Goal: Task Accomplishment & Management: Manage account settings

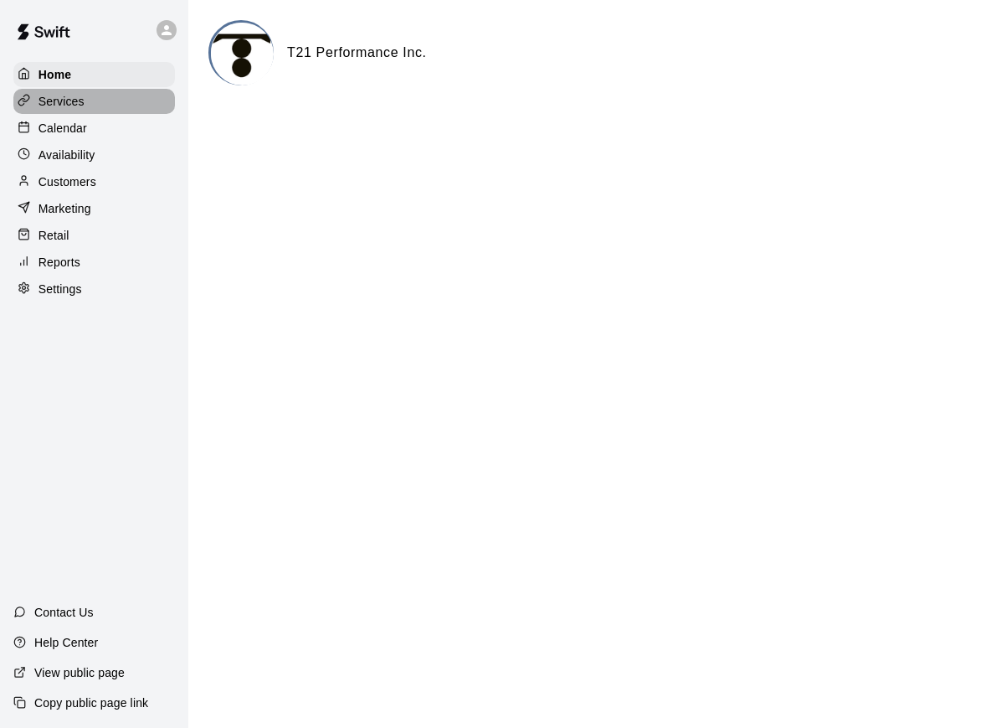
click at [51, 109] on p "Services" at bounding box center [62, 101] width 46 height 17
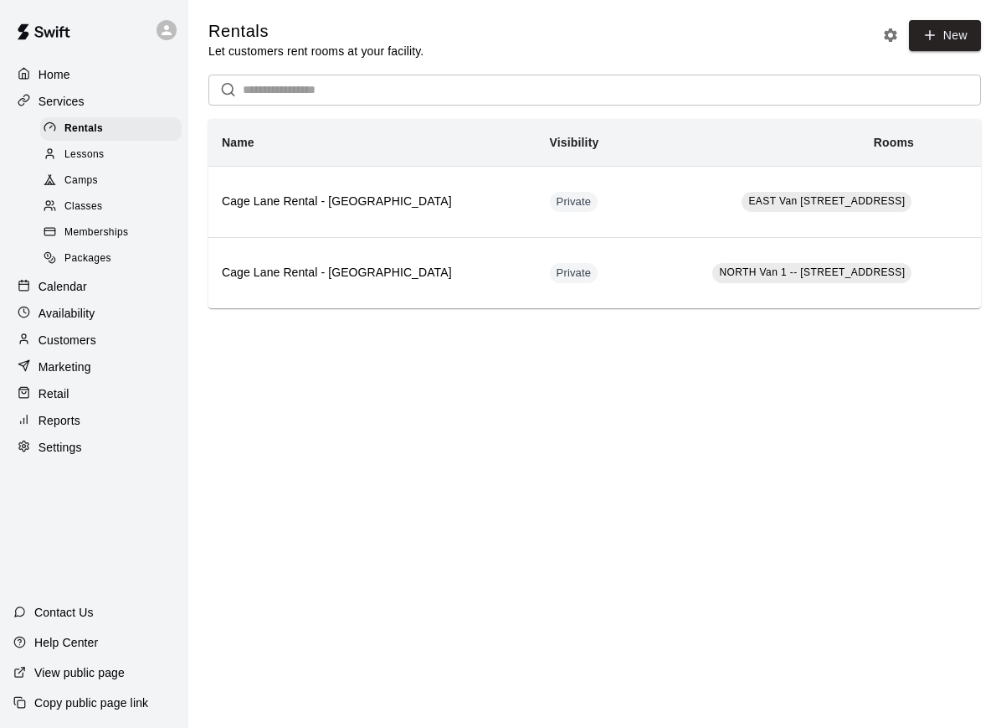
click at [64, 288] on p "Calendar" at bounding box center [63, 286] width 49 height 17
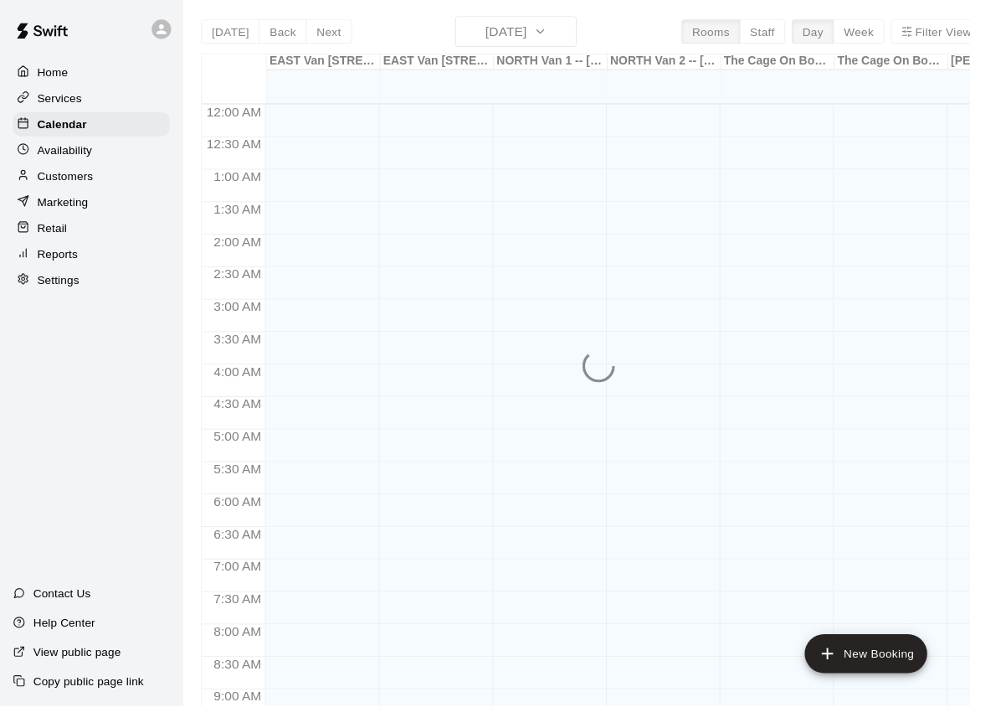
scroll to position [869, 0]
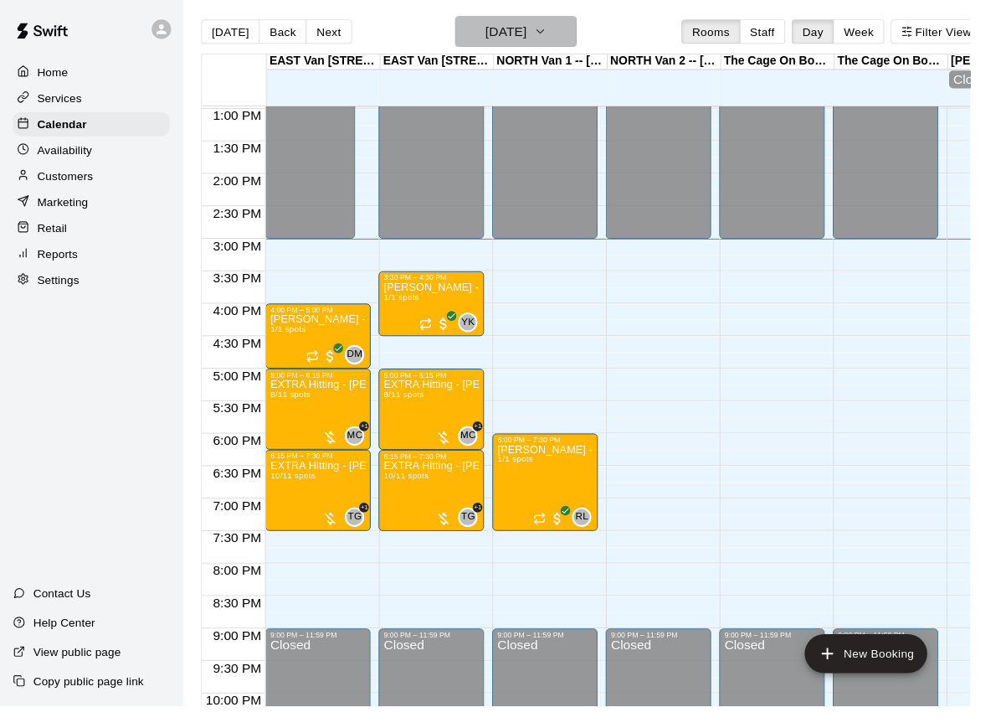
click at [564, 39] on icon "button" at bounding box center [557, 33] width 13 height 20
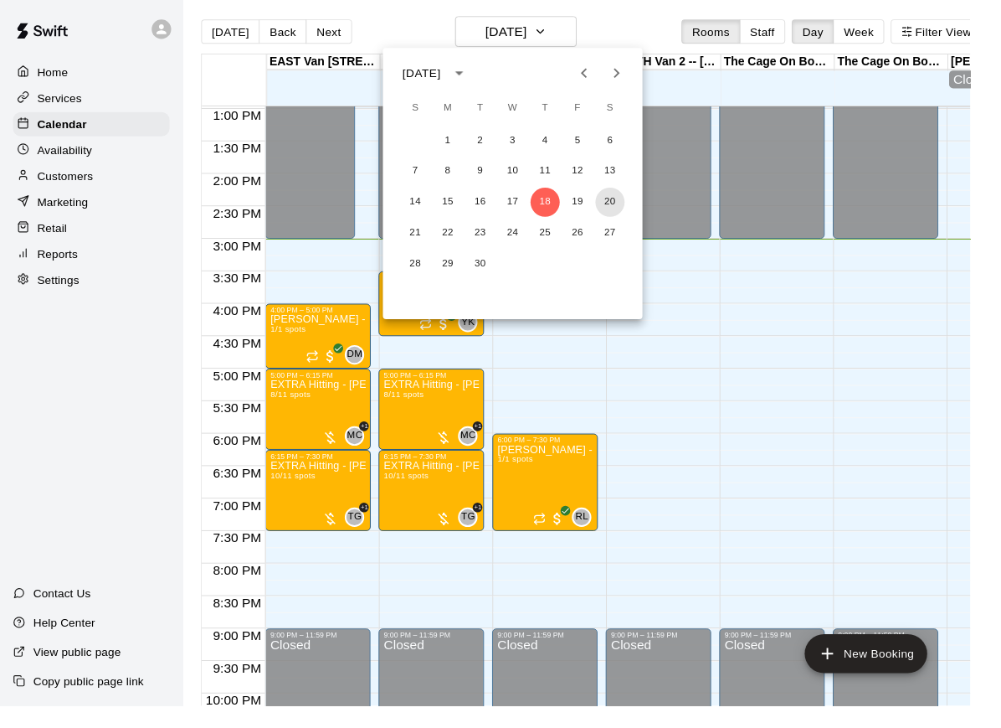
click at [632, 212] on button "20" at bounding box center [630, 208] width 30 height 30
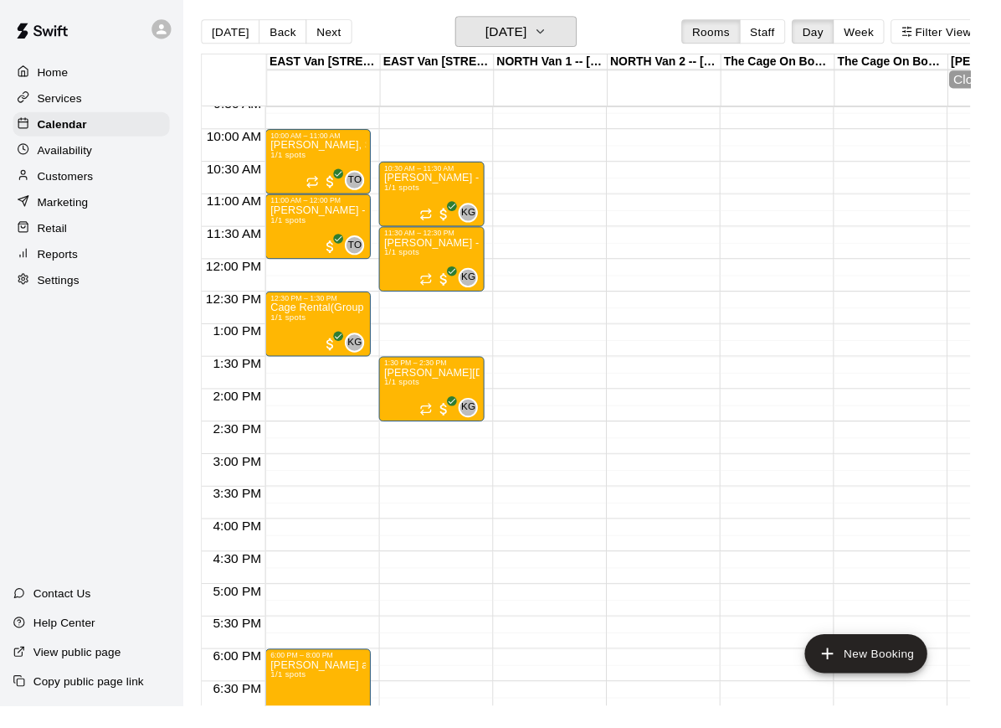
scroll to position [646, 0]
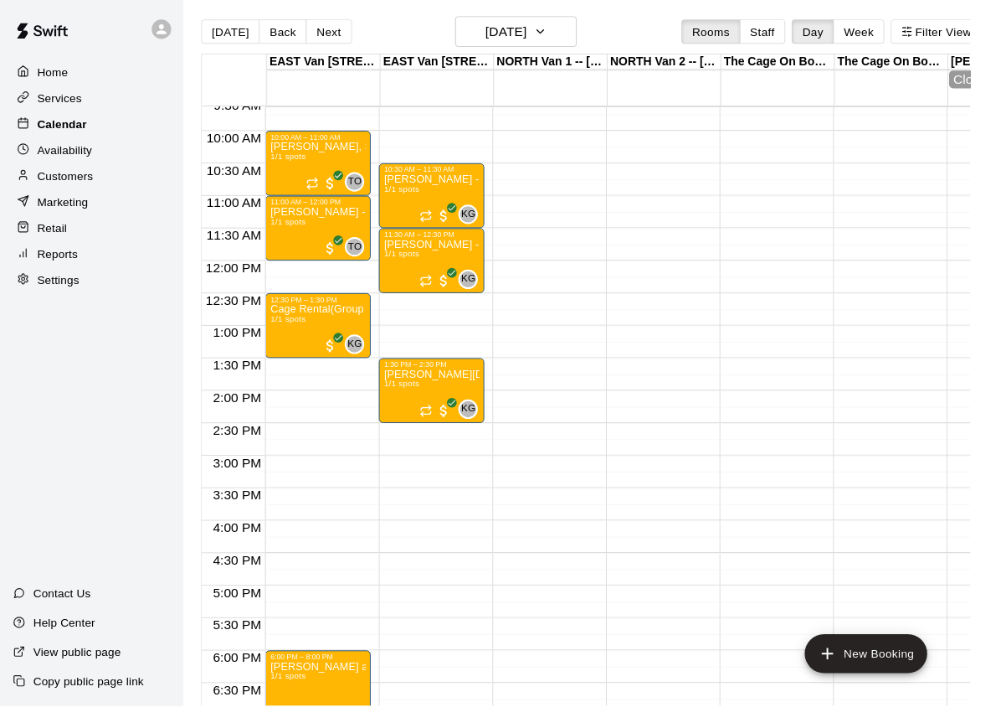
click at [75, 129] on p "Calendar" at bounding box center [64, 128] width 51 height 17
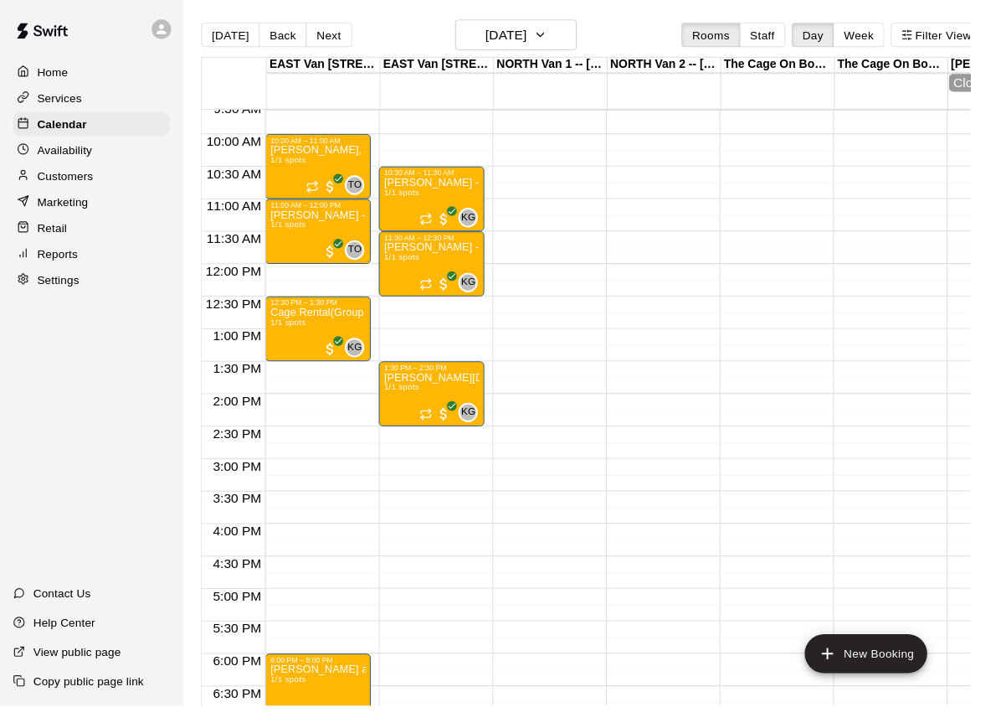
click at [67, 111] on div "Services" at bounding box center [94, 101] width 162 height 25
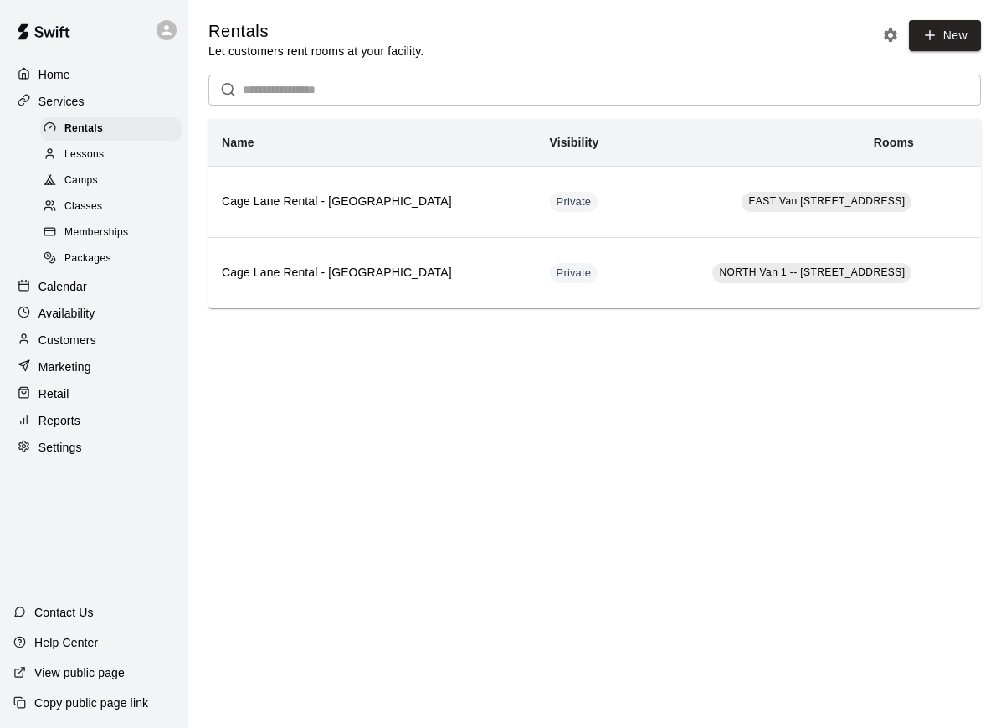
click at [95, 182] on span "Camps" at bounding box center [80, 180] width 33 height 17
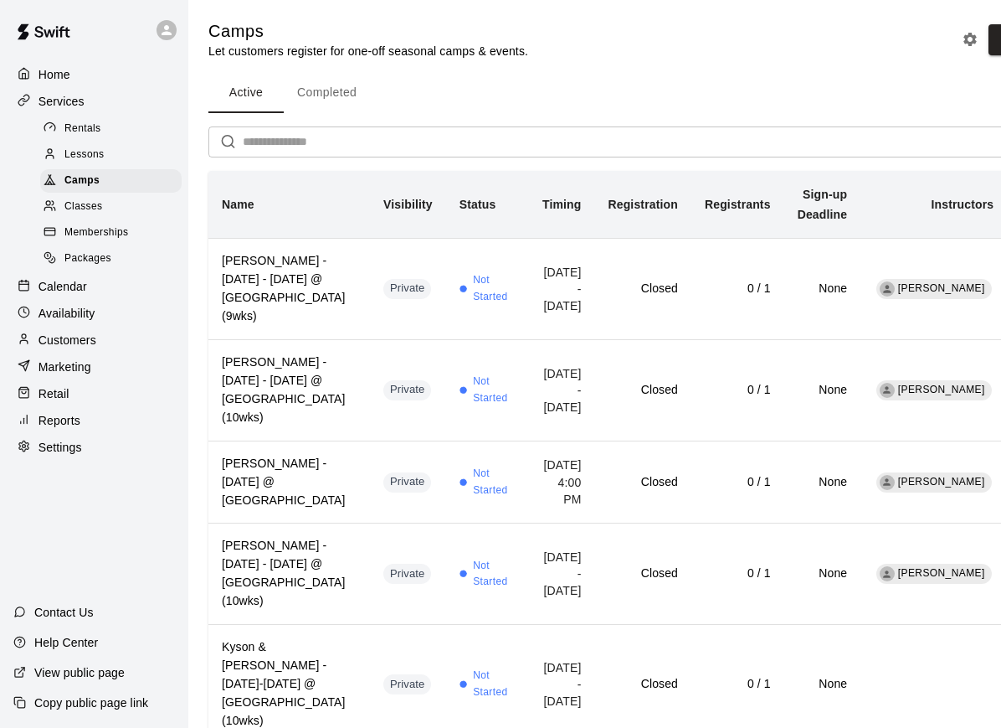
scroll to position [5, 0]
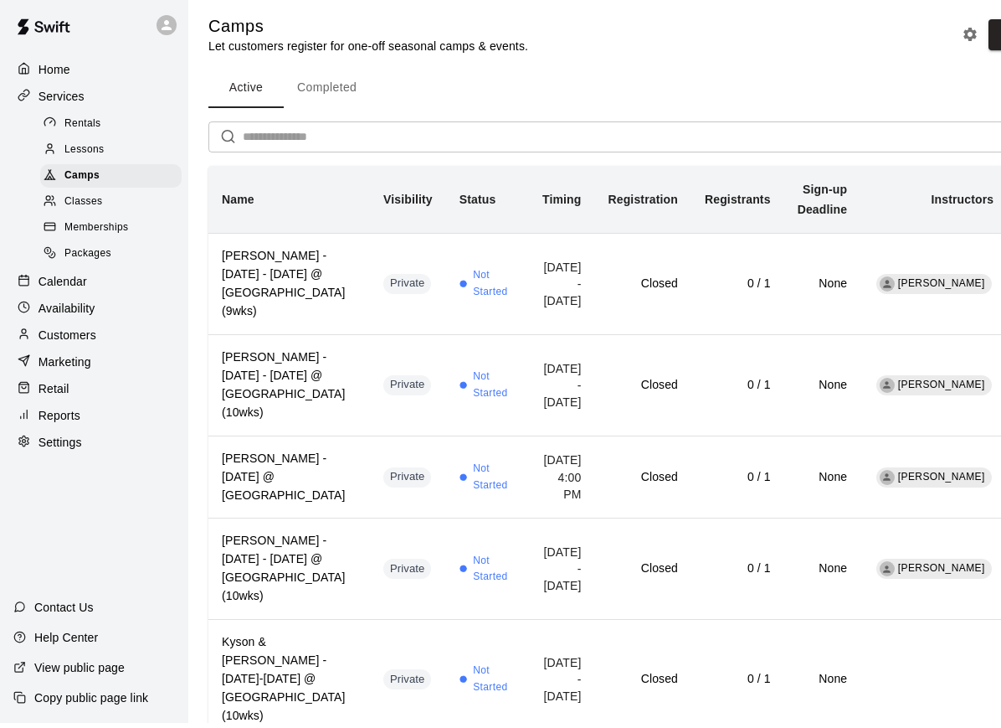
scroll to position [10, 0]
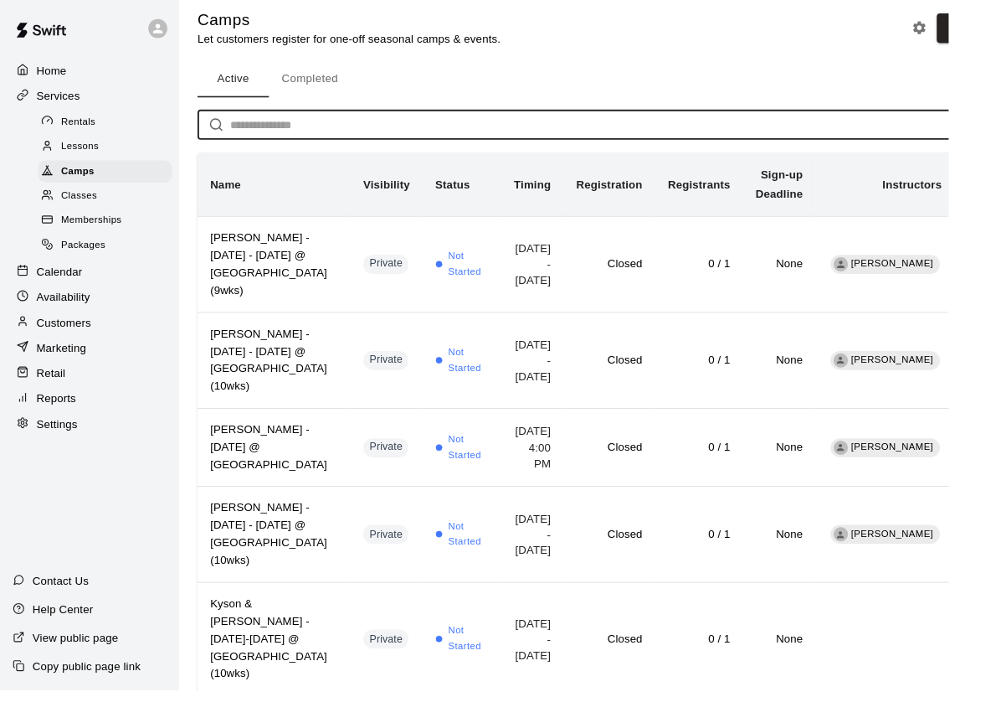
click at [556, 130] on input "text" at bounding box center [652, 131] width 818 height 31
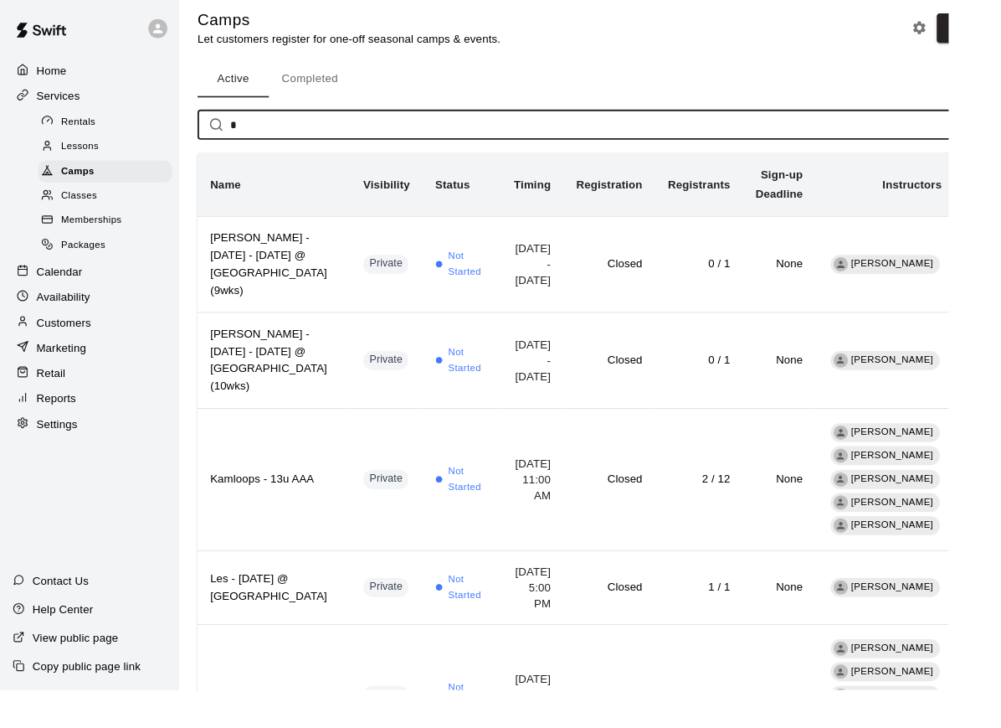
scroll to position [0, 0]
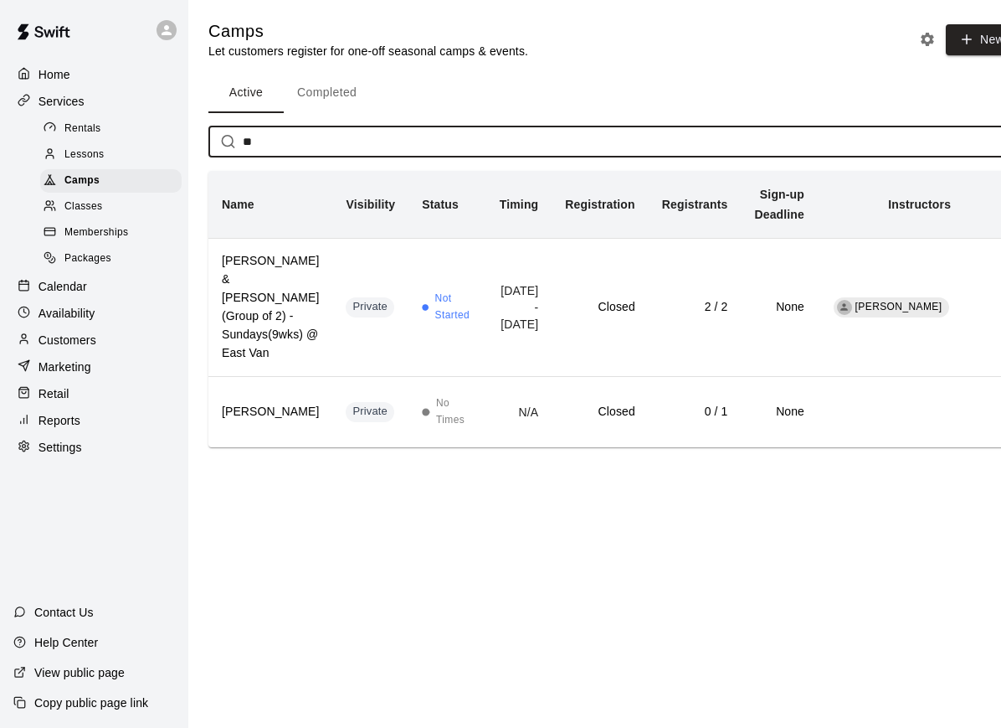
type input "*"
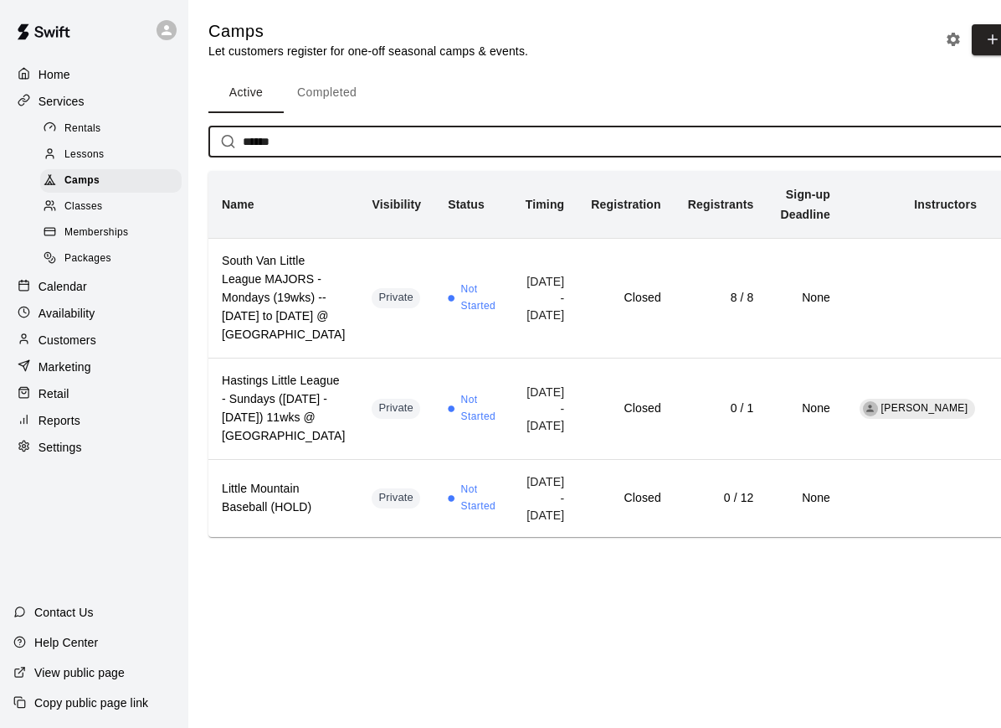
type input "******"
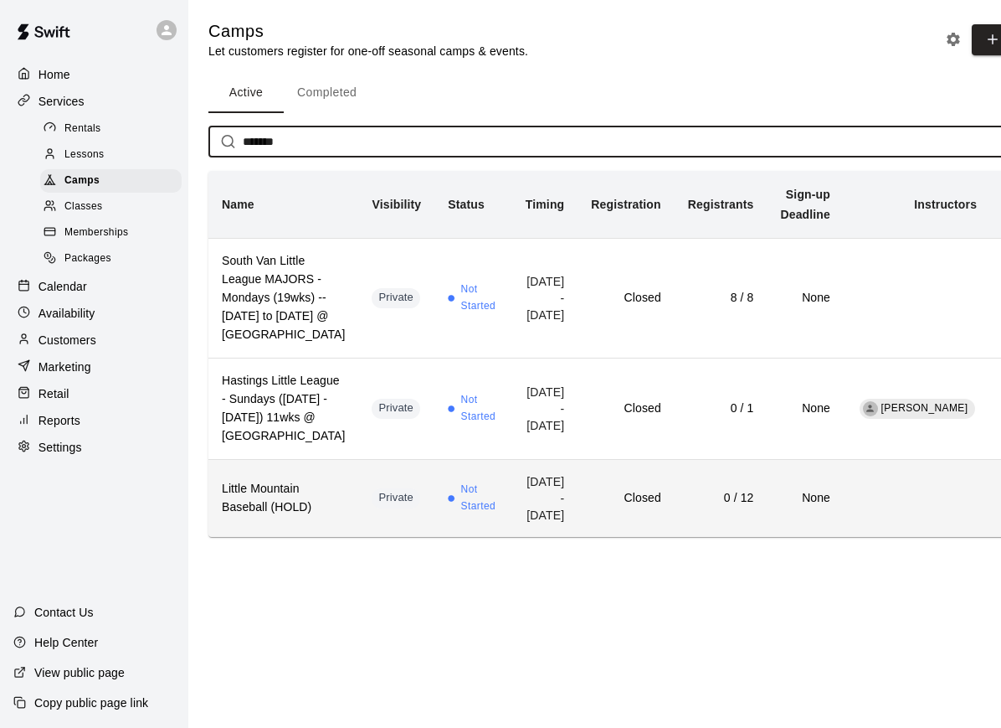
click at [435, 537] on td "Not Started" at bounding box center [474, 498] width 78 height 78
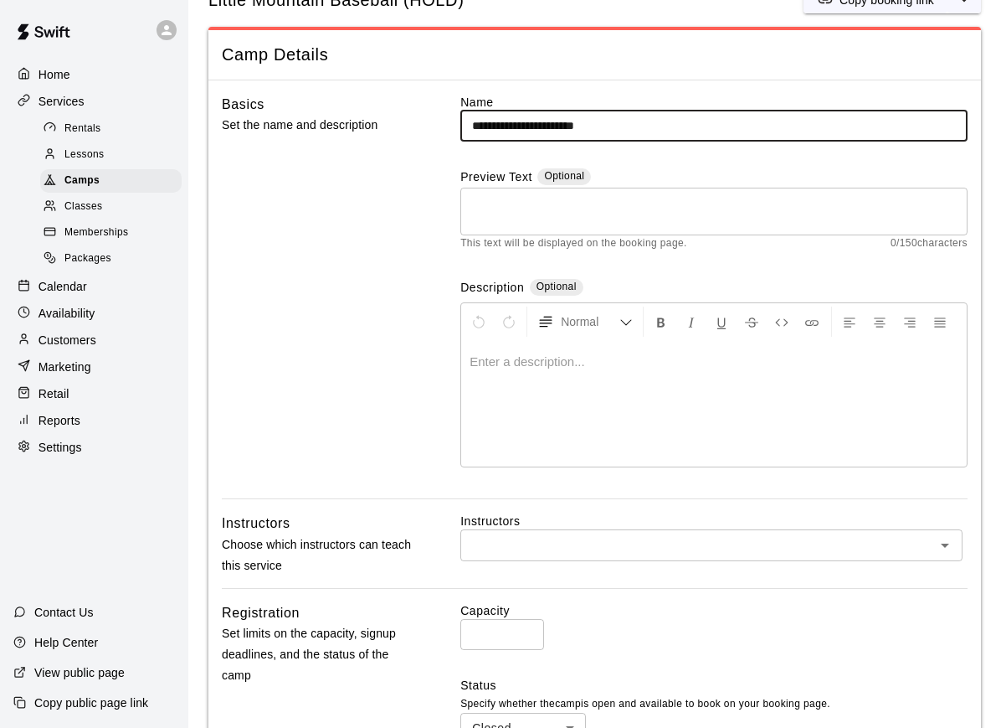
scroll to position [62, 0]
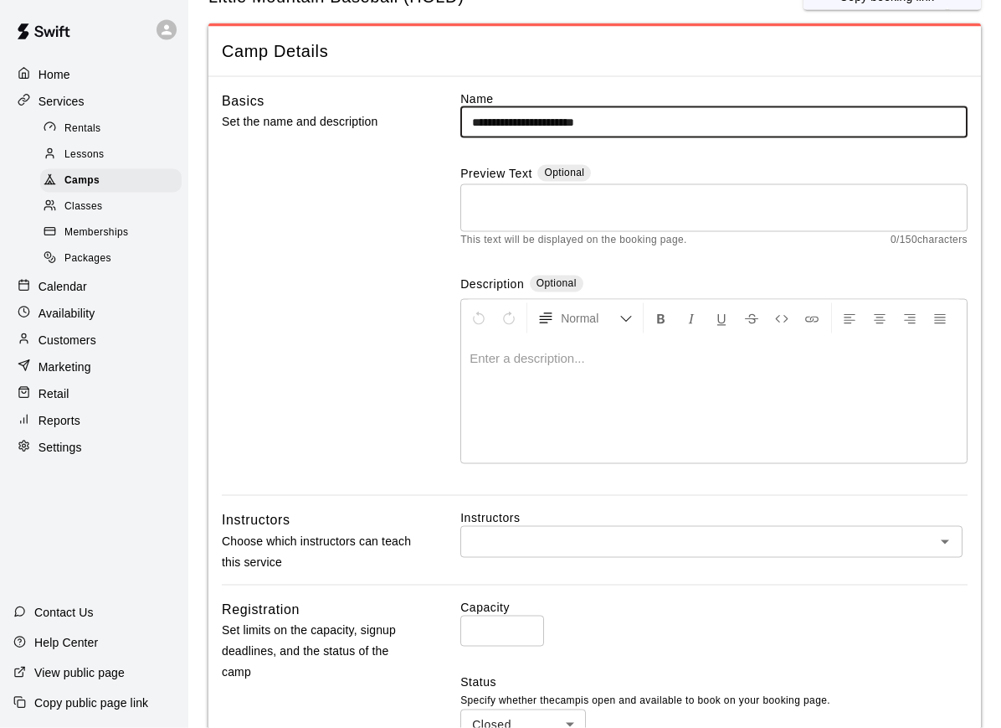
type input "**********"
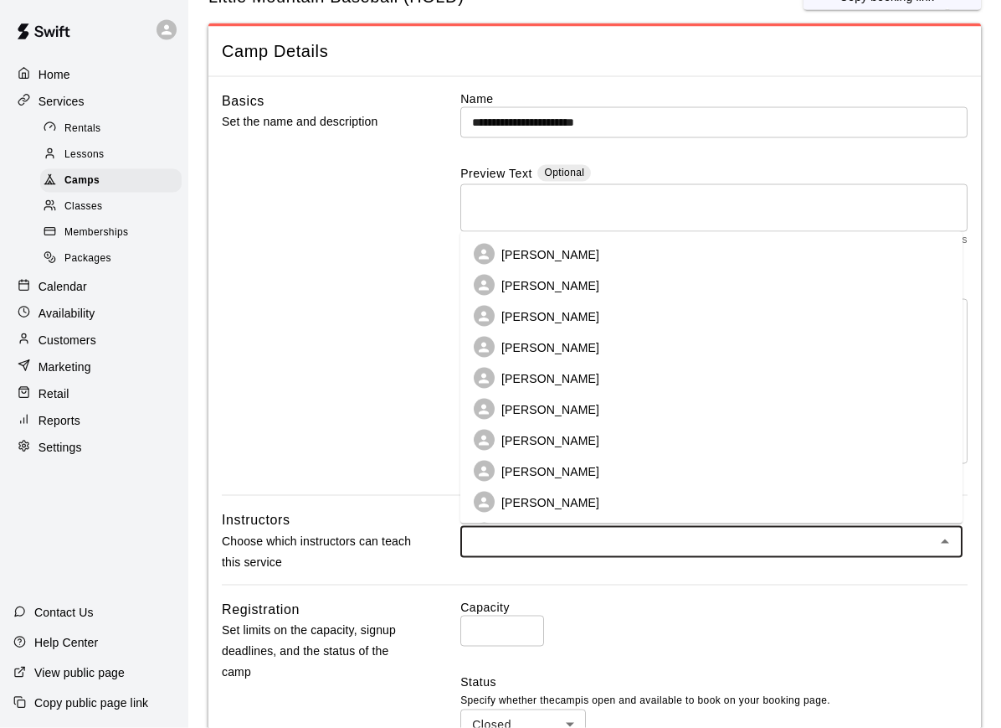
click at [583, 544] on input "text" at bounding box center [698, 541] width 465 height 21
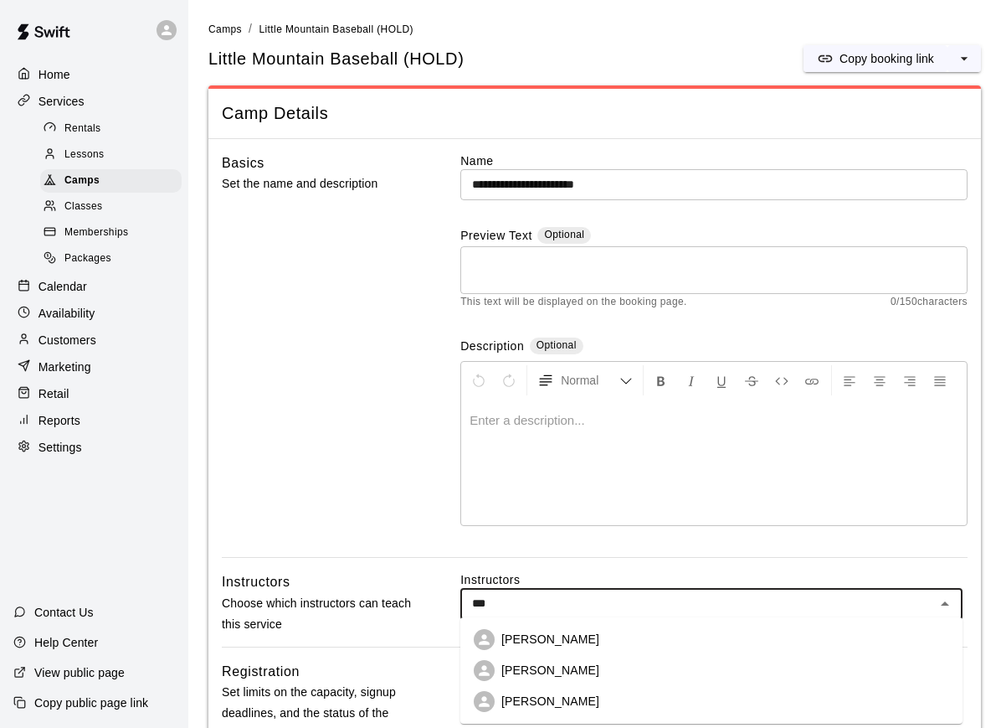
type input "****"
click at [526, 676] on p "[PERSON_NAME]" at bounding box center [551, 670] width 98 height 17
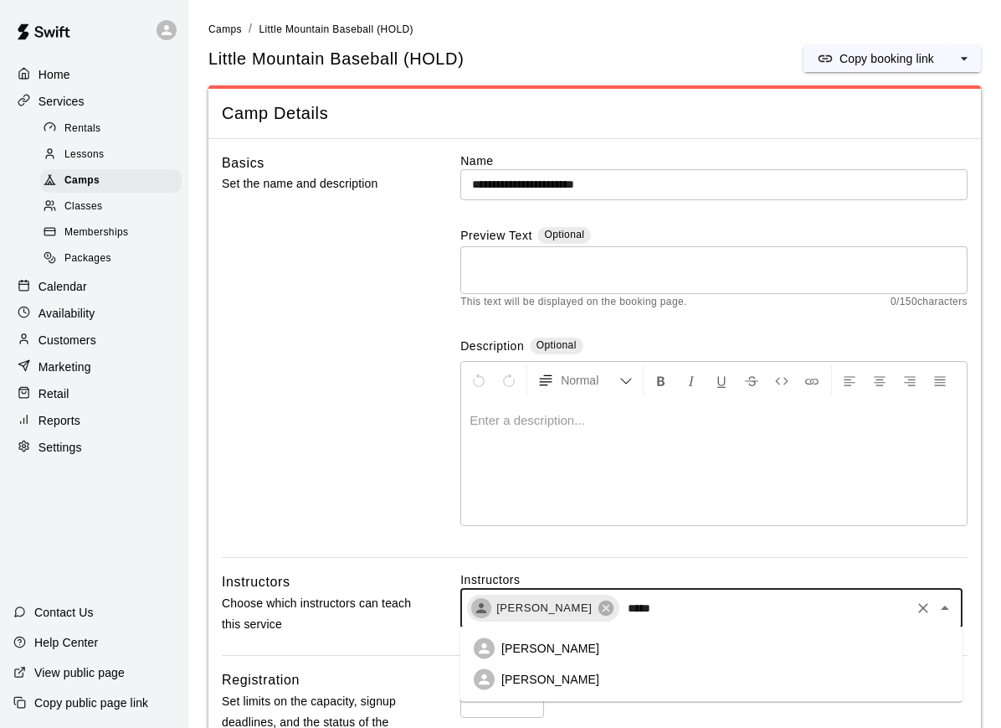
type input "*****"
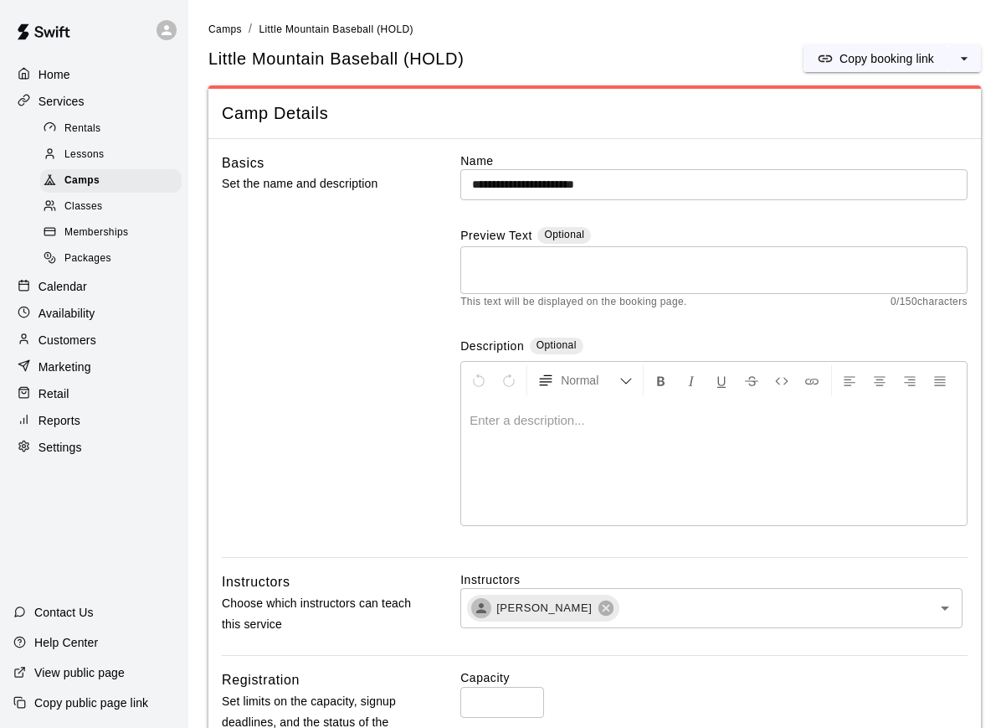
drag, startPoint x: 657, startPoint y: 615, endPoint x: 557, endPoint y: 681, distance: 119.1
click at [557, 681] on label "Capacity" at bounding box center [714, 677] width 507 height 17
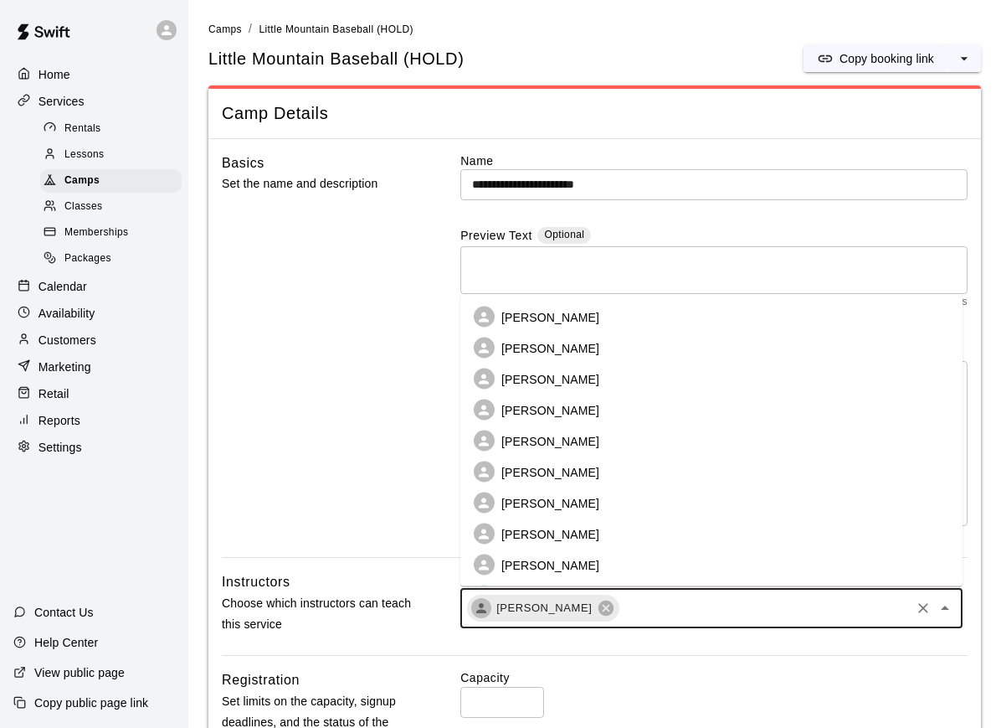
click at [682, 608] on input "text" at bounding box center [764, 608] width 287 height 21
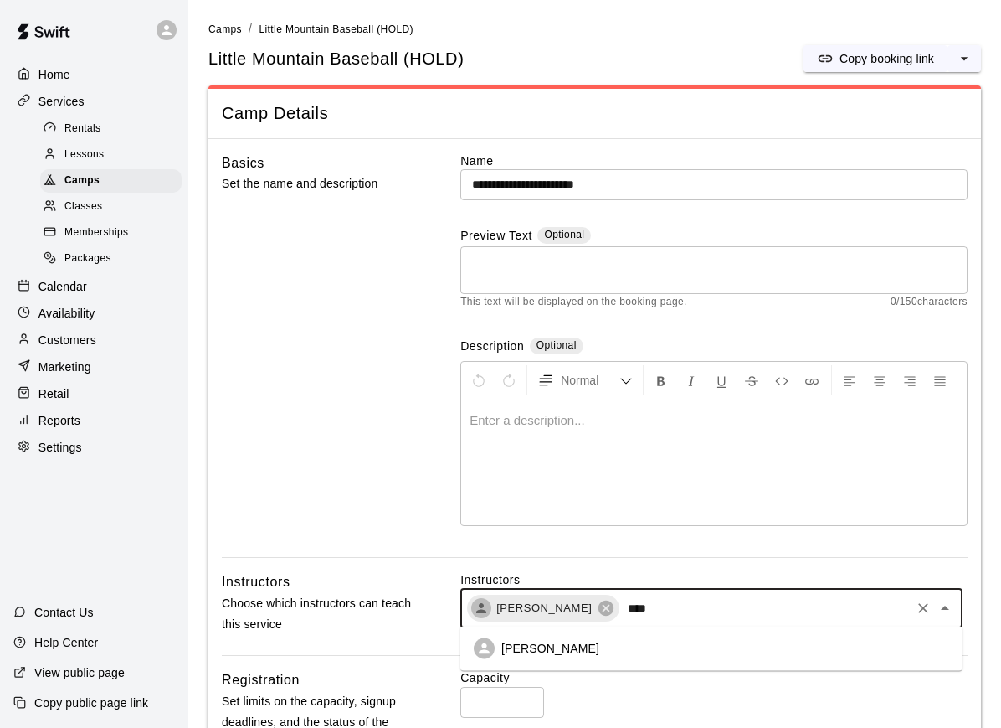
type input "*****"
click at [556, 658] on li "[PERSON_NAME]" at bounding box center [712, 648] width 502 height 31
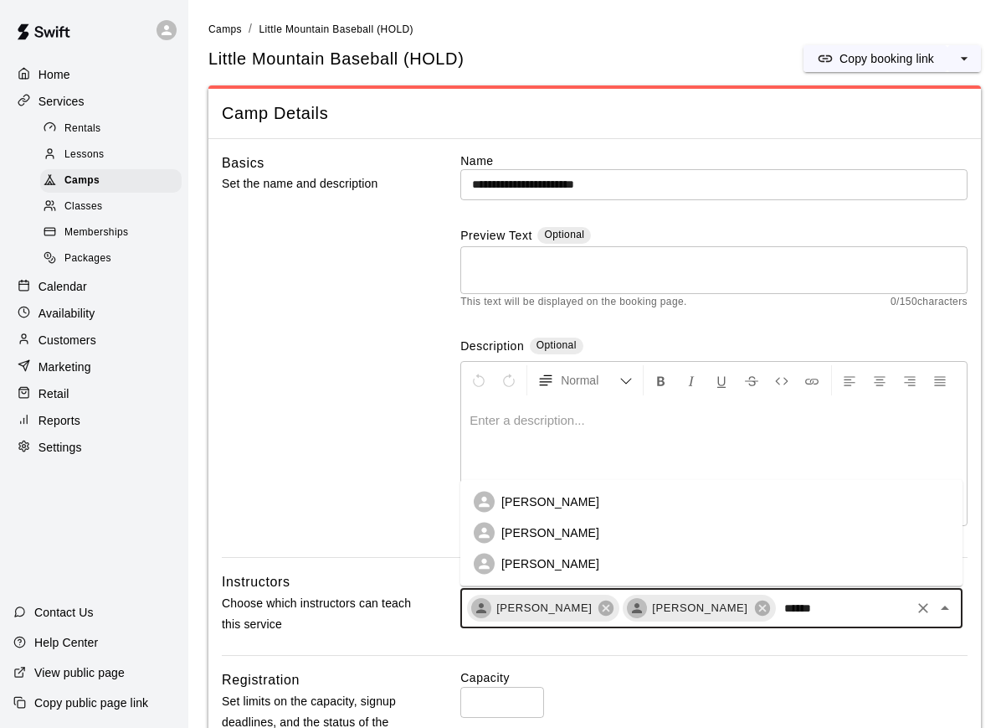
type input "*******"
click at [579, 567] on p "[PERSON_NAME]" at bounding box center [551, 563] width 98 height 17
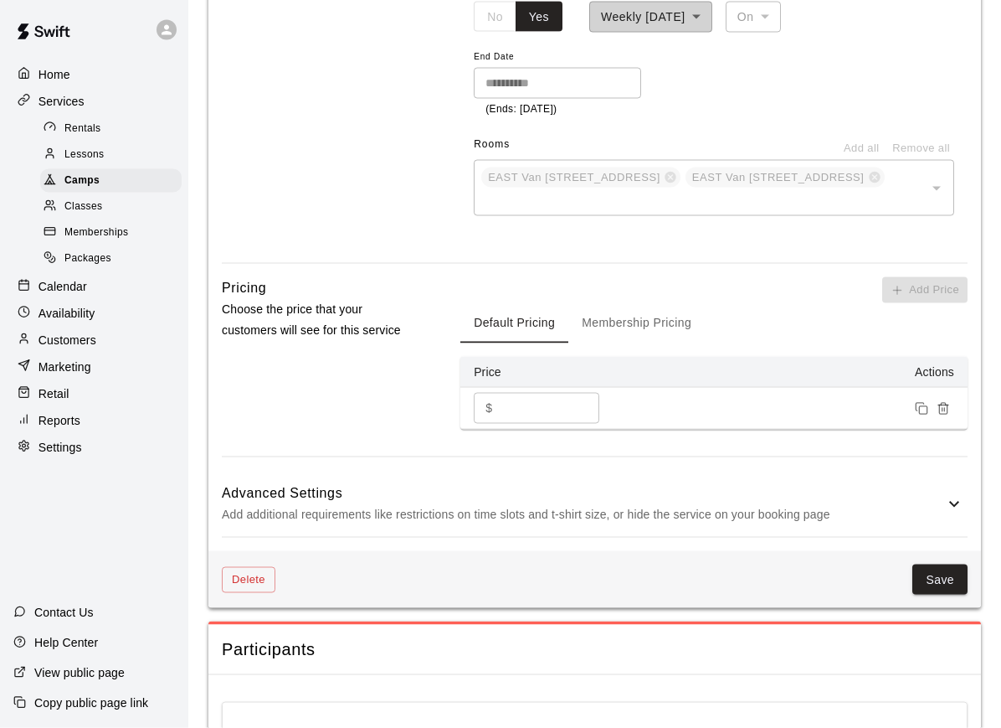
scroll to position [1162, 0]
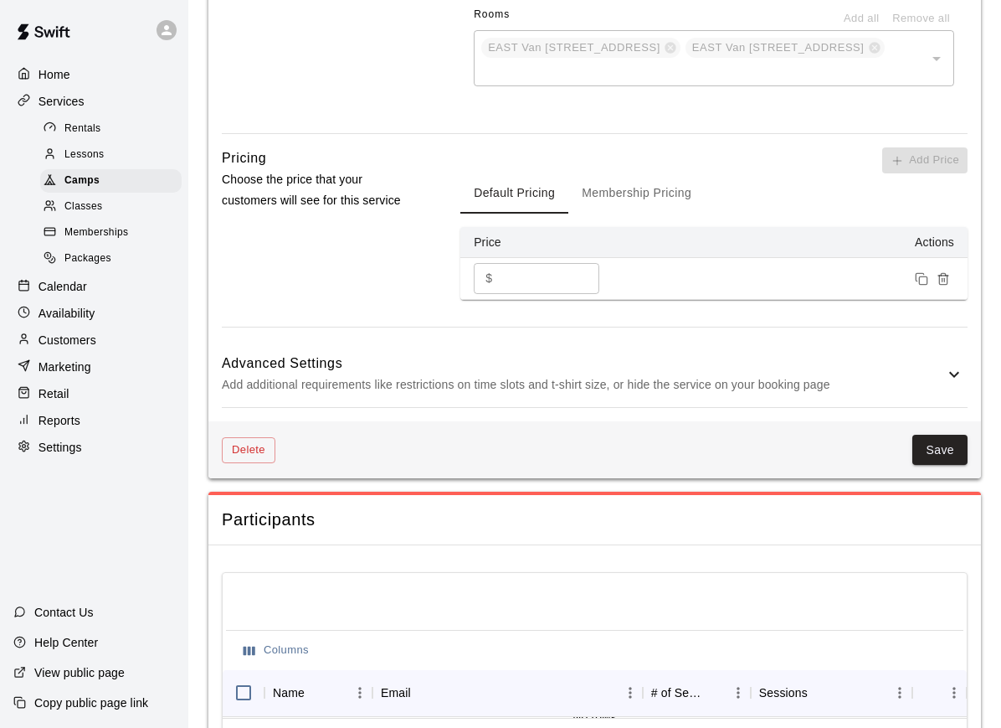
click at [680, 353] on h6 "Advanced Settings" at bounding box center [583, 364] width 723 height 22
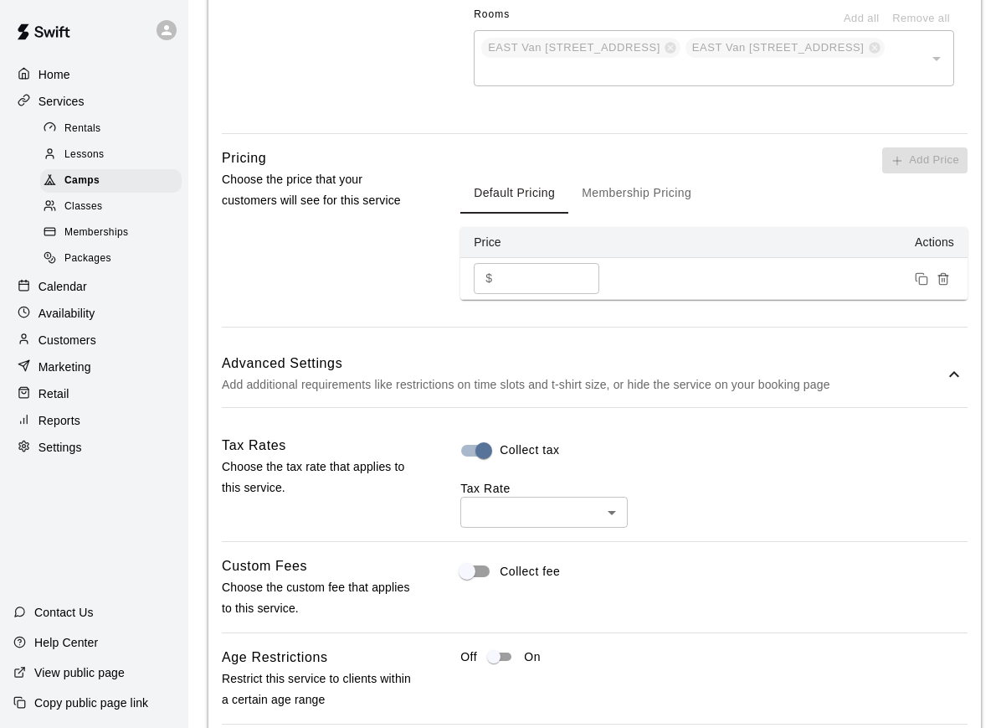
click at [587, 481] on body "**********" at bounding box center [500, 142] width 1001 height 2608
click at [545, 543] on li "GST ( 5 %)" at bounding box center [544, 544] width 167 height 28
type input "***"
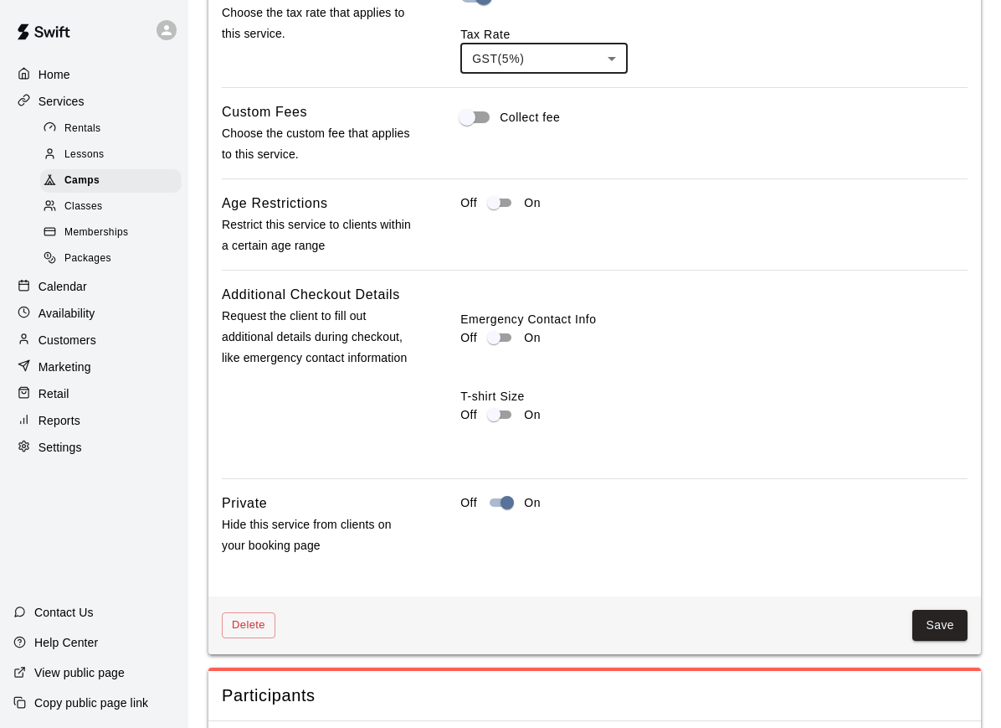
scroll to position [1741, 0]
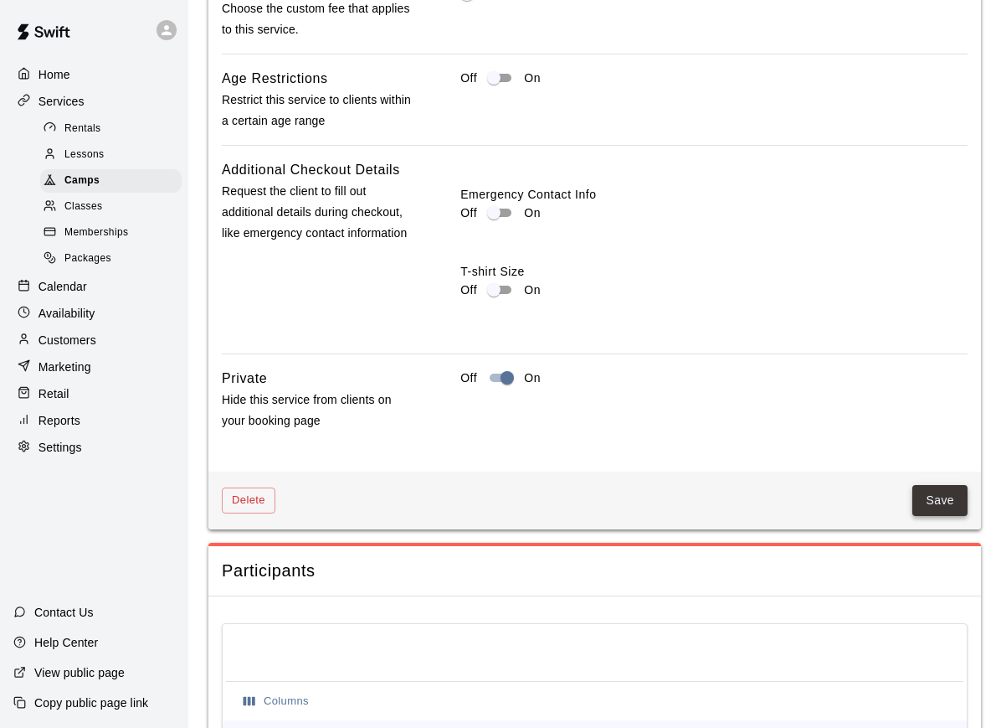
click at [946, 485] on button "Save" at bounding box center [940, 500] width 55 height 31
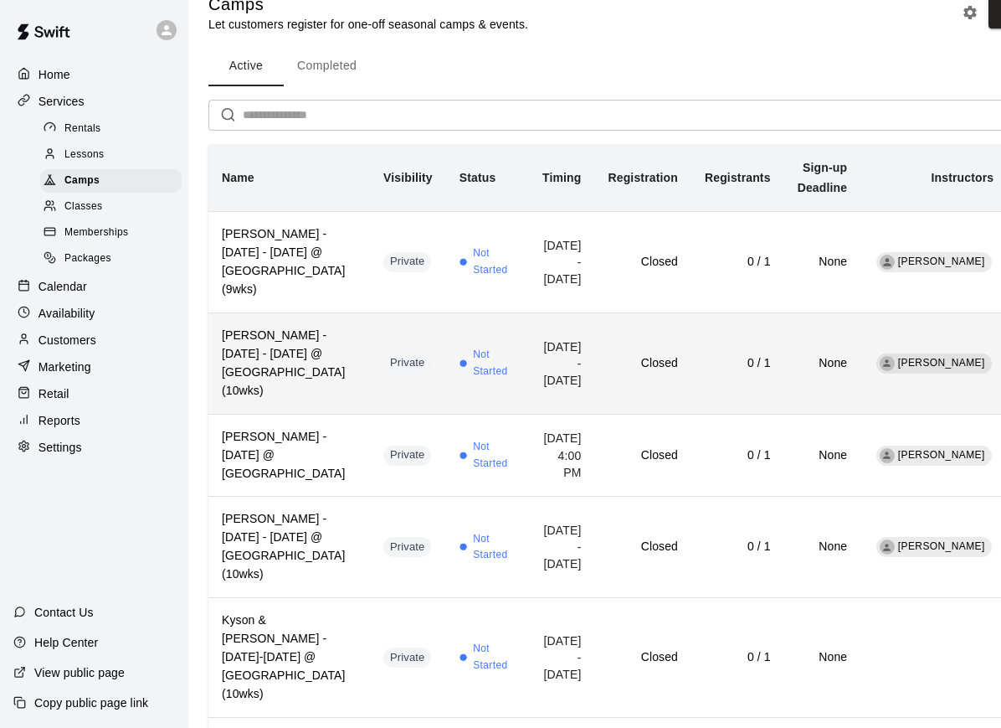
scroll to position [28, 0]
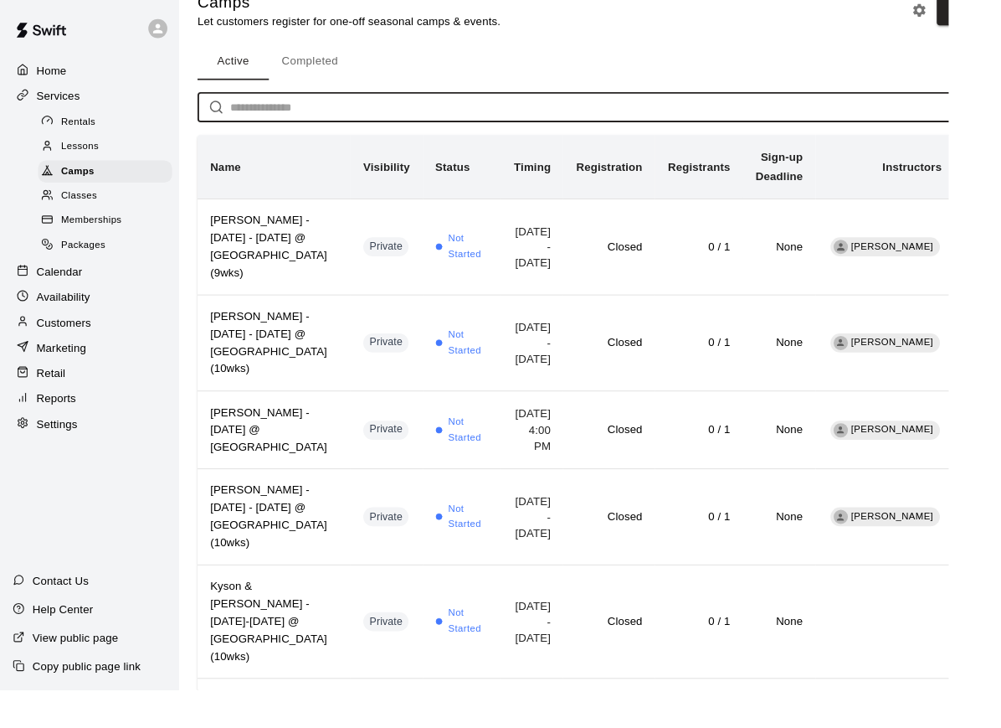
click at [263, 104] on input "text" at bounding box center [652, 113] width 818 height 31
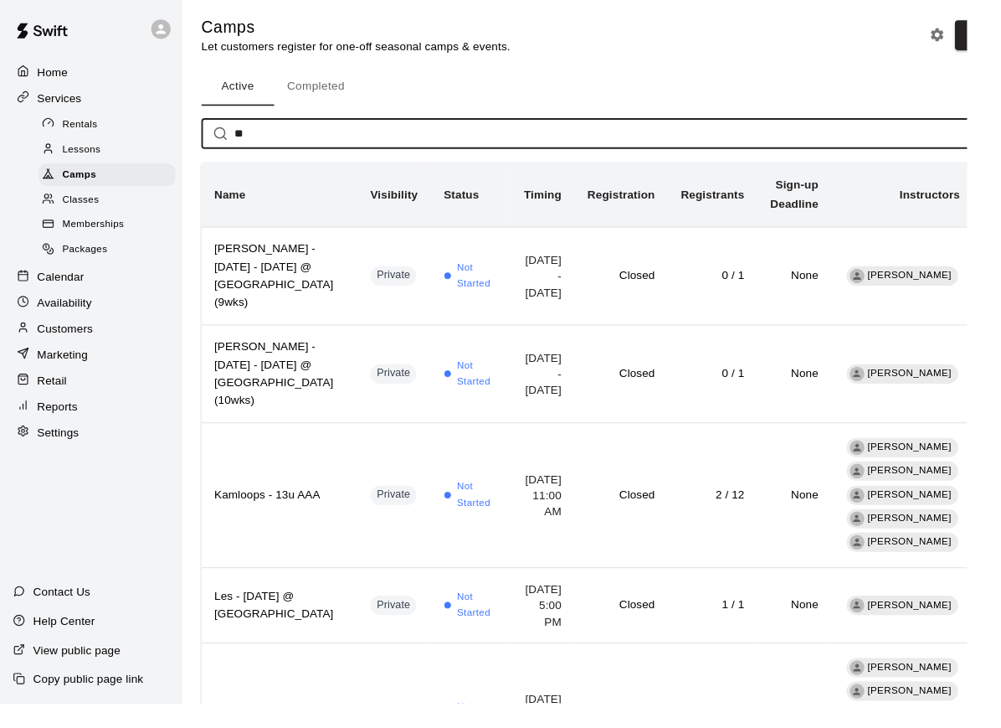
scroll to position [0, 0]
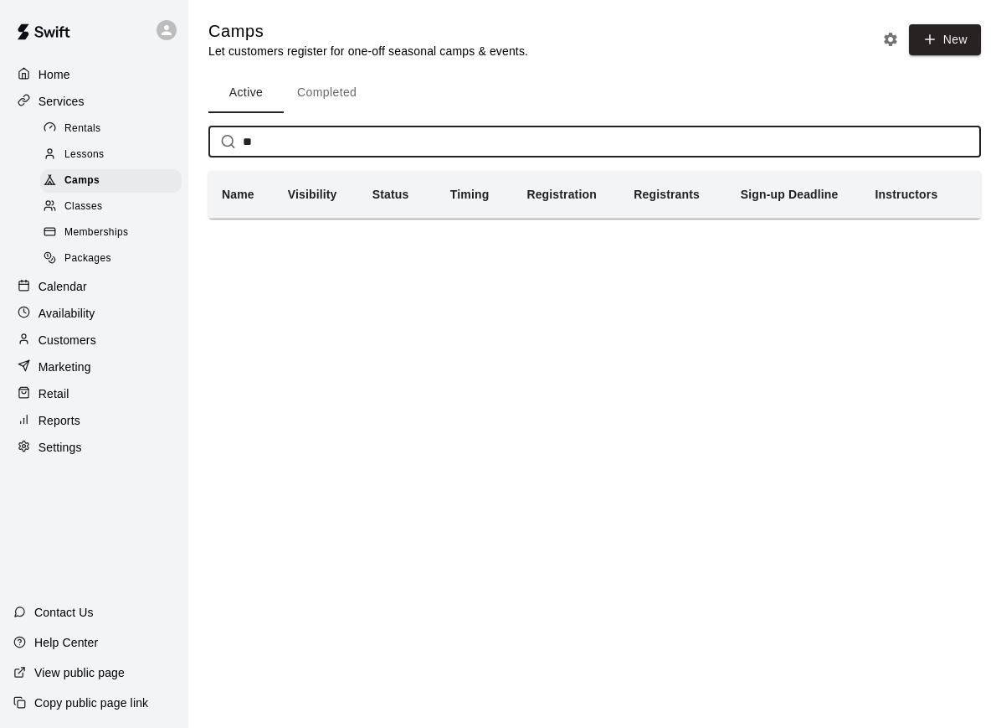
type input "*"
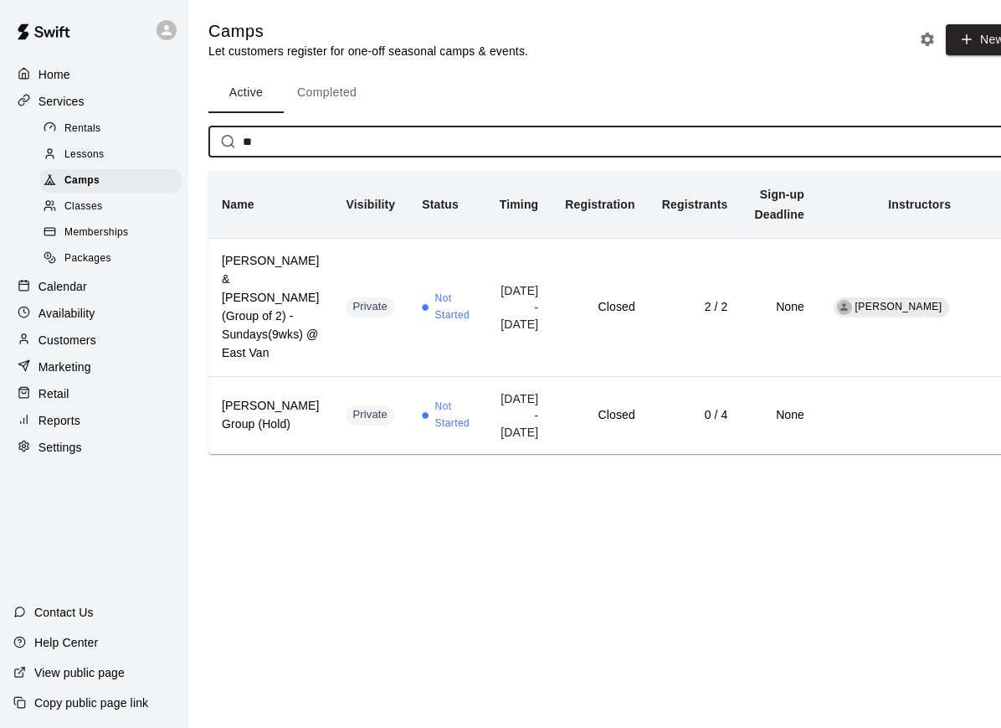
type input "*"
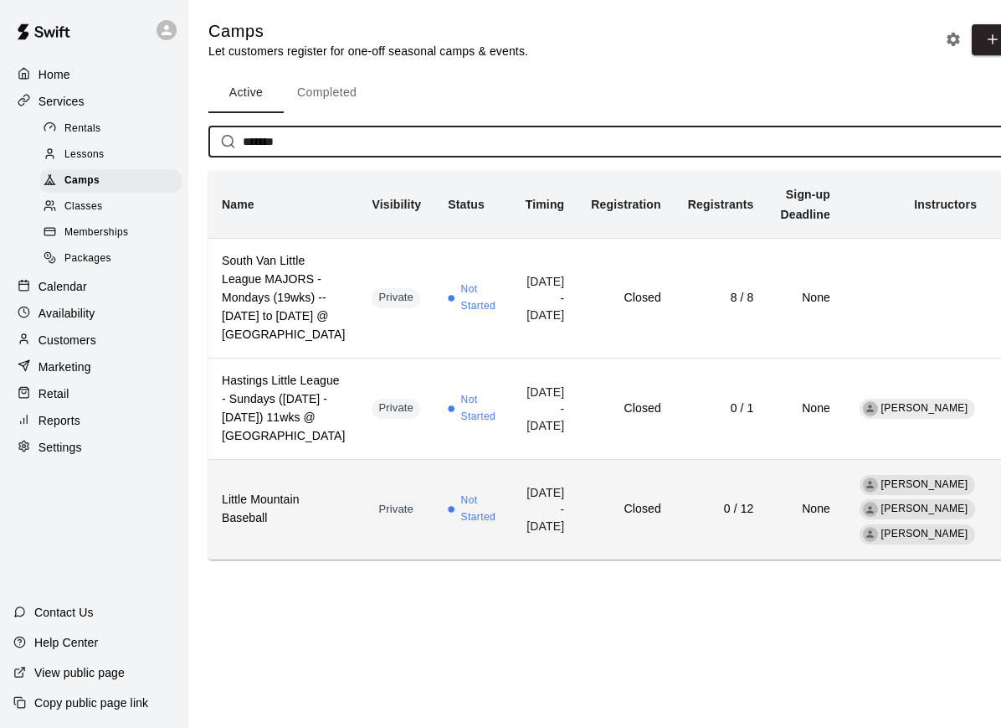
type input "******"
click at [512, 559] on td "[DATE] - [DATE]" at bounding box center [545, 509] width 66 height 100
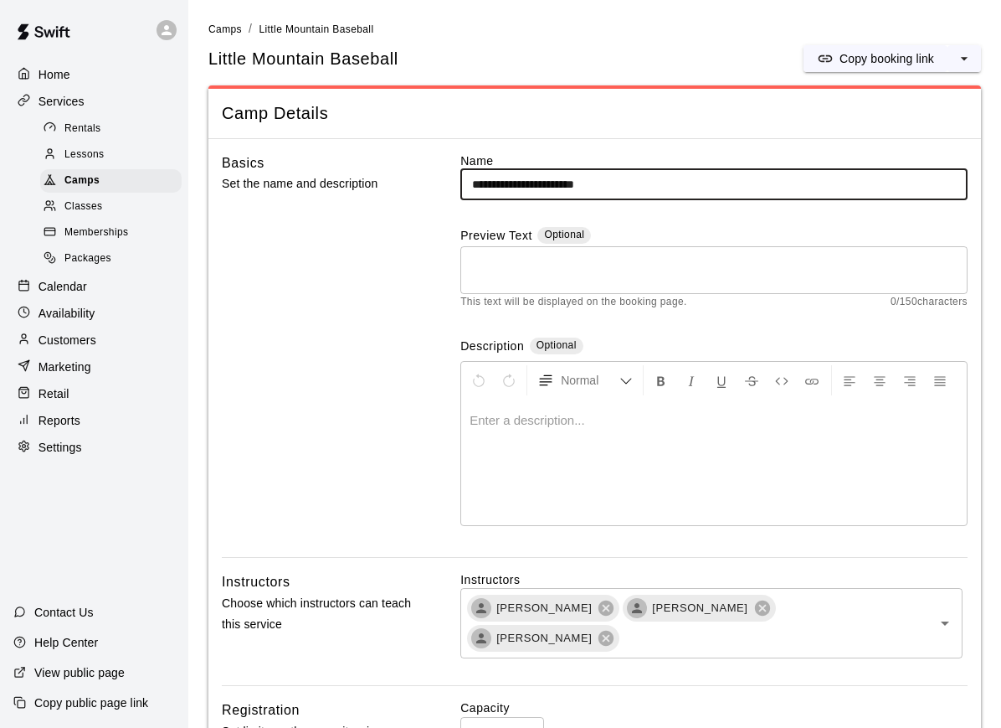
click at [550, 255] on textarea at bounding box center [714, 270] width 484 height 33
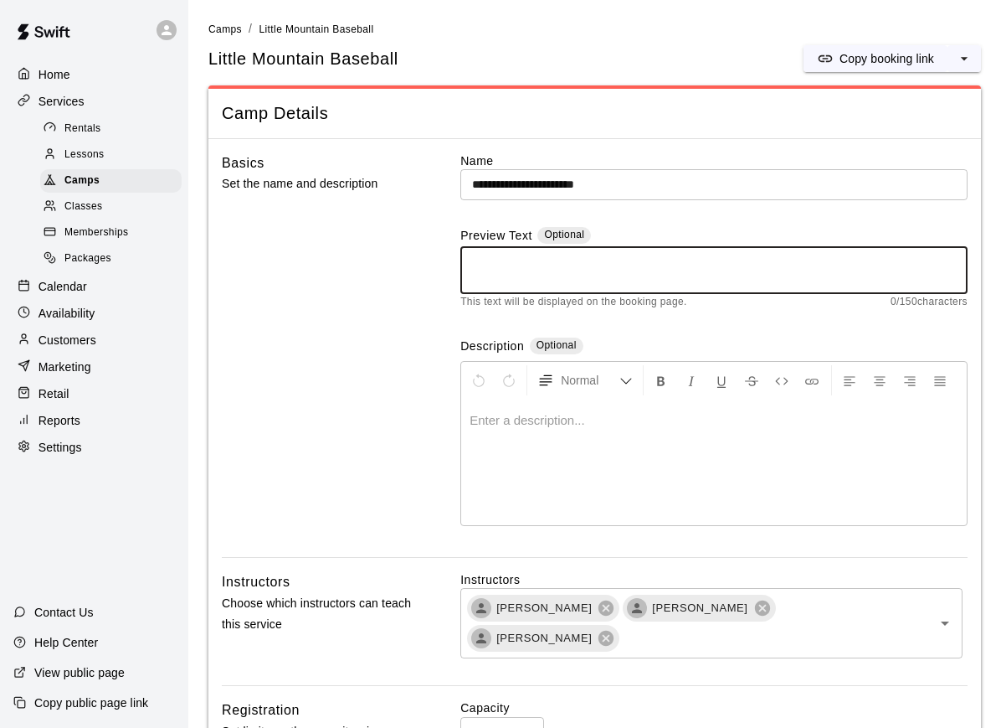
click at [682, 176] on input "**********" at bounding box center [714, 184] width 507 height 31
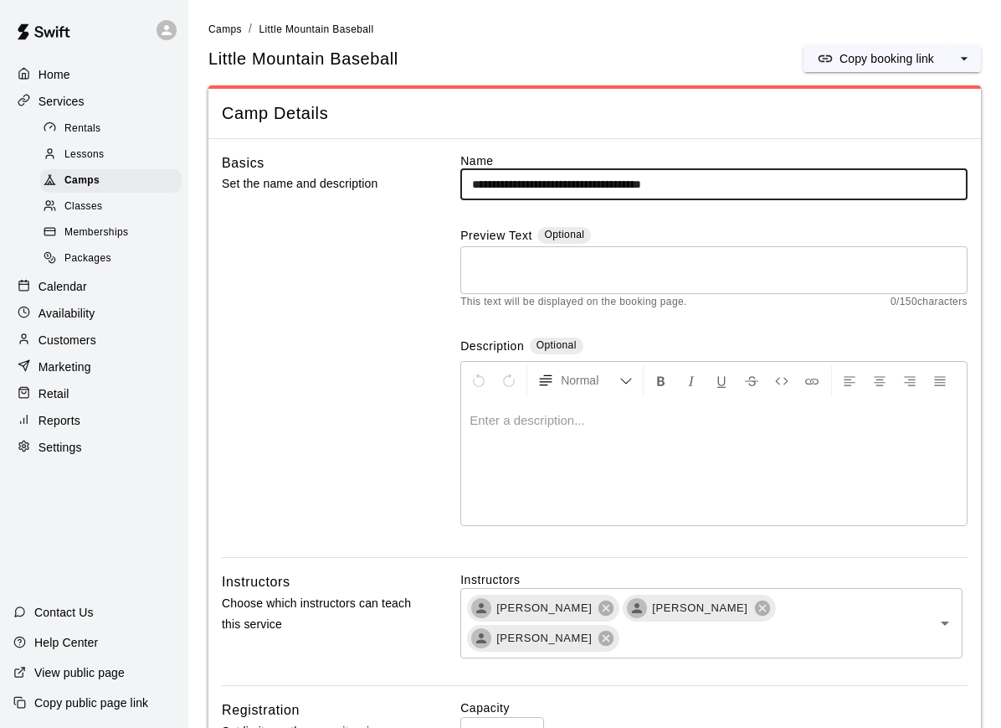
type input "**********"
click at [554, 262] on textarea at bounding box center [714, 270] width 484 height 33
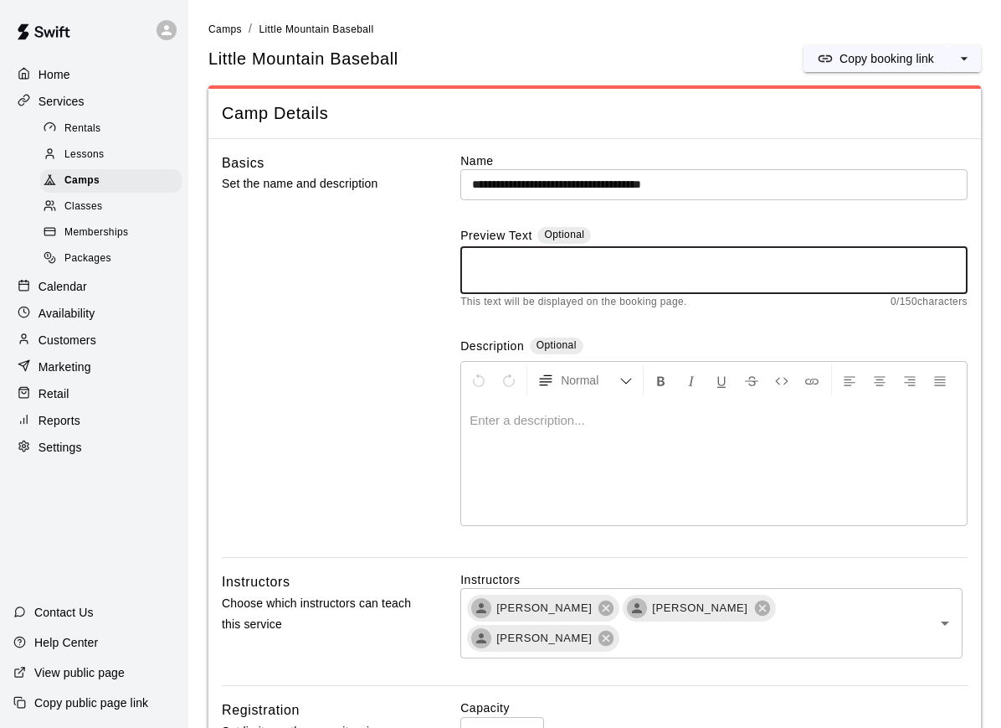
type textarea "*"
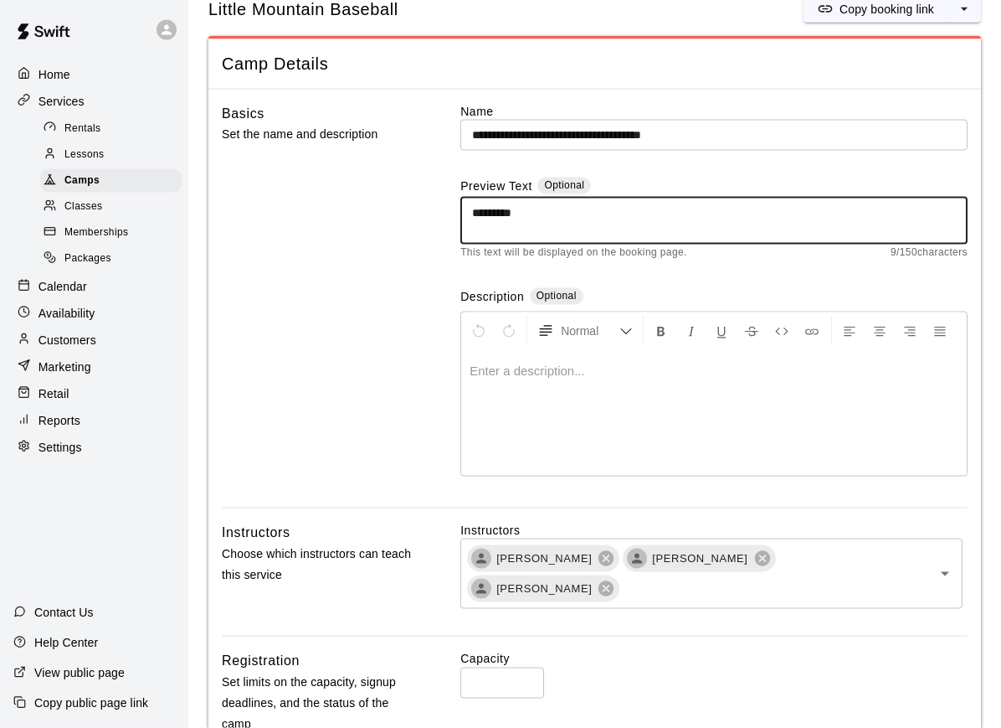
scroll to position [51, 0]
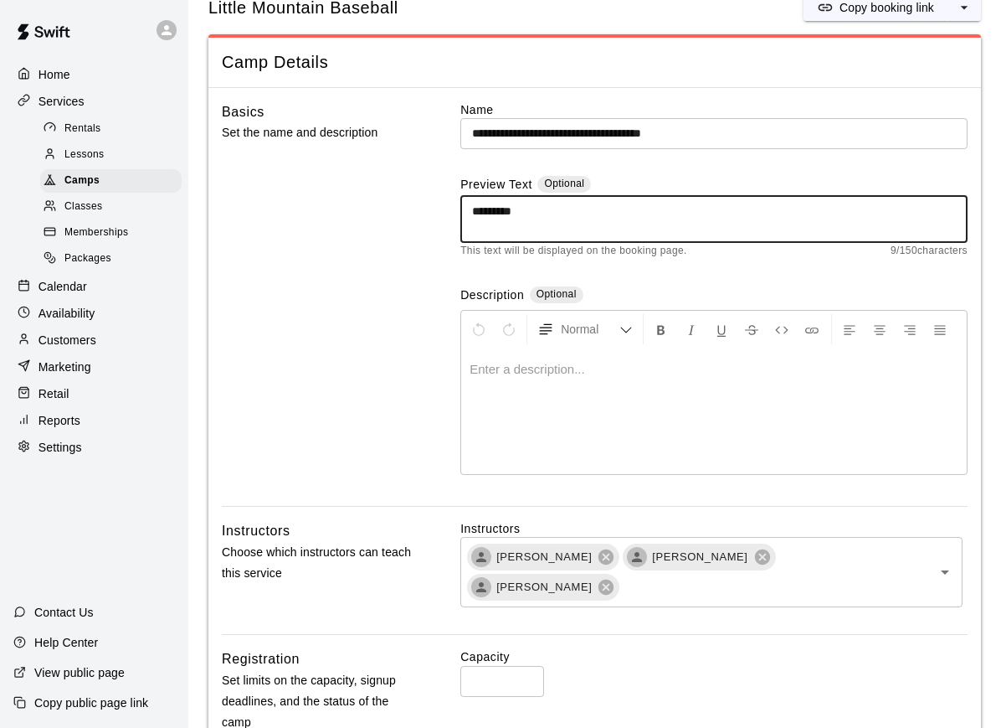
type textarea "*********"
click at [574, 353] on div at bounding box center [714, 411] width 506 height 126
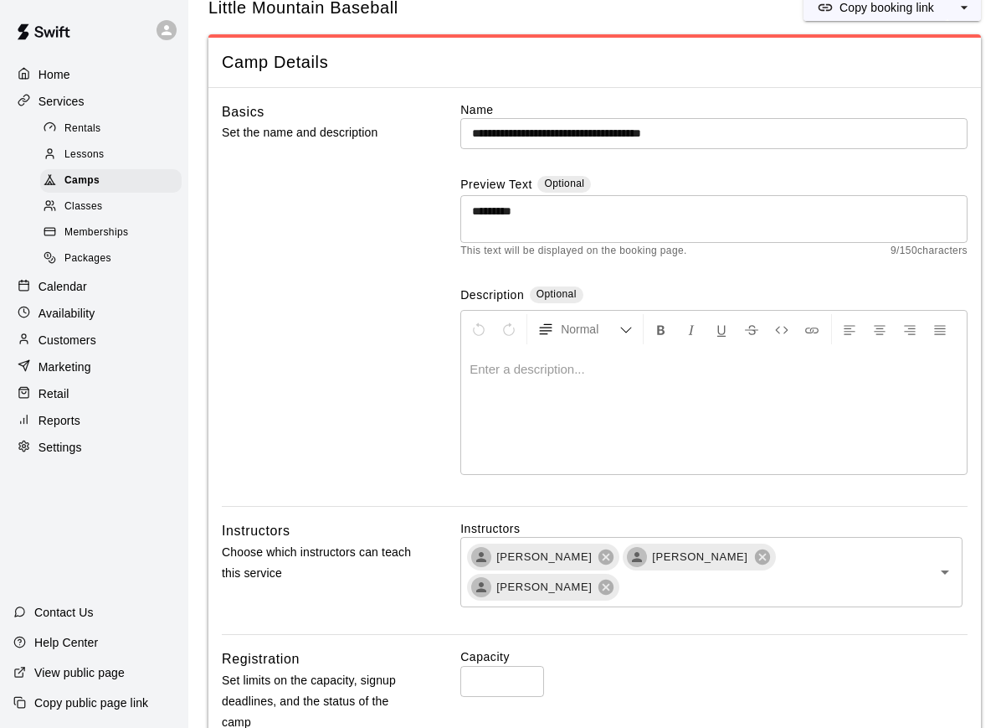
click at [547, 375] on p at bounding box center [714, 369] width 489 height 17
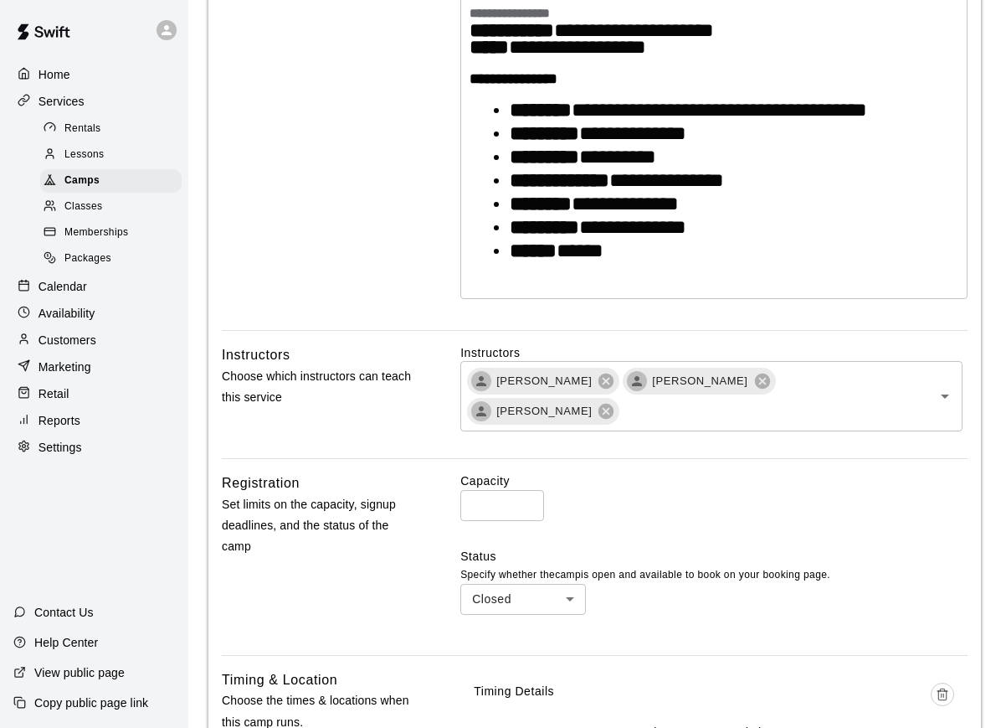
scroll to position [389, 0]
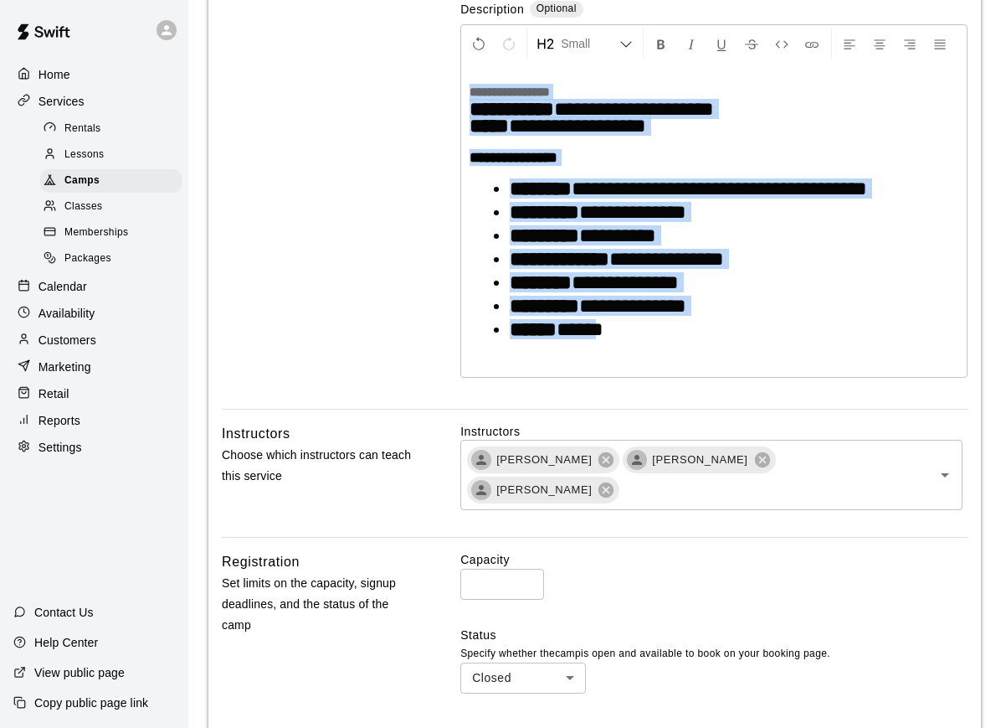
drag, startPoint x: 613, startPoint y: 285, endPoint x: 445, endPoint y: 33, distance: 302.4
click at [445, 33] on div "**********" at bounding box center [595, 113] width 746 height 594
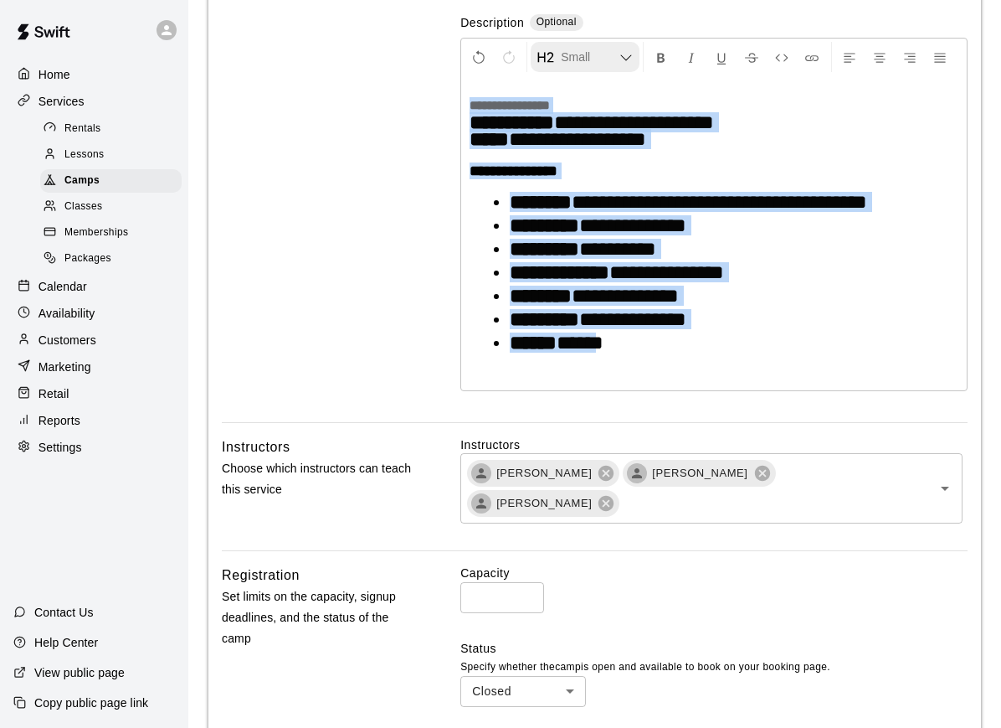
click at [616, 59] on span "Small Heading" at bounding box center [590, 57] width 59 height 17
click at [615, 55] on span "Small Heading" at bounding box center [590, 57] width 59 height 17
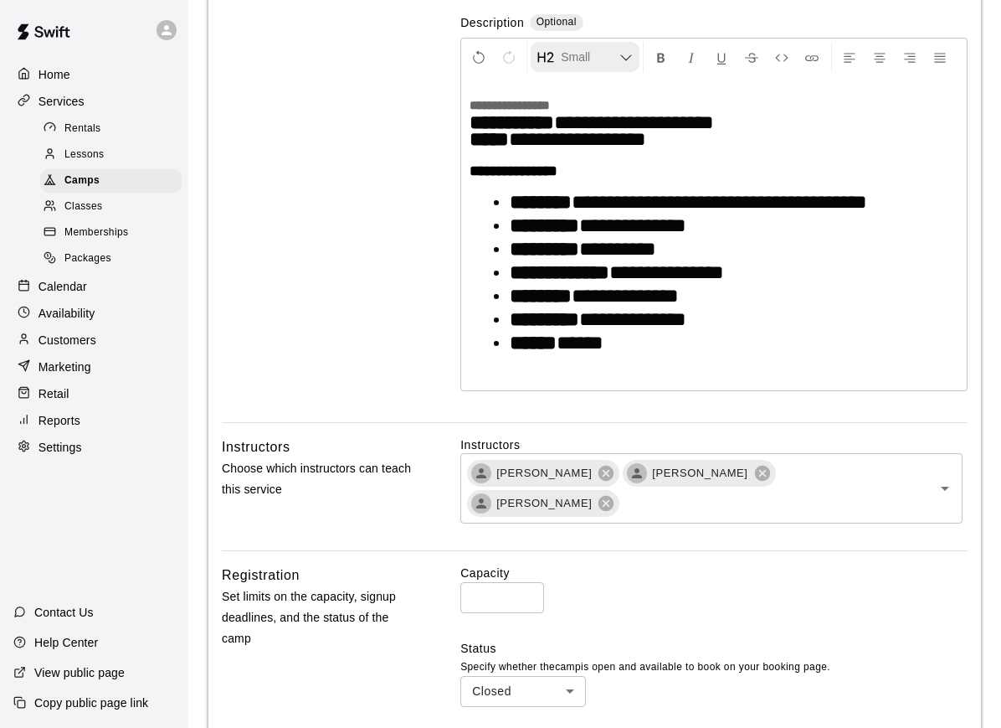
click at [633, 59] on icon "Formatting Options" at bounding box center [626, 57] width 13 height 13
click at [574, 59] on span "Small Heading" at bounding box center [590, 57] width 59 height 17
click at [665, 58] on icon "Format Bold" at bounding box center [661, 57] width 15 height 15
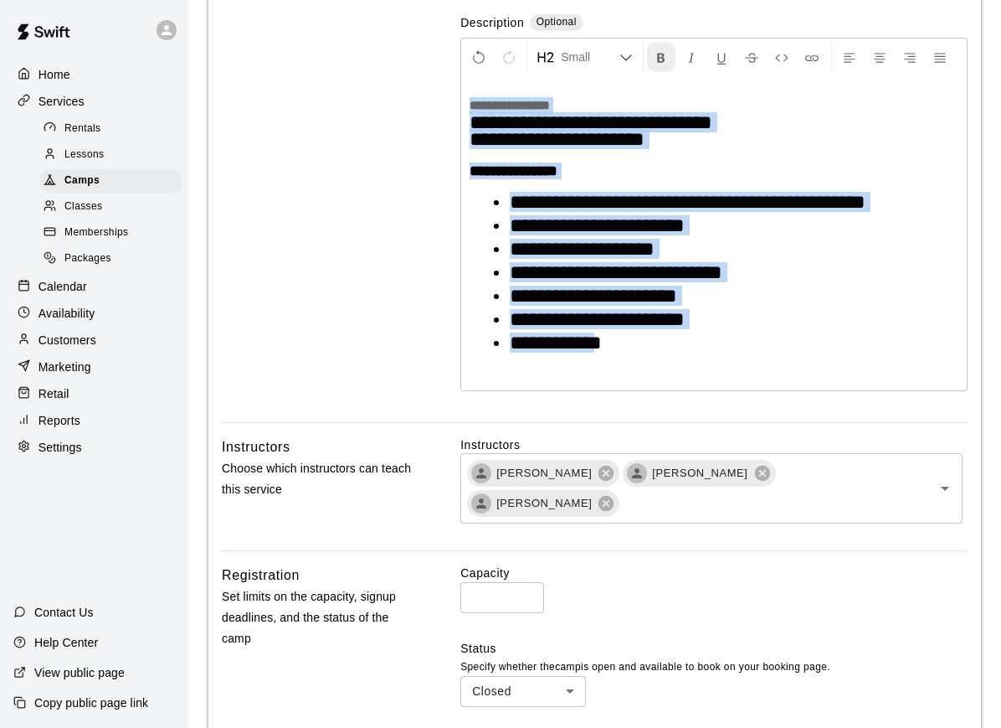
click at [666, 57] on icon "Format Bold" at bounding box center [661, 57] width 15 height 15
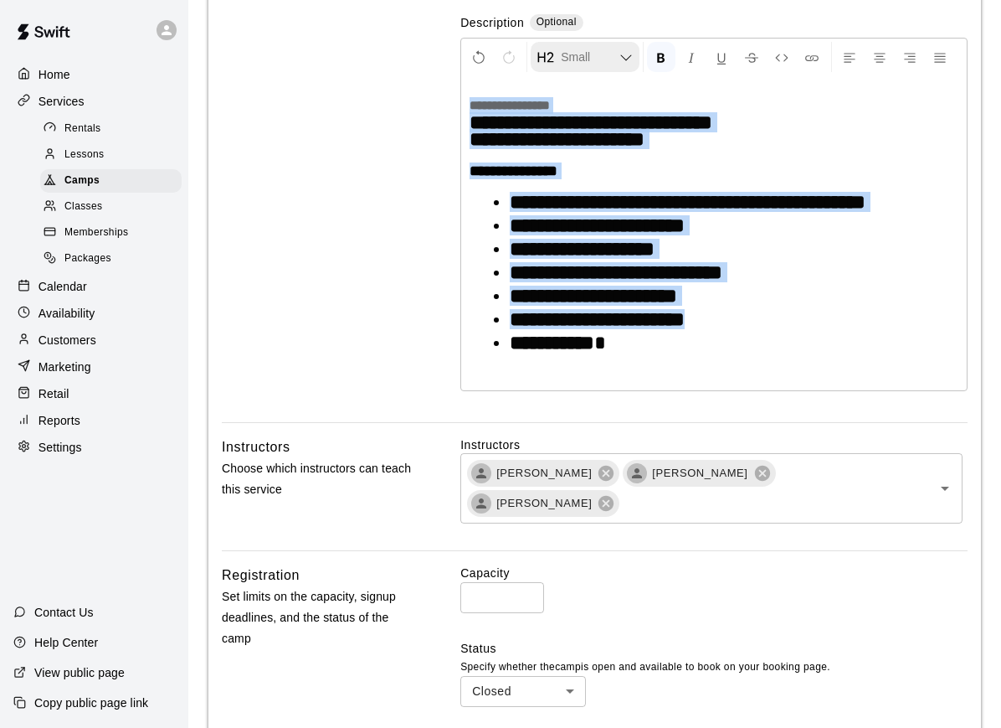
click at [625, 60] on icon "Formatting Options" at bounding box center [626, 57] width 13 height 13
click at [550, 58] on span "Formatting Options" at bounding box center [546, 57] width 17 height 17
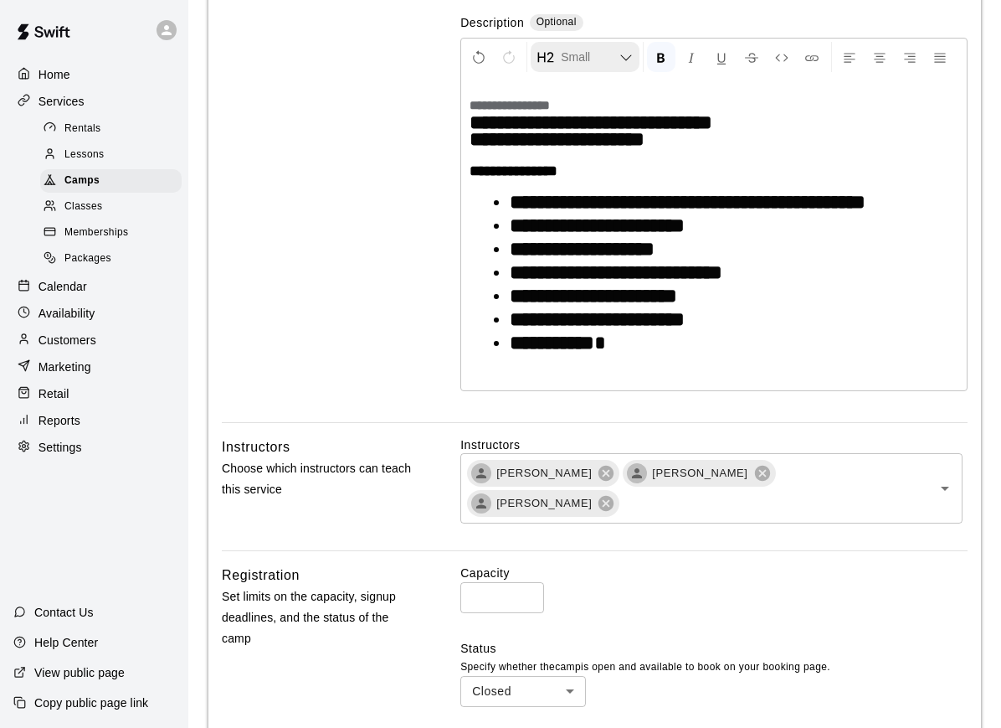
click at [578, 58] on span "Small Heading" at bounding box center [590, 57] width 59 height 17
drag, startPoint x: 649, startPoint y: 367, endPoint x: 456, endPoint y: 126, distance: 308.5
click at [456, 126] on div "**********" at bounding box center [595, 126] width 746 height 594
click at [658, 351] on li "**********" at bounding box center [721, 342] width 422 height 17
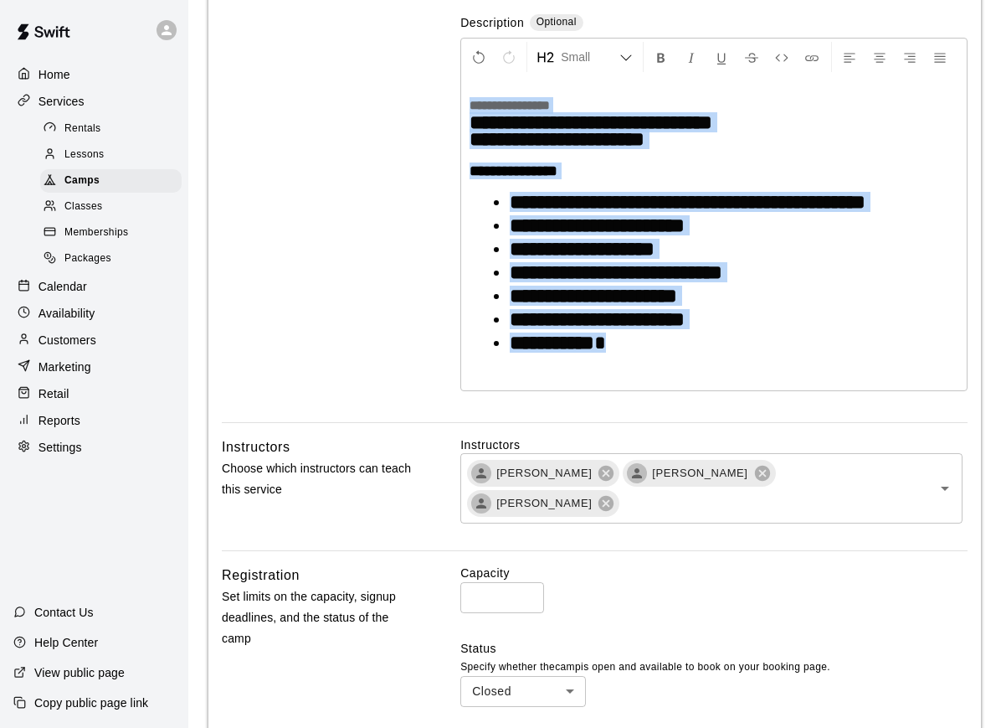
drag, startPoint x: 658, startPoint y: 356, endPoint x: 469, endPoint y: 101, distance: 317.2
click at [469, 101] on div "**********" at bounding box center [714, 233] width 506 height 314
click at [619, 52] on span "Small Heading" at bounding box center [590, 57] width 59 height 17
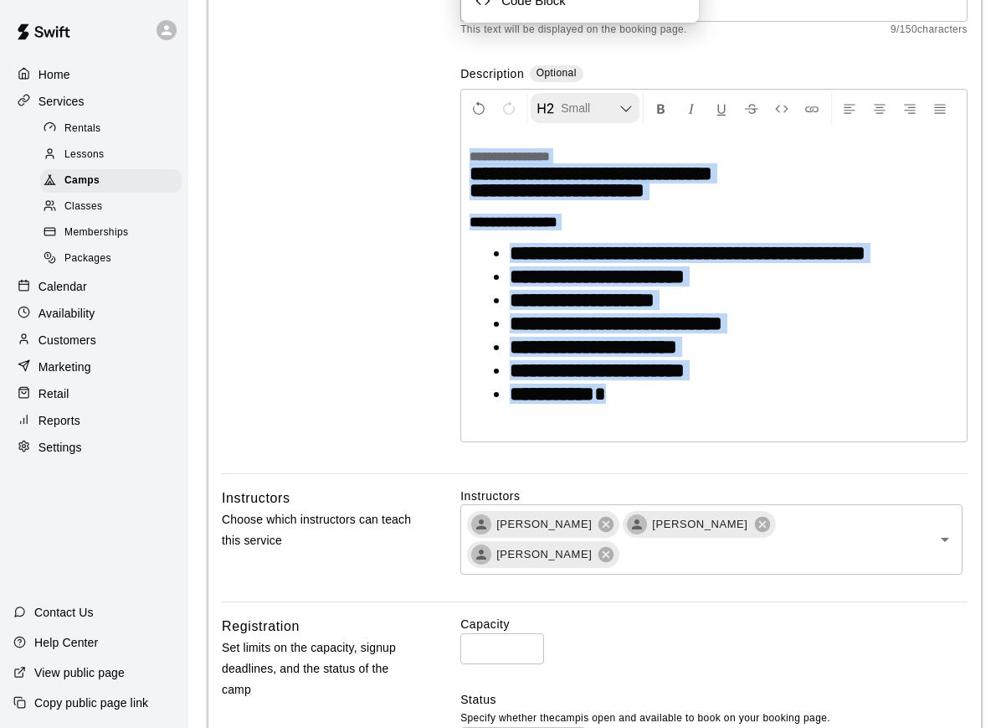
scroll to position [270, 0]
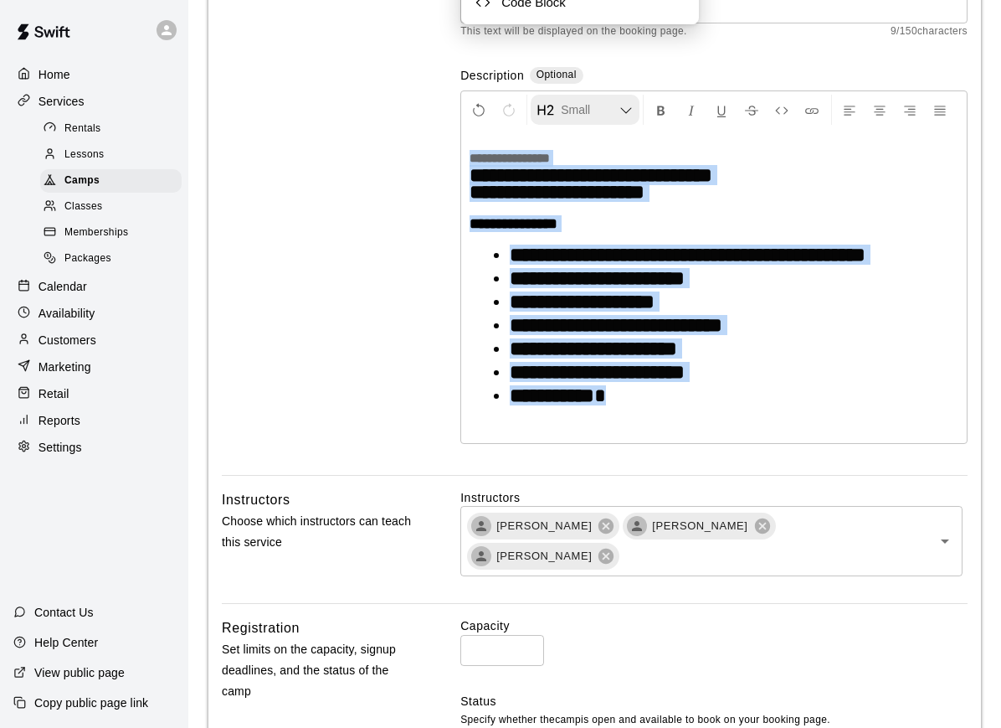
click at [551, 110] on span "Formatting Options" at bounding box center [546, 109] width 17 height 17
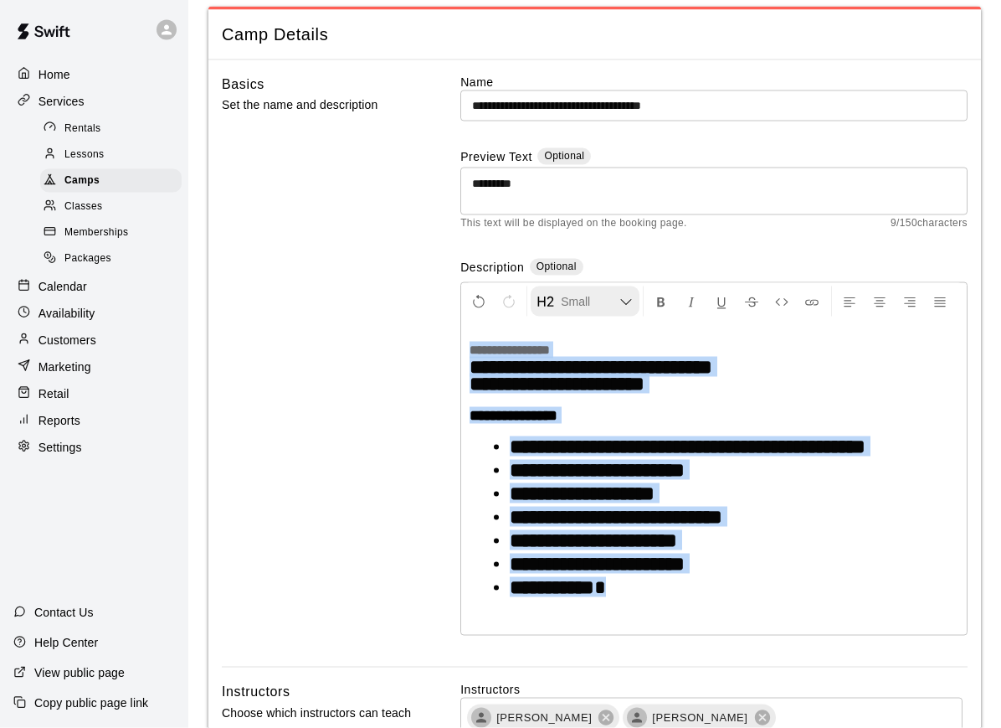
click at [610, 301] on span "Small Heading" at bounding box center [590, 301] width 59 height 17
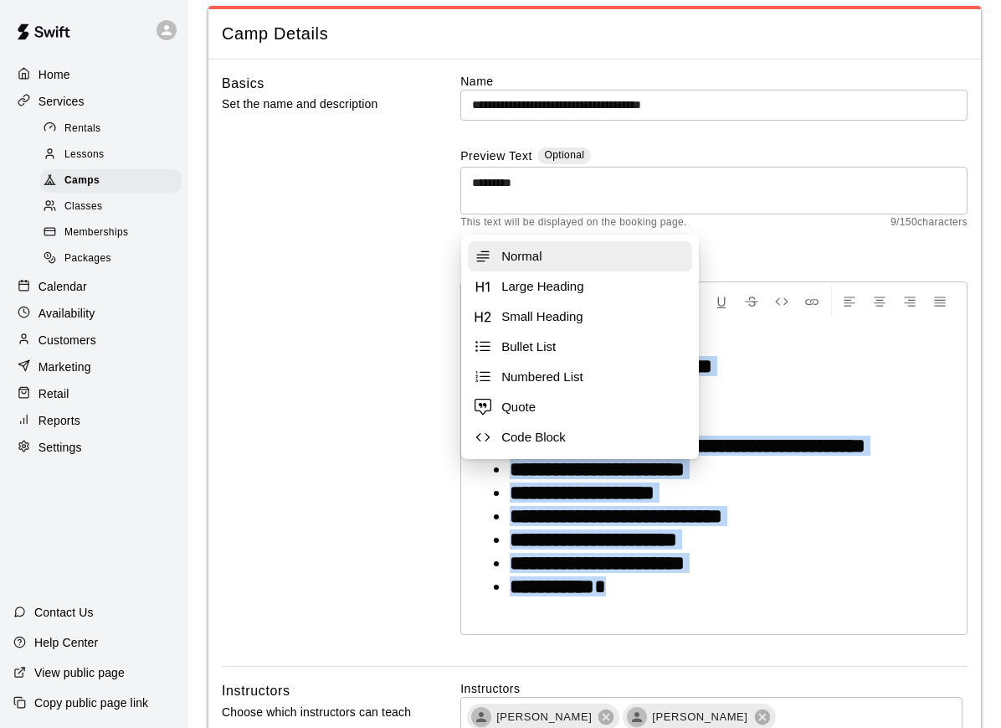
click at [605, 255] on span "Normal" at bounding box center [594, 256] width 184 height 17
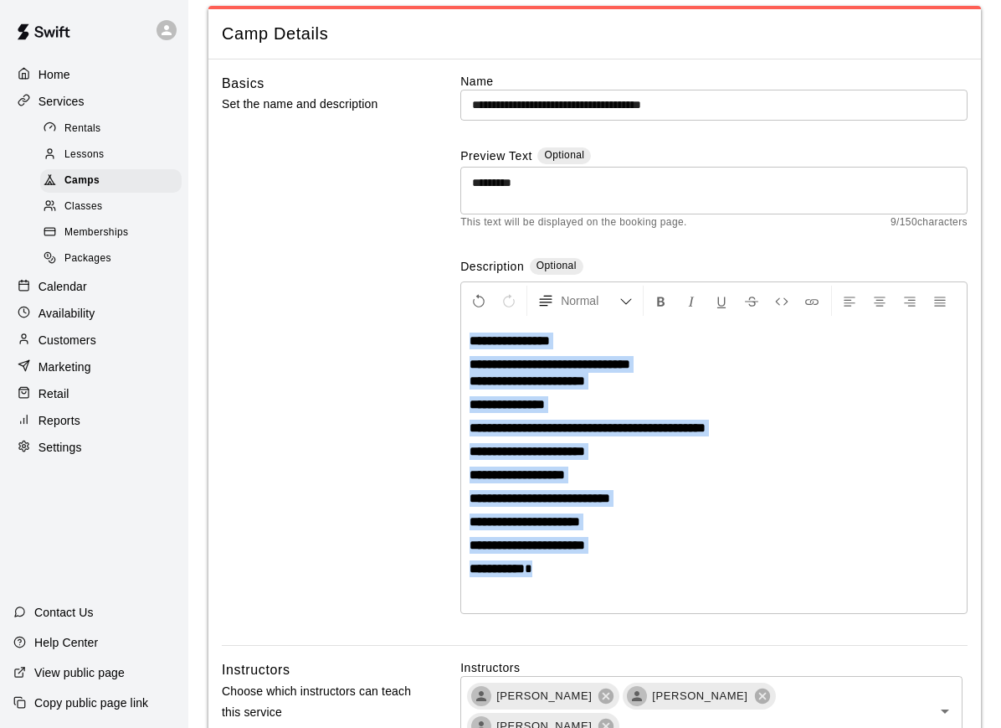
click at [329, 397] on div "Basics Set the name and description" at bounding box center [319, 359] width 194 height 573
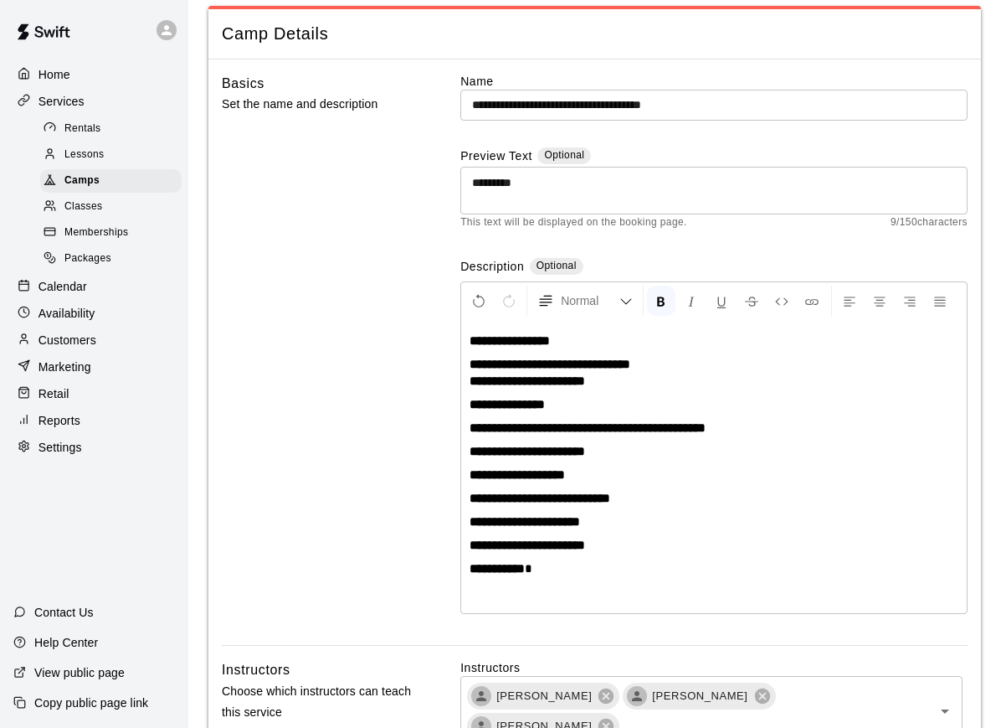
drag, startPoint x: 586, startPoint y: 336, endPoint x: 480, endPoint y: 336, distance: 106.3
click at [480, 336] on p "**********" at bounding box center [714, 340] width 489 height 17
drag, startPoint x: 592, startPoint y: 339, endPoint x: 441, endPoint y: 337, distance: 150.7
click at [441, 337] on div "**********" at bounding box center [595, 359] width 746 height 573
click at [608, 297] on span "Normal" at bounding box center [590, 300] width 59 height 17
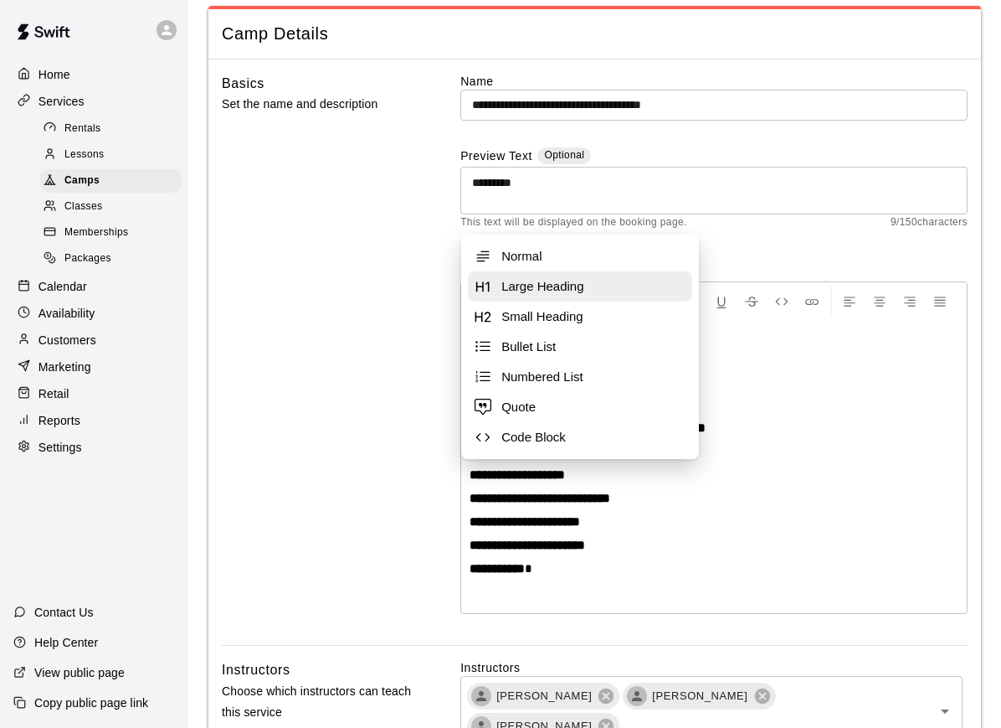
click at [610, 281] on span "Large Heading" at bounding box center [594, 286] width 184 height 17
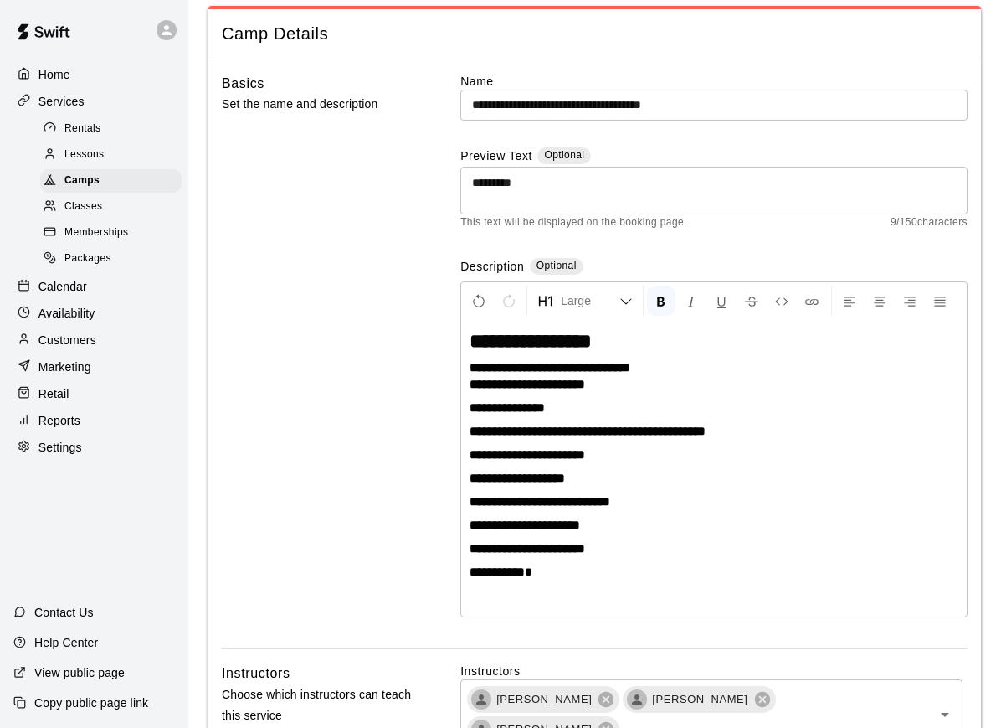
click at [378, 435] on div "Basics Set the name and description" at bounding box center [319, 361] width 194 height 576
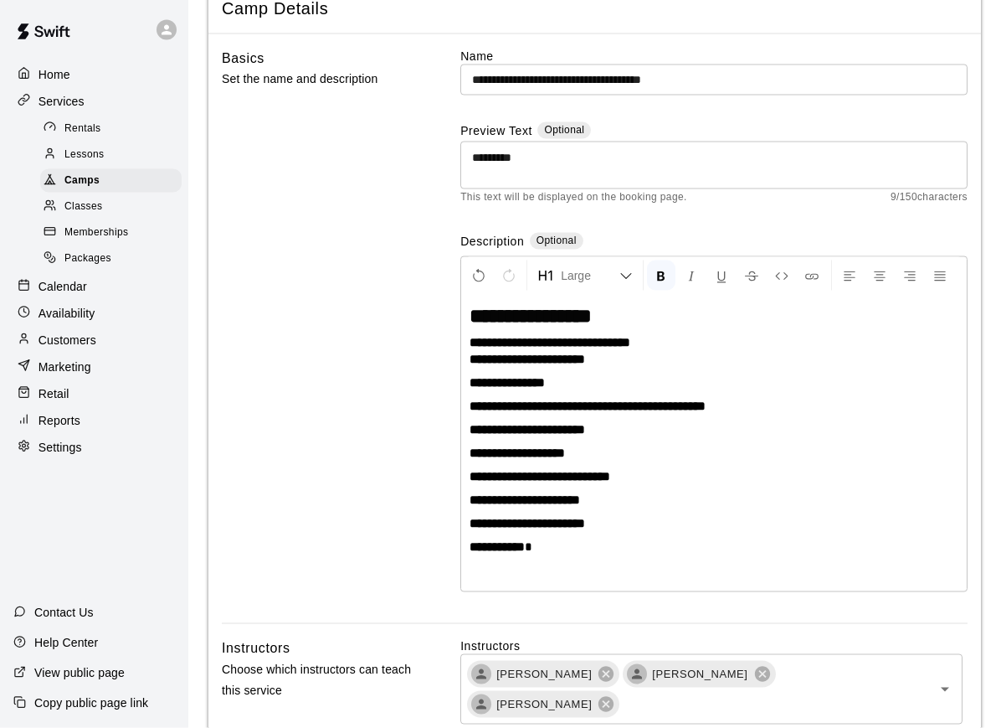
scroll to position [107, 0]
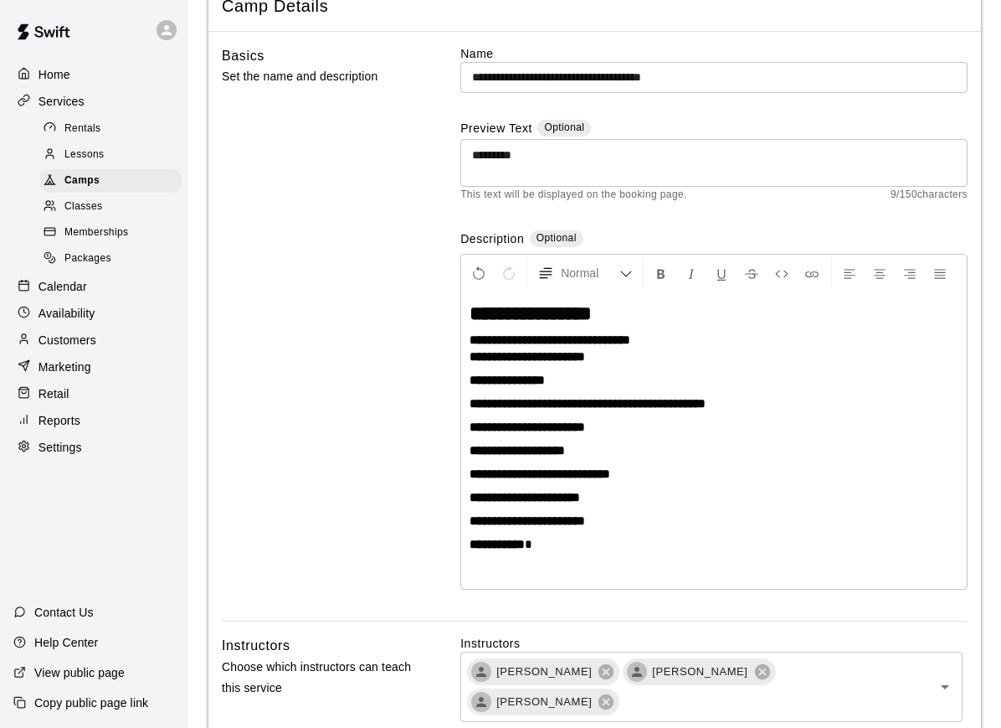
click at [596, 544] on p "**********" at bounding box center [714, 544] width 489 height 17
click at [593, 554] on div "**********" at bounding box center [714, 440] width 506 height 296
click at [579, 536] on p "**********" at bounding box center [714, 544] width 489 height 17
click at [552, 536] on p "**********" at bounding box center [714, 544] width 489 height 17
click at [667, 270] on icon "Format Bold" at bounding box center [661, 273] width 15 height 15
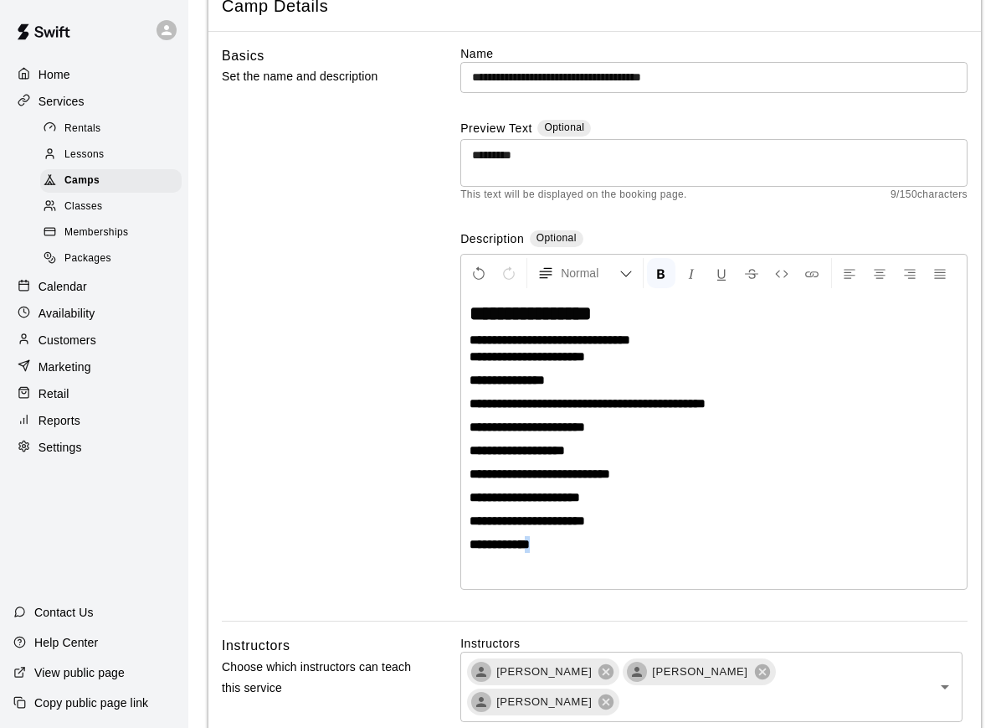
click at [792, 566] on p at bounding box center [714, 567] width 489 height 17
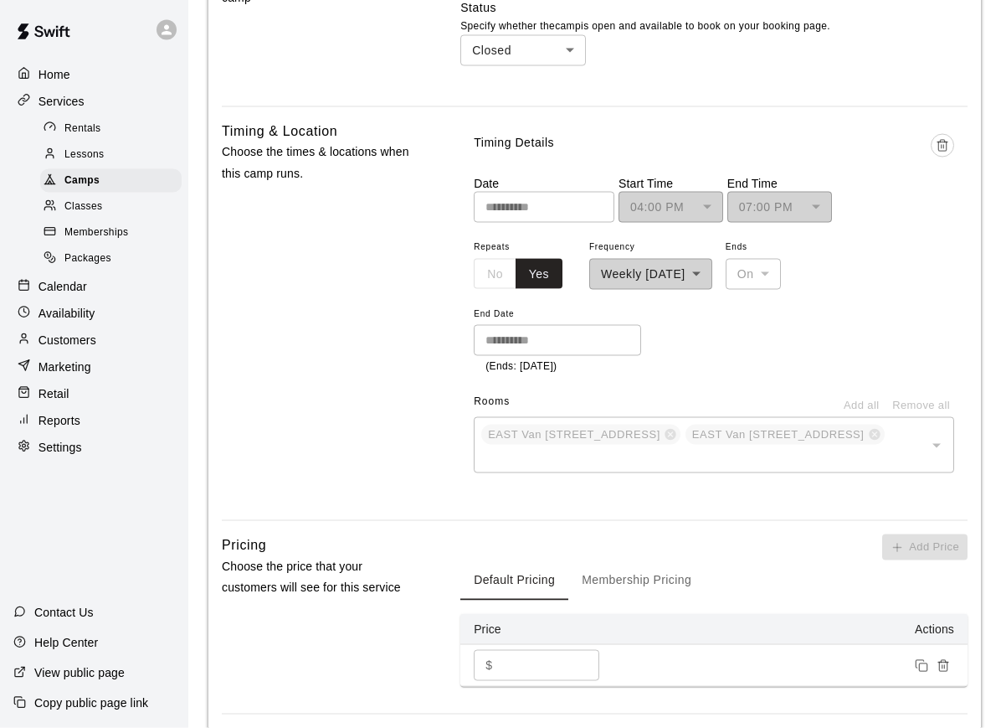
scroll to position [1333, 0]
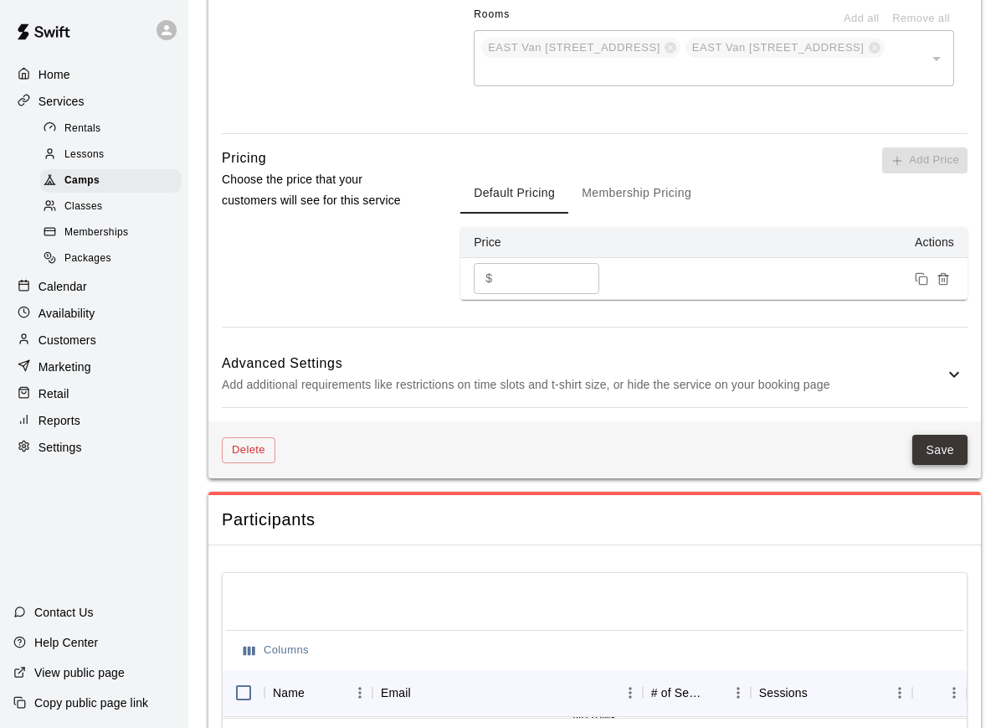
click at [940, 435] on button "Save" at bounding box center [940, 450] width 55 height 31
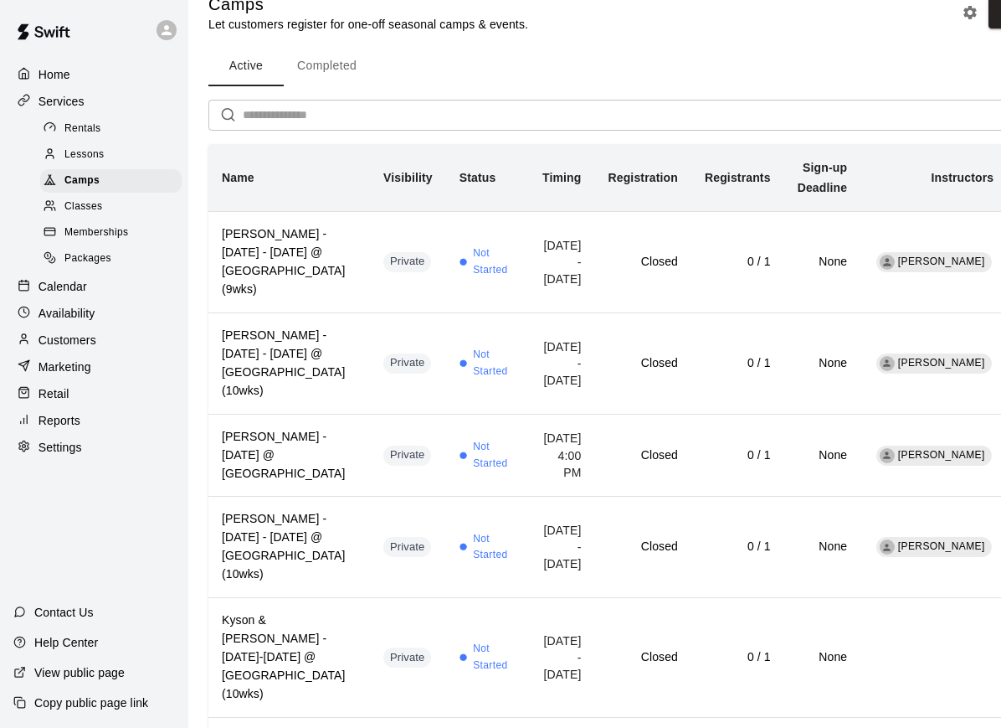
scroll to position [28, 0]
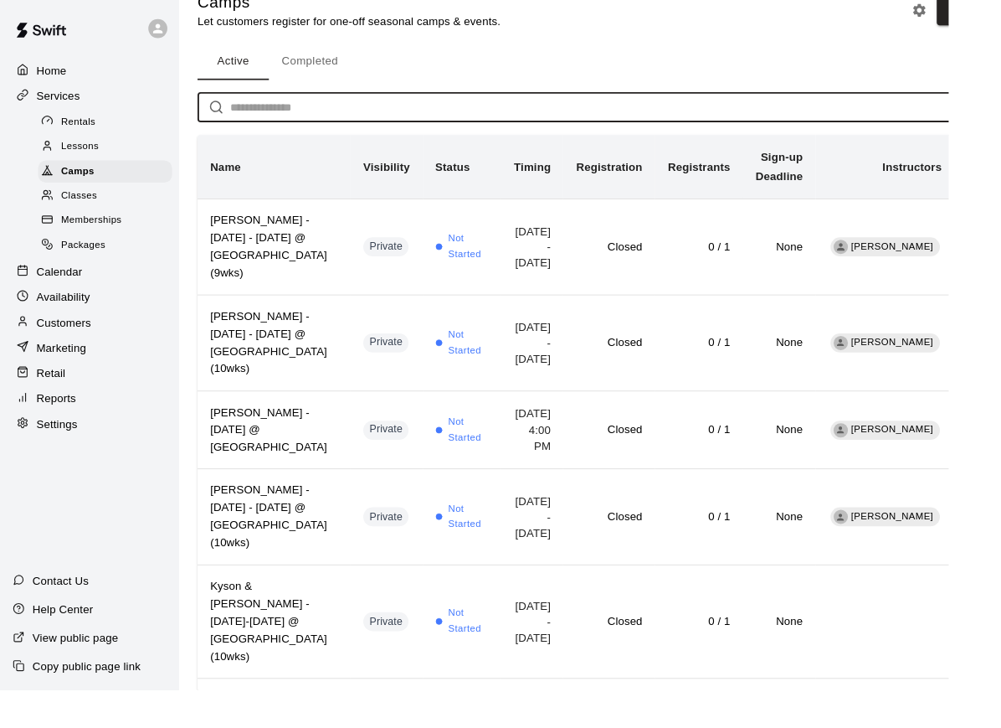
click at [318, 111] on input "text" at bounding box center [652, 113] width 818 height 31
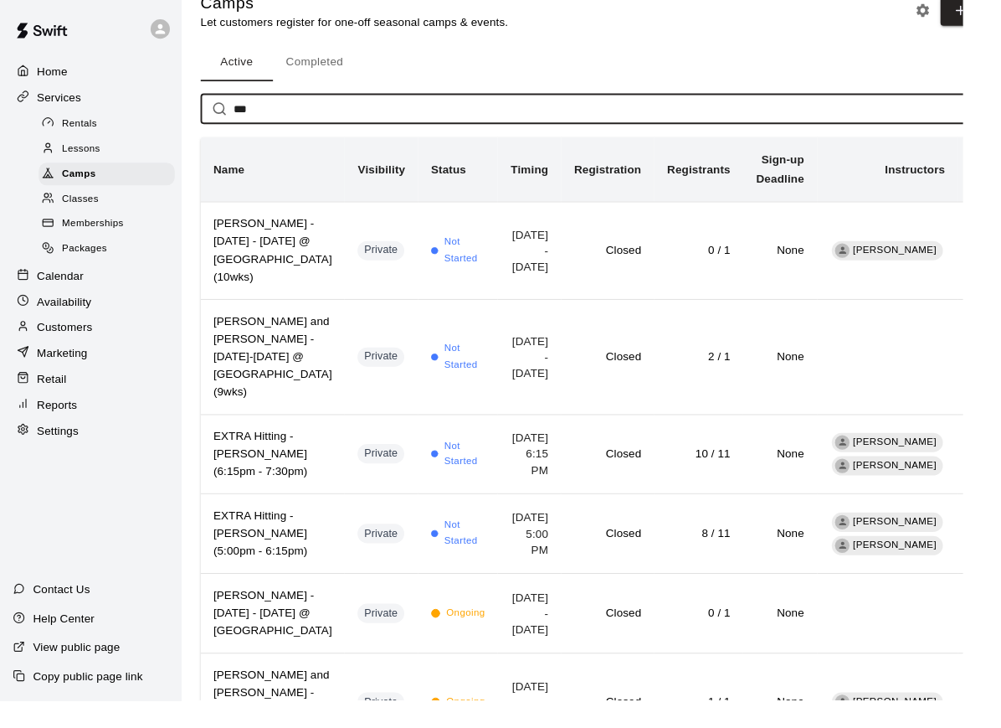
scroll to position [0, 0]
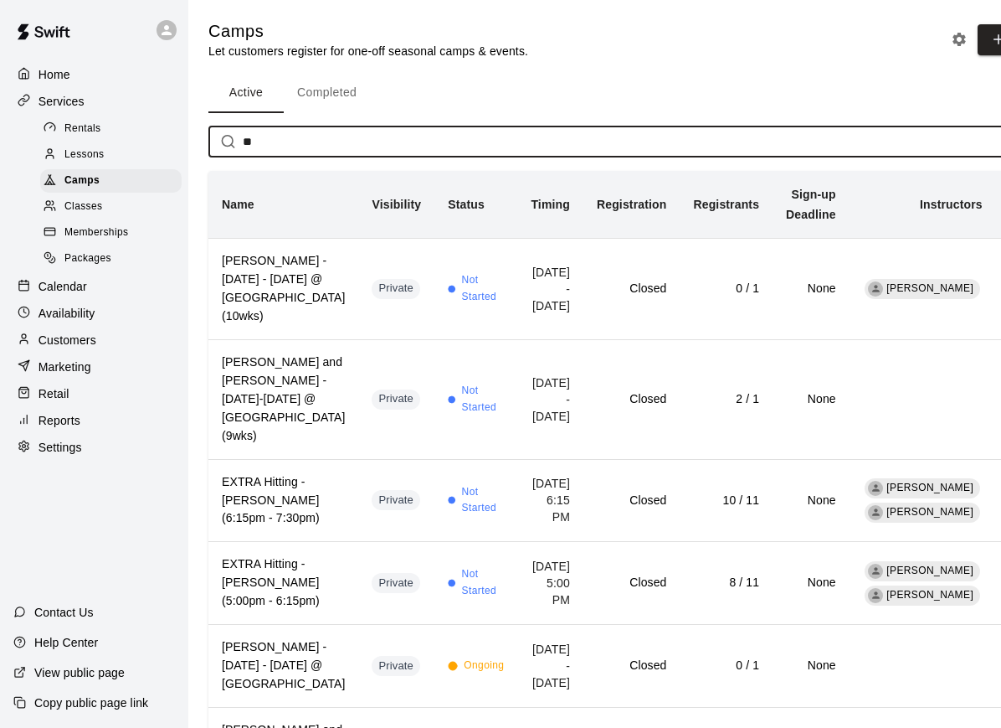
type input "*"
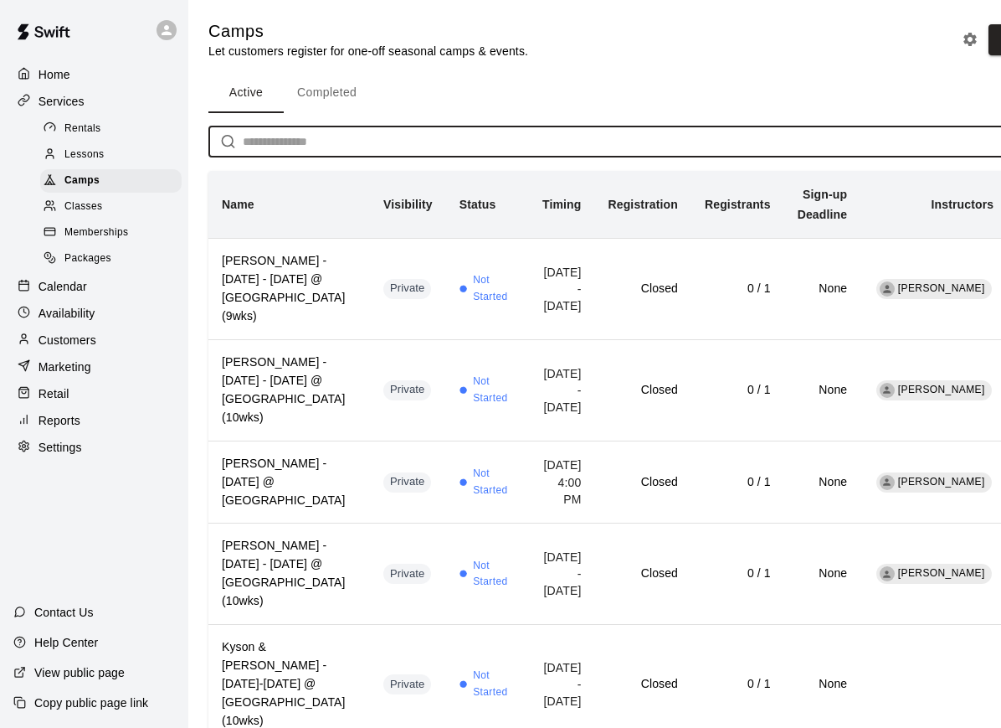
scroll to position [5, 0]
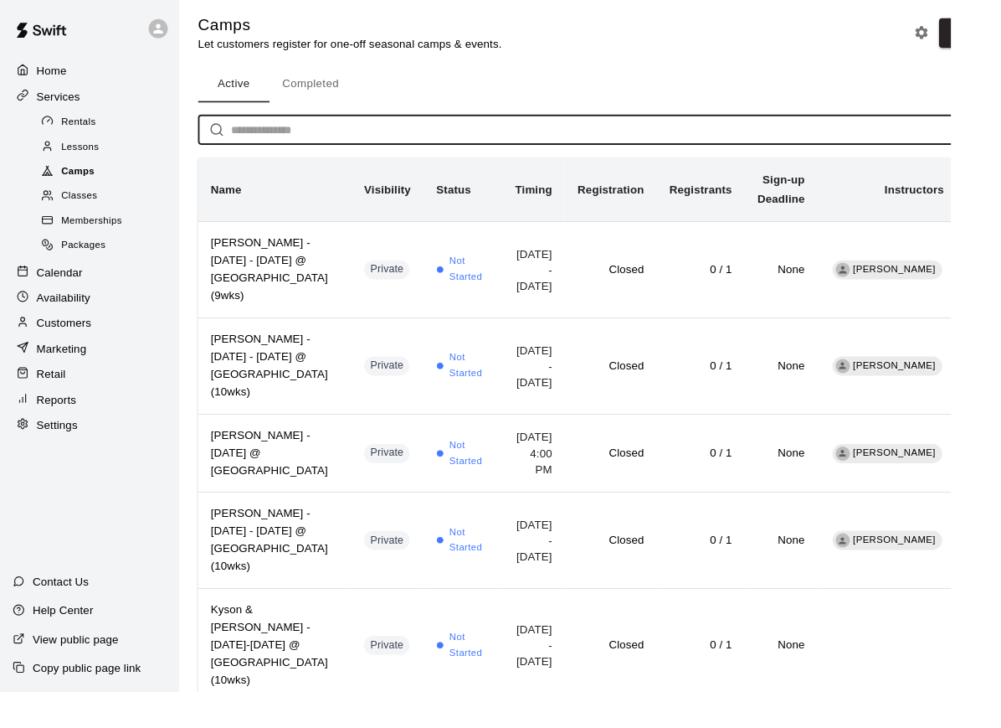
click at [106, 183] on div "Camps" at bounding box center [111, 180] width 142 height 23
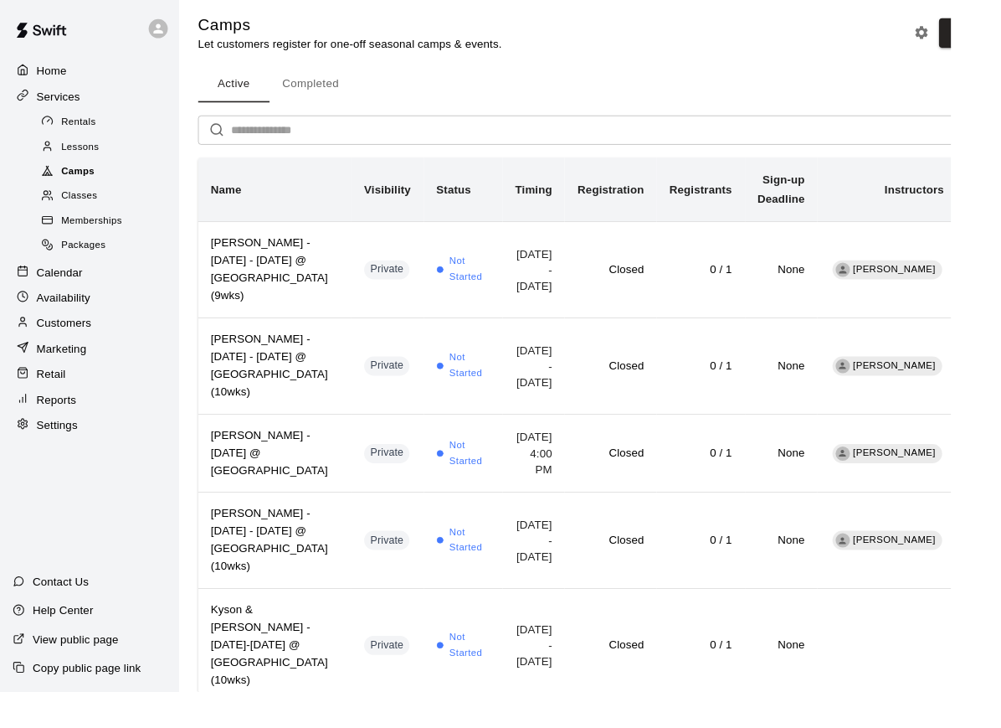
scroll to position [0, 0]
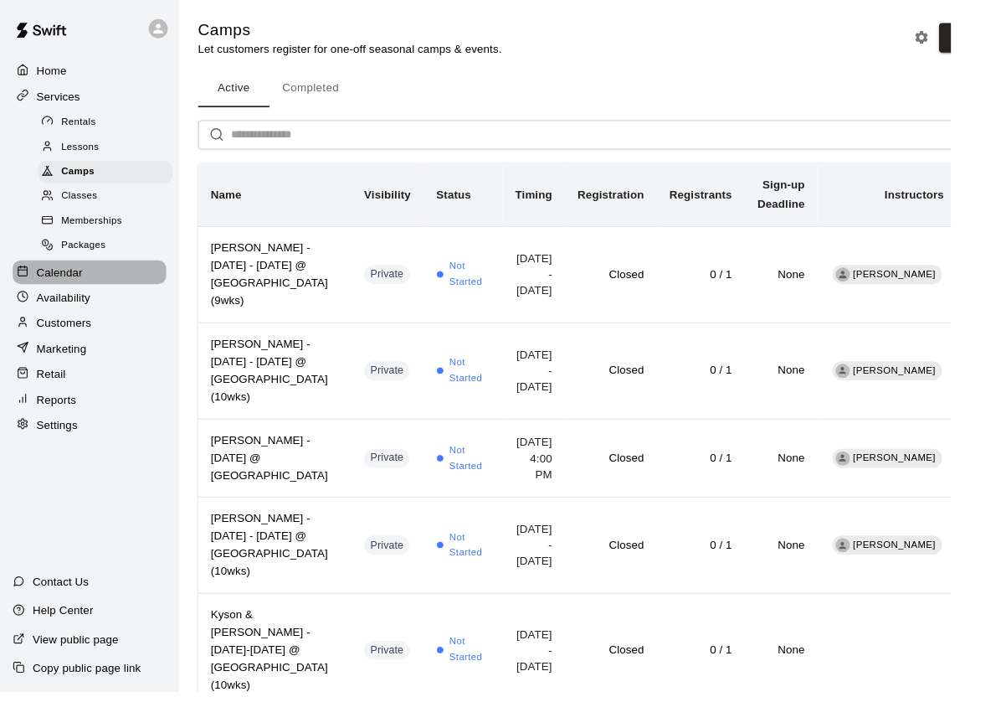
click at [80, 291] on p "Calendar" at bounding box center [63, 286] width 49 height 17
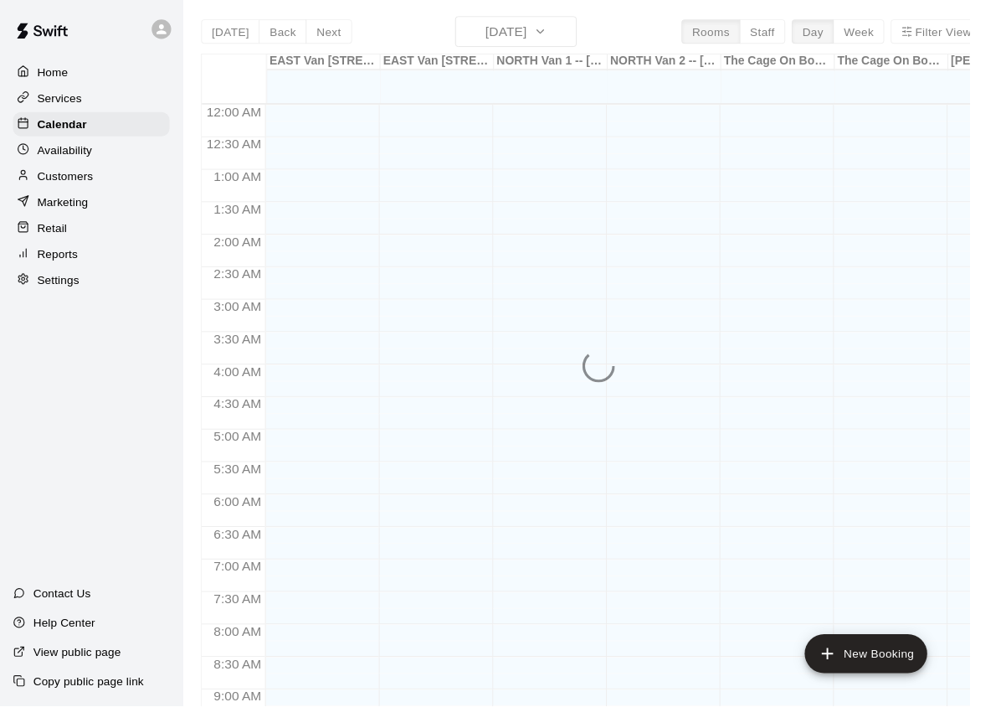
scroll to position [869, 0]
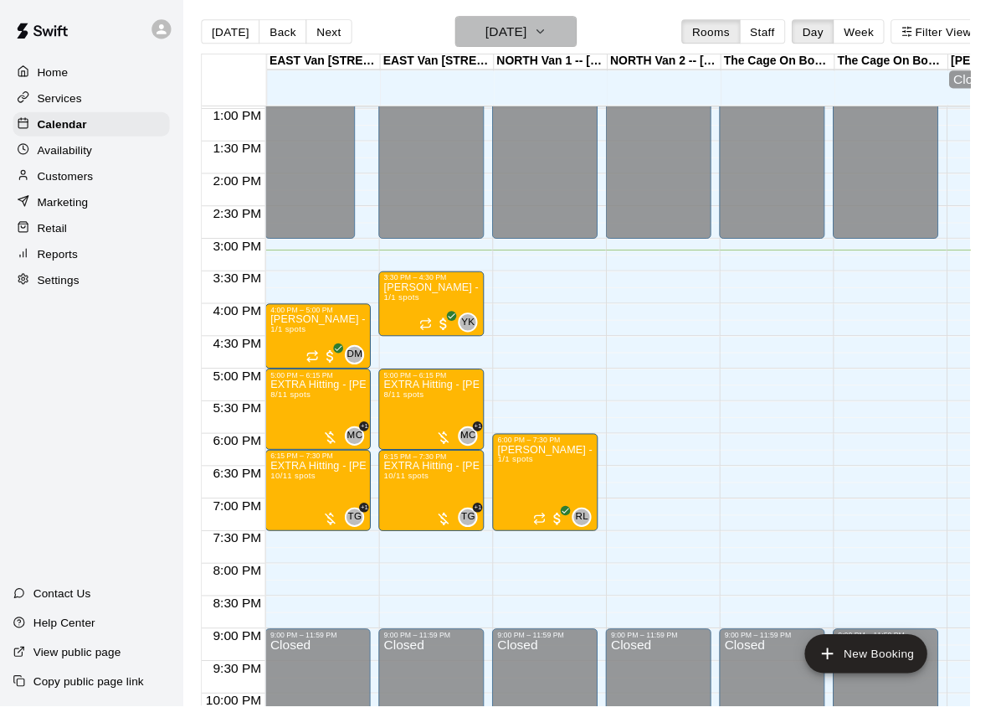
click at [543, 32] on h6 "[DATE]" at bounding box center [522, 32] width 43 height 23
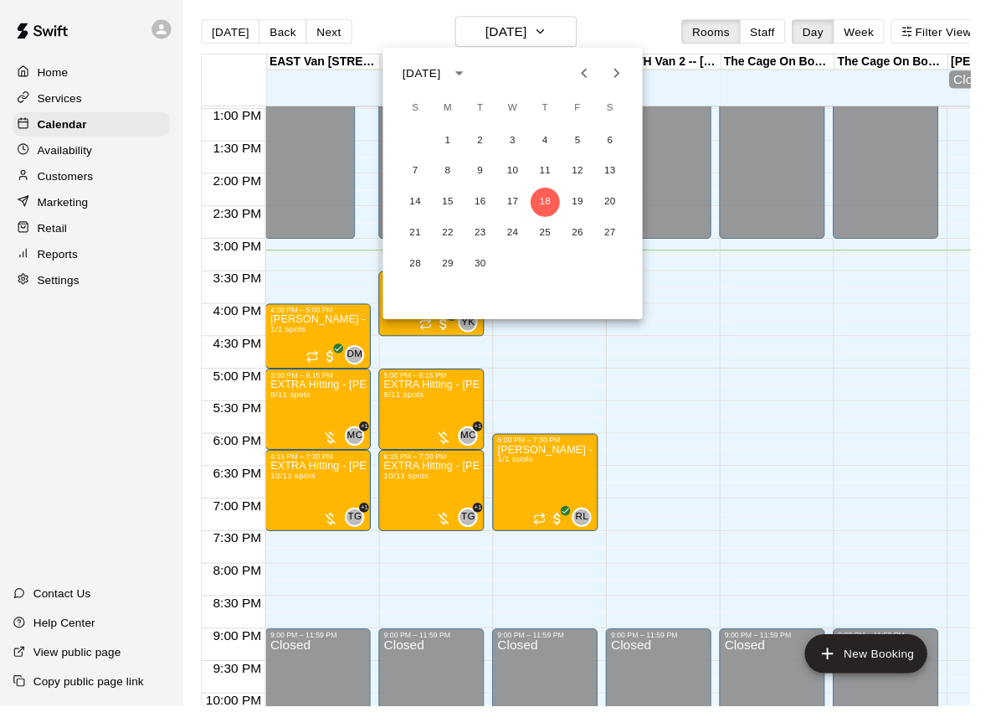
click at [641, 84] on icon "Next month" at bounding box center [636, 75] width 20 height 20
click at [598, 206] on button "17" at bounding box center [596, 208] width 30 height 30
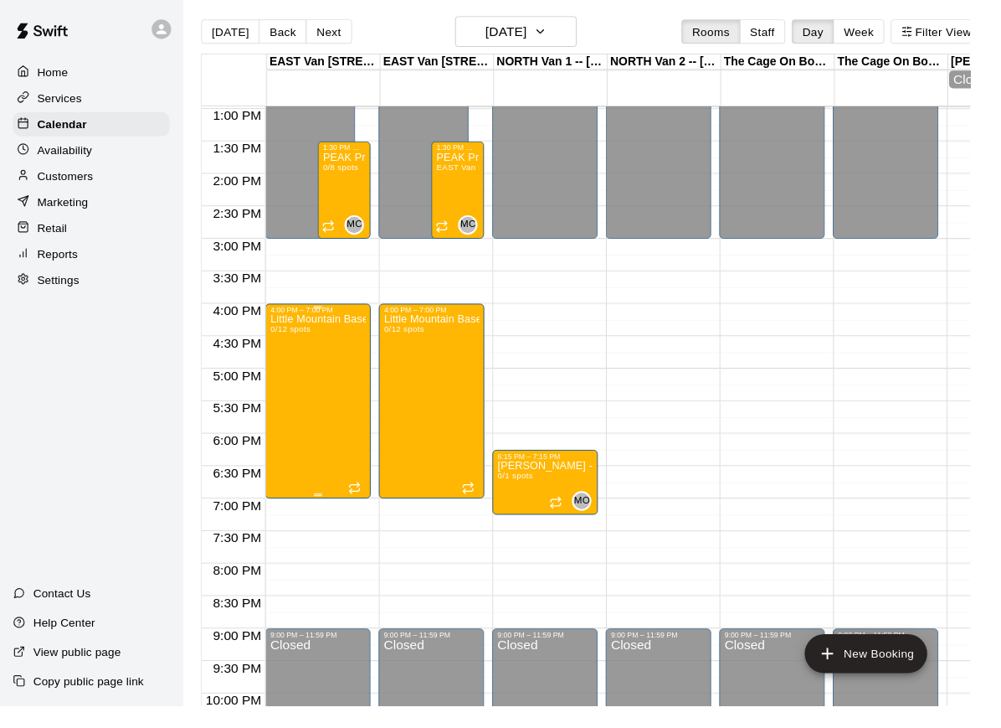
click at [296, 372] on div "Little Mountain Baseball 0/12 spots" at bounding box center [328, 688] width 99 height 728
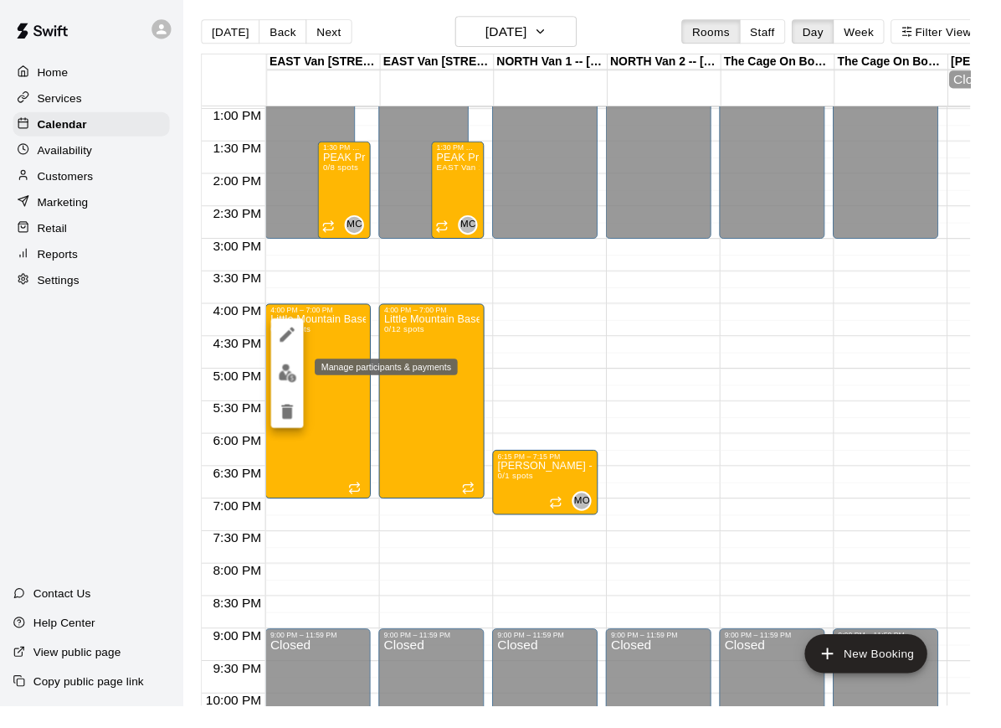
click at [297, 388] on img "edit" at bounding box center [296, 384] width 19 height 19
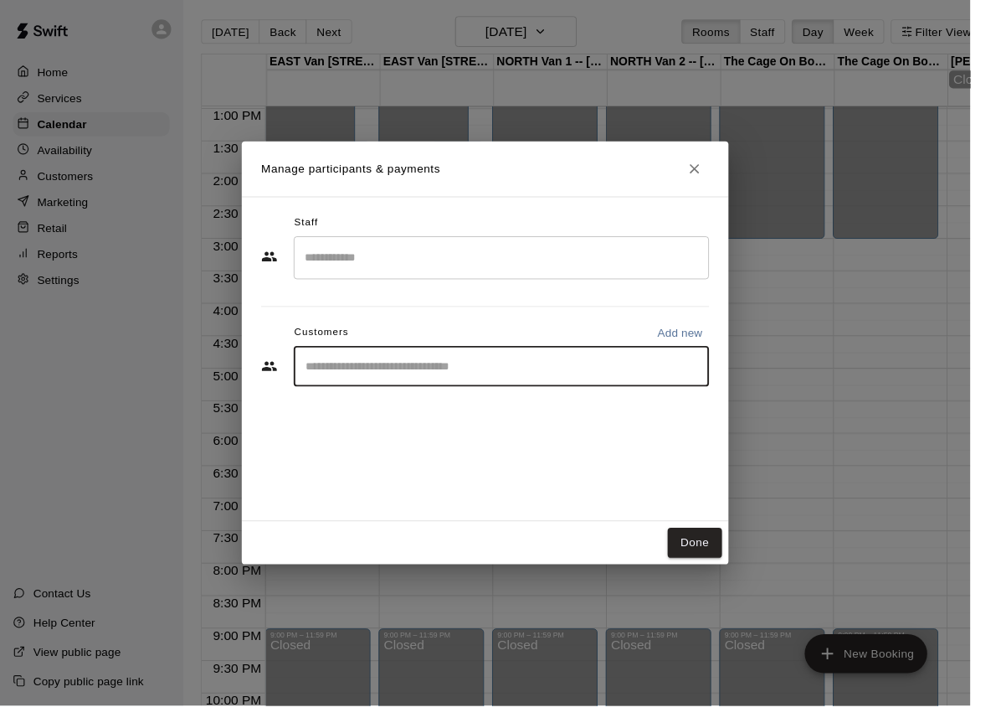
click at [404, 386] on input "Start typing to search customers..." at bounding box center [518, 377] width 414 height 17
type input "****"
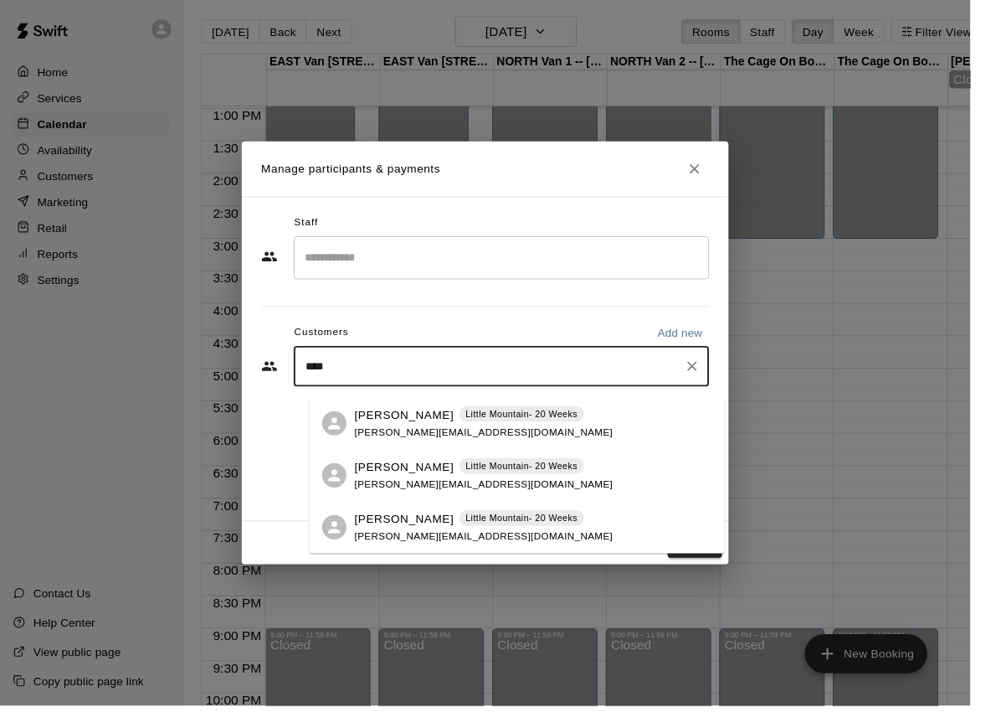
click at [482, 482] on span "Little Mountain- 20 Weeks" at bounding box center [538, 481] width 129 height 14
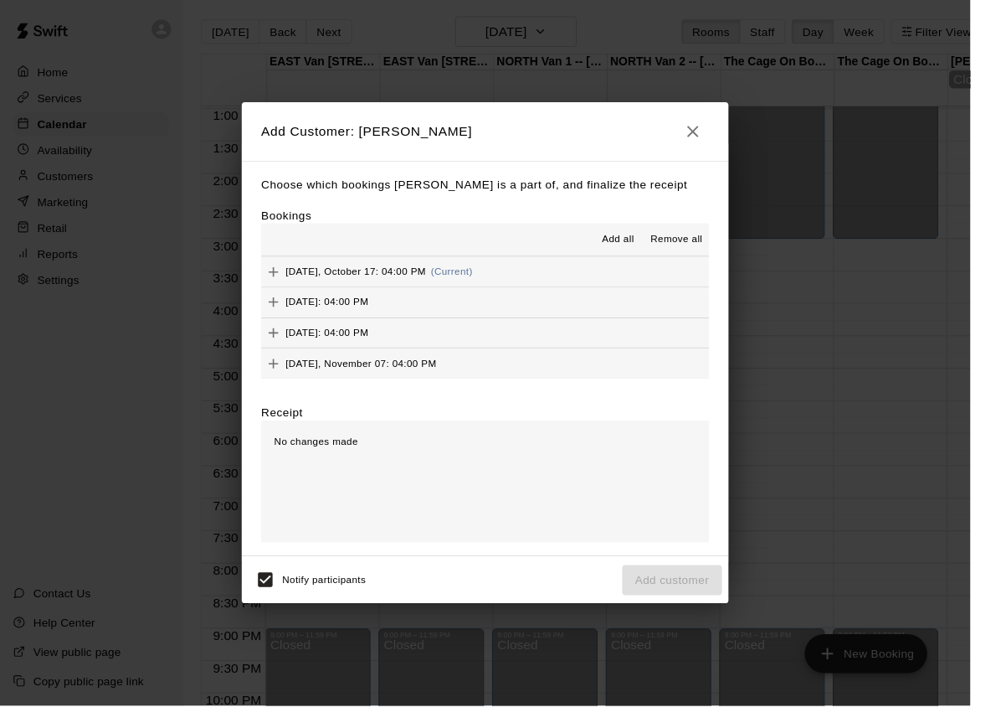
click at [655, 255] on span "Add all" at bounding box center [637, 247] width 33 height 17
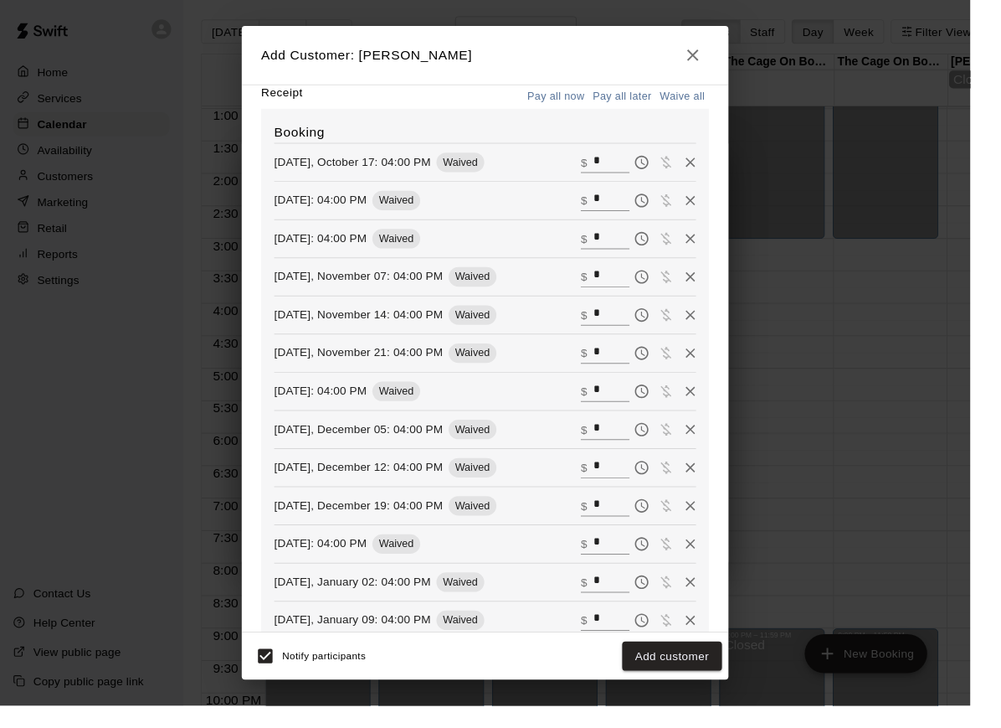
scroll to position [253, 0]
click at [718, 559] on icon "Remove" at bounding box center [713, 560] width 10 height 10
click at [718, 558] on icon "Remove" at bounding box center [713, 560] width 10 height 10
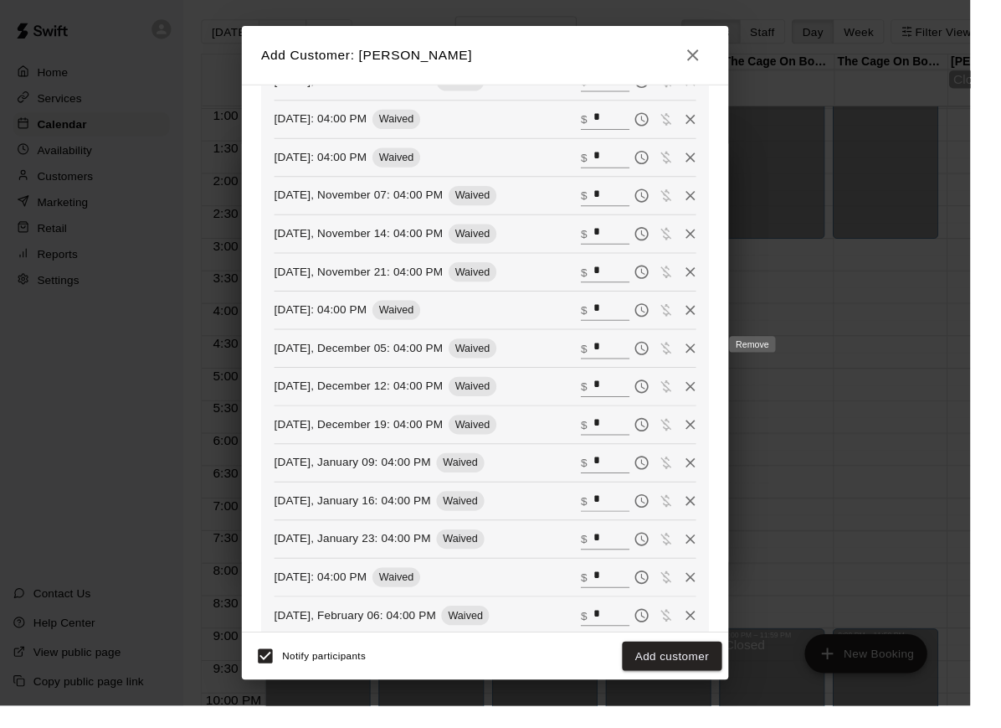
scroll to position [337, 0]
click at [690, 693] on button "Add customer" at bounding box center [693, 677] width 103 height 31
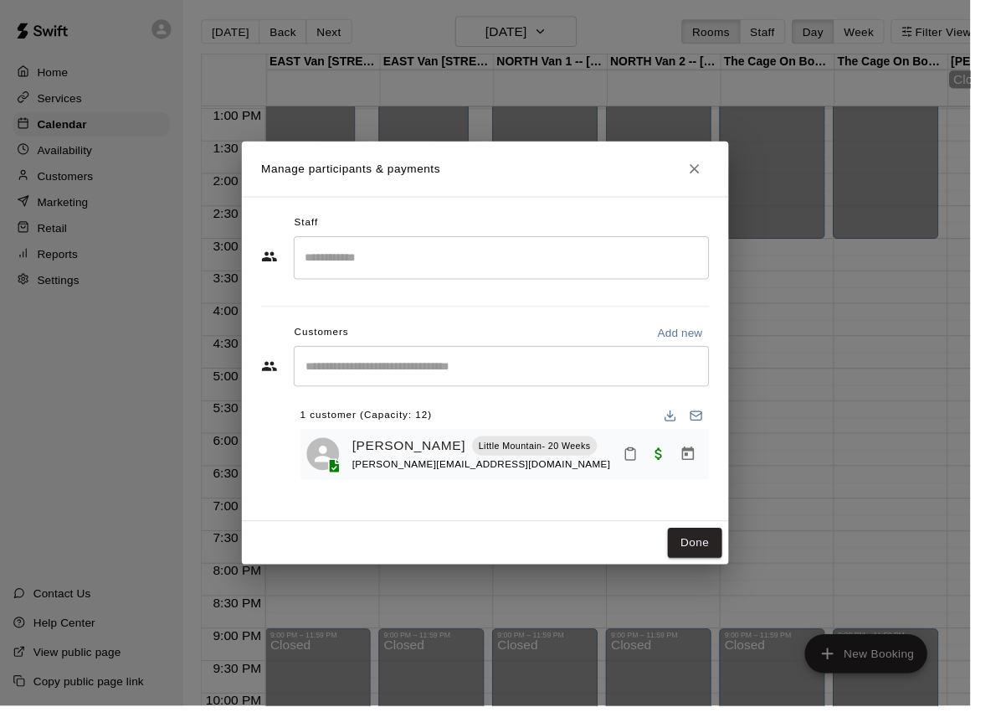
click at [487, 385] on input "Start typing to search customers..." at bounding box center [518, 377] width 414 height 17
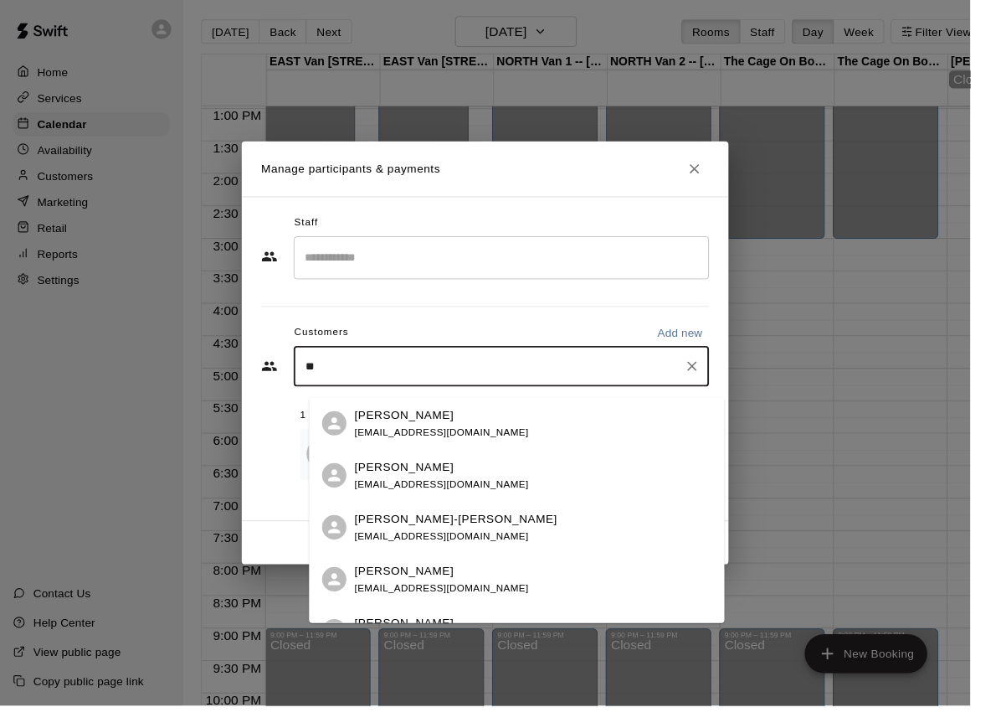
type input "*"
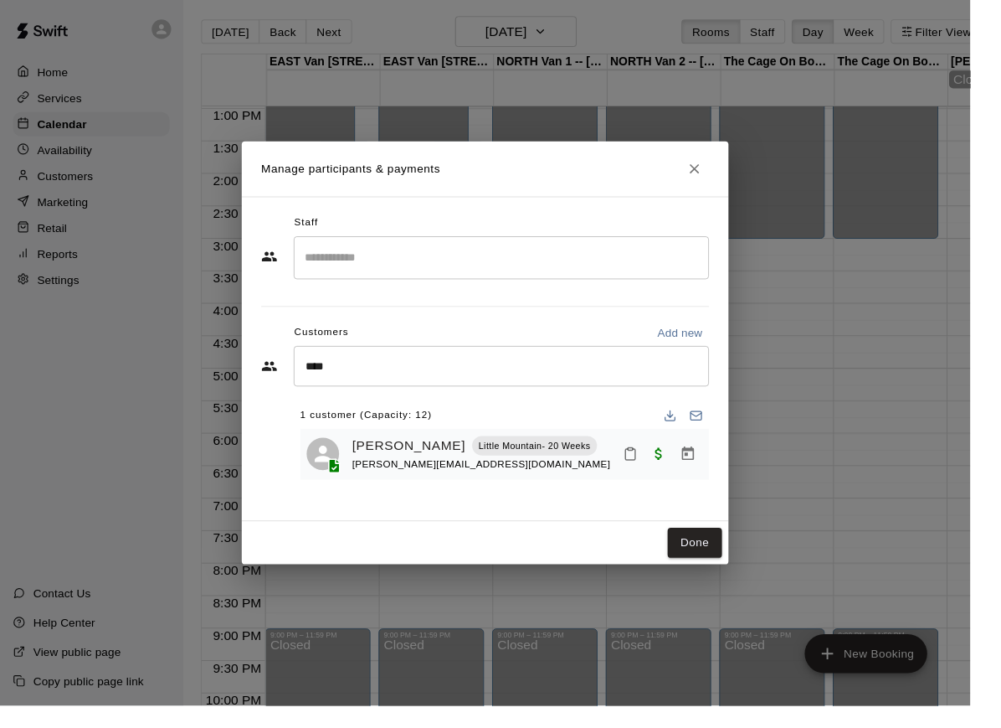
drag, startPoint x: 448, startPoint y: 6, endPoint x: -1, endPoint y: -4, distance: 448.9
click at [0, 0] on html "Home Services Calendar Availability Customers Marketing Retail Reports Settings…" at bounding box center [500, 374] width 1001 height 754
click at [425, 488] on div "[PERSON_NAME][EMAIL_ADDRESS][DOMAIN_NAME]" at bounding box center [496, 480] width 266 height 18
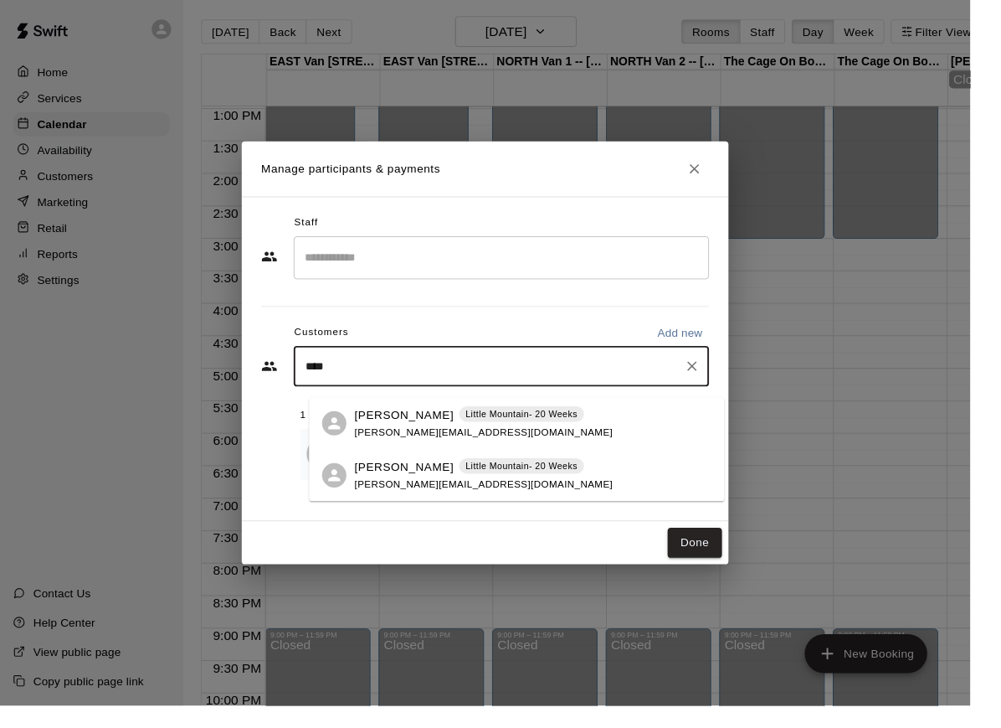
click at [395, 386] on input "****" at bounding box center [505, 377] width 389 height 17
type input "*"
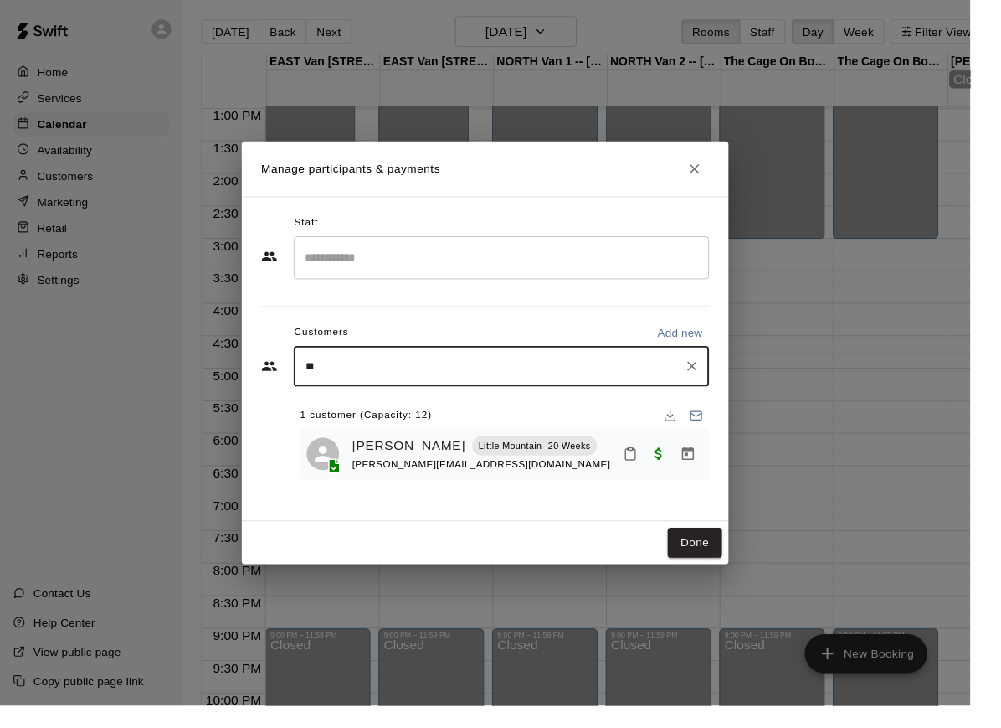
type input "***"
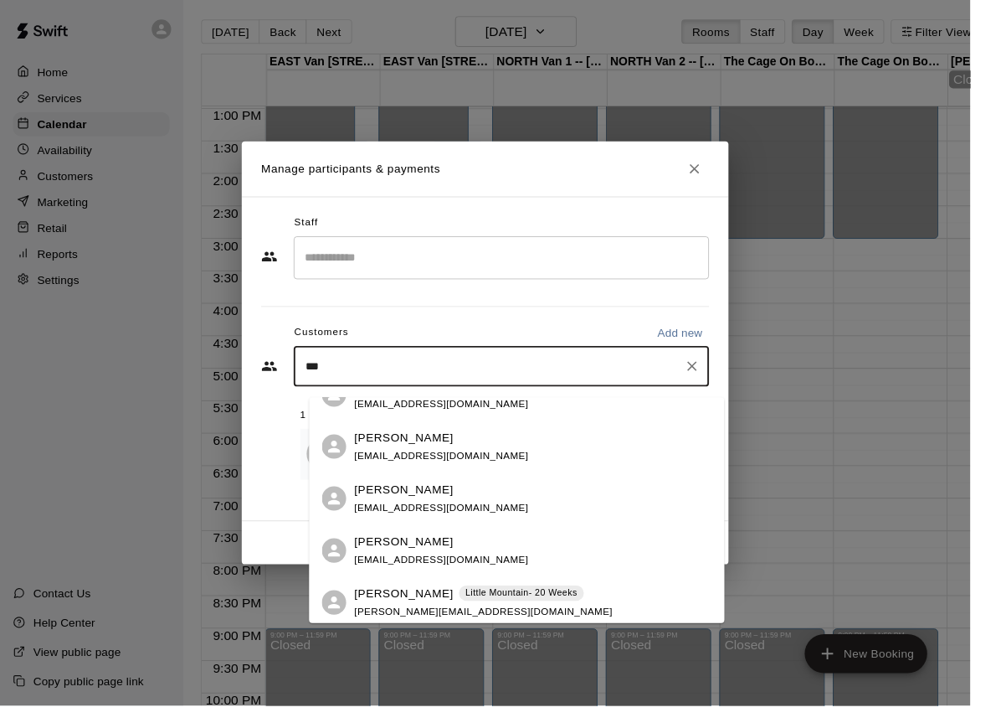
scroll to position [31, 0]
click at [521, 633] on div "[PERSON_NAME] Little Mountain- 20 Weeks [PERSON_NAME][EMAIL_ADDRESS][DOMAIN_NAM…" at bounding box center [499, 620] width 266 height 36
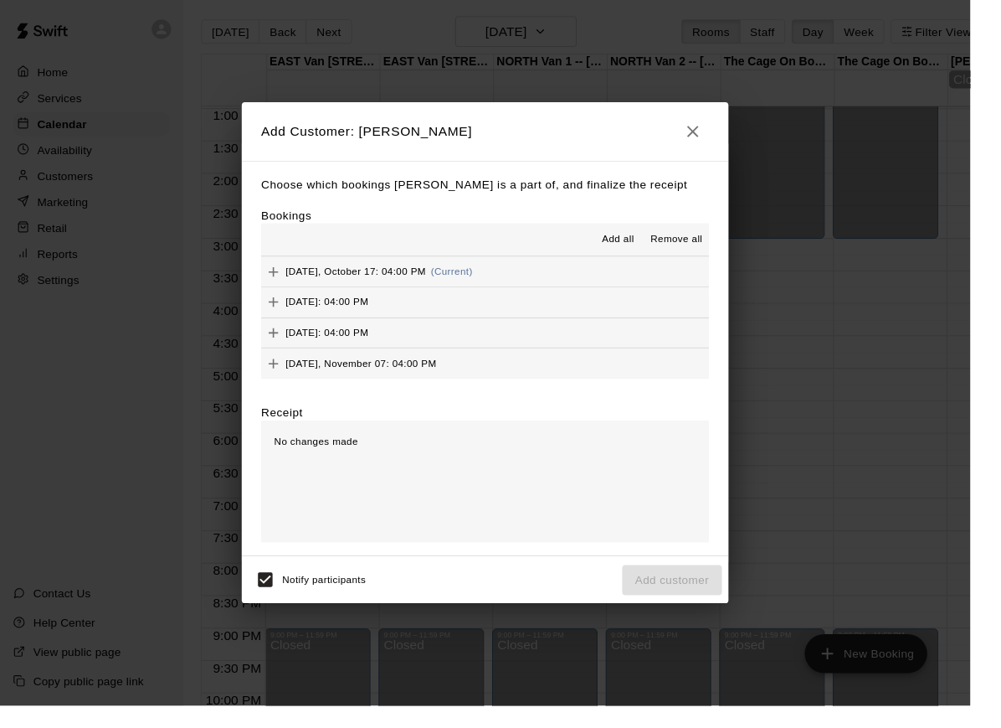
click at [650, 255] on span "Add all" at bounding box center [637, 247] width 33 height 17
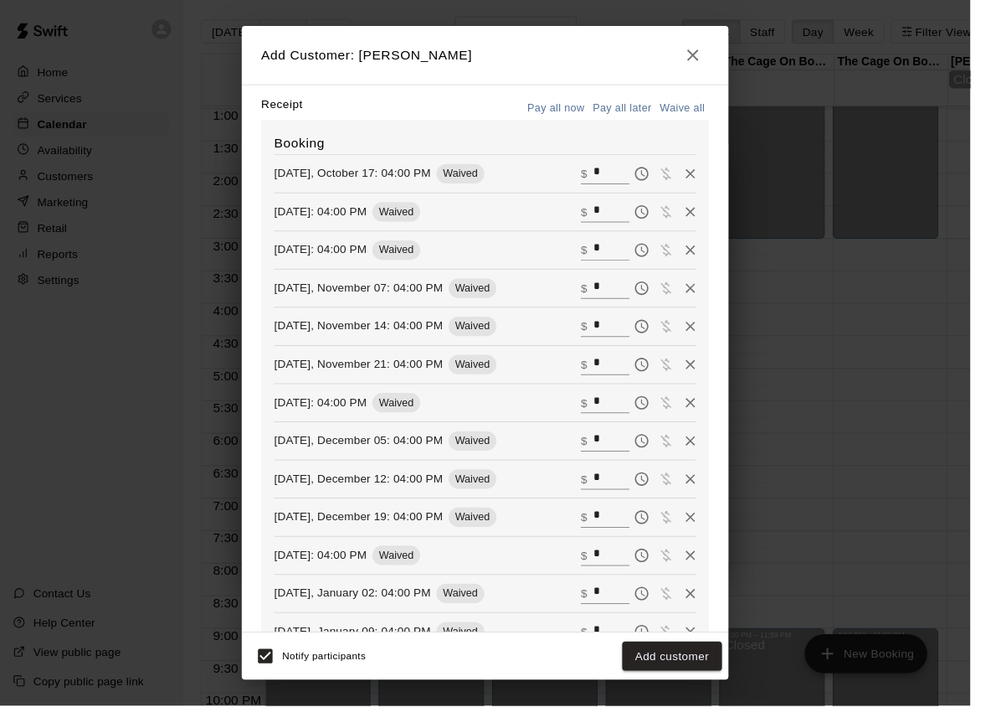
scroll to position [253, 0]
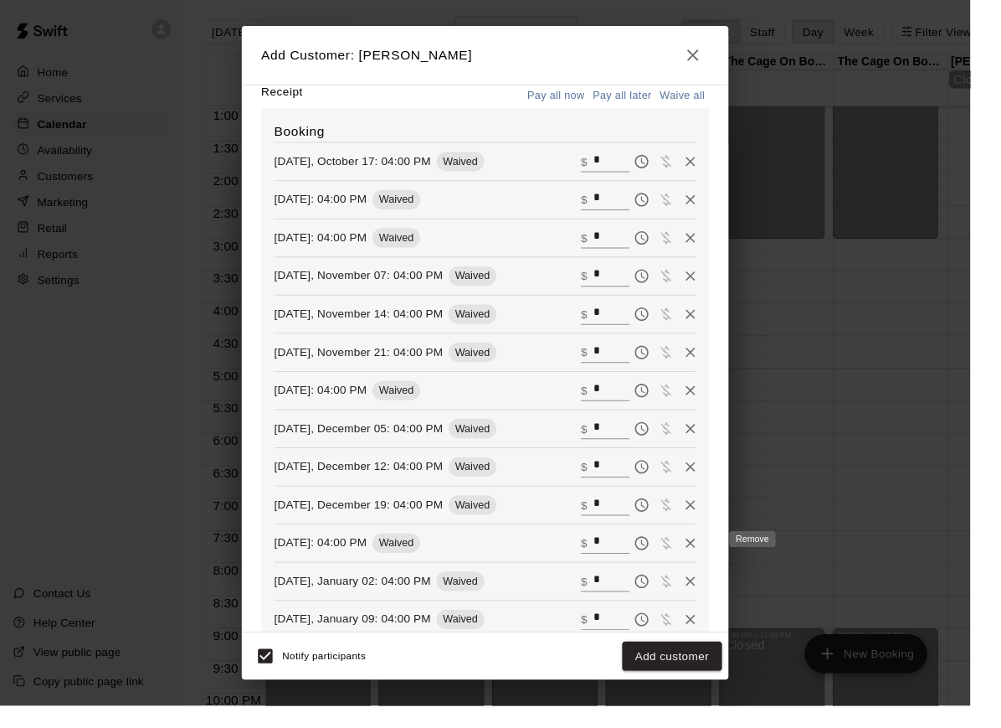
click at [718, 559] on icon "Remove" at bounding box center [713, 560] width 10 height 10
click at [713, 693] on button "Add customer" at bounding box center [693, 677] width 103 height 31
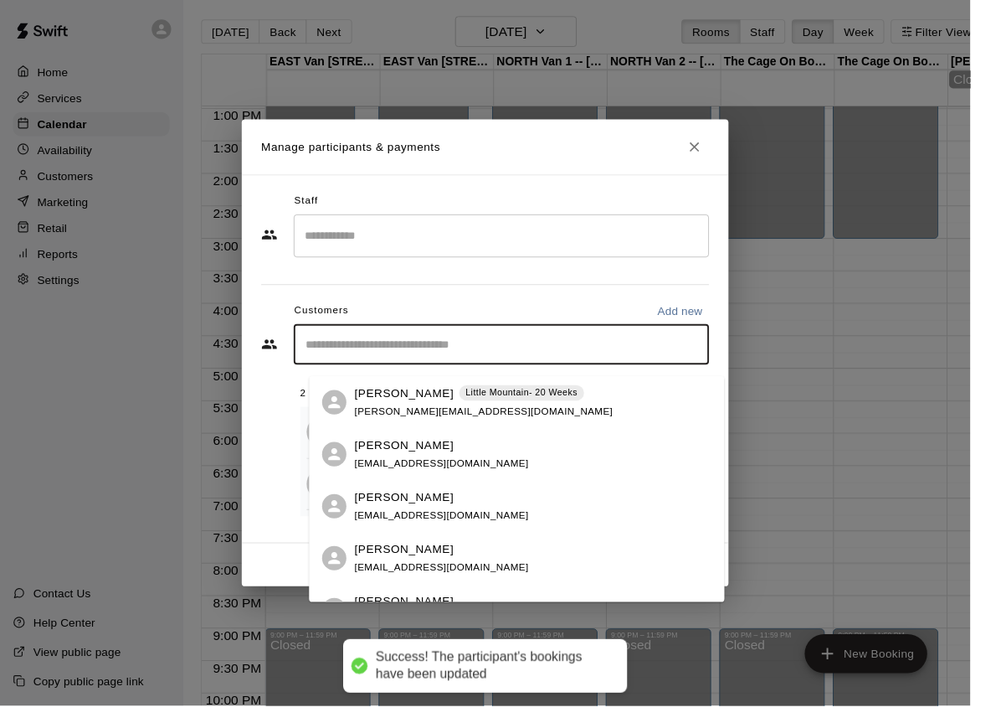
click at [390, 363] on input "Start typing to search customers..." at bounding box center [518, 355] width 414 height 17
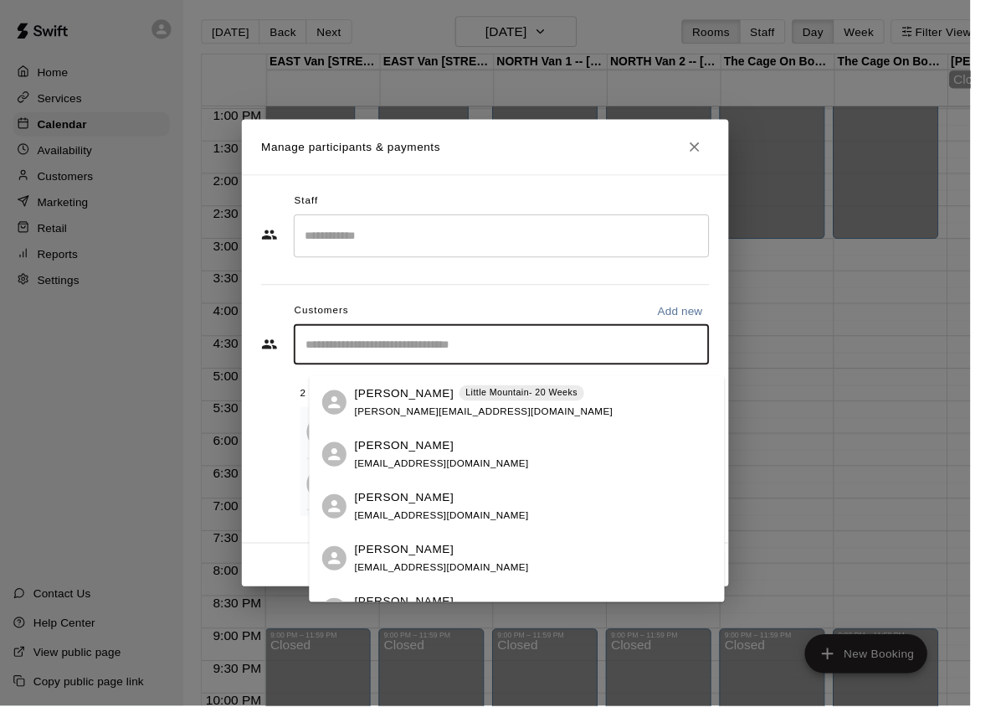
type input "*"
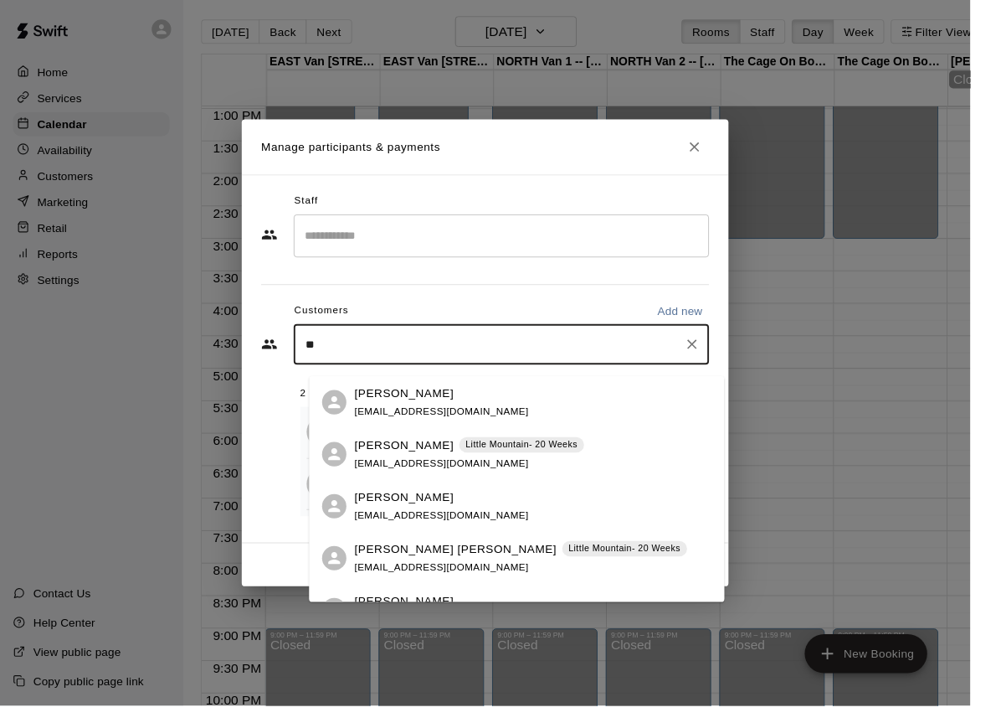
type input "*"
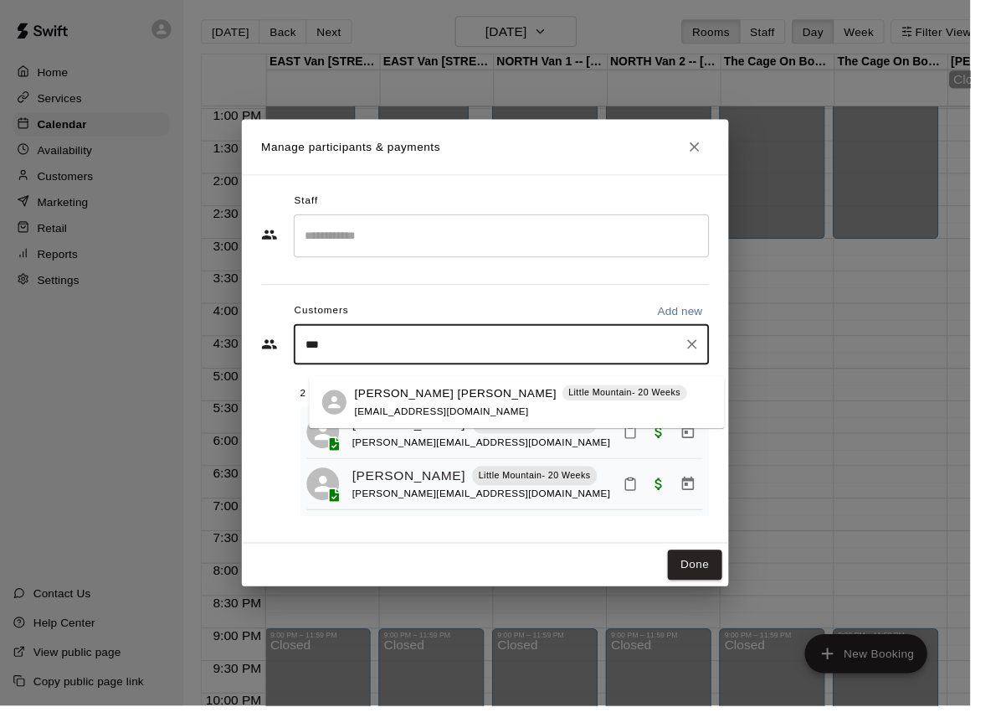
type input "****"
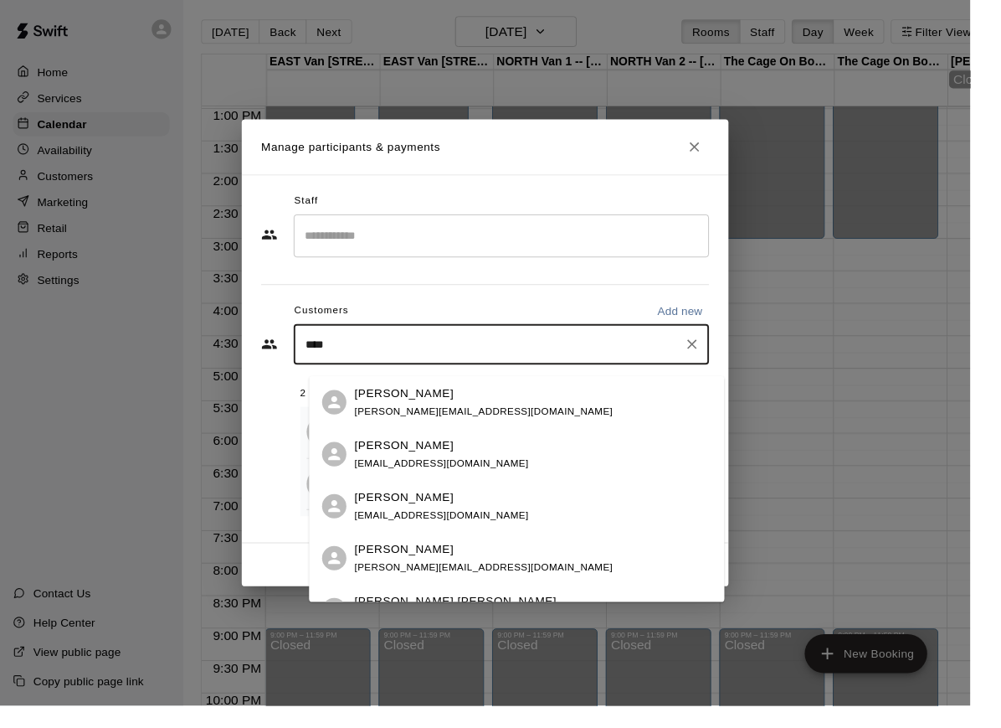
click at [463, 420] on span "[PERSON_NAME][EMAIL_ADDRESS][DOMAIN_NAME]" at bounding box center [499, 424] width 266 height 12
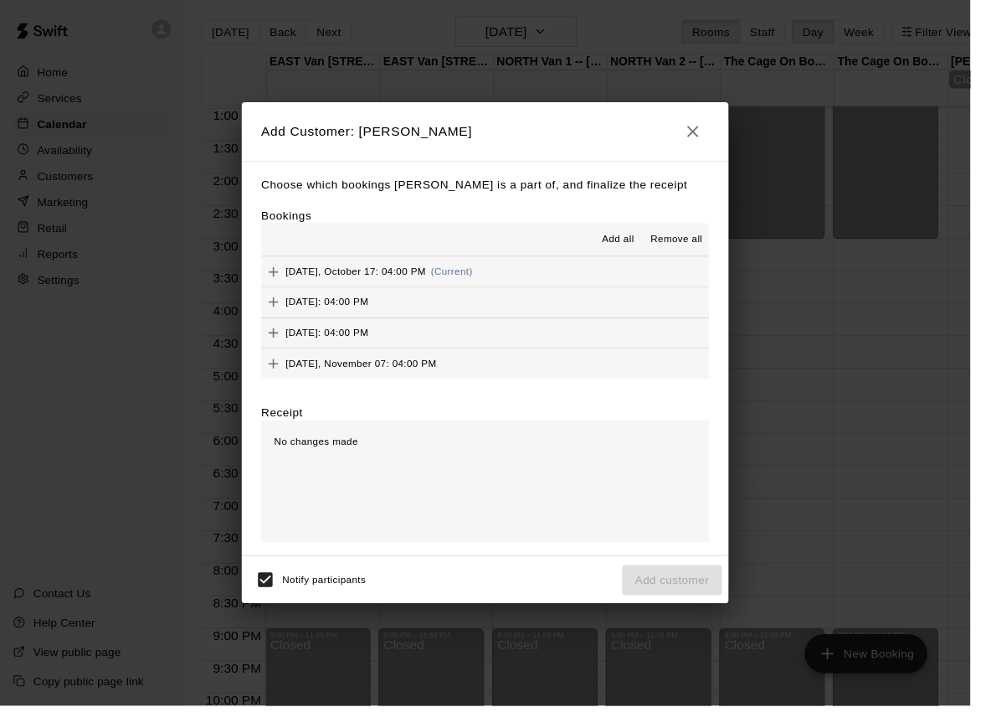
click at [725, 140] on icon "button" at bounding box center [715, 136] width 20 height 20
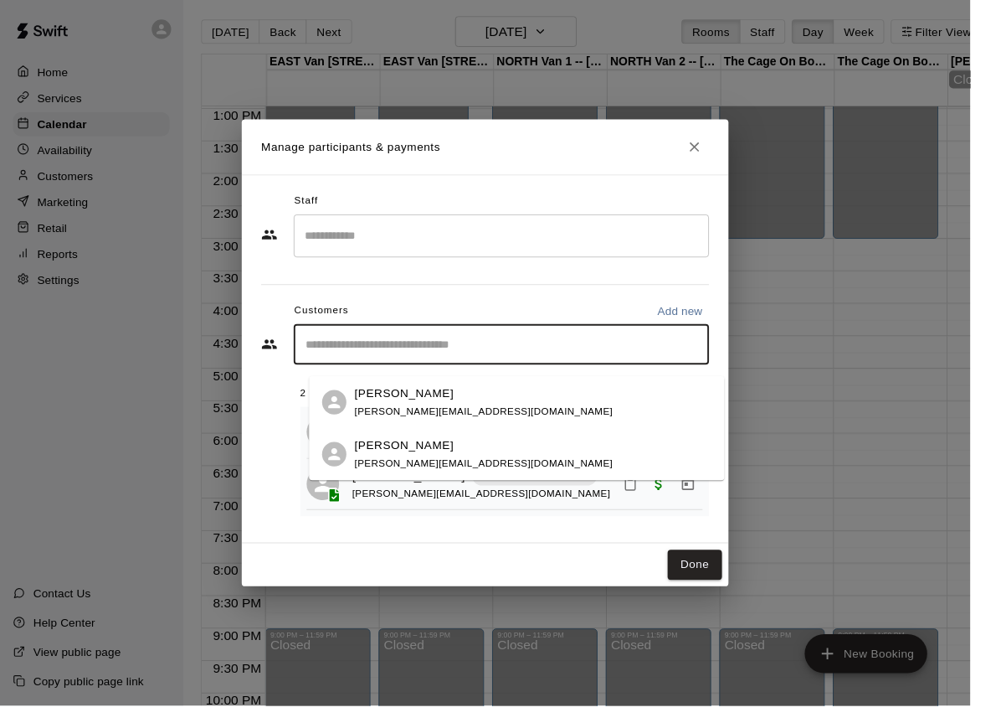
click at [396, 362] on input "Start typing to search customers..." at bounding box center [518, 355] width 414 height 17
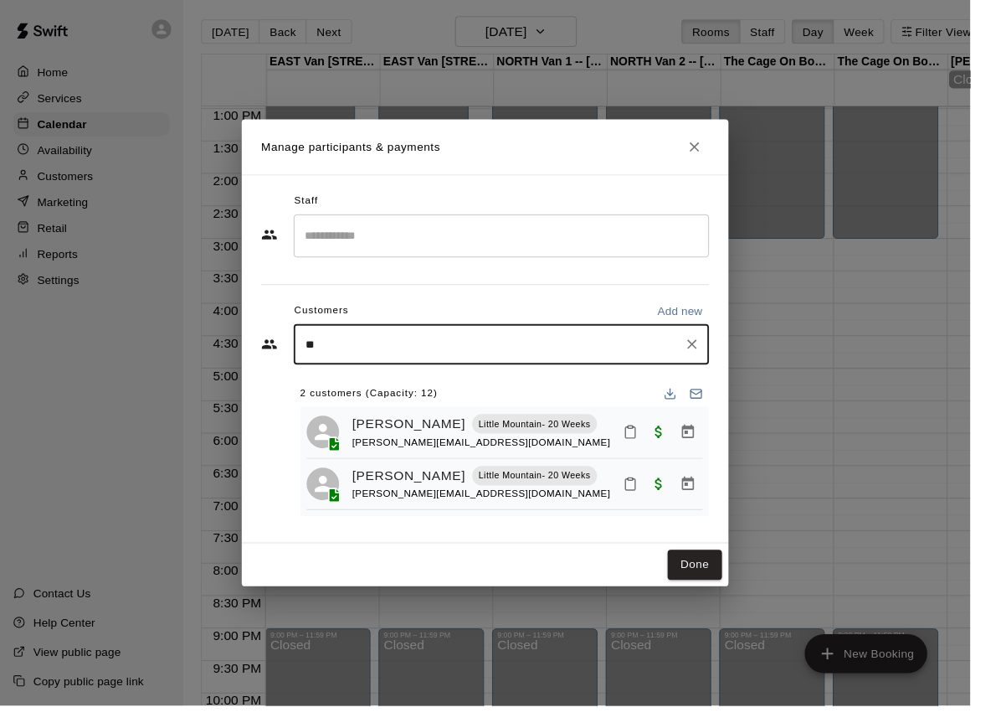
type input "*"
type input "*********"
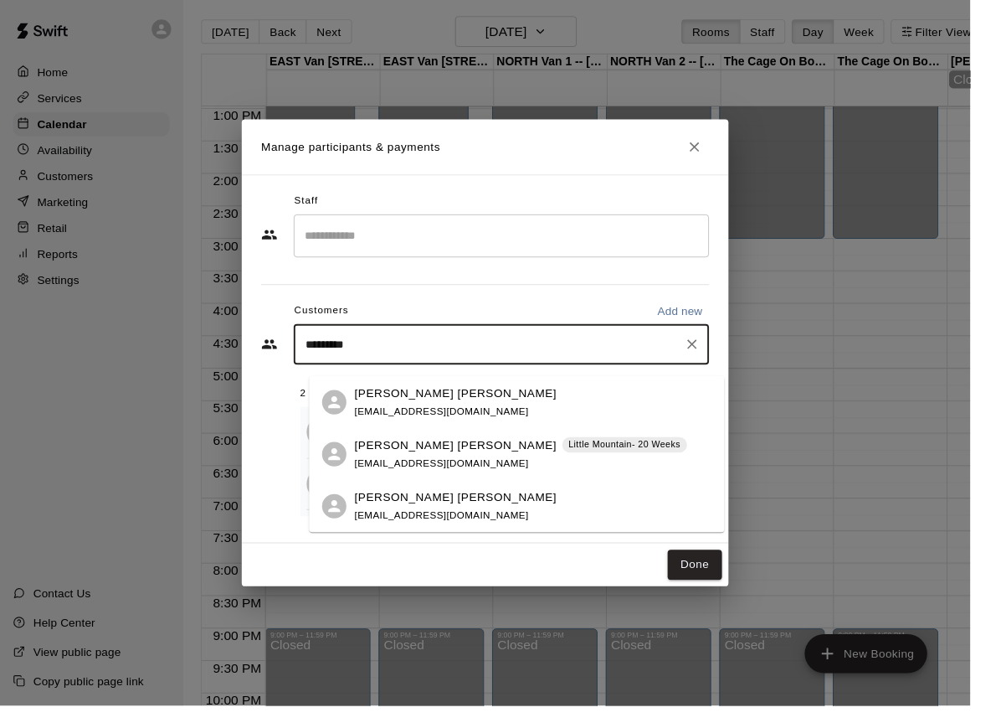
click at [495, 469] on div "[PERSON_NAME] [PERSON_NAME] Little Mountain- 20 Weeks [EMAIL_ADDRESS][DOMAIN_NA…" at bounding box center [537, 469] width 343 height 36
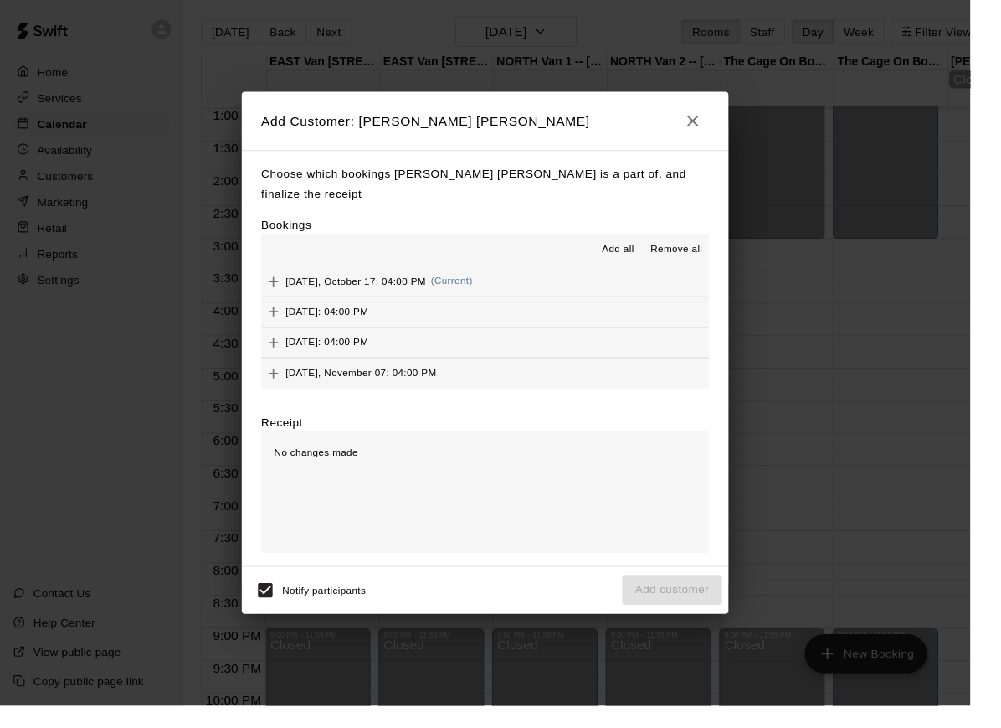
click at [651, 257] on span "Add all" at bounding box center [637, 258] width 33 height 17
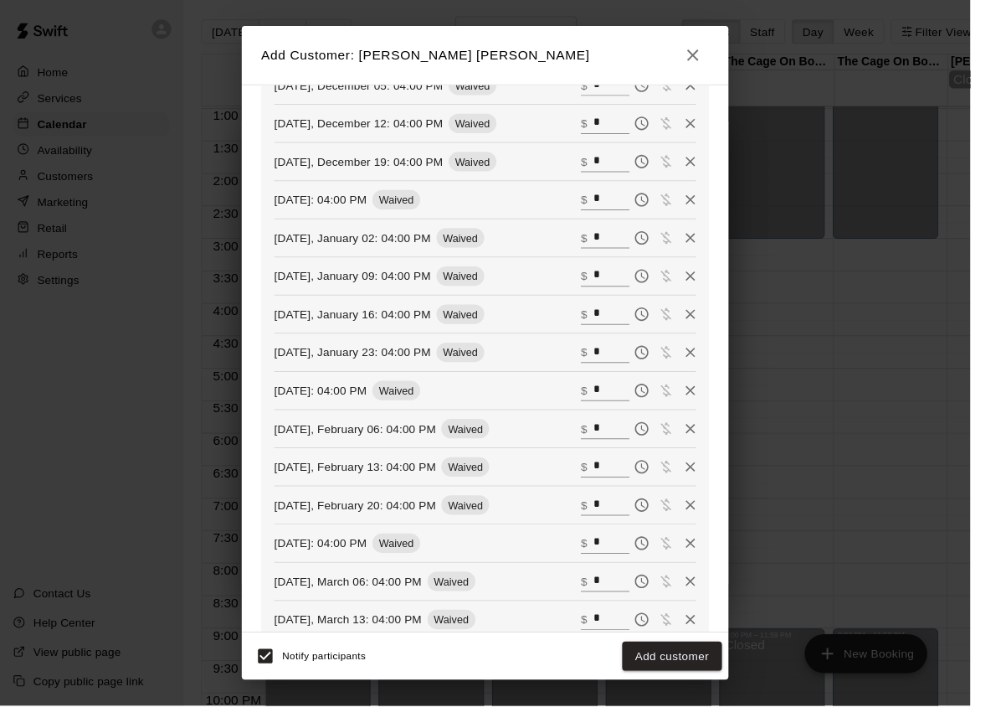
scroll to position [616, 0]
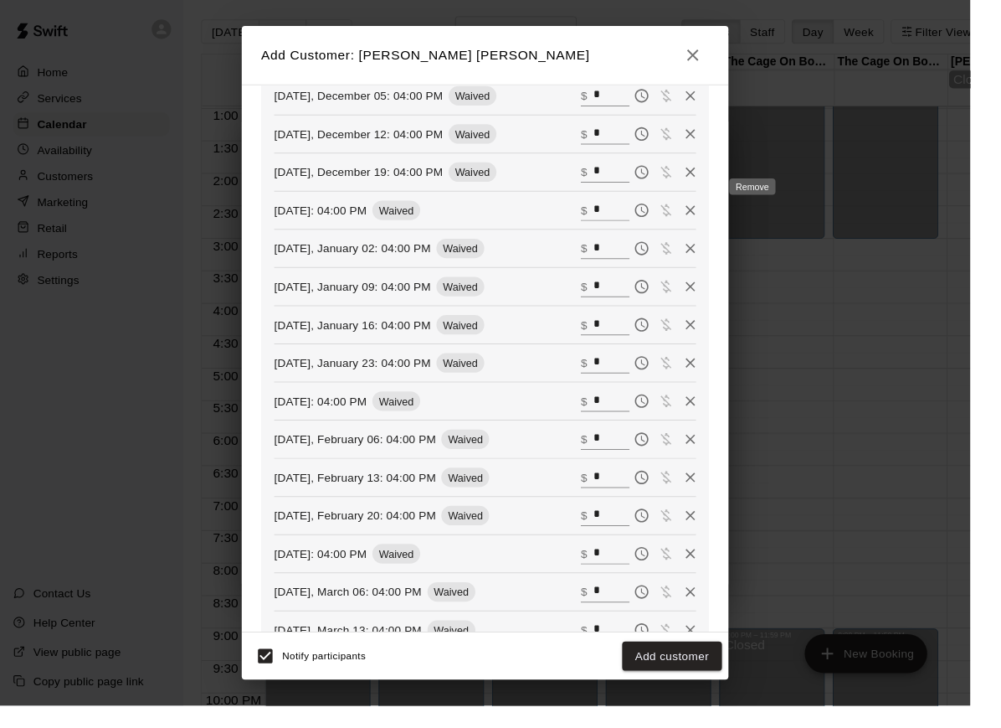
click at [721, 209] on icon "Remove" at bounding box center [712, 217] width 17 height 17
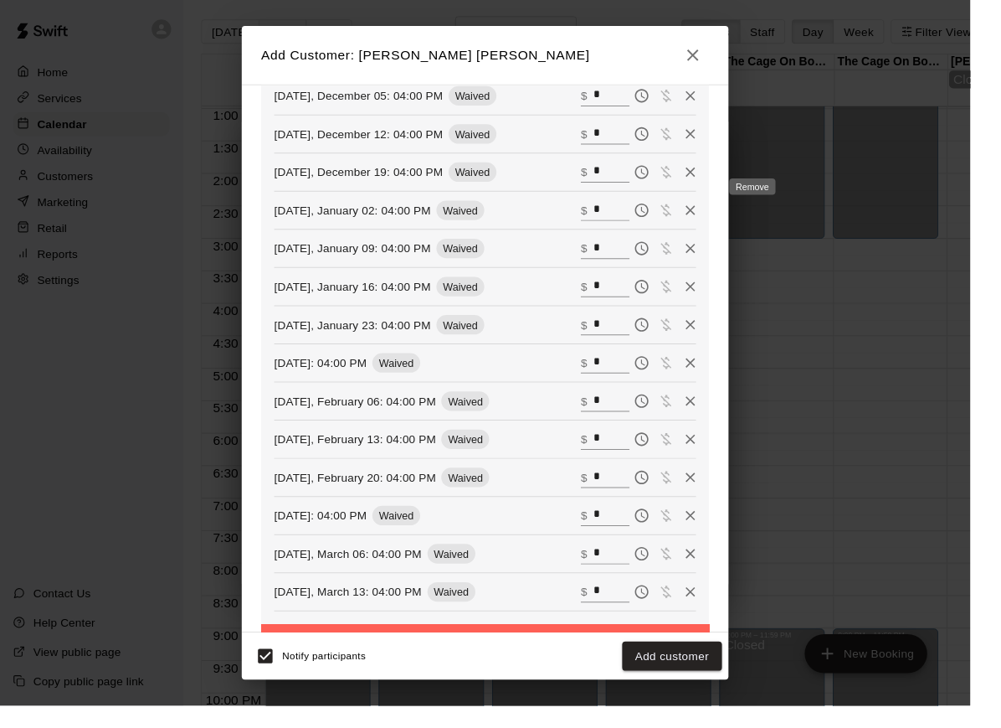
click at [718, 213] on icon "Remove" at bounding box center [713, 218] width 10 height 10
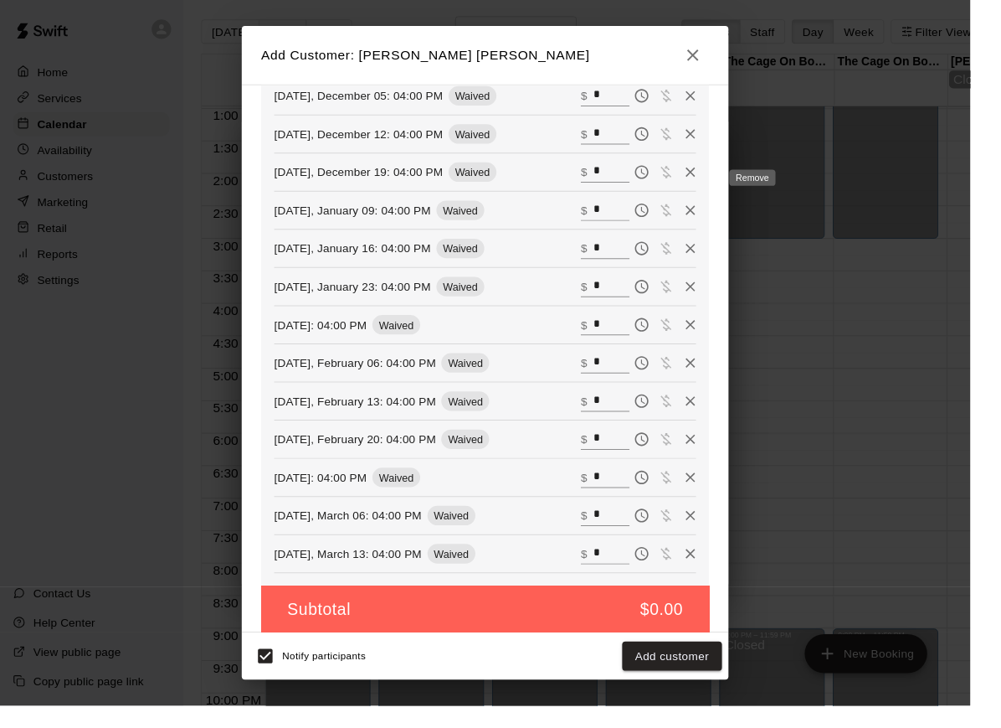
scroll to position [586, 0]
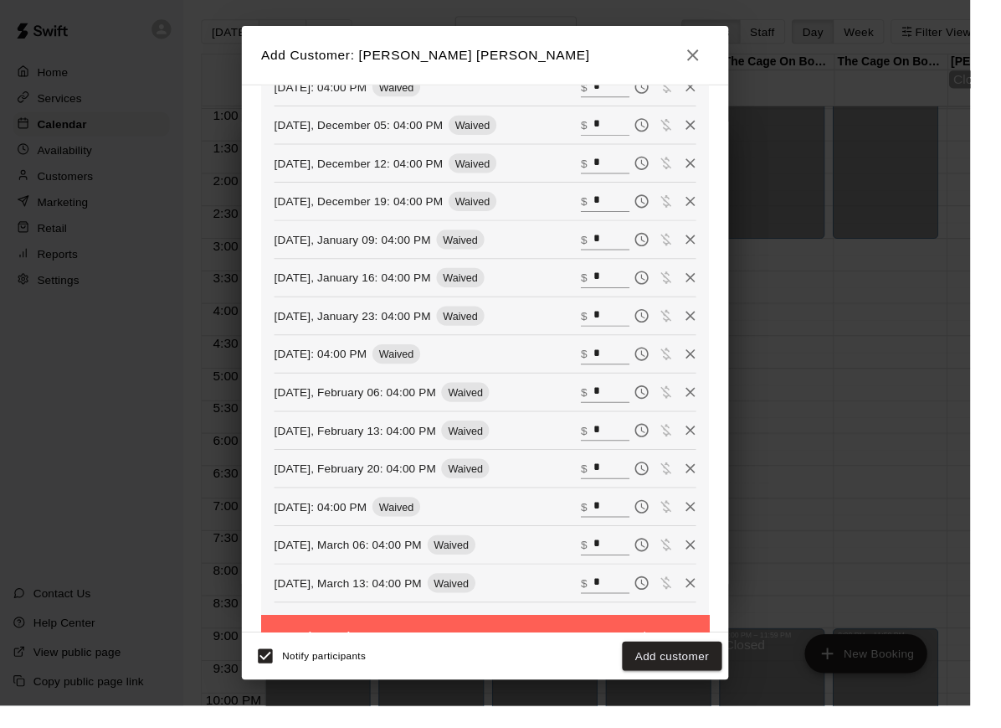
click at [704, 693] on button "Add customer" at bounding box center [693, 677] width 103 height 31
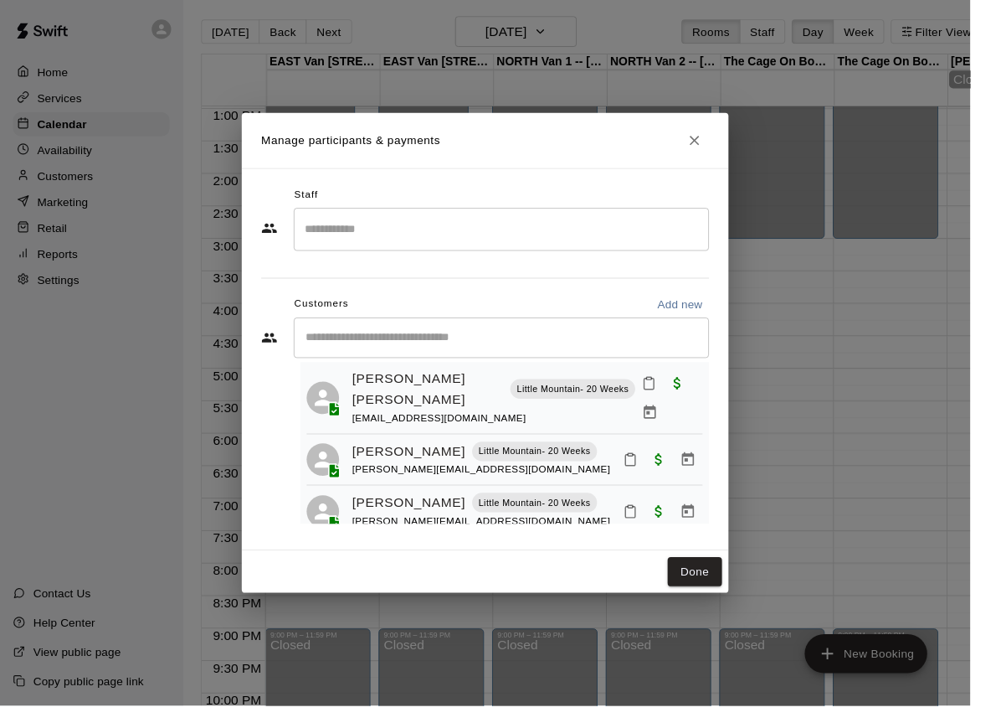
scroll to position [38, 0]
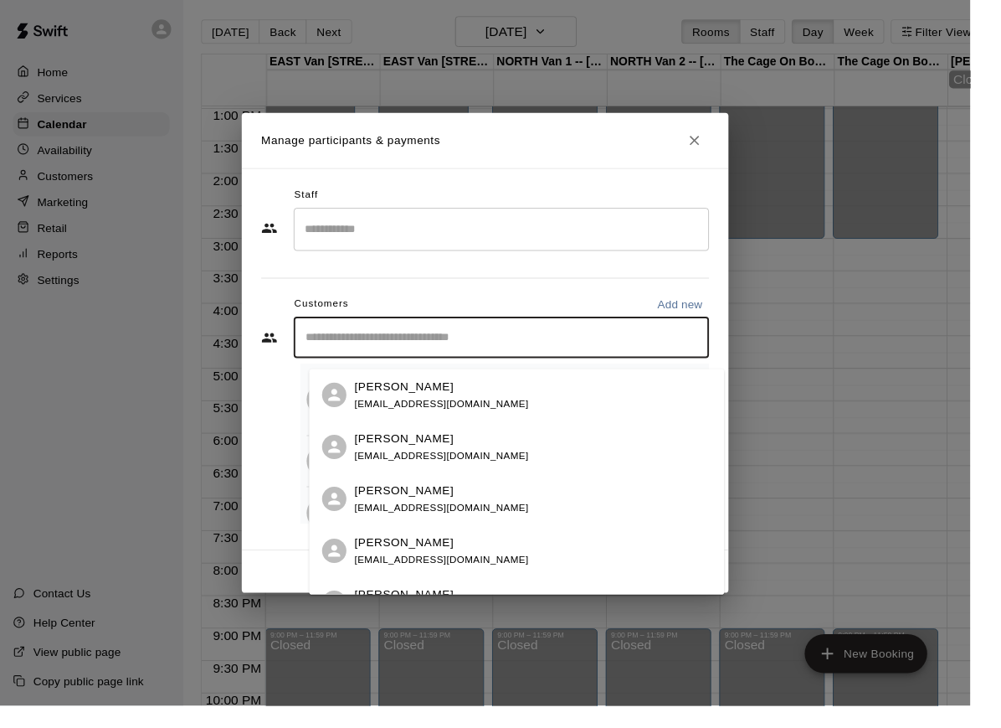
click at [430, 357] on input "Start typing to search customers..." at bounding box center [518, 348] width 414 height 17
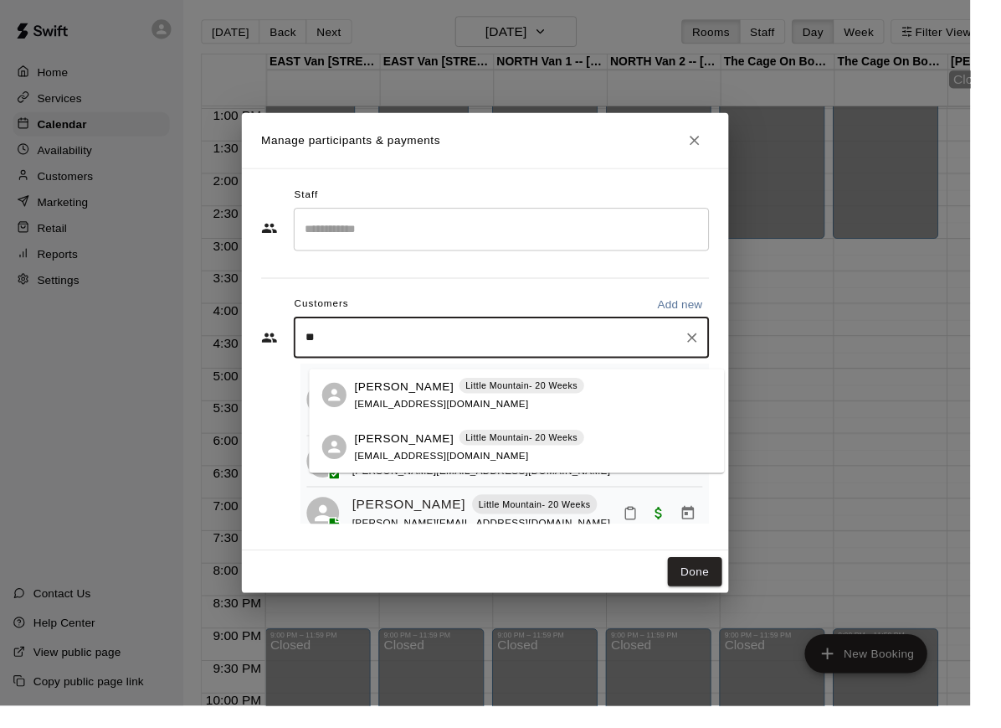
type input "*"
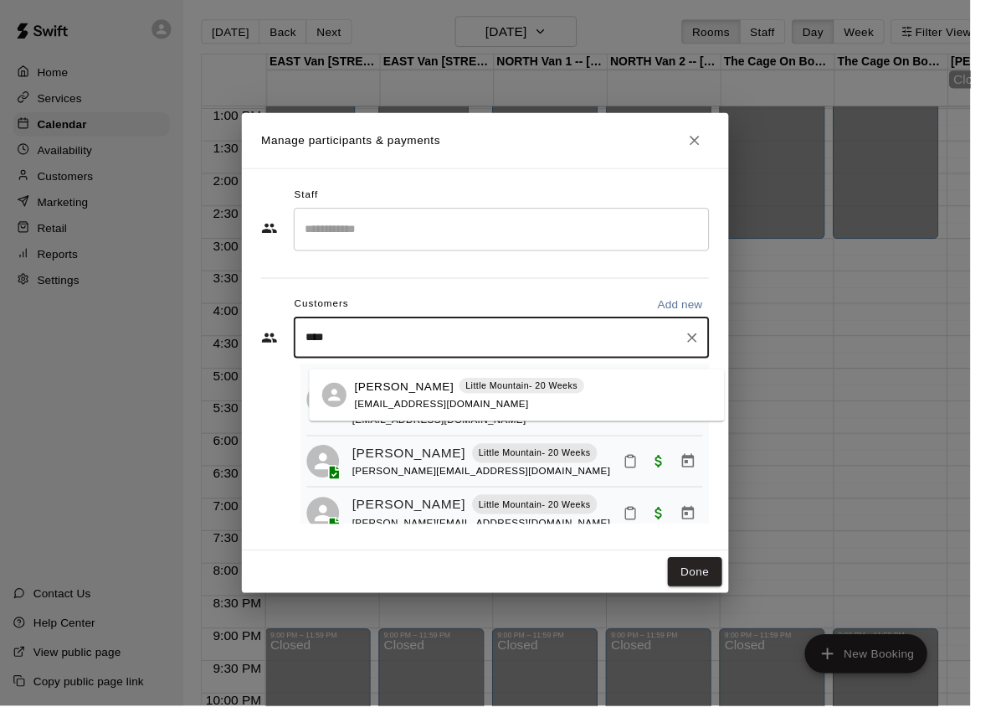
type input "****"
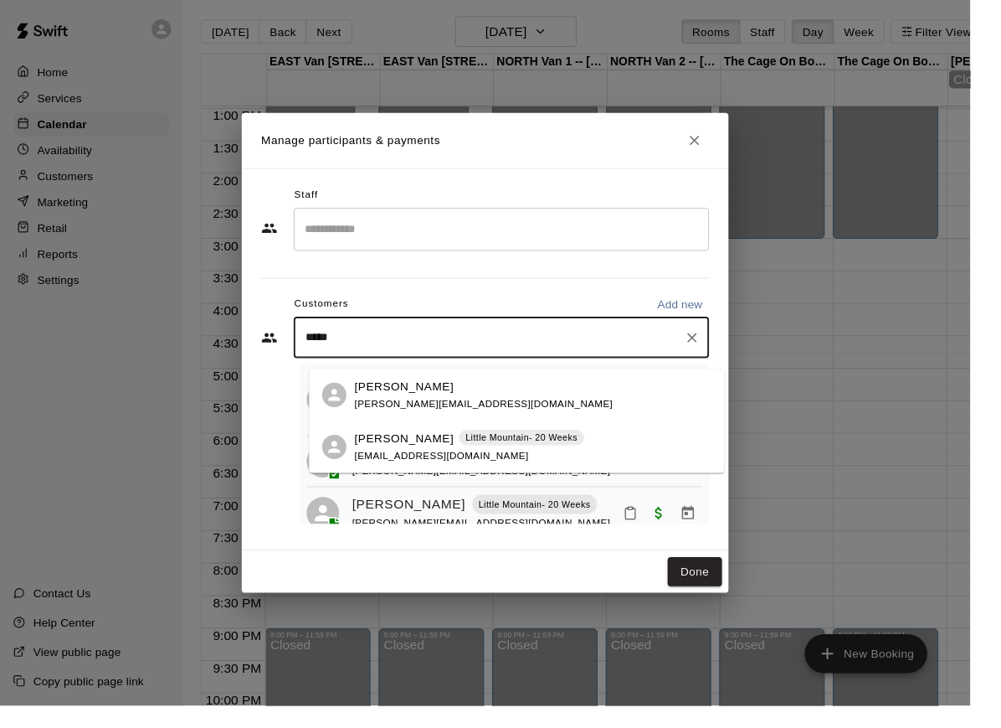
click at [473, 462] on div "[PERSON_NAME] Little Mountain- 20 Weeks [EMAIL_ADDRESS][DOMAIN_NAME]" at bounding box center [484, 461] width 237 height 36
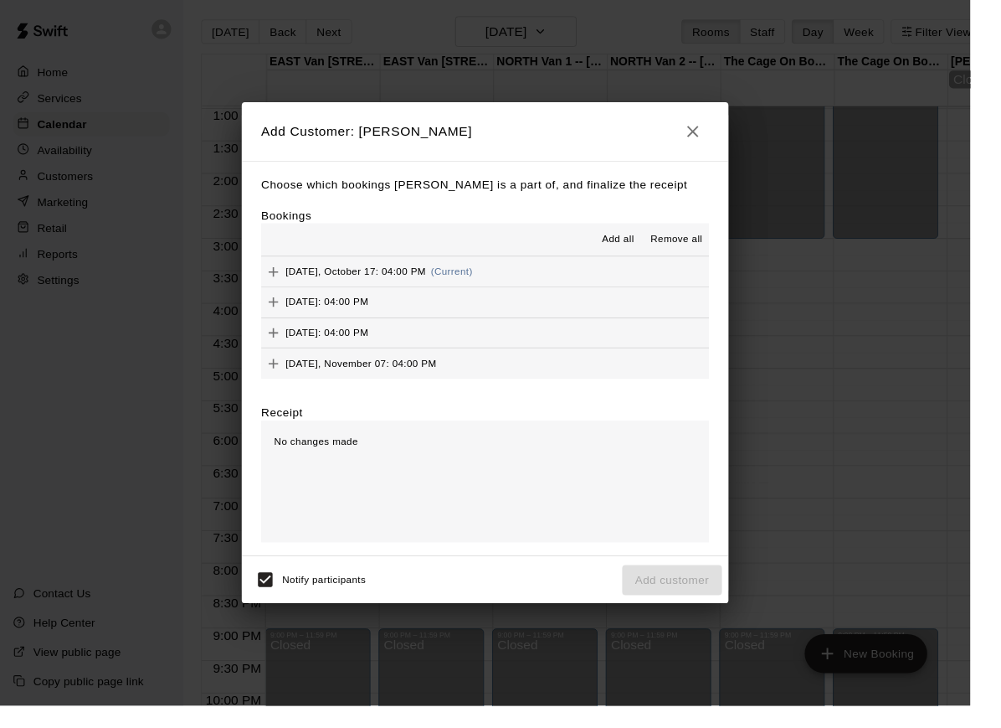
click at [649, 255] on span "Add all" at bounding box center [637, 247] width 33 height 17
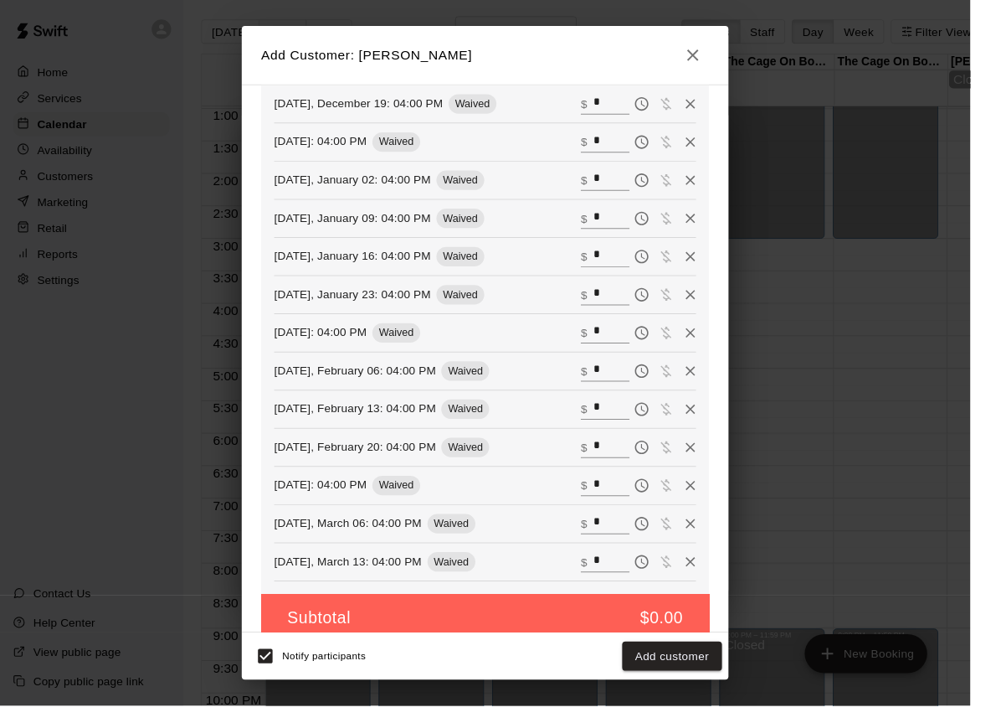
scroll to position [665, 0]
click at [718, 148] on icon "Remove" at bounding box center [713, 148] width 10 height 10
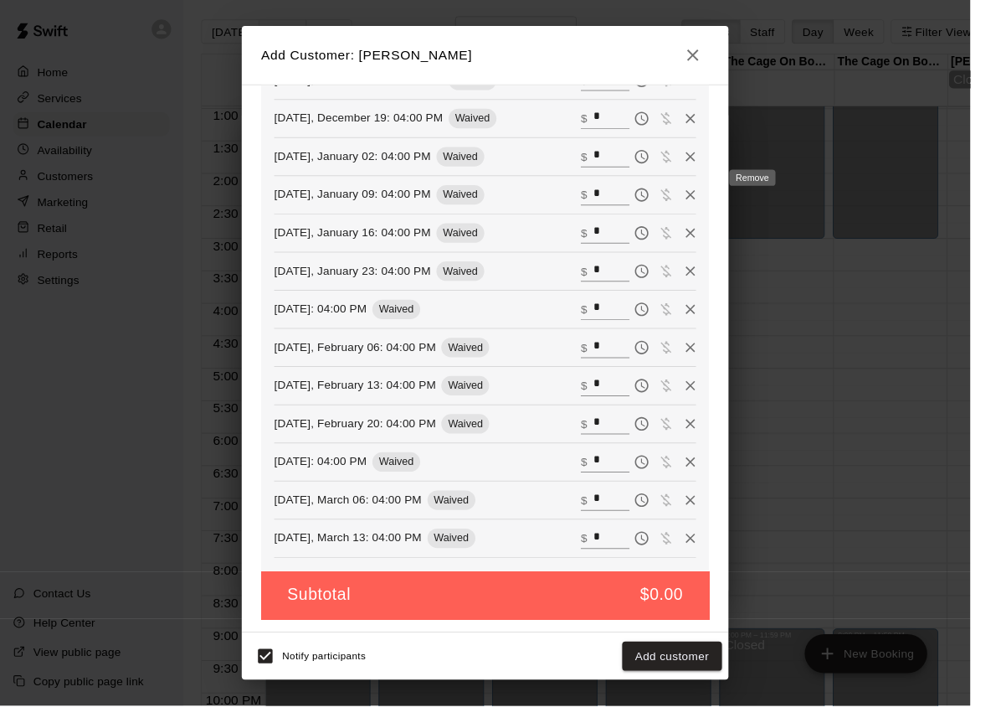
scroll to position [626, 0]
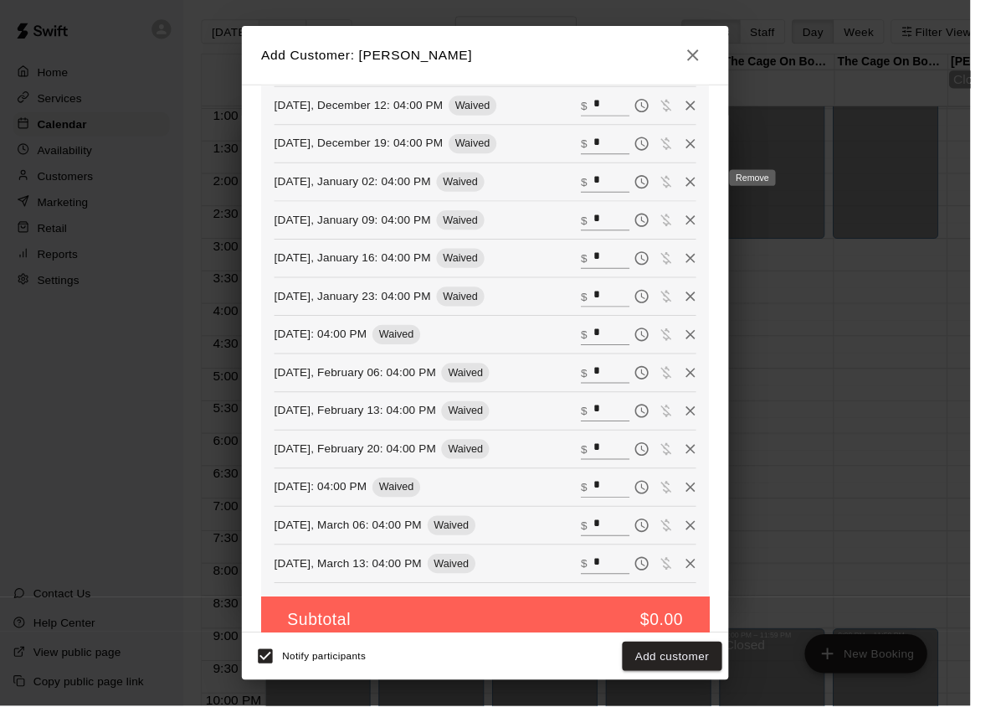
click at [721, 186] on icon "Remove" at bounding box center [712, 187] width 17 height 17
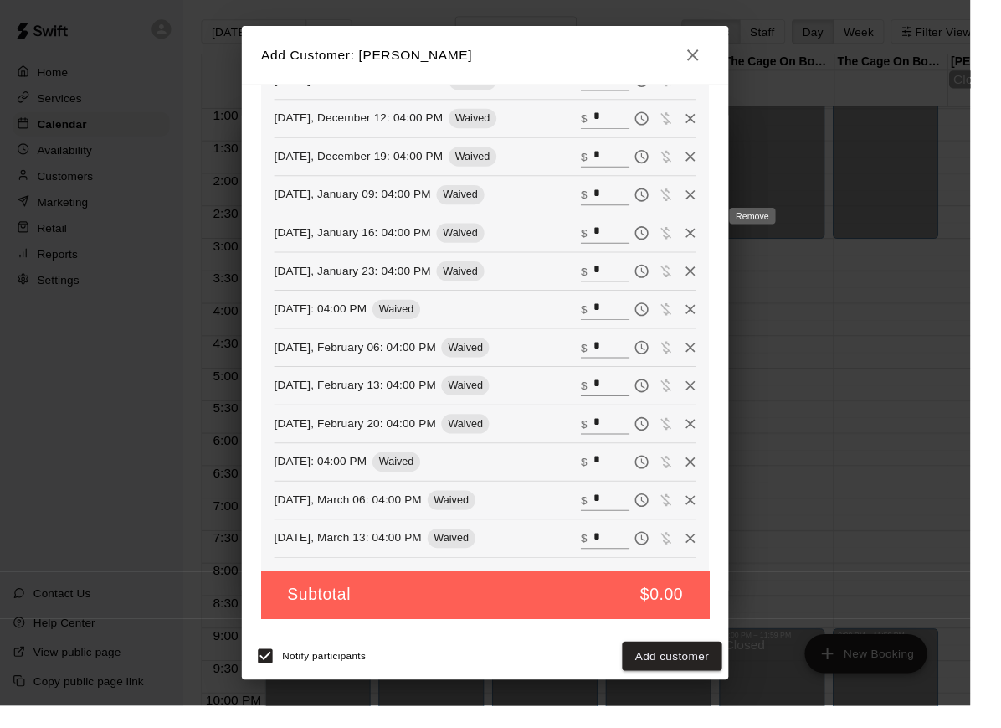
scroll to position [586, 0]
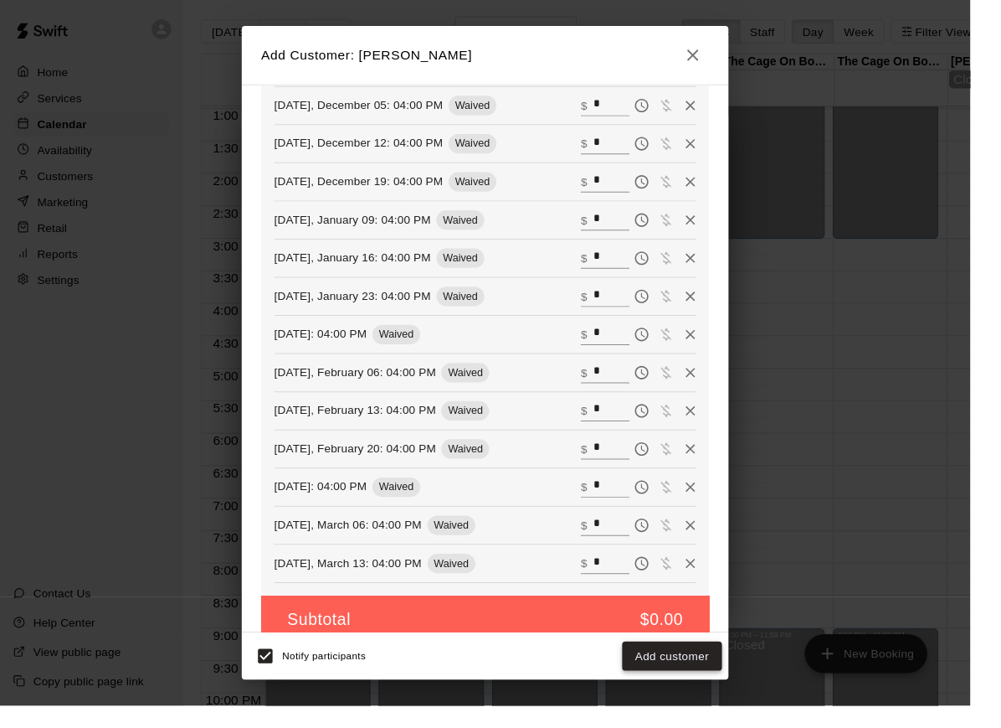
click at [706, 693] on button "Add customer" at bounding box center [693, 677] width 103 height 31
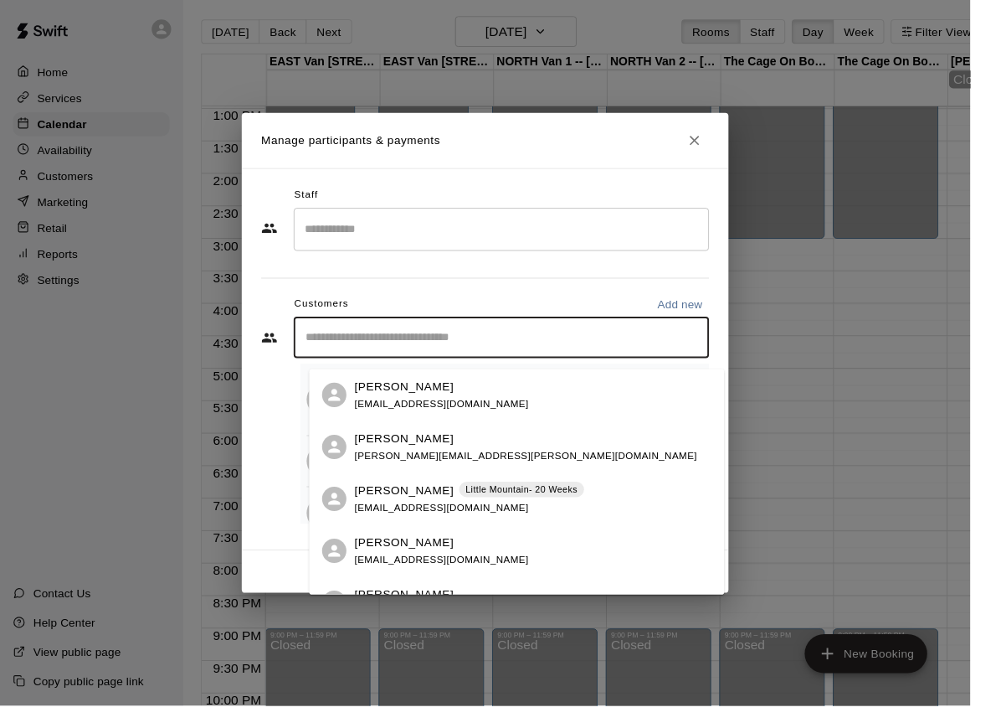
click at [492, 357] on input "Start typing to search customers..." at bounding box center [518, 348] width 414 height 17
type input "******"
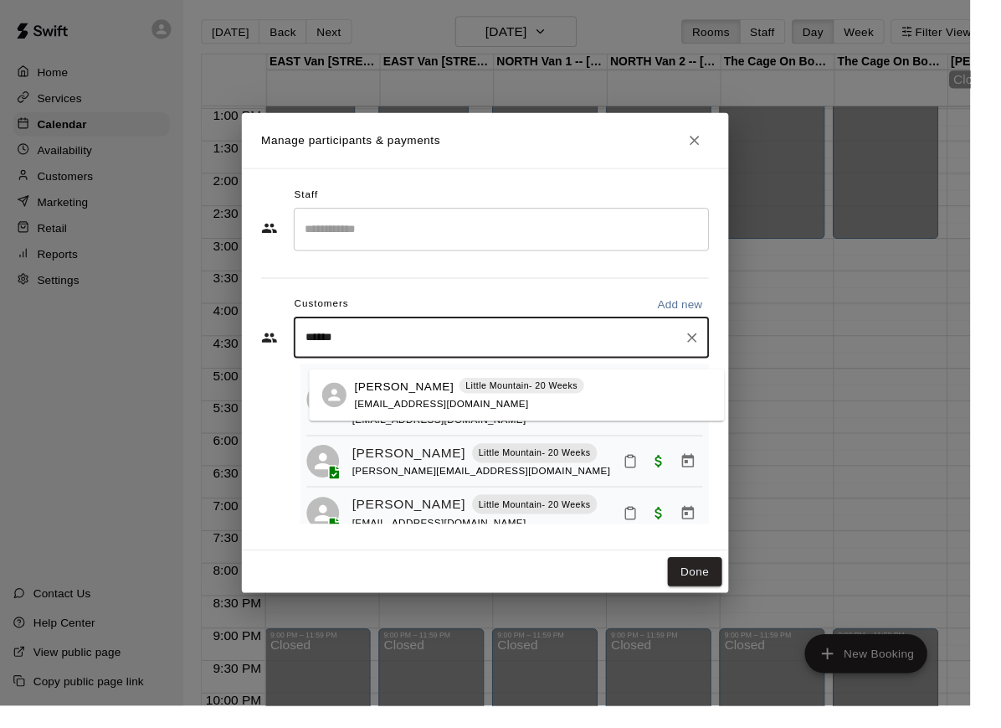
click at [369, 417] on span "[EMAIL_ADDRESS][DOMAIN_NAME]" at bounding box center [456, 416] width 180 height 12
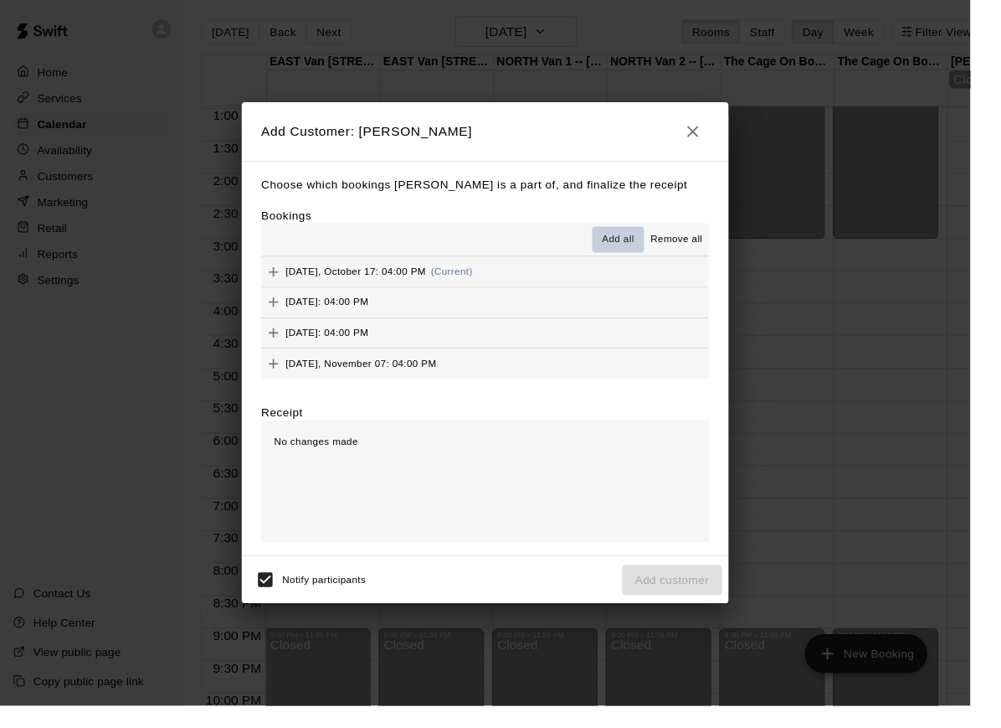
click at [655, 255] on span "Add all" at bounding box center [637, 247] width 33 height 17
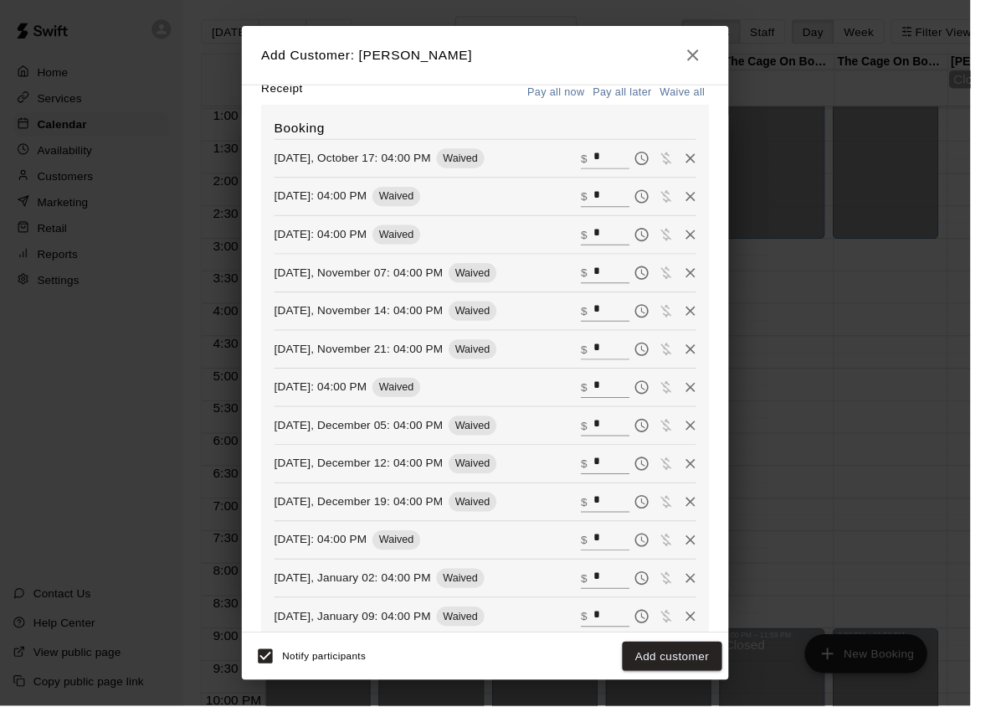
scroll to position [262, 0]
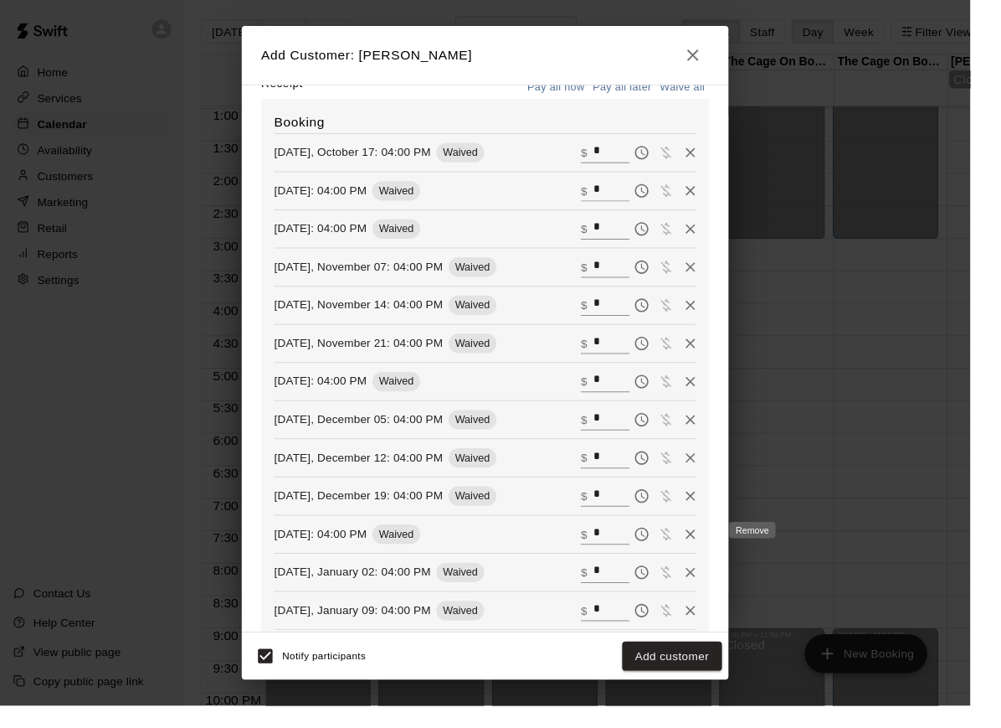
click at [721, 548] on icon "Remove" at bounding box center [712, 551] width 17 height 17
click at [718, 550] on icon "Remove" at bounding box center [713, 551] width 10 height 10
click at [693, 693] on button "Add customer" at bounding box center [693, 677] width 103 height 31
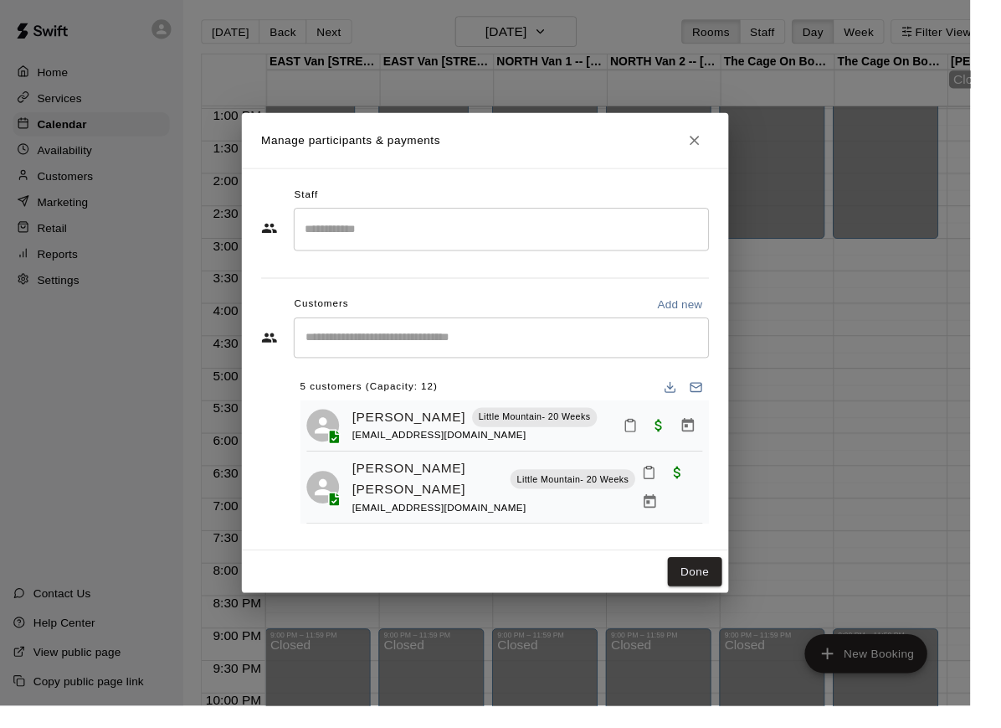
scroll to position [0, 0]
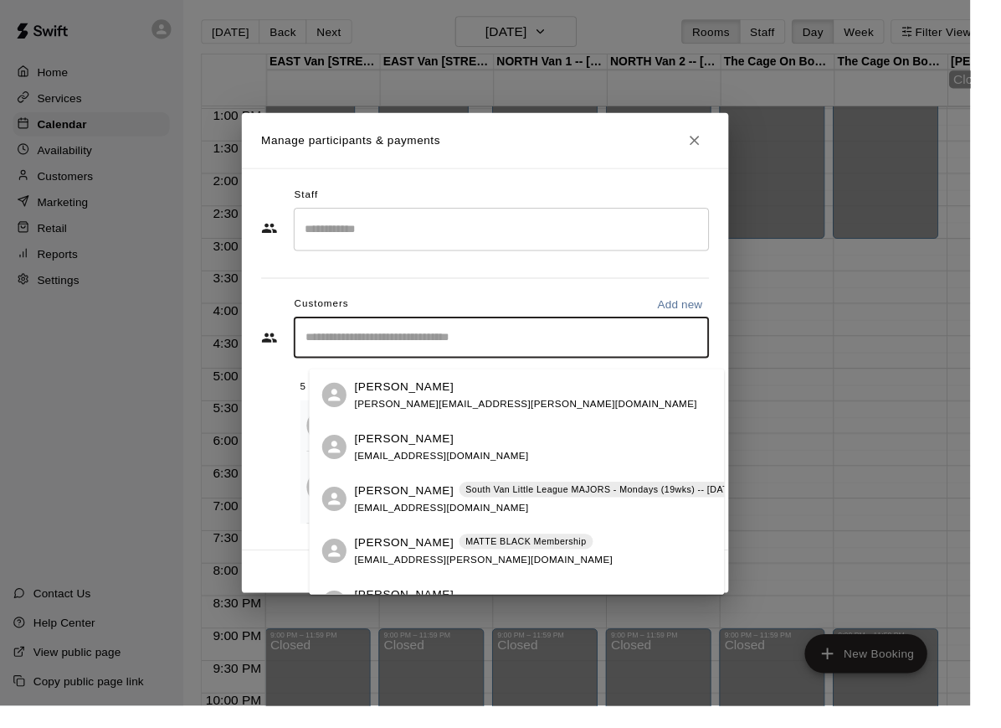
click at [414, 356] on input "Start typing to search customers..." at bounding box center [518, 348] width 414 height 17
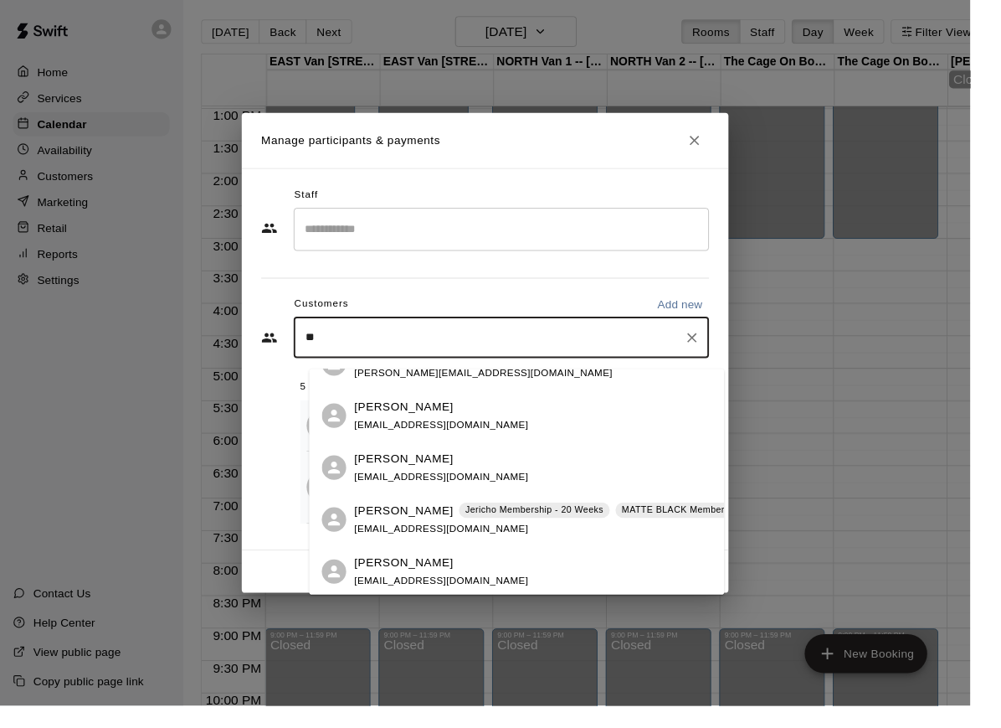
scroll to position [1, 0]
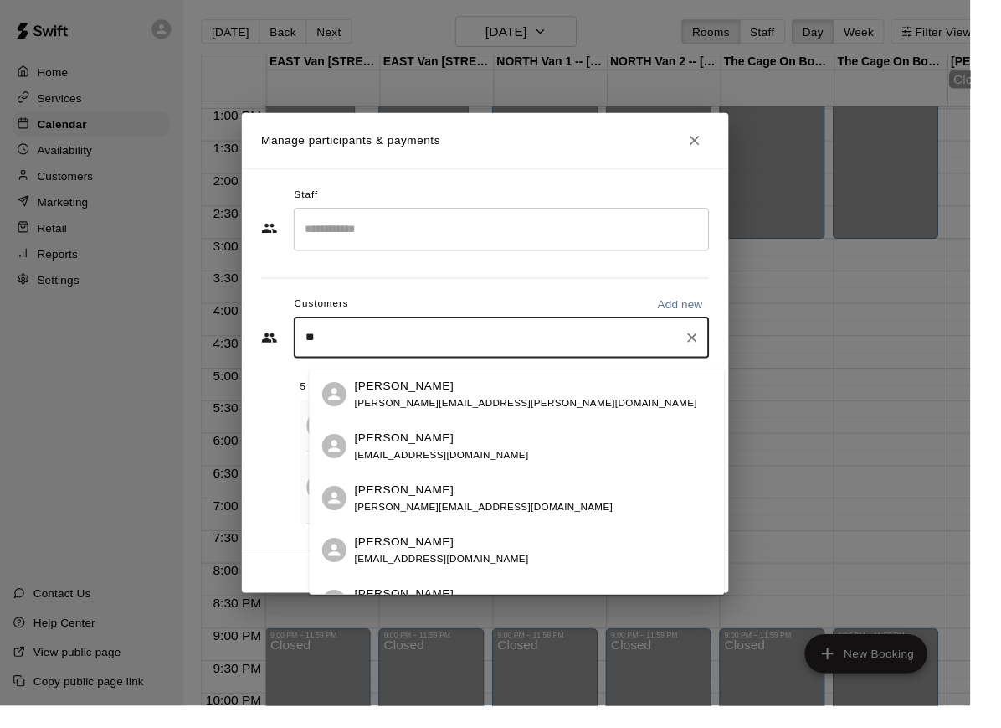
type input "*"
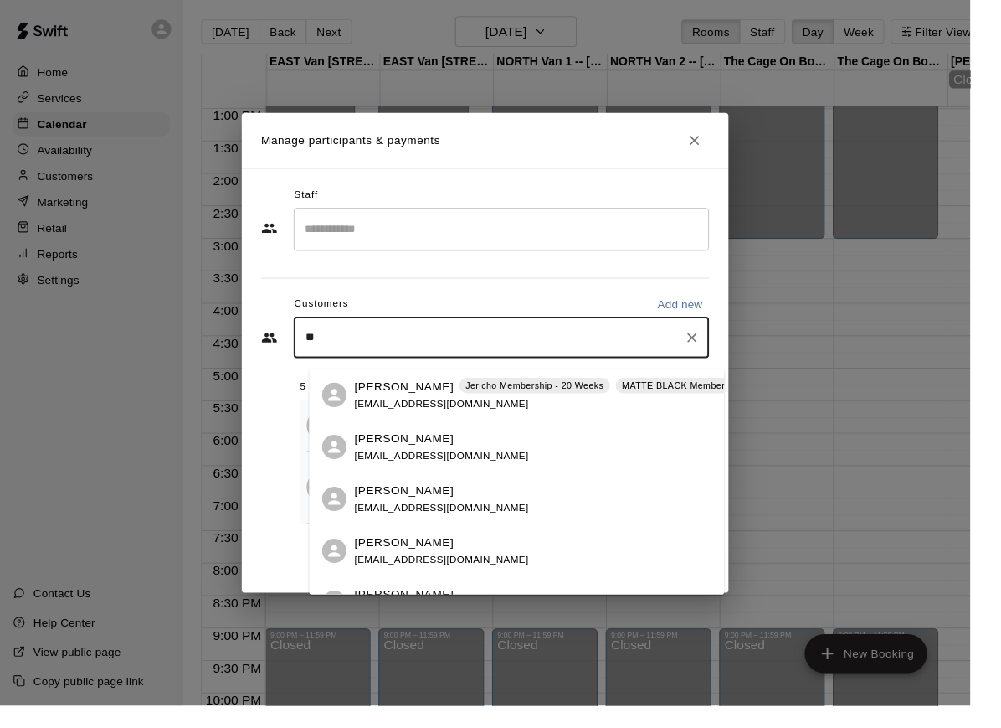
scroll to position [0, 0]
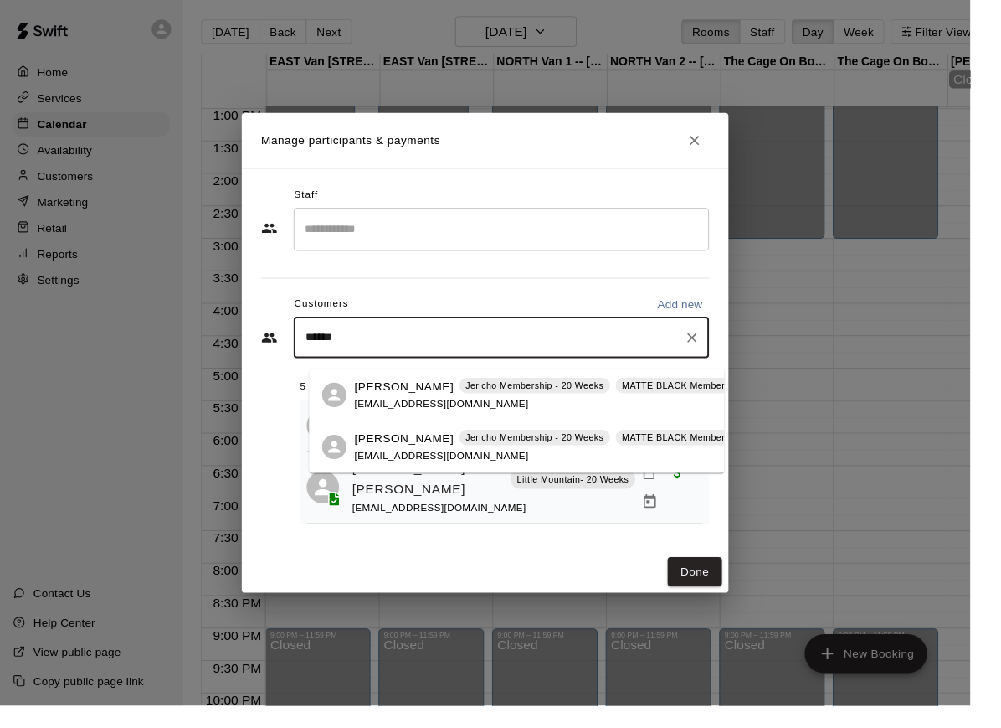
type input "******"
click at [123, 422] on div "Manage participants & payments Staff ​ Customers Add new ****** ​ 5 customers (…" at bounding box center [500, 364] width 1001 height 728
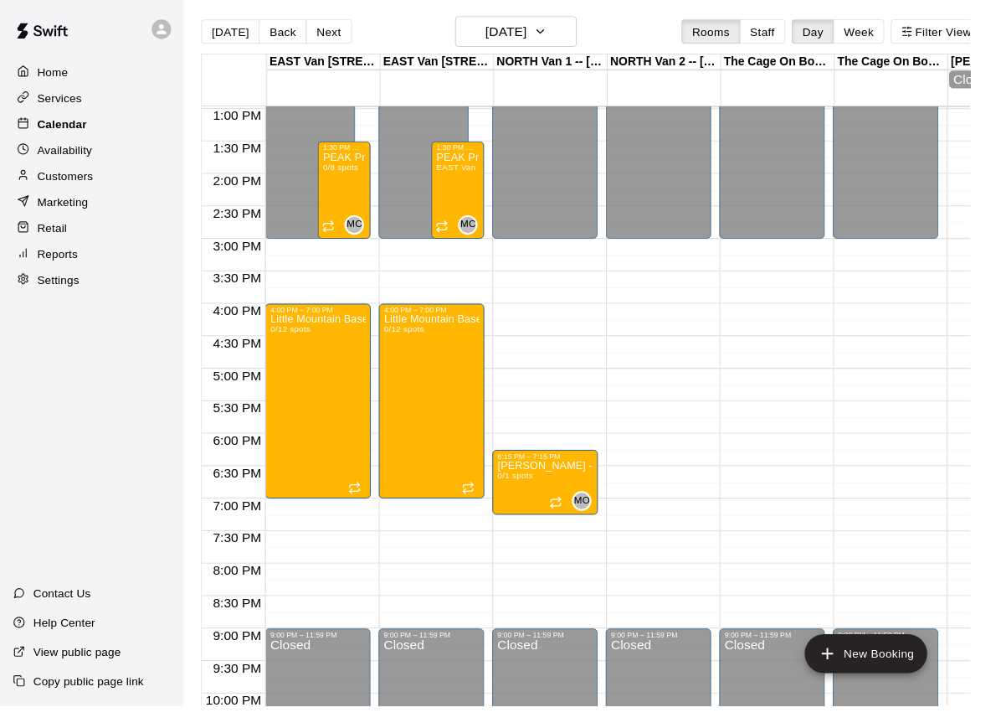
click at [61, 116] on div "Calendar" at bounding box center [94, 128] width 162 height 25
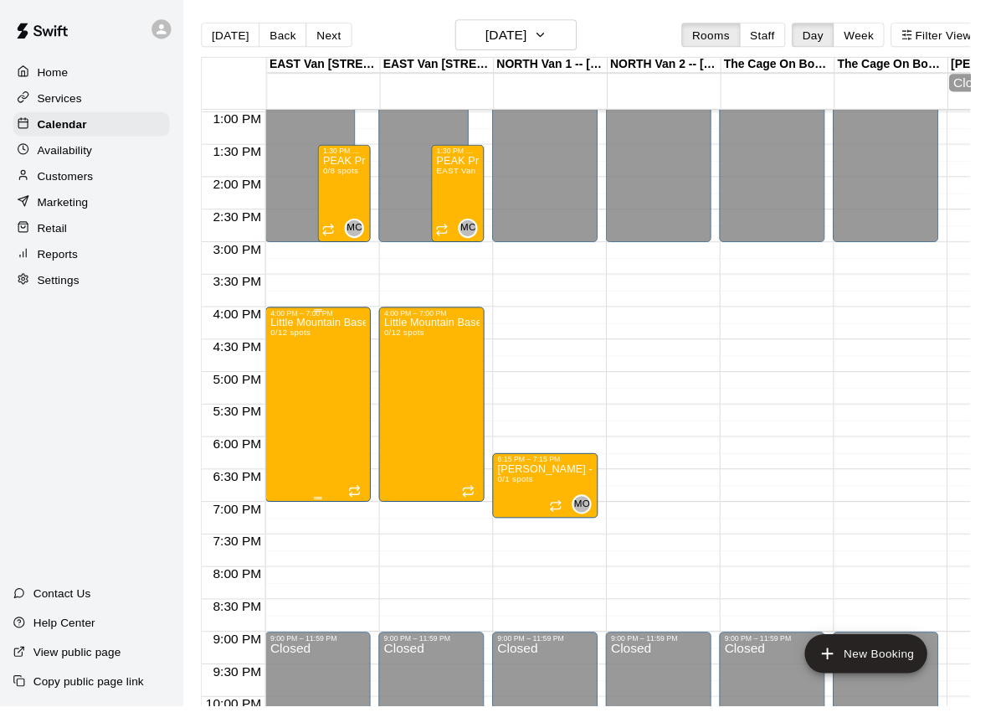
click at [343, 394] on div "Little Mountain Baseball 0/12 spots" at bounding box center [328, 691] width 99 height 728
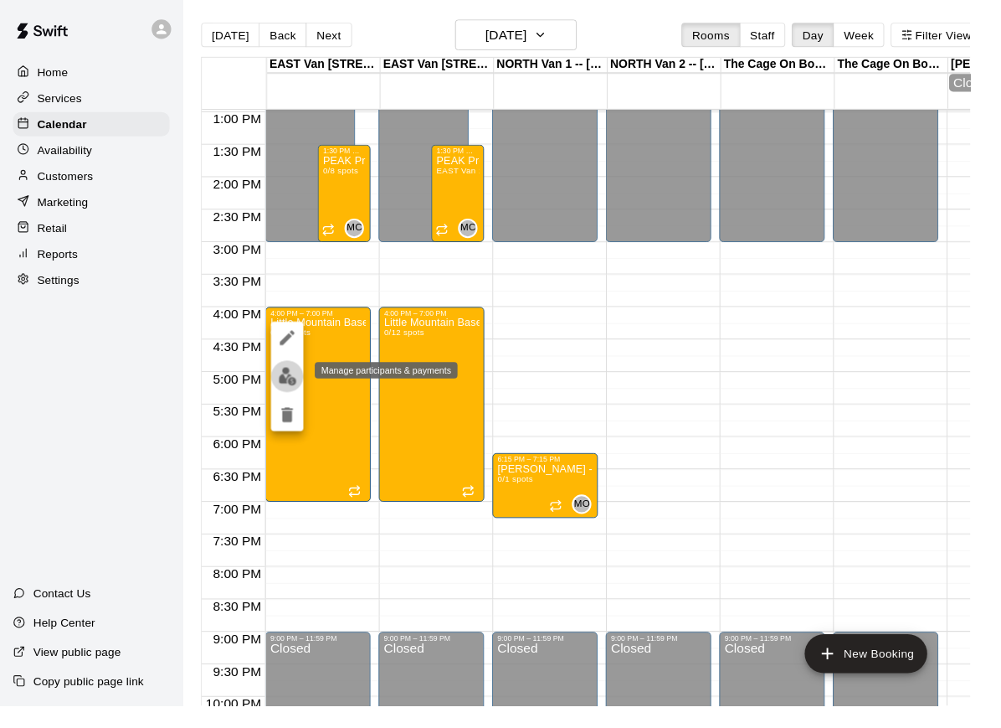
click at [305, 395] on img "edit" at bounding box center [296, 387] width 19 height 19
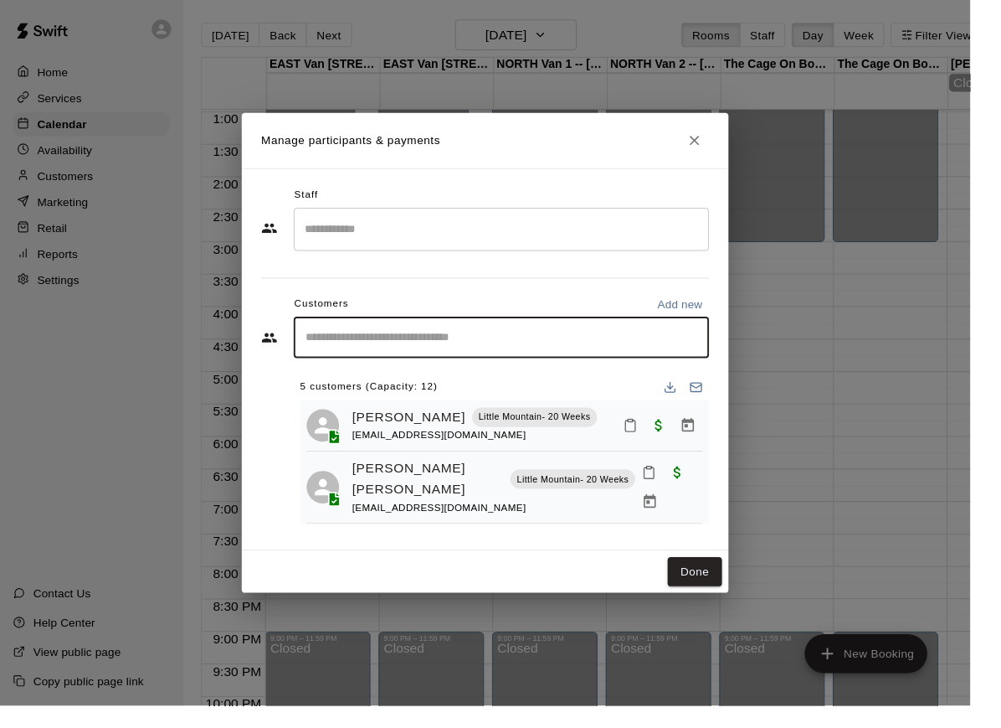
click at [438, 357] on input "Start typing to search customers..." at bounding box center [518, 348] width 414 height 17
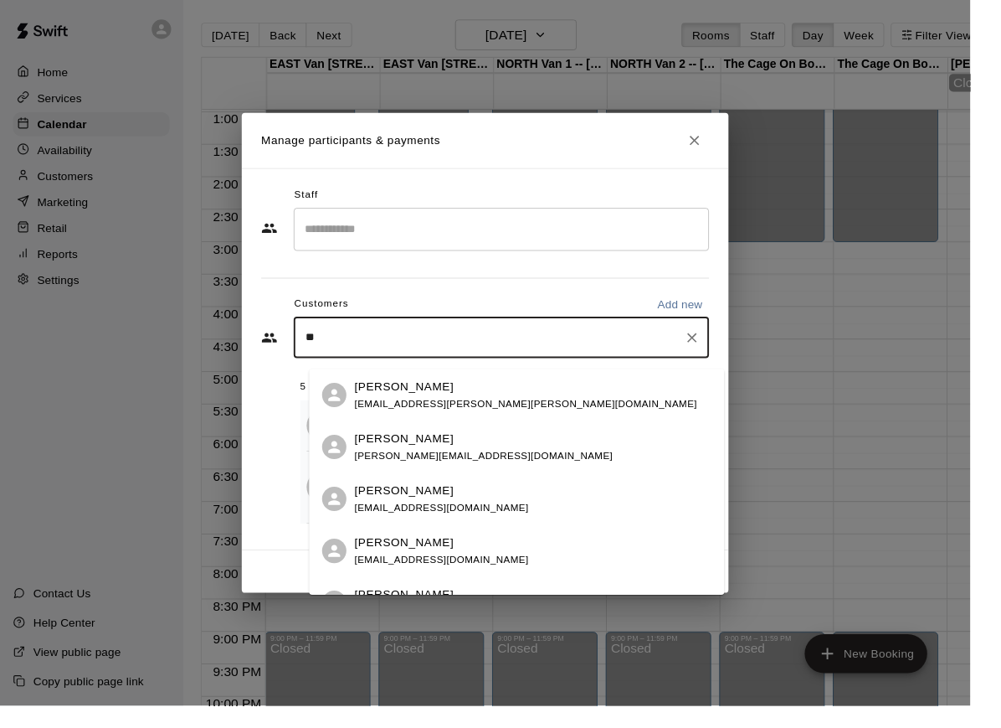
type input "*"
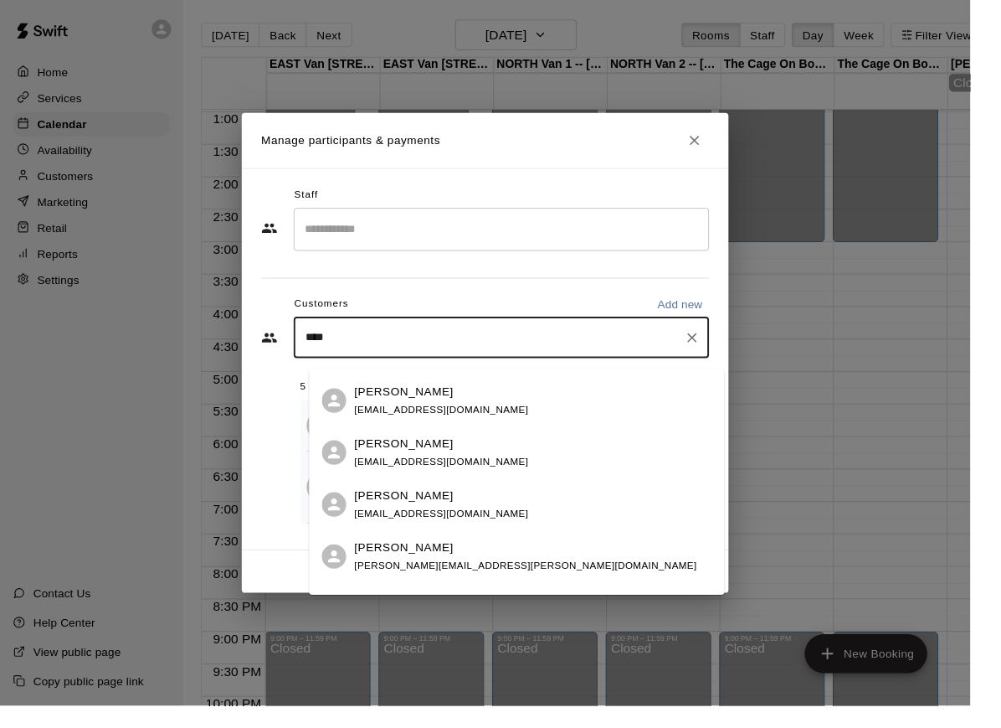
scroll to position [150, 0]
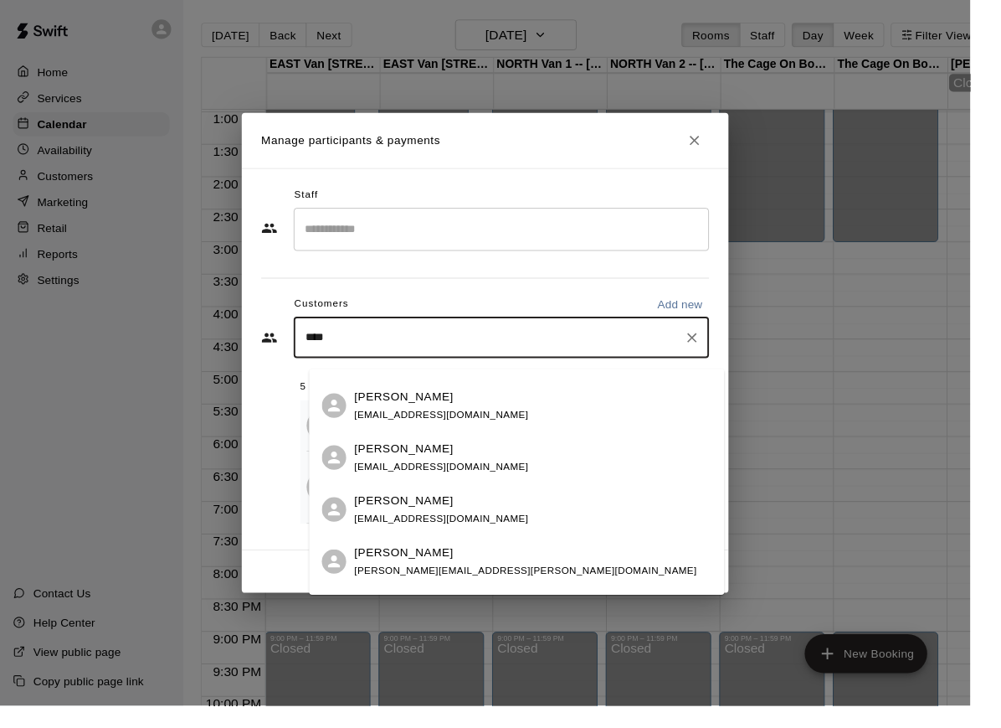
type input "****"
click at [86, 440] on div "Manage participants & payments Staff ​ Customers Add new **** ​ 5 customers (Ca…" at bounding box center [500, 364] width 1001 height 728
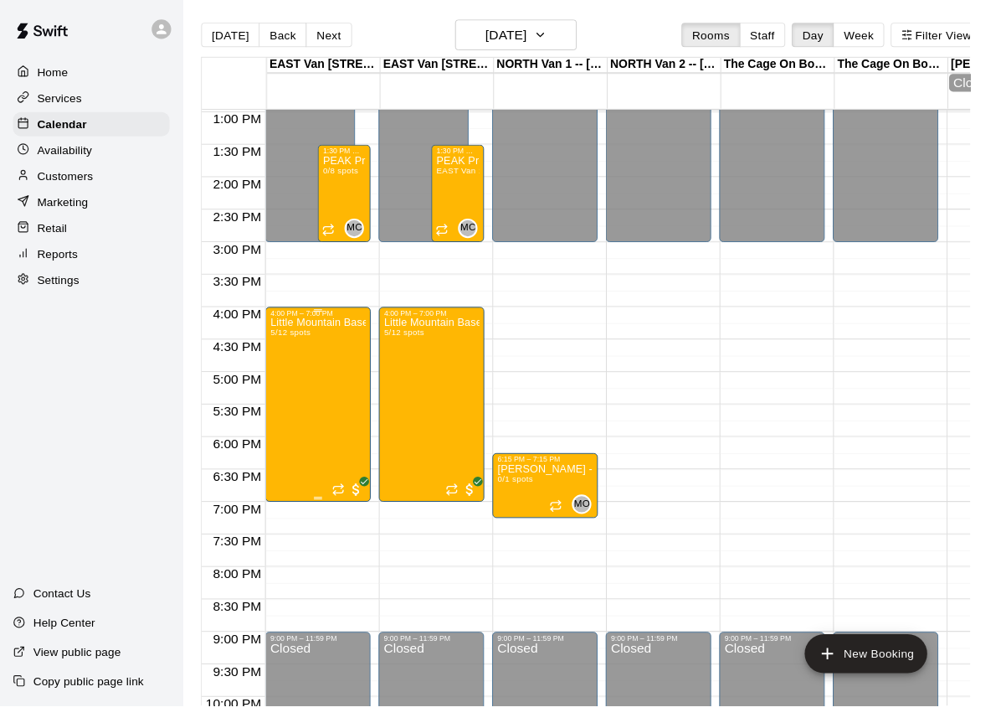
click at [333, 423] on div "Little Mountain Baseball 5/12 spots" at bounding box center [328, 691] width 99 height 728
click at [301, 395] on img "edit" at bounding box center [296, 387] width 19 height 19
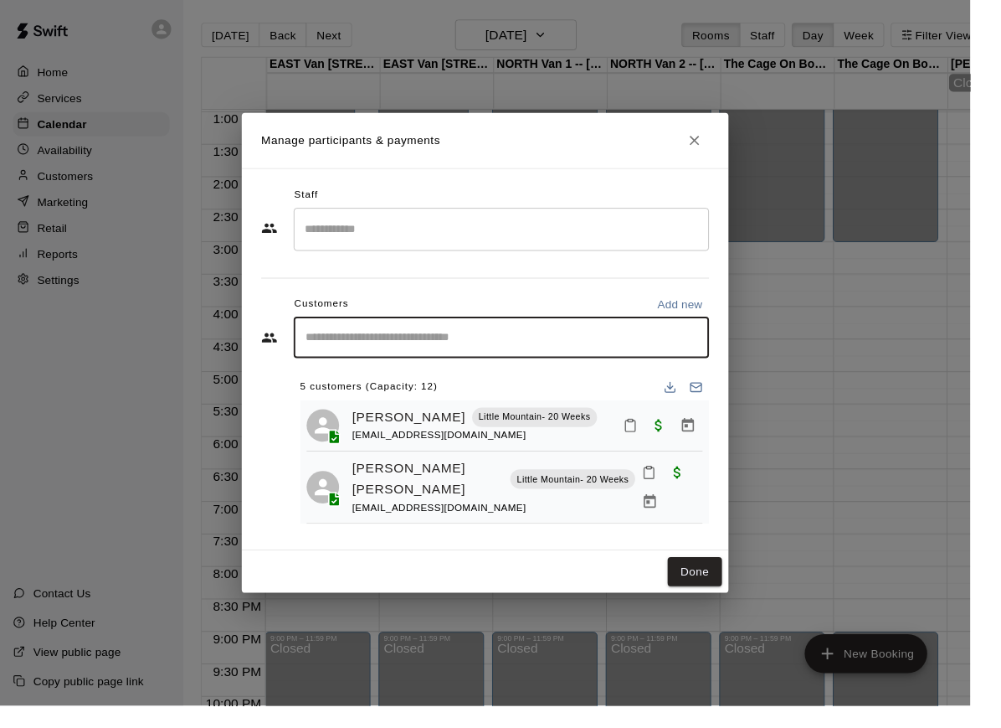
click at [392, 356] on input "Start typing to search customers..." at bounding box center [518, 348] width 414 height 17
type input "**********"
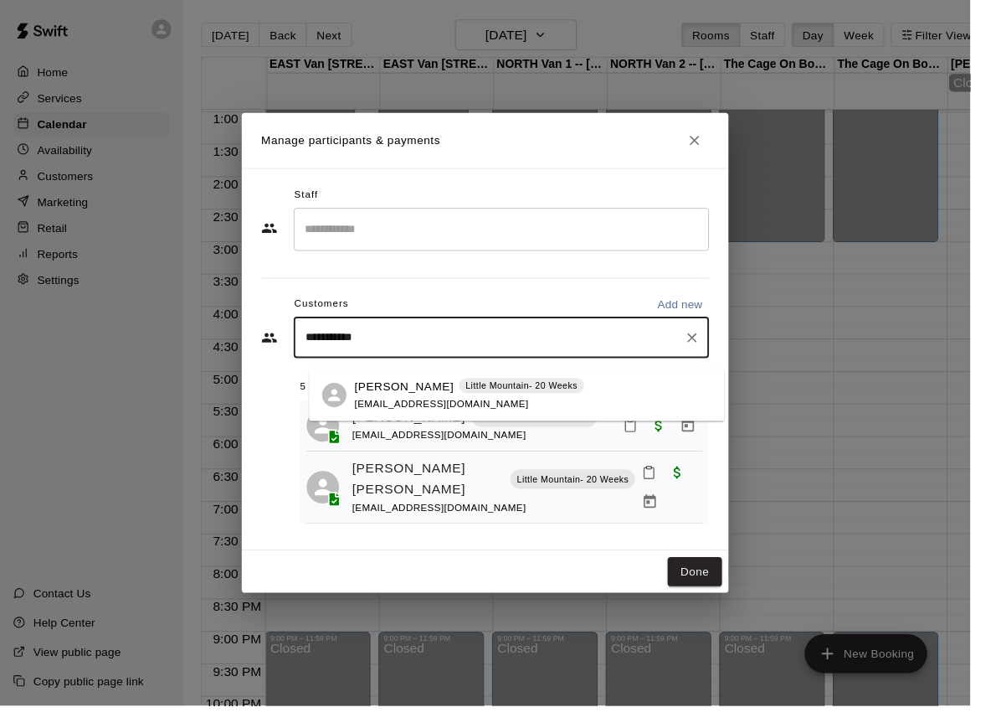
click at [545, 400] on p "Little Mountain- 20 Weeks" at bounding box center [539, 398] width 116 height 14
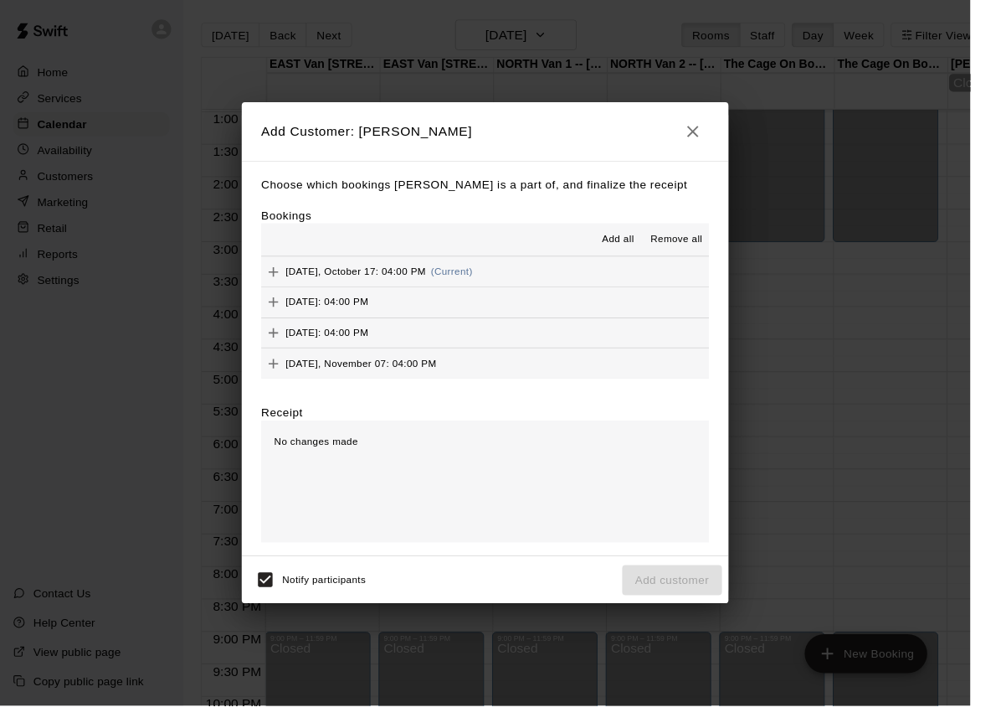
click at [655, 255] on span "Add all" at bounding box center [637, 247] width 33 height 17
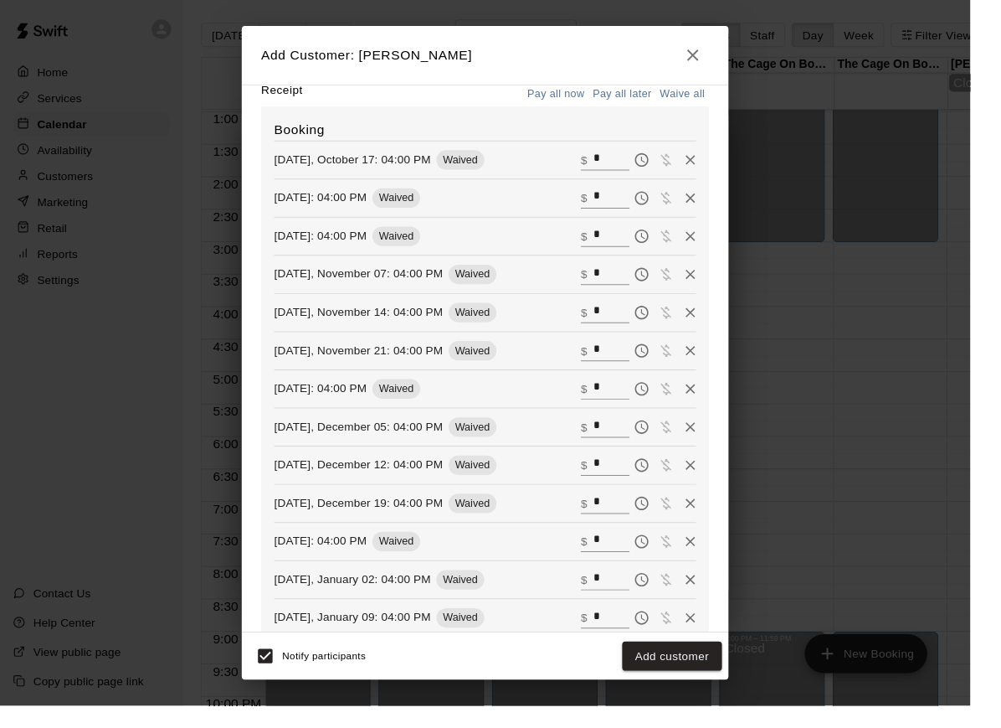
scroll to position [357, 0]
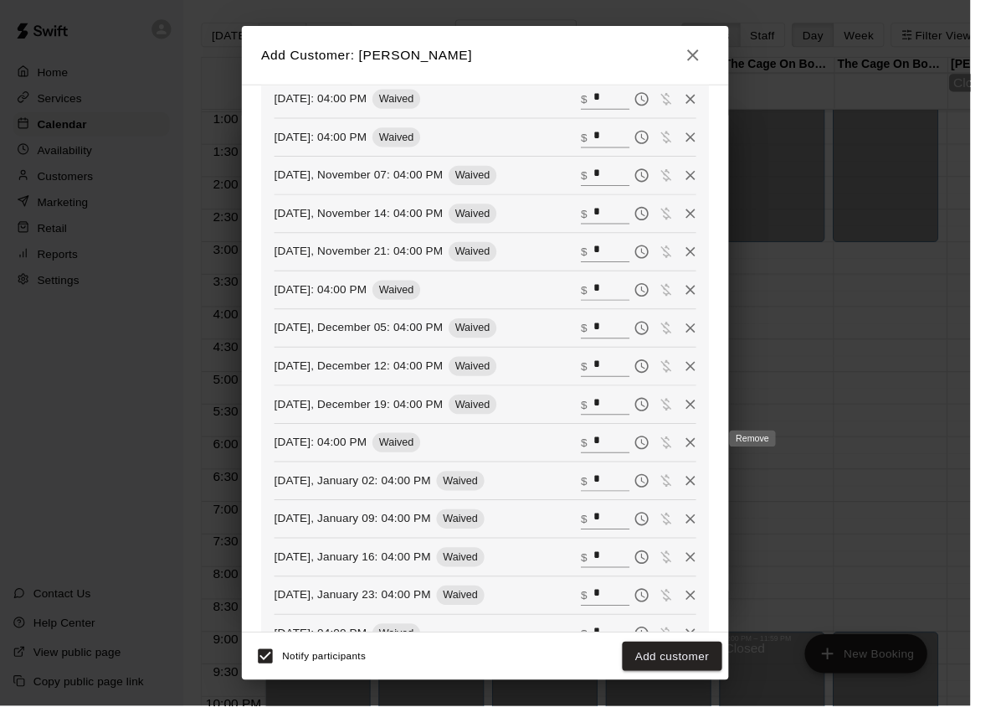
click at [718, 458] on icon "Remove" at bounding box center [713, 456] width 10 height 10
click at [698, 693] on button "Add customer" at bounding box center [693, 677] width 103 height 31
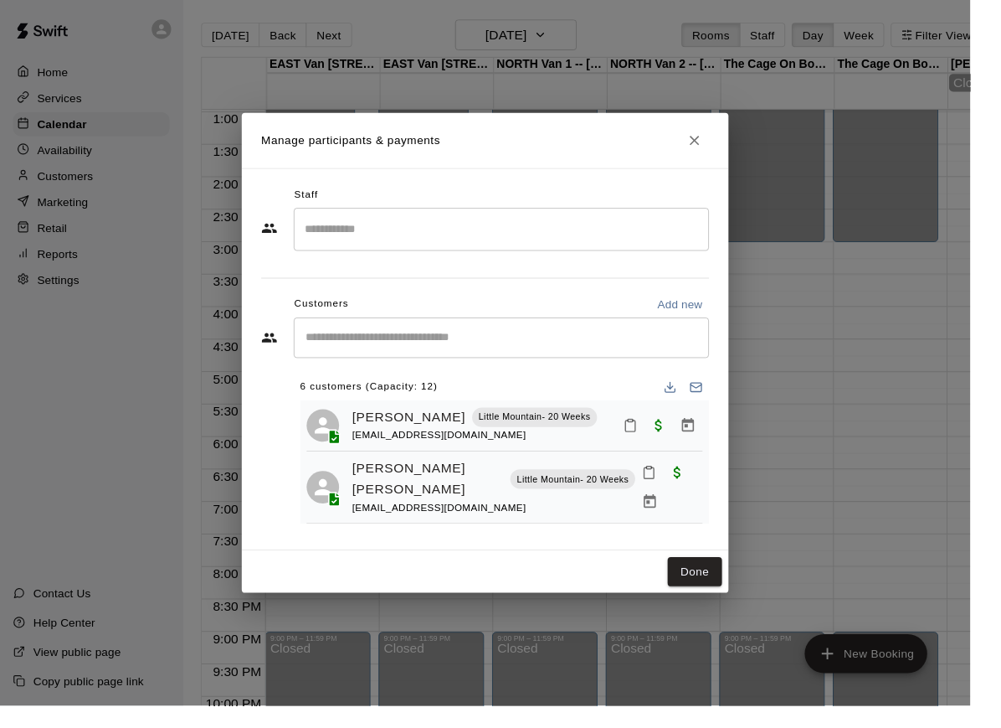
scroll to position [0, 0]
click at [722, 150] on icon "Close" at bounding box center [717, 145] width 10 height 10
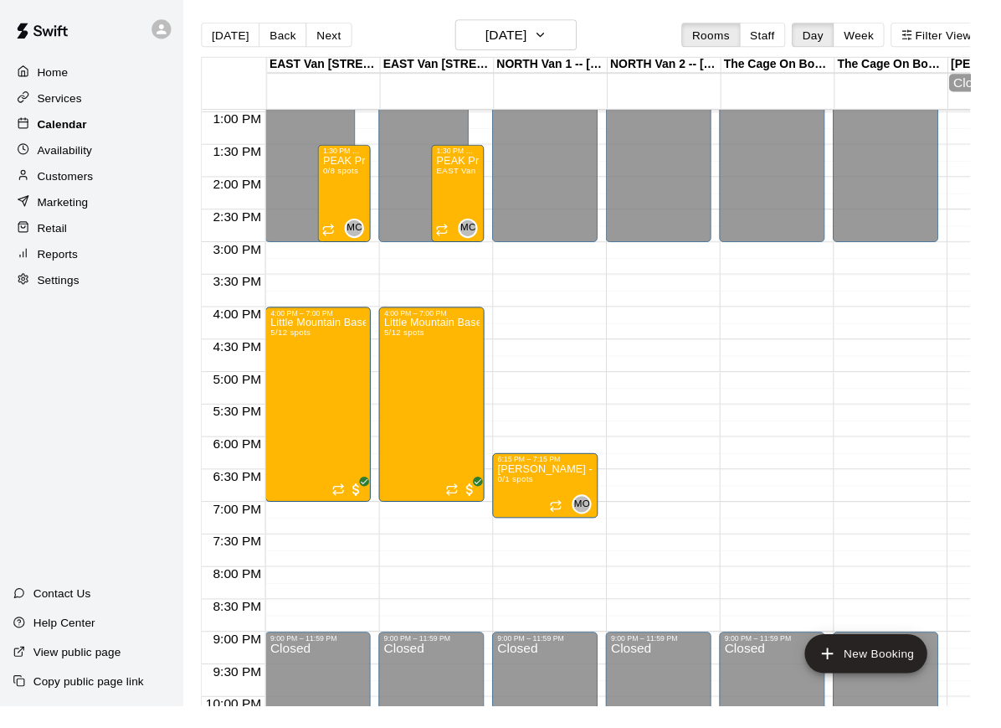
click at [90, 132] on div "Calendar" at bounding box center [94, 128] width 162 height 25
click at [81, 97] on p "Services" at bounding box center [62, 101] width 46 height 17
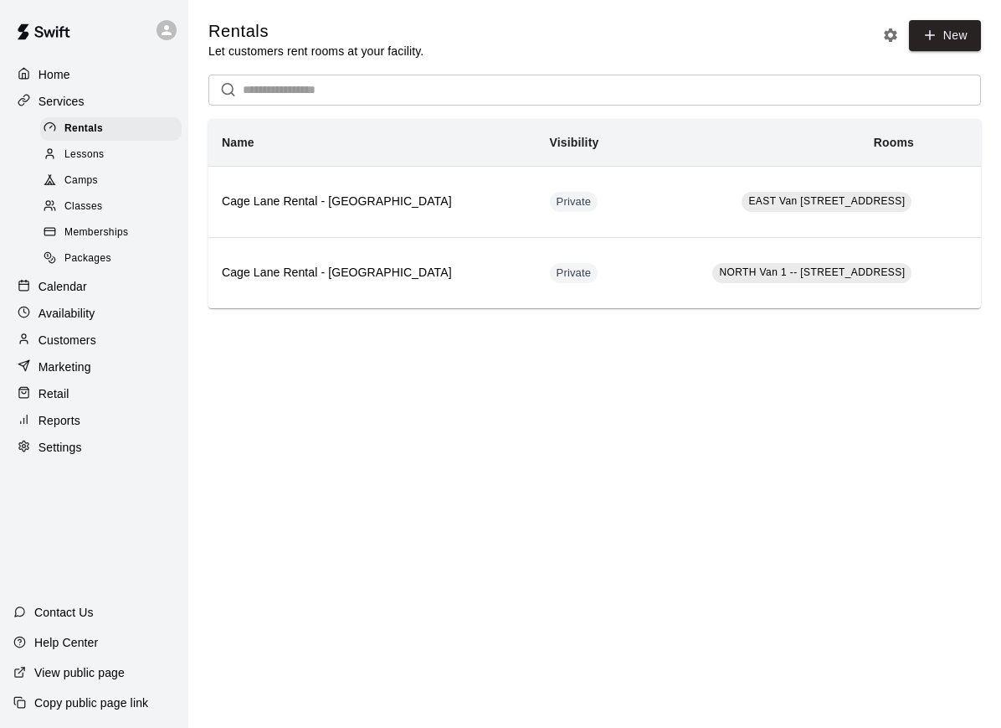
click at [101, 189] on div "Camps" at bounding box center [111, 180] width 142 height 23
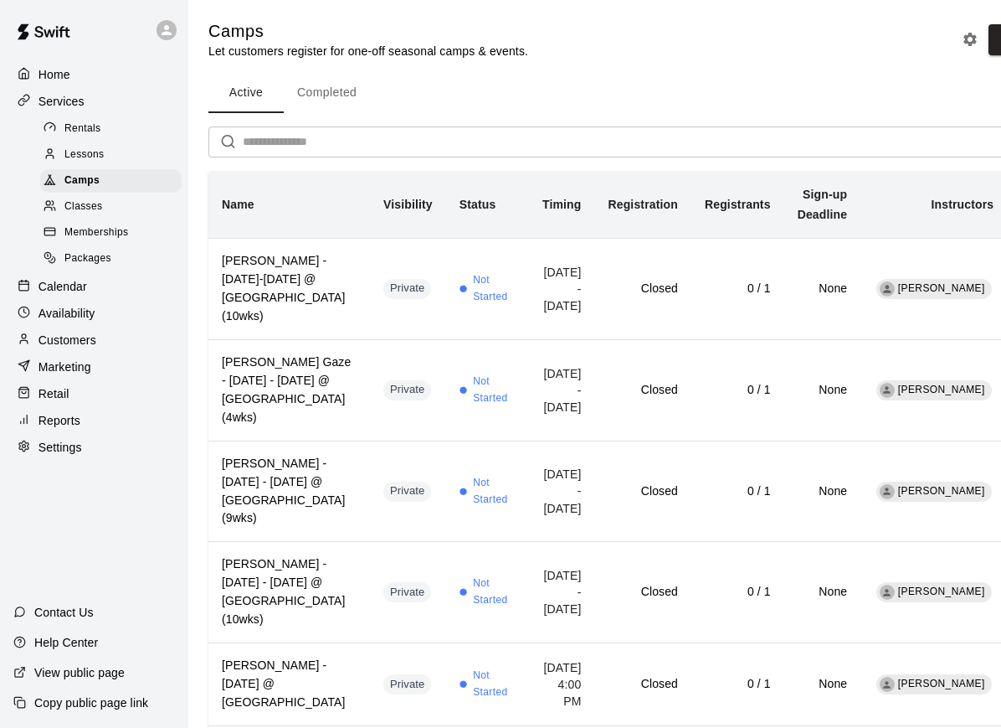
scroll to position [5, 0]
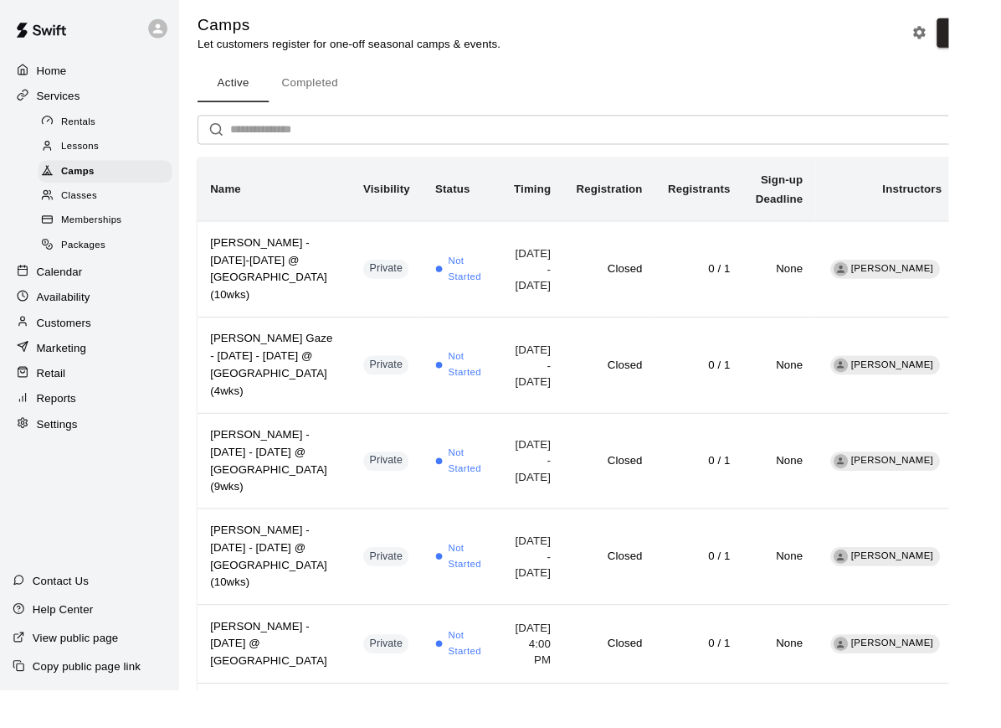
click at [79, 342] on p "Customers" at bounding box center [68, 340] width 58 height 17
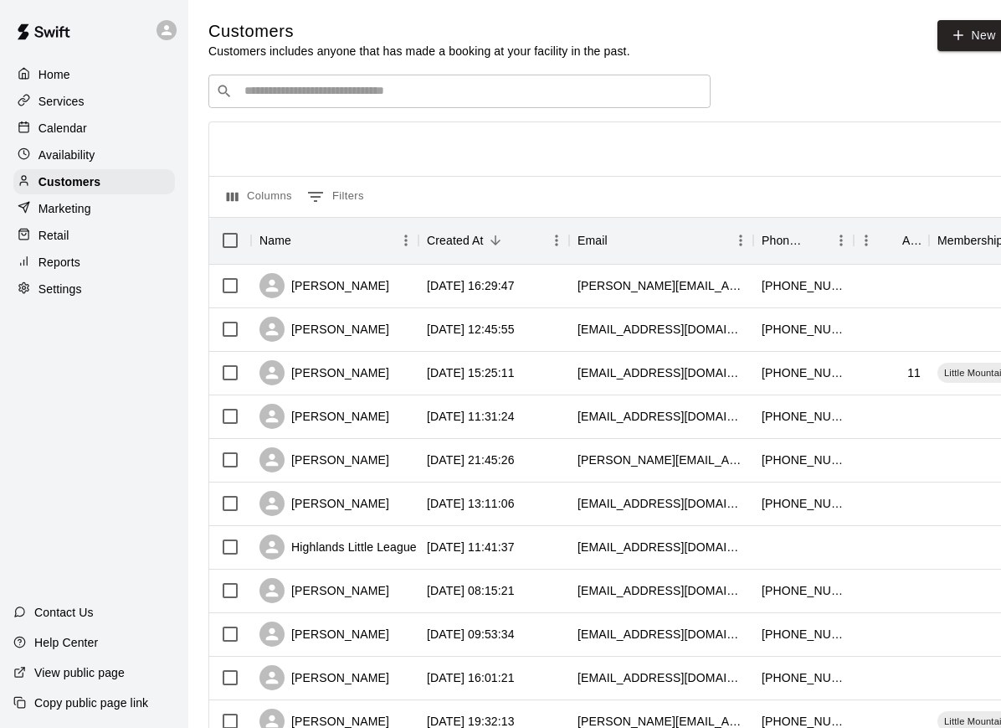
scroll to position [3, 0]
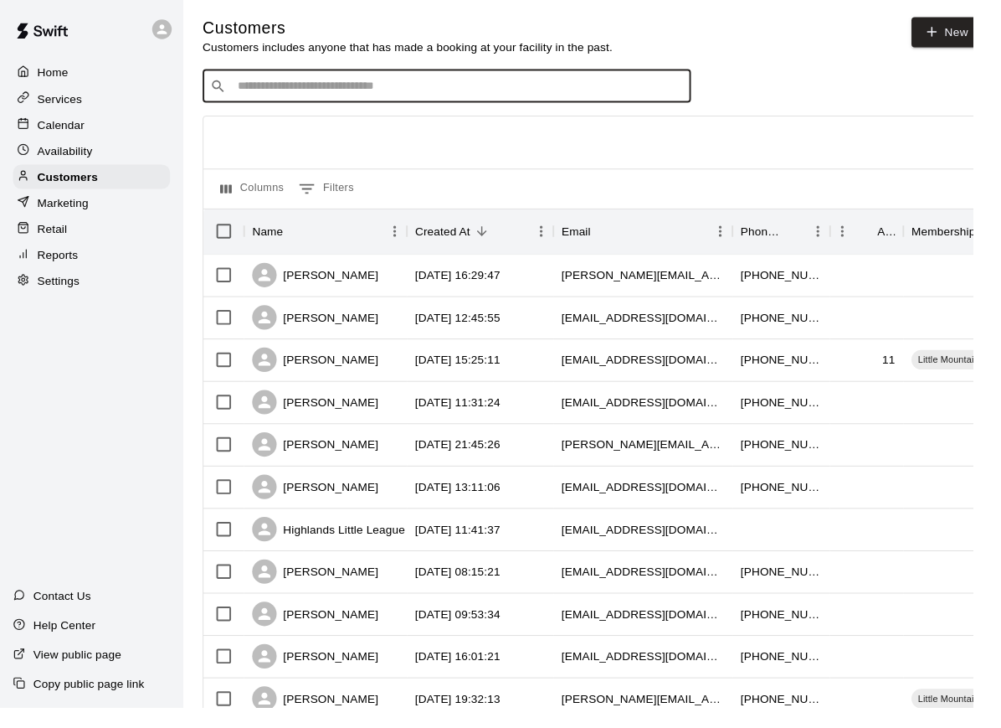
click at [334, 97] on input "Search customers by name or email" at bounding box center [471, 88] width 464 height 17
type input "*****"
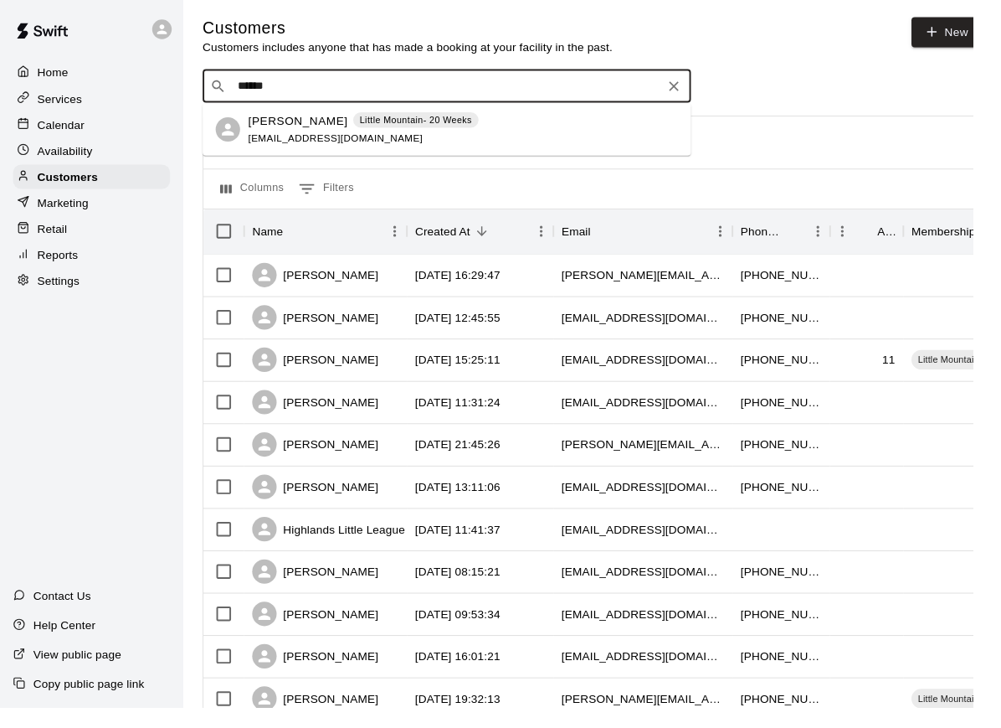
click at [322, 133] on div "[PERSON_NAME] Little Mountain- 20 Weeks [EMAIL_ADDRESS][DOMAIN_NAME]" at bounding box center [373, 134] width 237 height 36
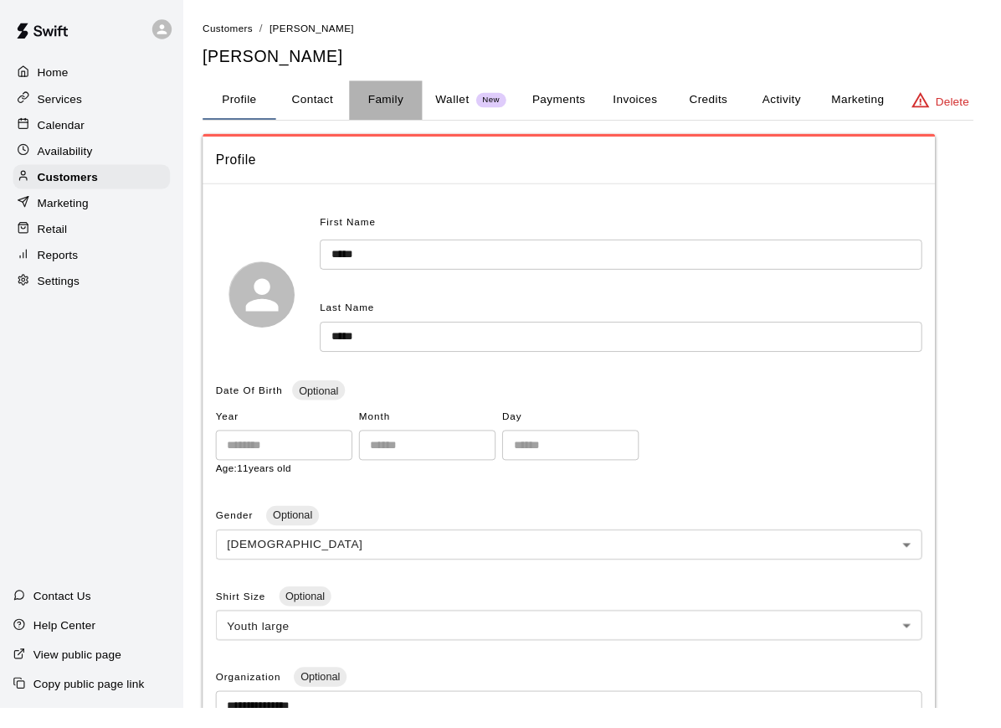
click at [418, 106] on button "Family" at bounding box center [396, 103] width 75 height 40
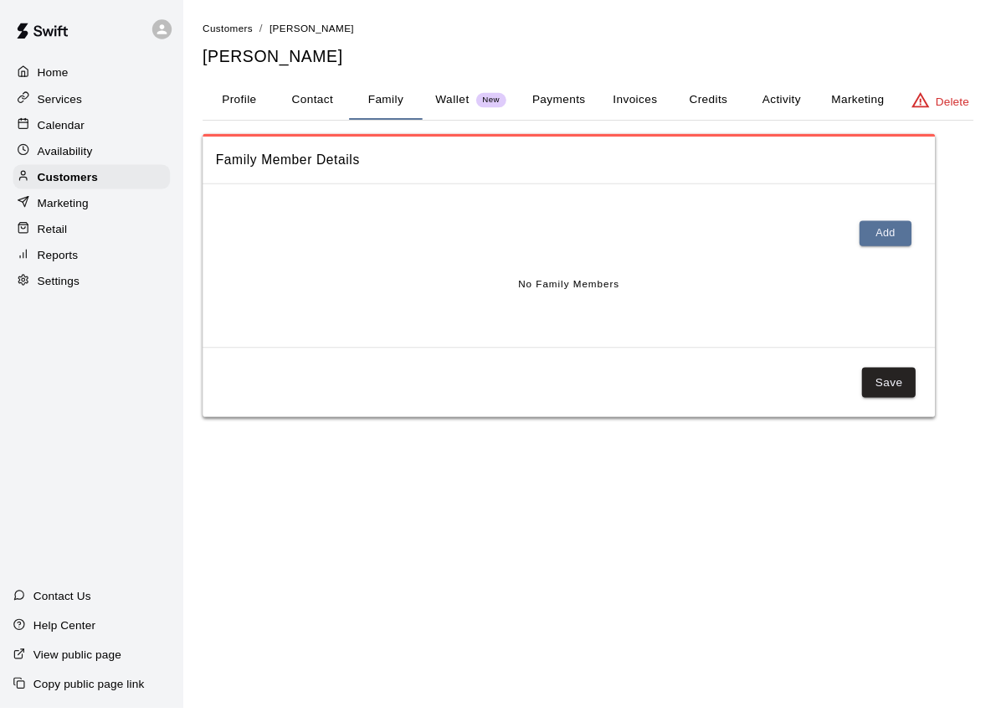
click at [328, 112] on button "Contact" at bounding box center [321, 103] width 75 height 40
select select "**"
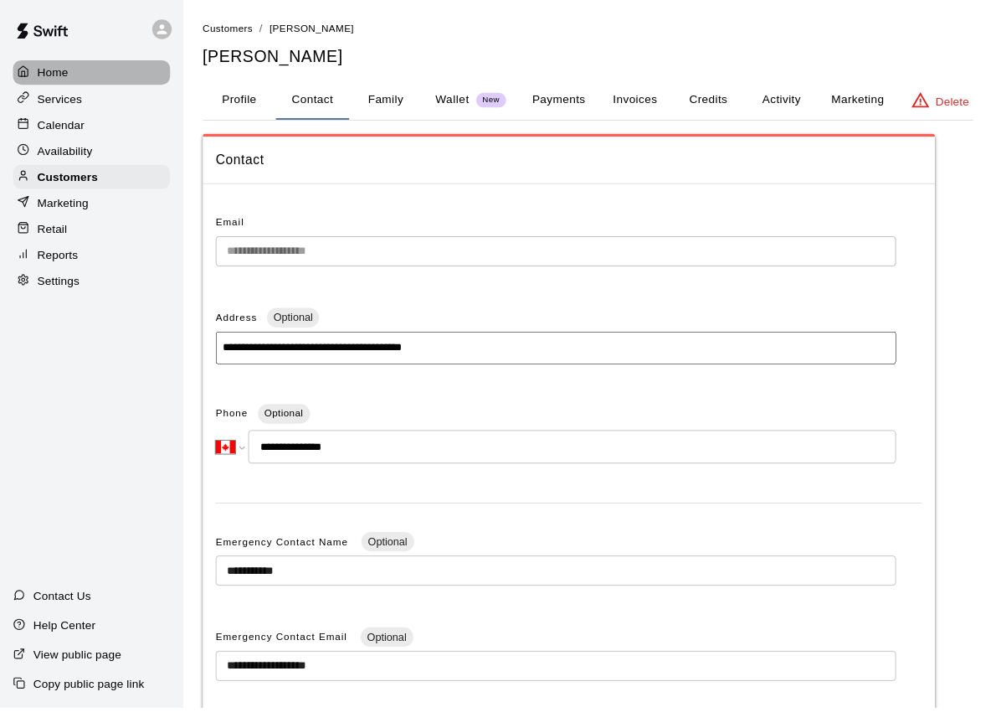
click at [86, 75] on div "Home" at bounding box center [94, 74] width 162 height 25
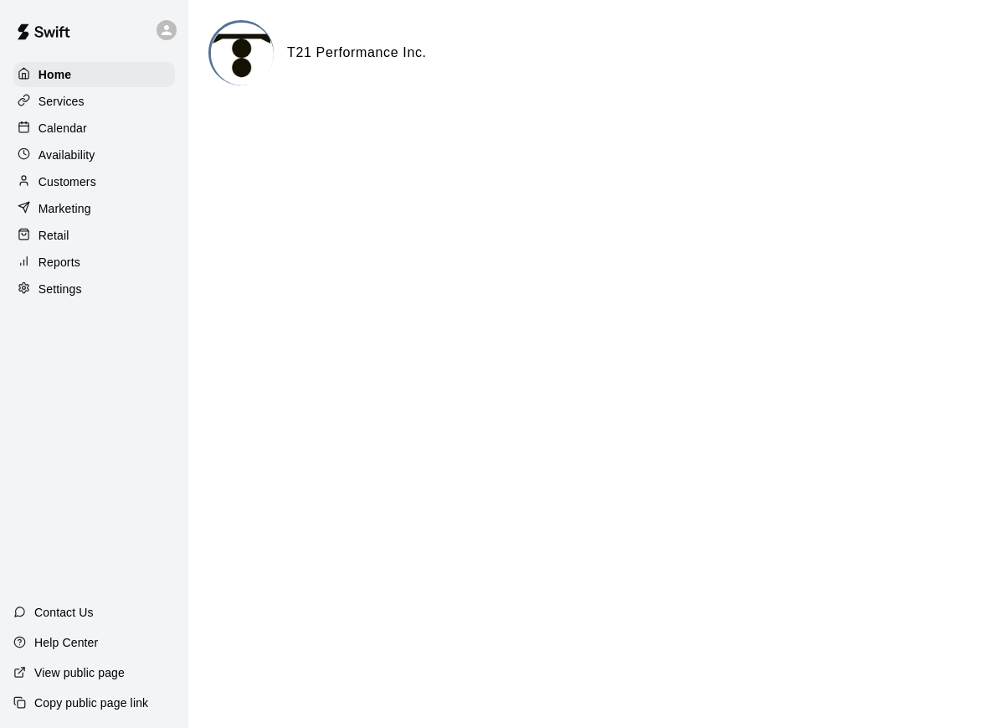
click at [95, 134] on div "Calendar" at bounding box center [94, 128] width 162 height 25
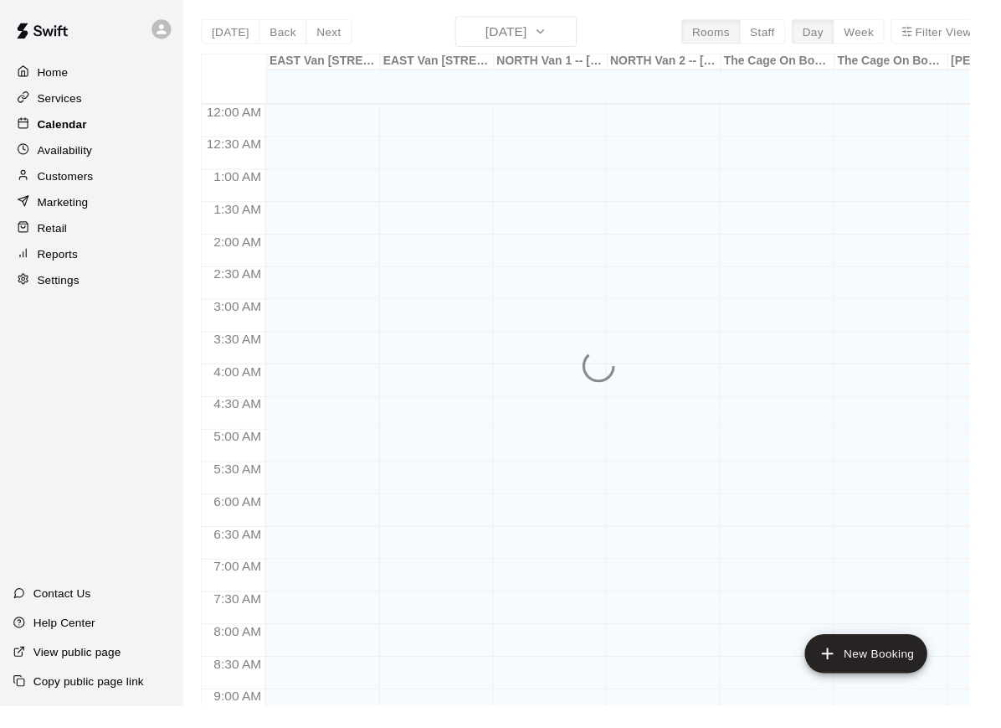
scroll to position [869, 0]
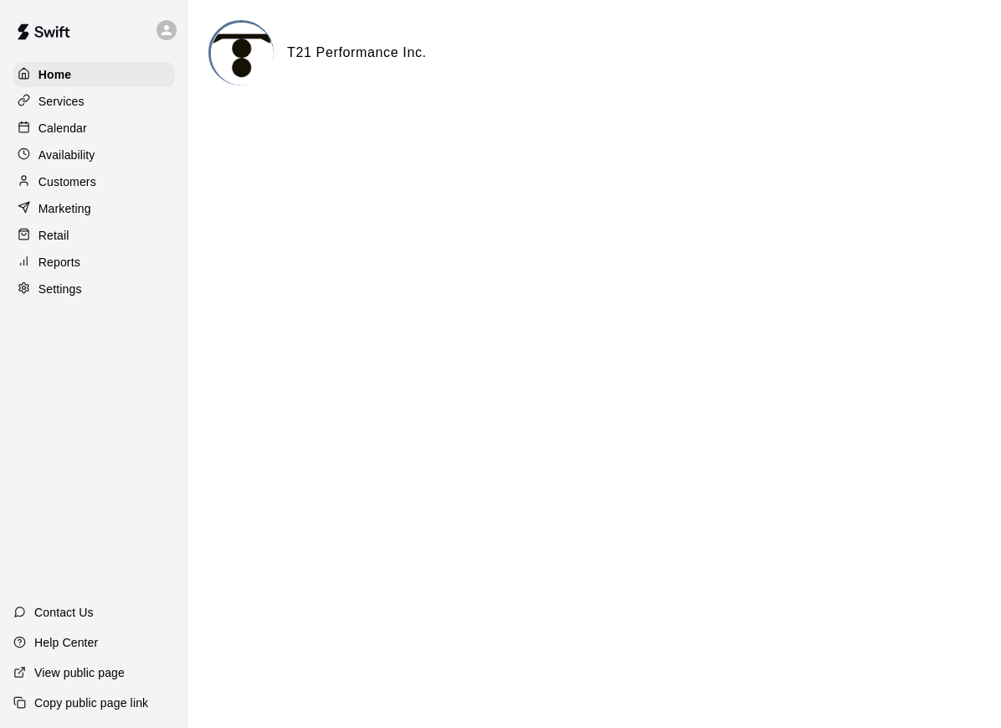
click at [90, 106] on div "Services" at bounding box center [94, 101] width 162 height 25
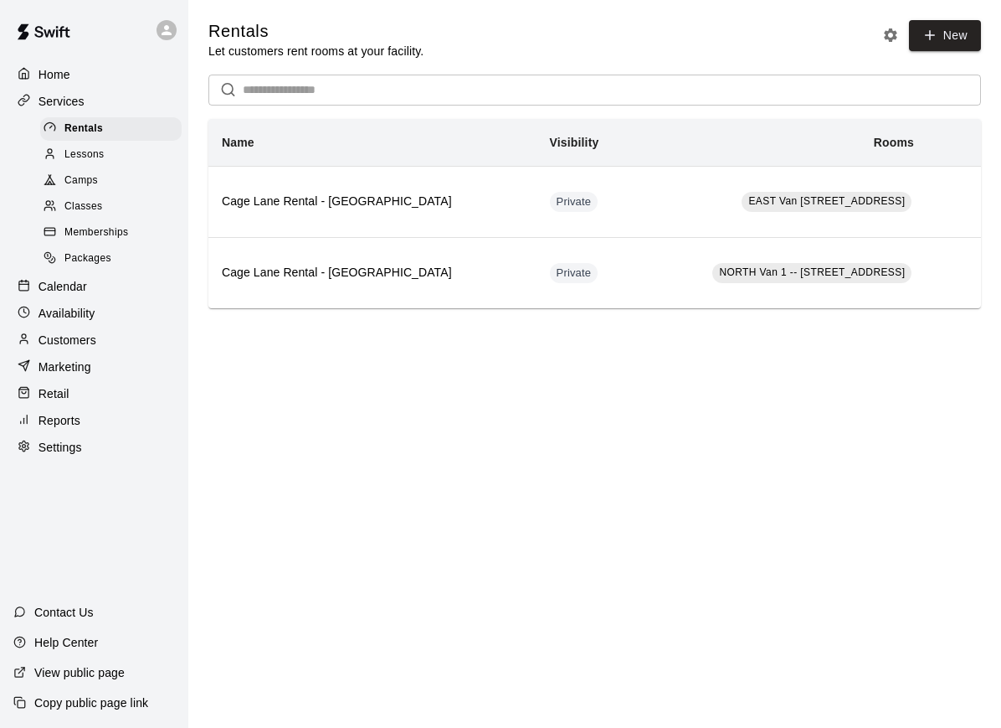
click at [77, 293] on p "Calendar" at bounding box center [63, 286] width 49 height 17
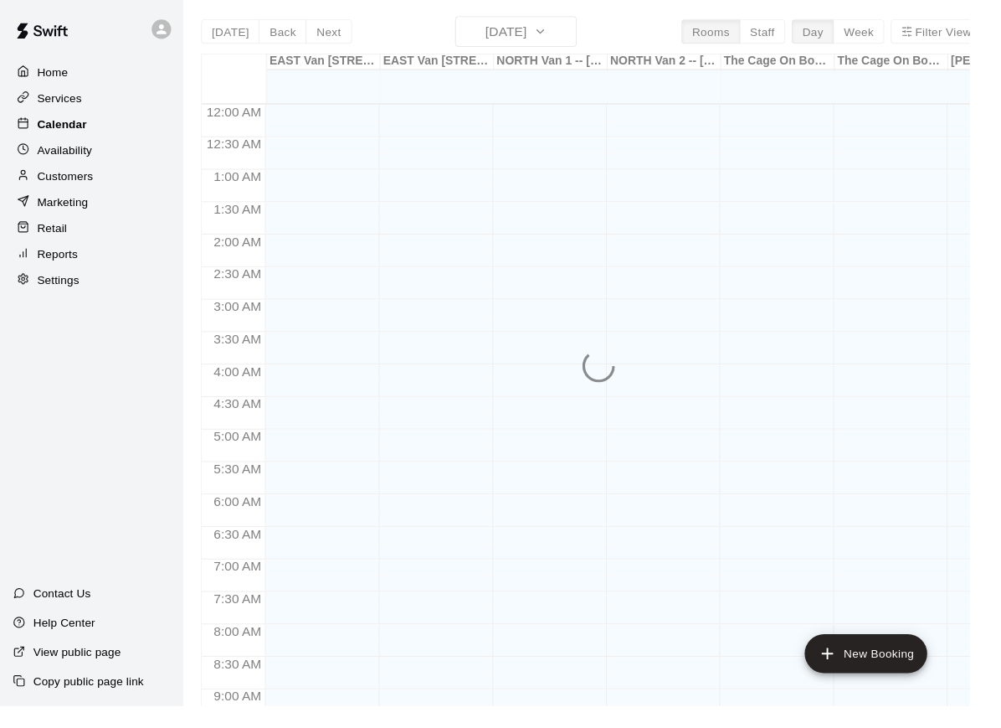
scroll to position [869, 0]
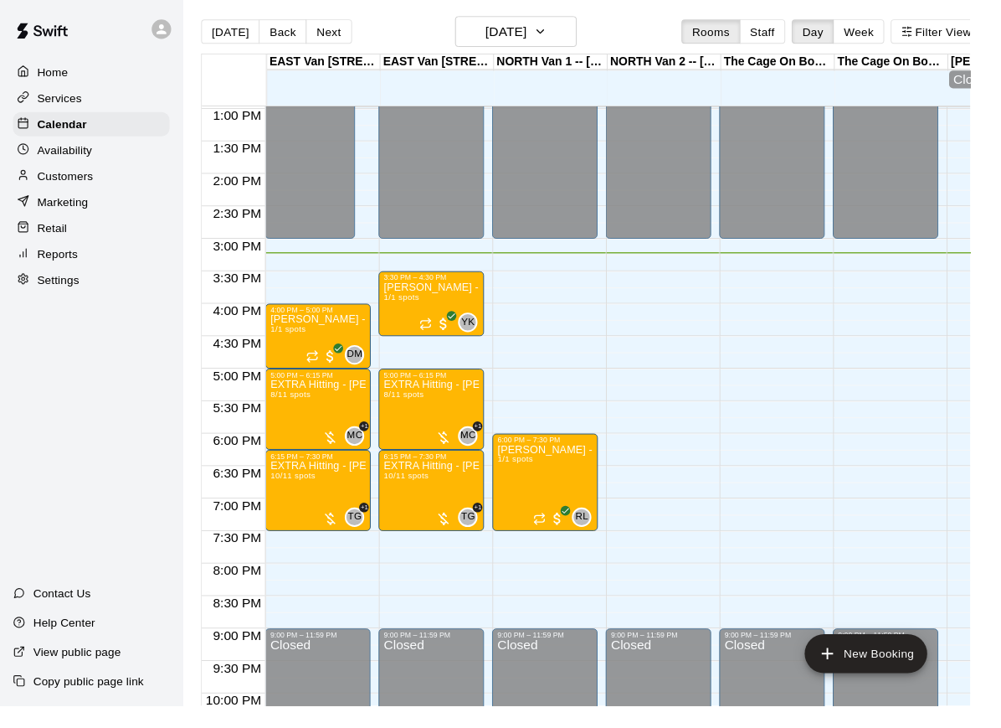
click at [68, 185] on p "Customers" at bounding box center [68, 181] width 58 height 17
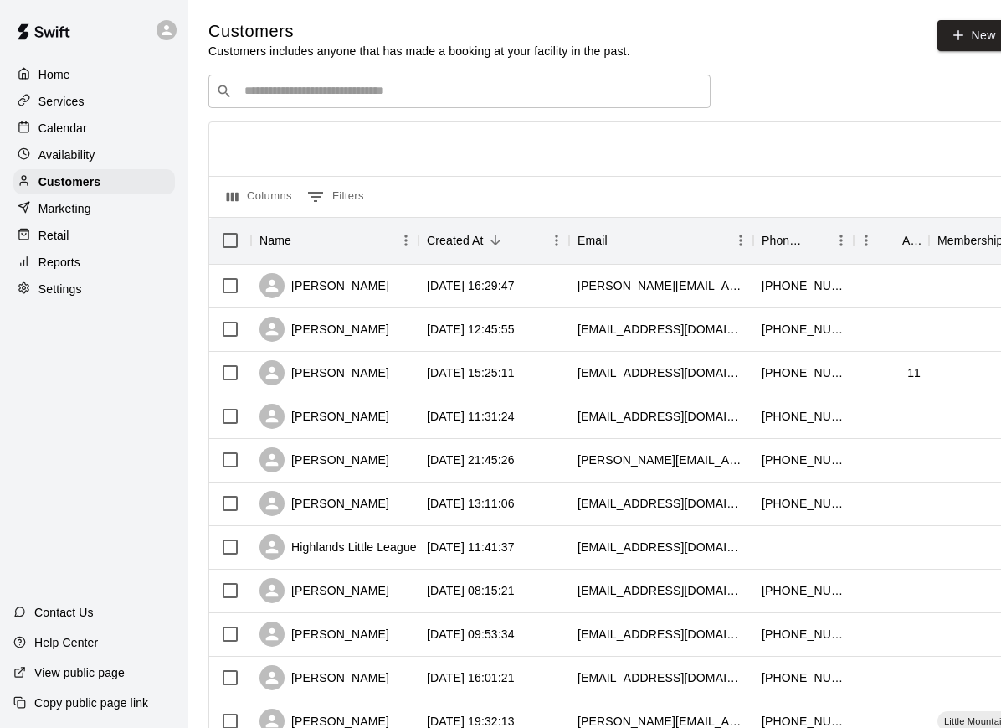
scroll to position [3, 0]
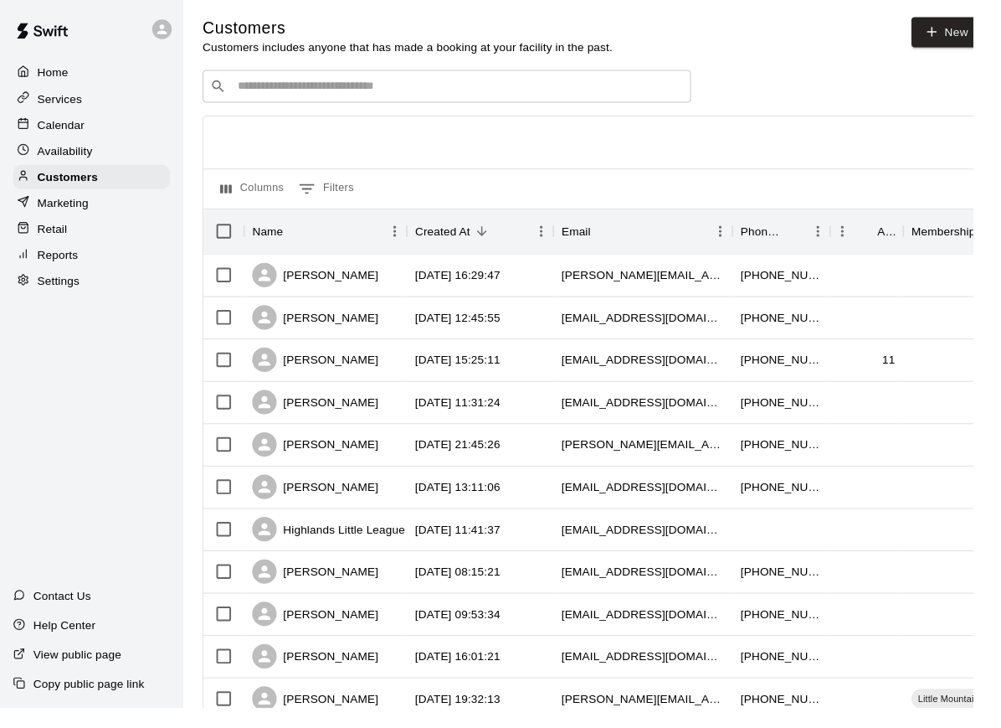
click at [353, 102] on div "​ ​" at bounding box center [460, 88] width 502 height 33
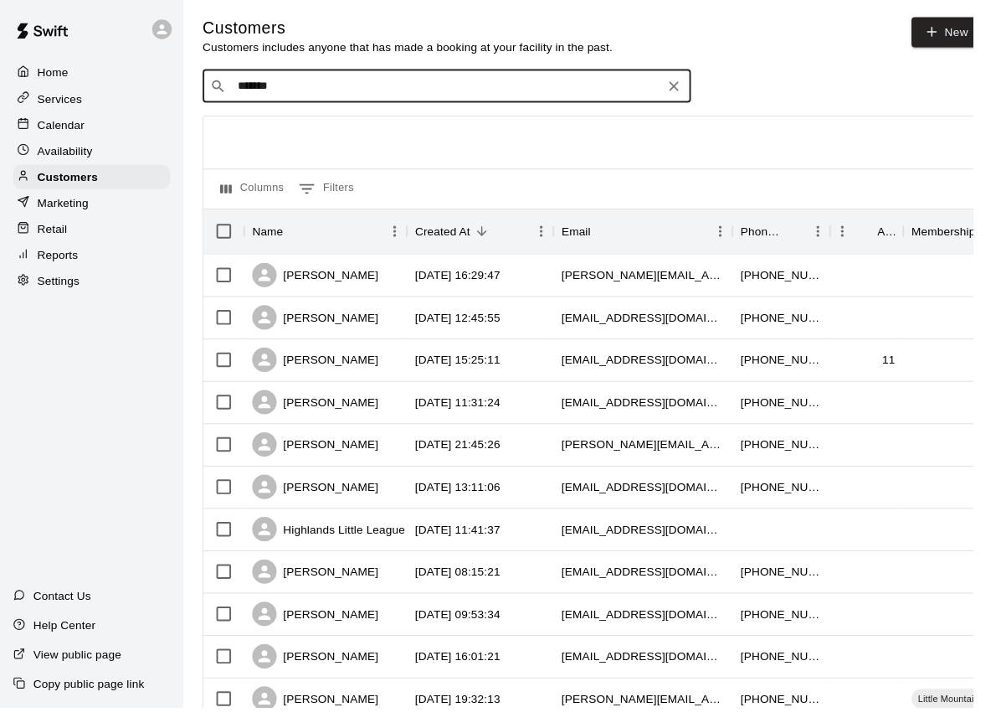
type input "********"
click at [313, 126] on p "Scott McTaggart" at bounding box center [306, 125] width 102 height 18
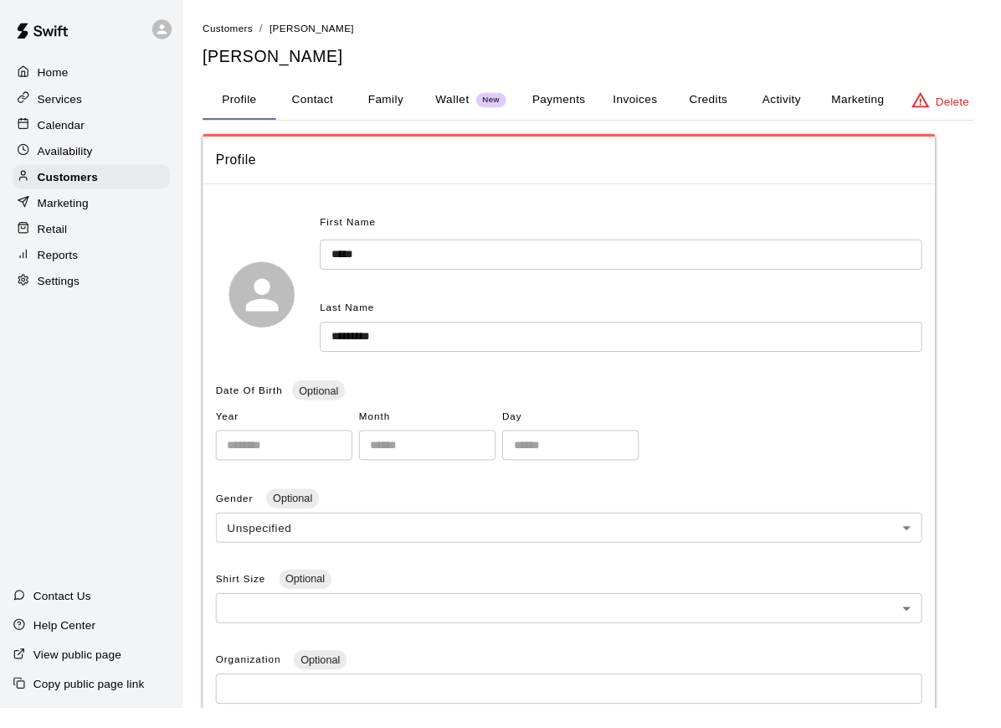
click at [390, 106] on button "Family" at bounding box center [396, 103] width 75 height 40
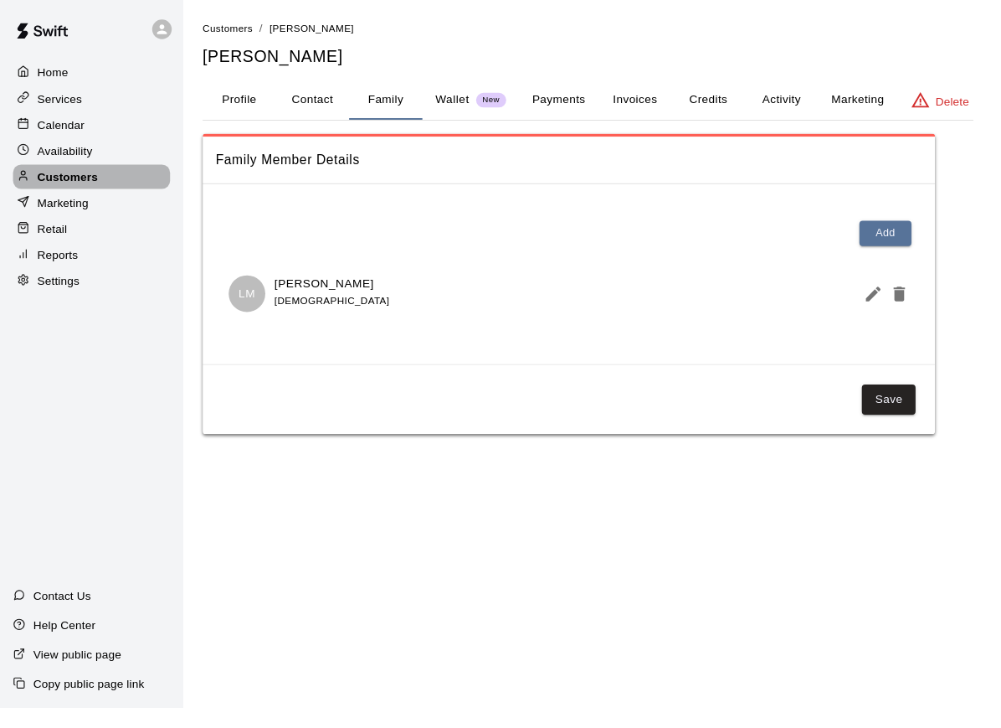
click at [73, 183] on p "Customers" at bounding box center [70, 181] width 62 height 17
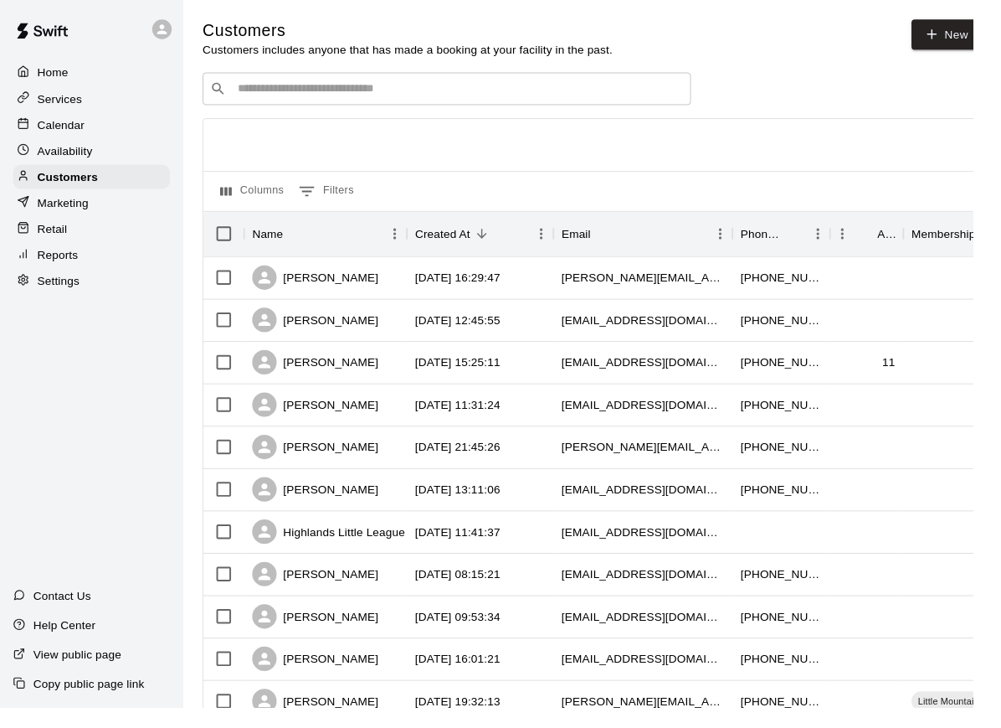
click at [302, 85] on input "Search customers by name or email" at bounding box center [471, 91] width 464 height 17
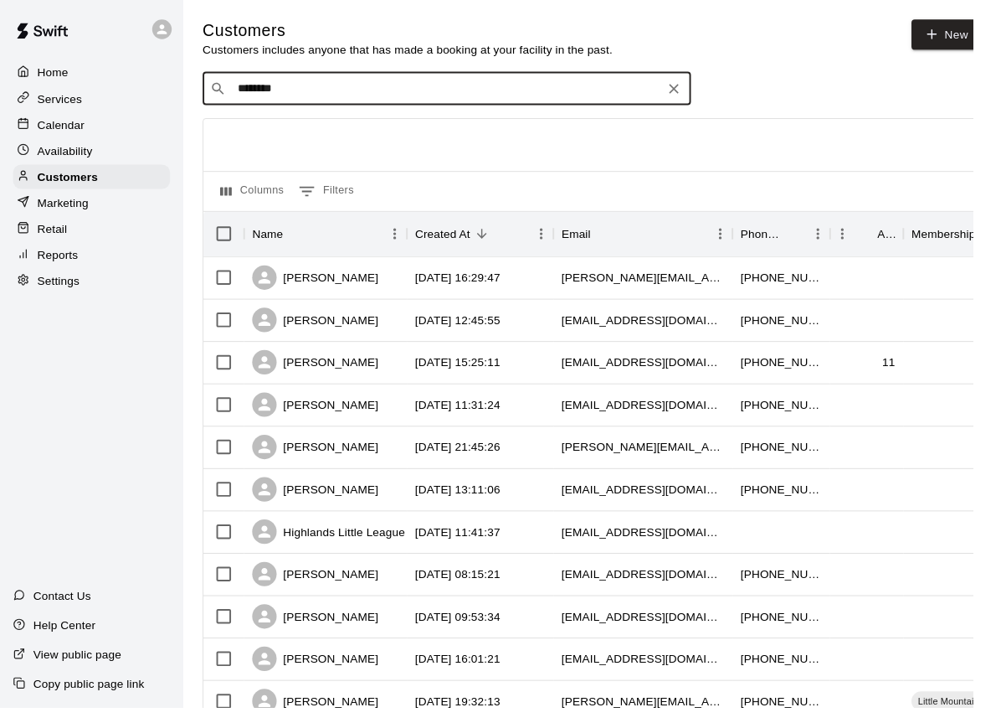
type input "*********"
click at [301, 135] on p "[PERSON_NAME]" at bounding box center [306, 127] width 102 height 18
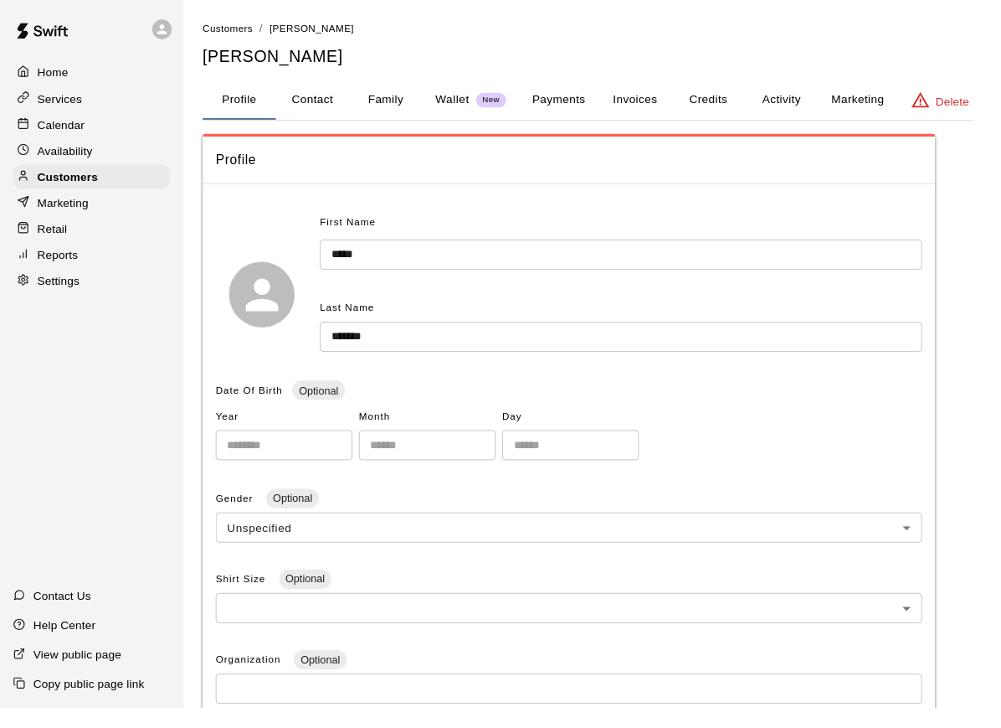
click at [319, 106] on button "Contact" at bounding box center [321, 103] width 75 height 40
select select "**"
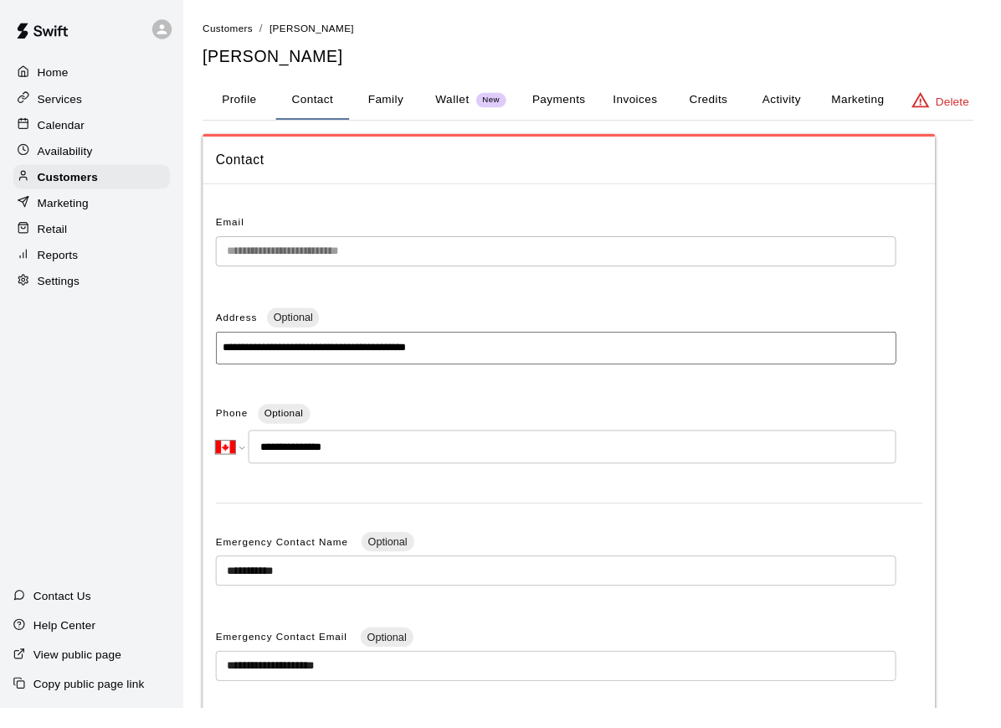
click at [396, 106] on button "Family" at bounding box center [396, 103] width 75 height 40
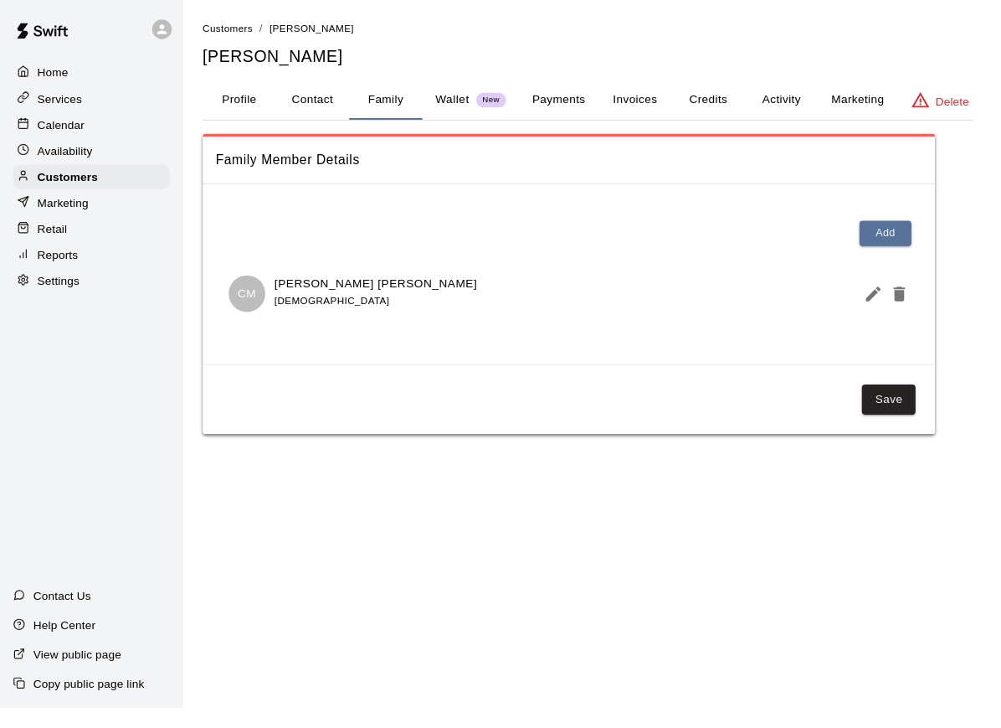
click at [193, 4] on main "Customers / Grant Matsuda Grant Matsuda Profile Contact Family Wallet New Payme…" at bounding box center [609, 240] width 842 height 480
click at [63, 186] on p "Customers" at bounding box center [70, 181] width 62 height 17
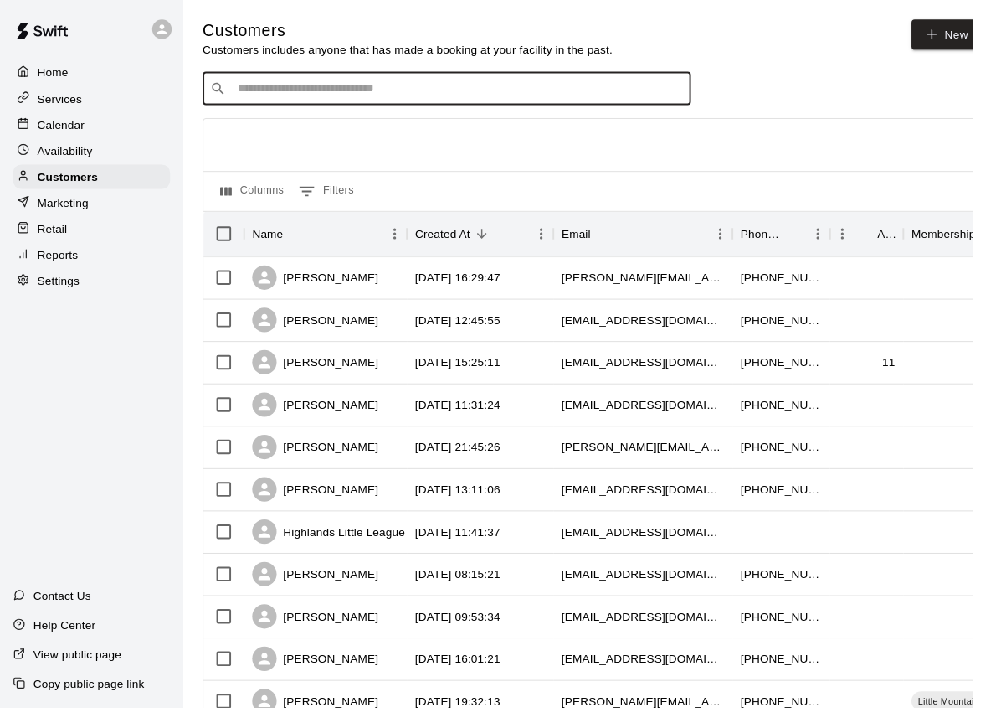
click at [290, 96] on input "Search customers by name or email" at bounding box center [471, 91] width 464 height 17
type input "*****"
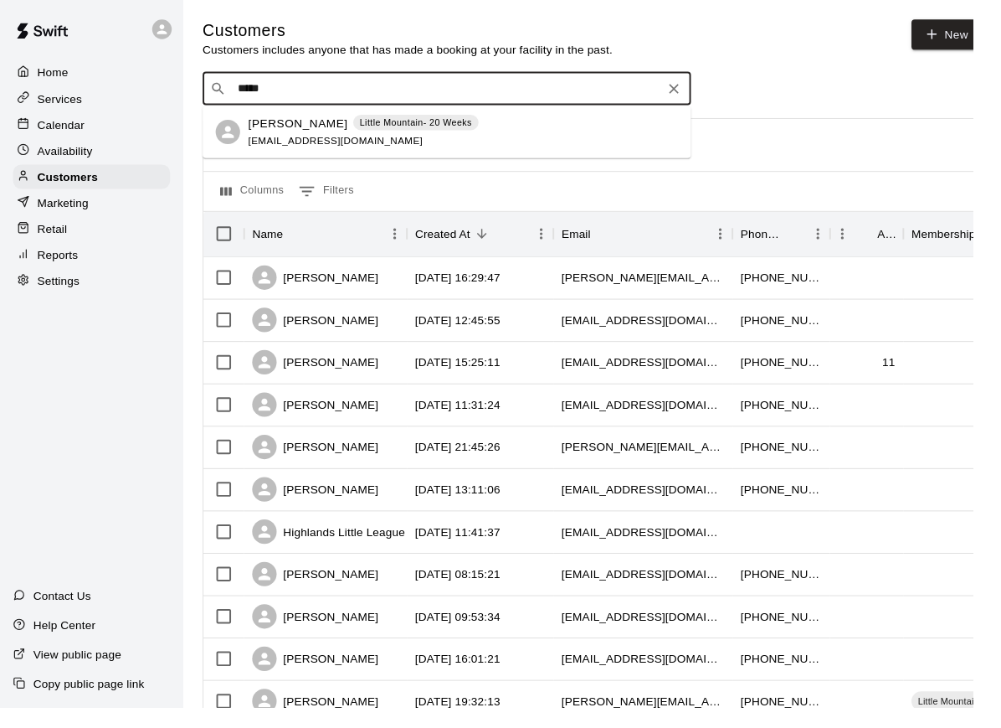
click at [389, 136] on div "Amrit Minhas Little Mountain- 20 Weeks aminhas4@gmail.com" at bounding box center [373, 136] width 237 height 36
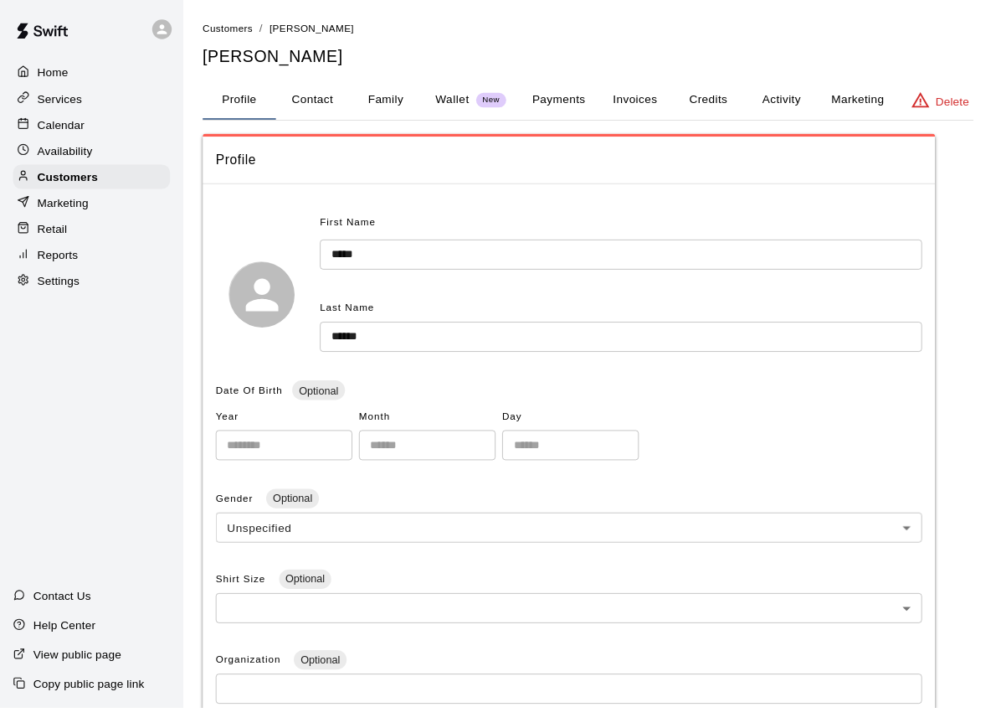
click at [421, 106] on button "Family" at bounding box center [396, 103] width 75 height 40
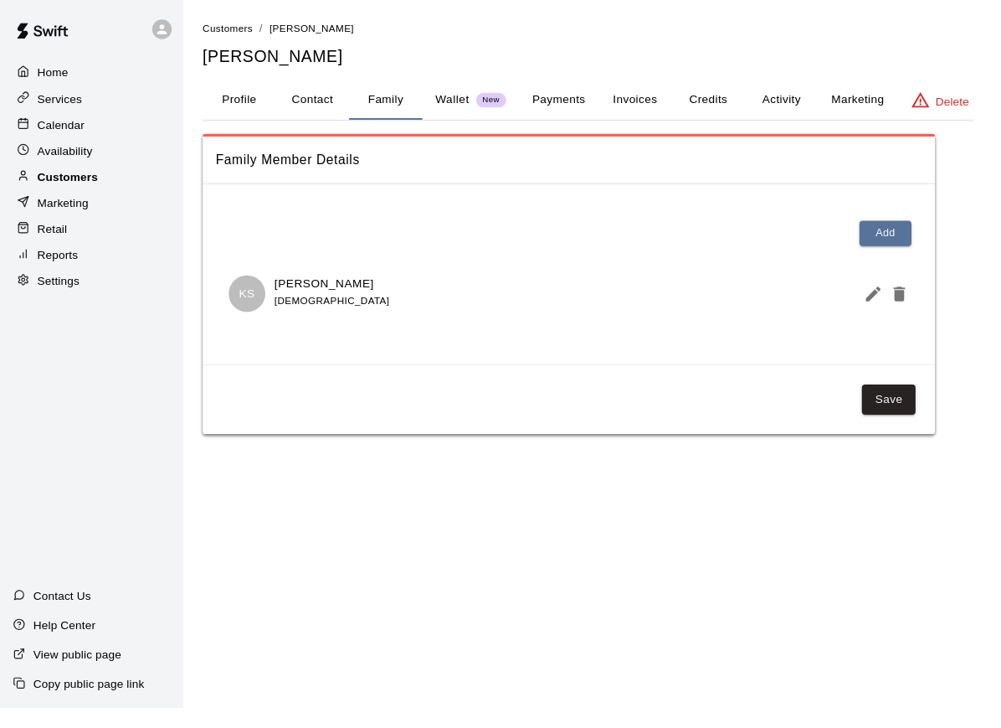
click at [114, 181] on div "Customers" at bounding box center [94, 181] width 162 height 25
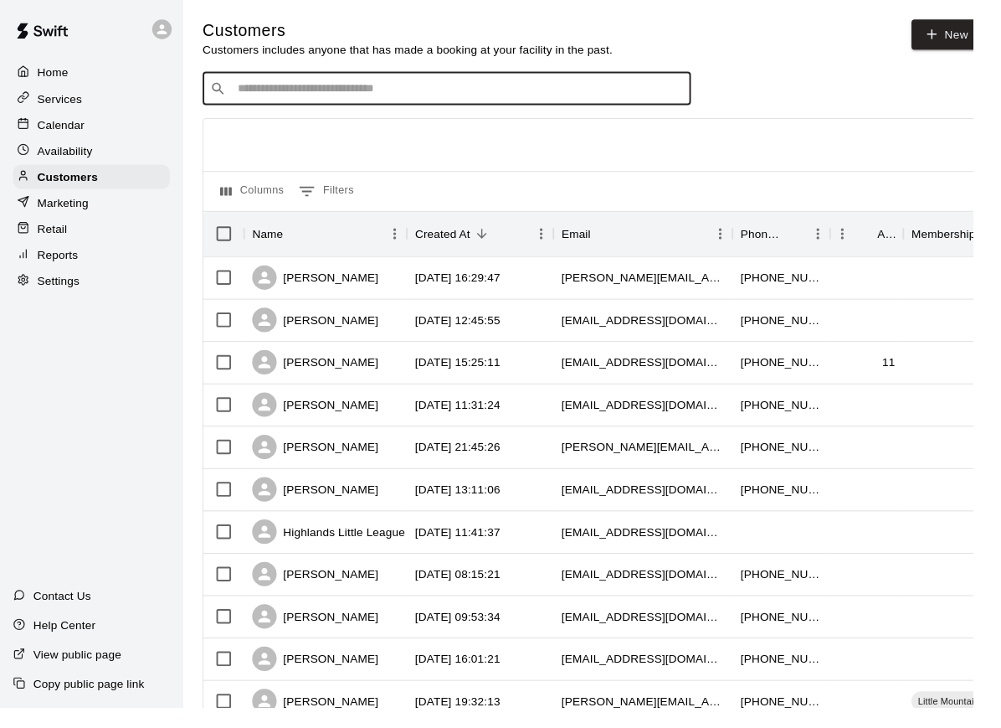
click at [326, 90] on input "Search customers by name or email" at bounding box center [471, 91] width 464 height 17
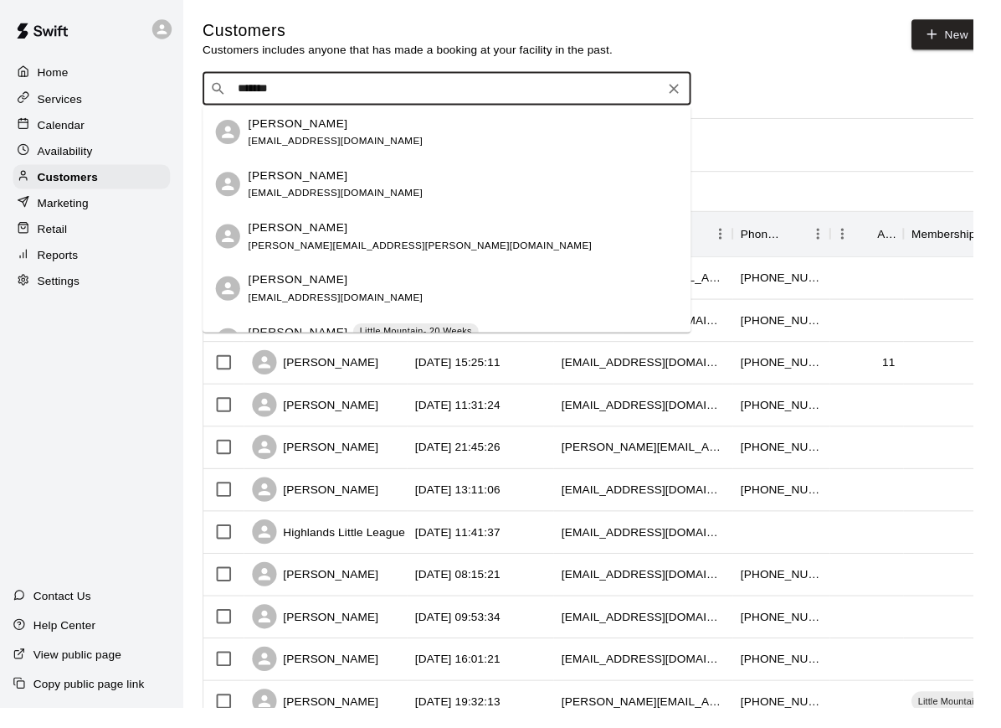
type input "********"
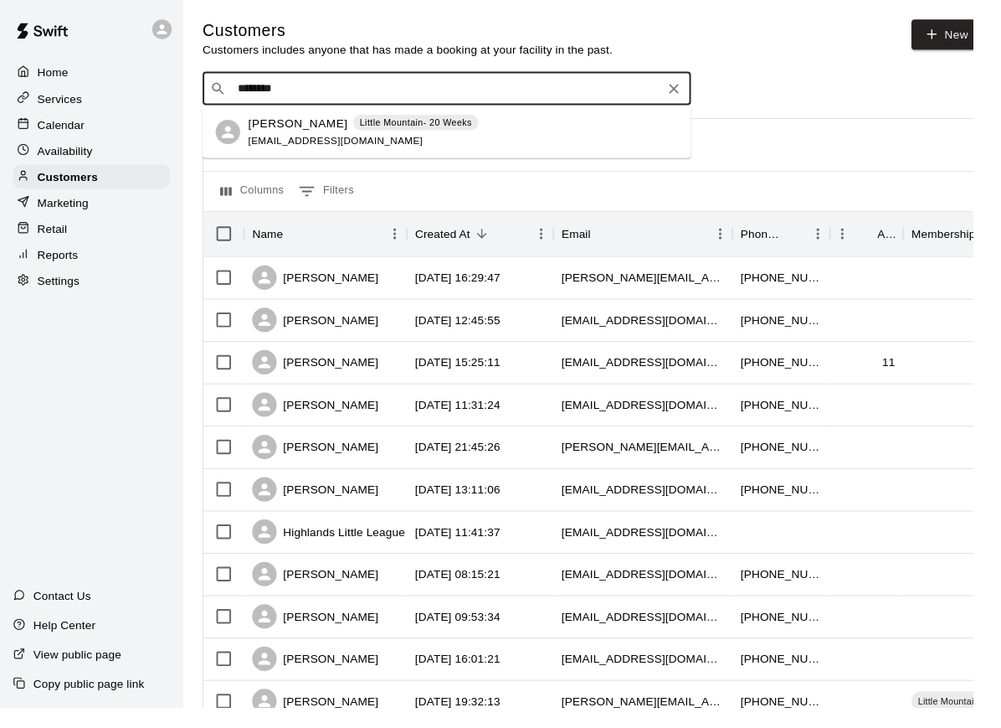
click at [321, 134] on p "[PERSON_NAME]" at bounding box center [306, 127] width 102 height 18
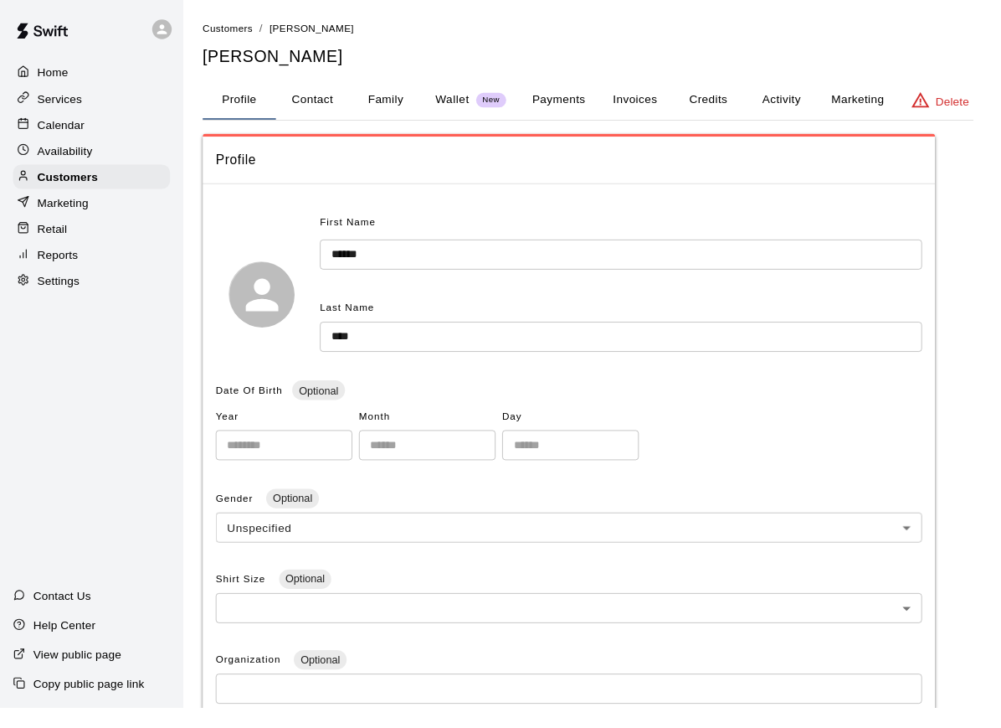
click at [412, 100] on button "Family" at bounding box center [396, 103] width 75 height 40
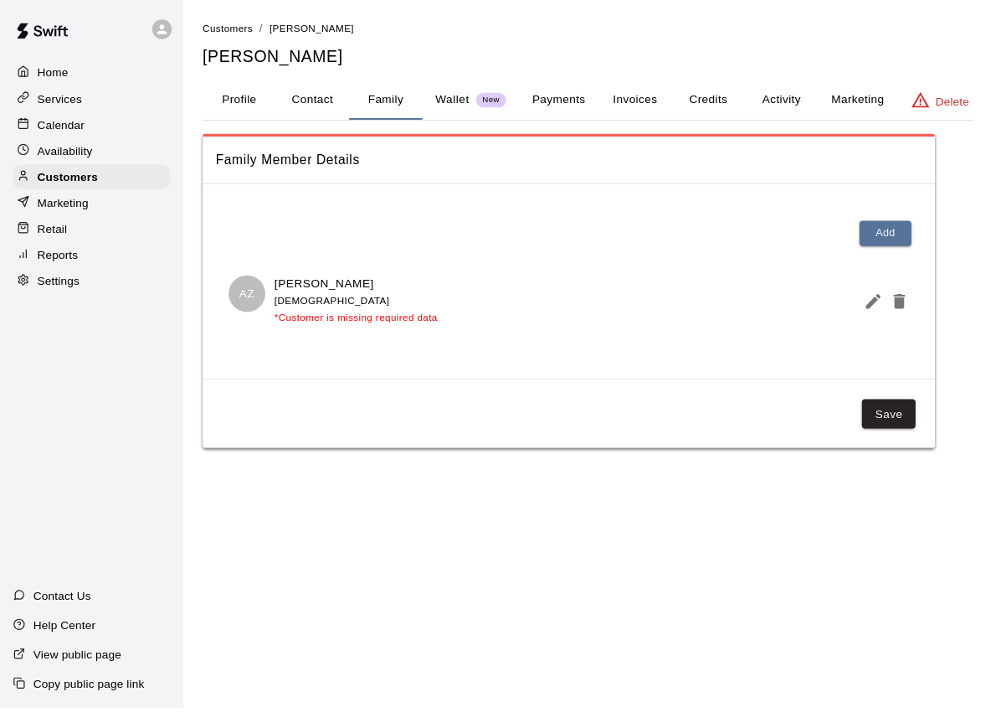
click at [360, 330] on span "*Customer is missing required data" at bounding box center [365, 327] width 167 height 12
click at [894, 308] on icon "Edit Member" at bounding box center [898, 310] width 20 height 20
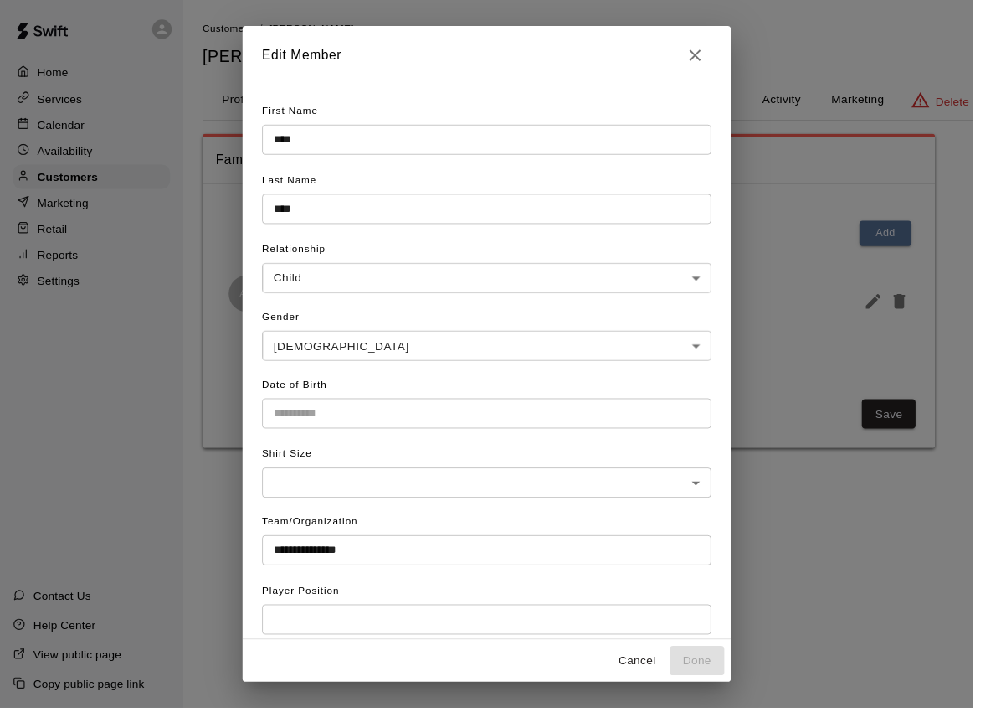
type input "**********"
click at [680, 681] on button "Cancel" at bounding box center [656, 679] width 54 height 31
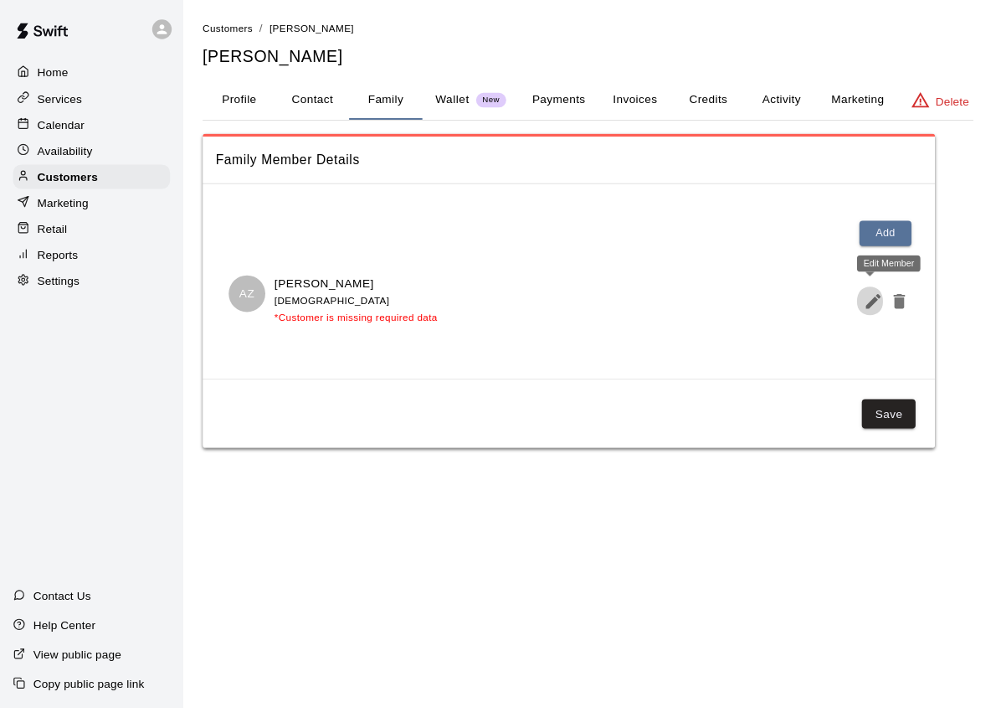
click at [897, 306] on icon "Edit Member" at bounding box center [898, 309] width 15 height 15
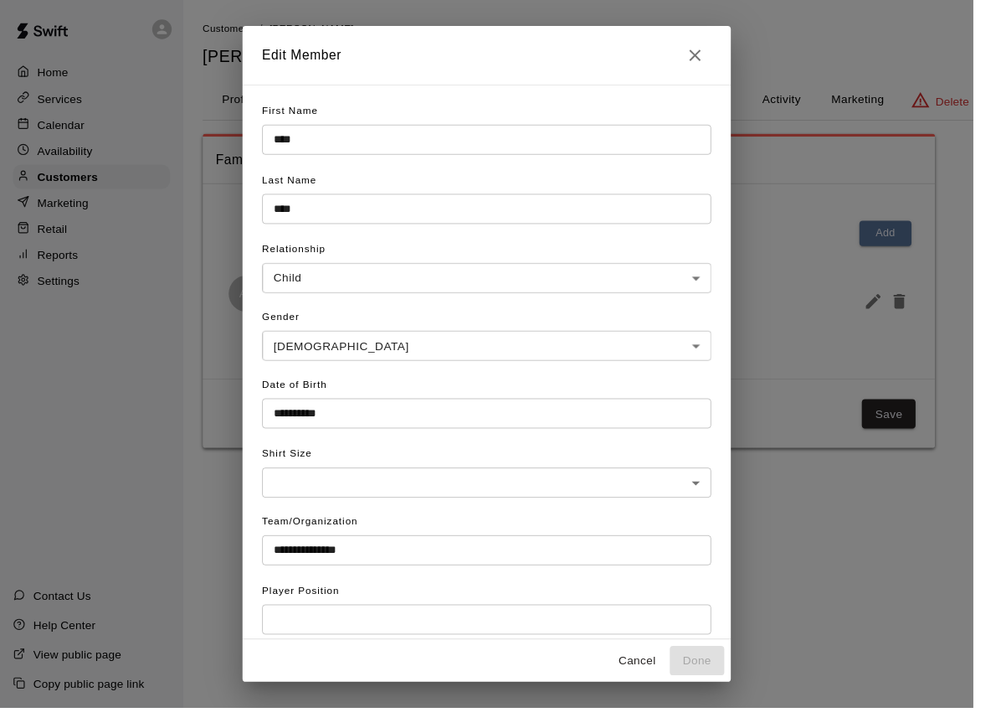
click at [725, 63] on icon "Close" at bounding box center [715, 57] width 20 height 20
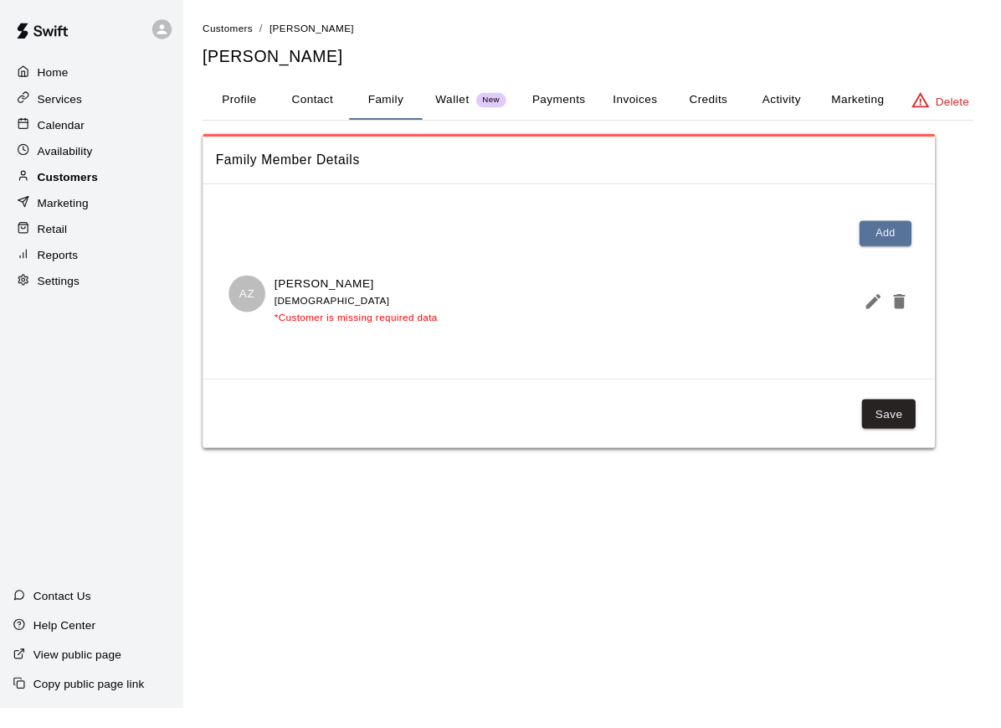
click at [71, 188] on p "Customers" at bounding box center [70, 181] width 62 height 17
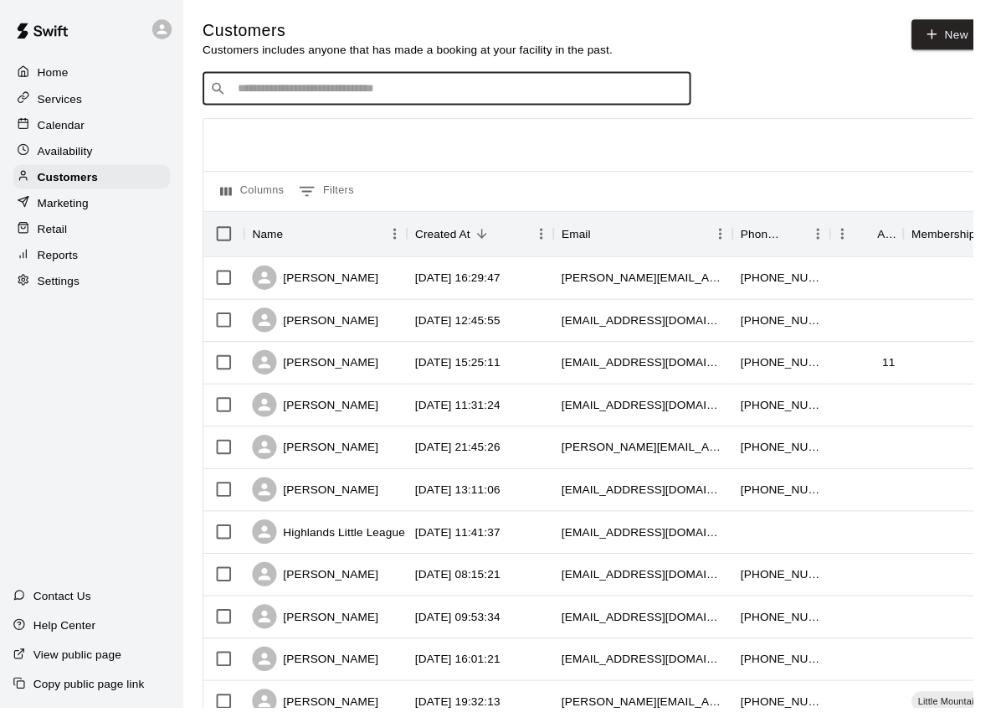
click at [311, 94] on input "Search customers by name or email" at bounding box center [471, 91] width 464 height 17
type input "***"
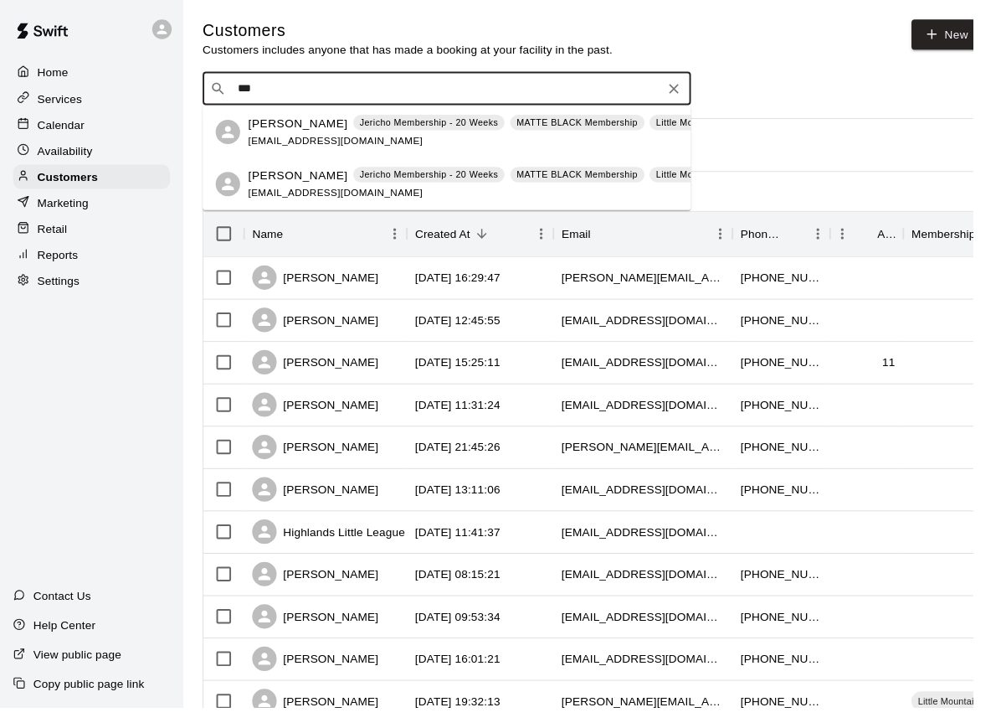
click at [512, 147] on div "Mischa Zajtmann Jericho Membership - 20 Weeks MATTE BLACK Membership Little Mou…" at bounding box center [526, 136] width 542 height 36
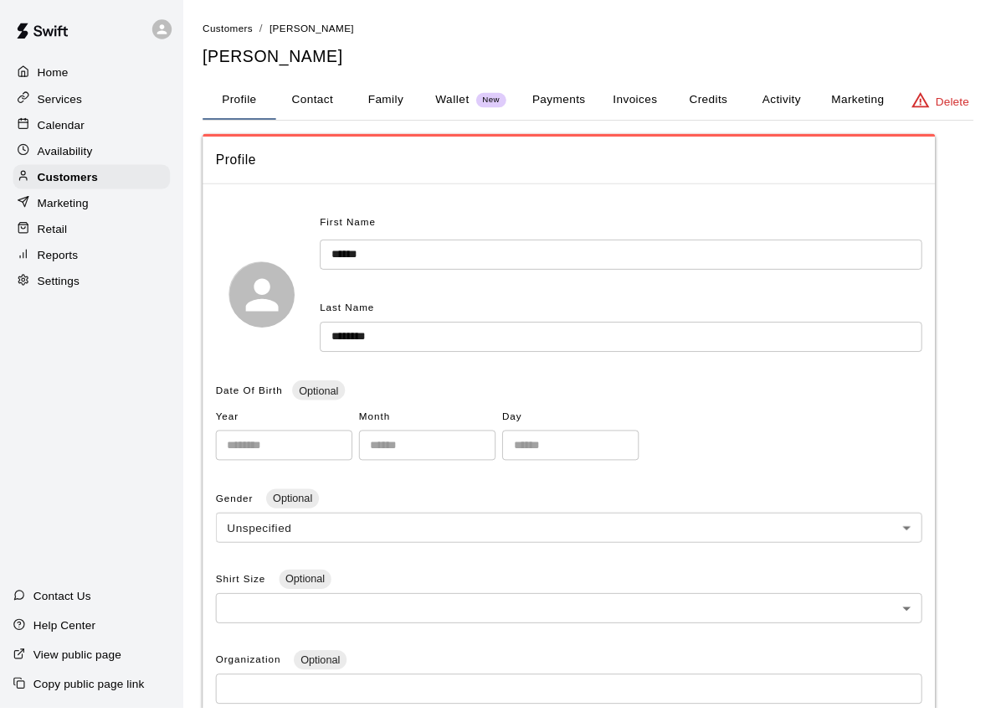
click at [406, 108] on button "Family" at bounding box center [396, 103] width 75 height 40
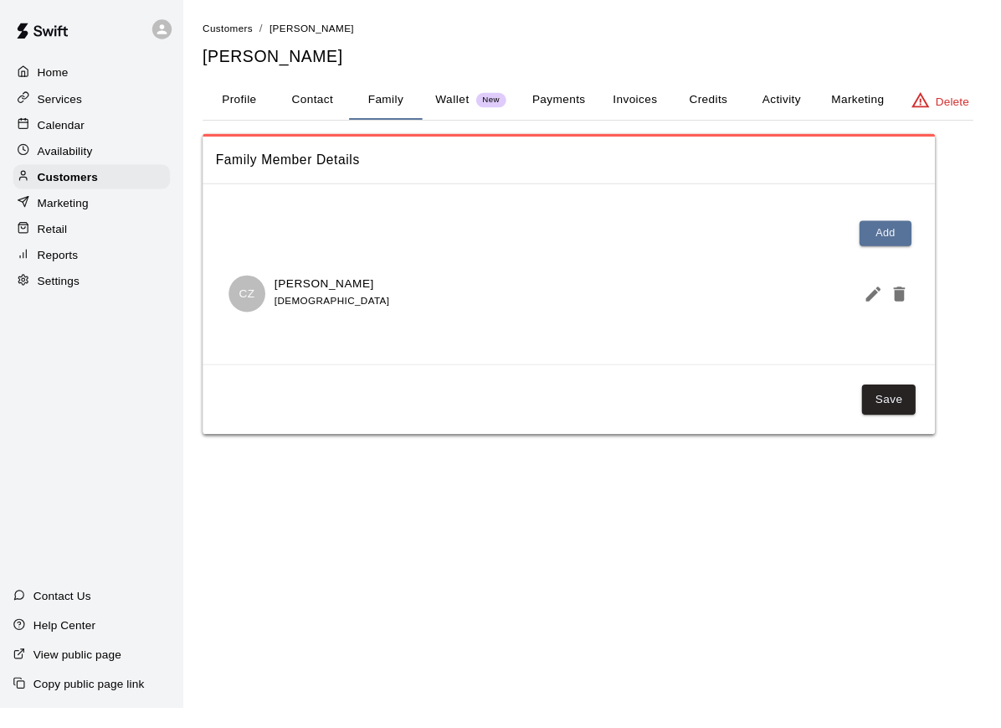
drag, startPoint x: 406, startPoint y: 108, endPoint x: 311, endPoint y: 91, distance: 96.9
click at [311, 91] on html "Home Services Calendar Availability Customers Marketing Retail Reports Settings…" at bounding box center [500, 240] width 1001 height 480
click at [311, 92] on button "Contact" at bounding box center [321, 103] width 75 height 40
select select "**"
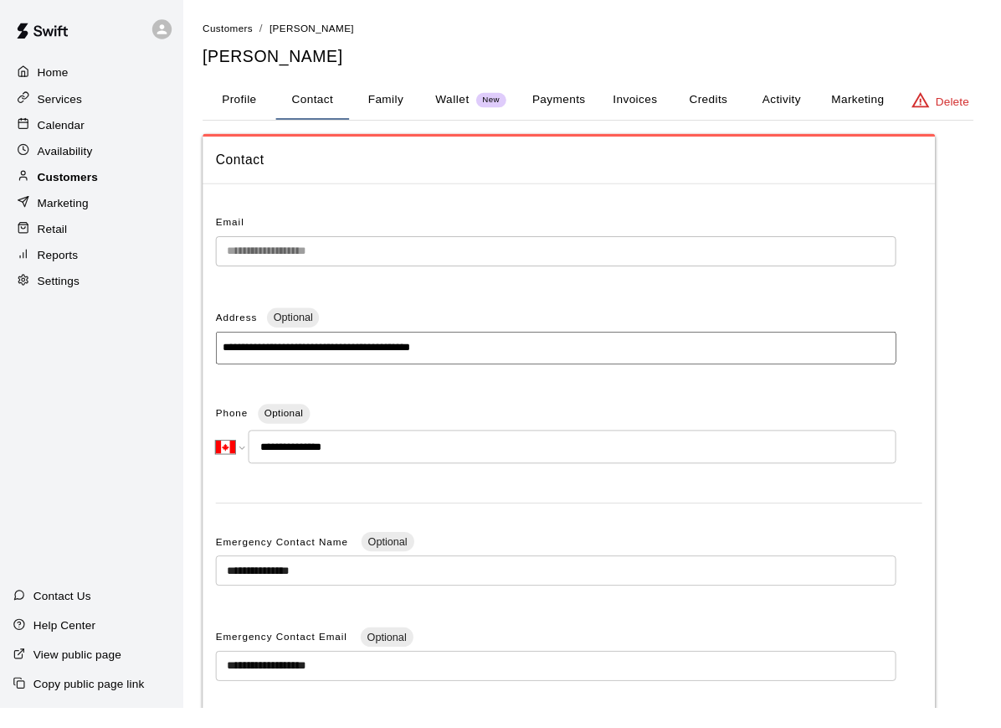
click at [92, 188] on p "Customers" at bounding box center [70, 181] width 62 height 17
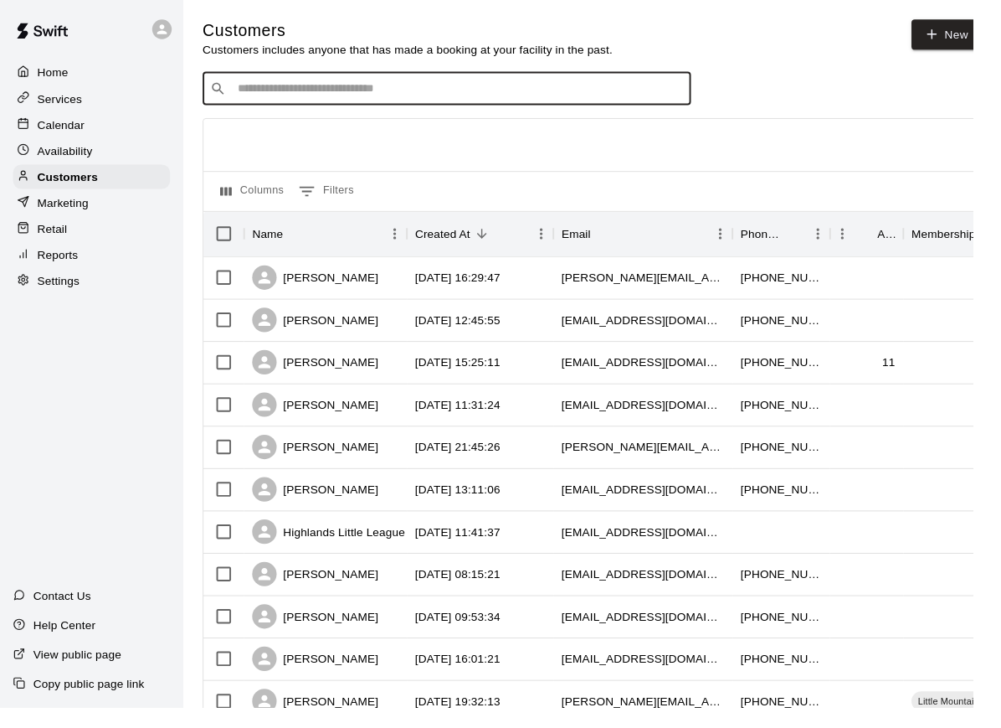
click at [276, 86] on input "Search customers by name or email" at bounding box center [471, 91] width 464 height 17
type input "*"
click at [327, 94] on input "Search customers by name or email" at bounding box center [471, 91] width 464 height 17
paste input "**********"
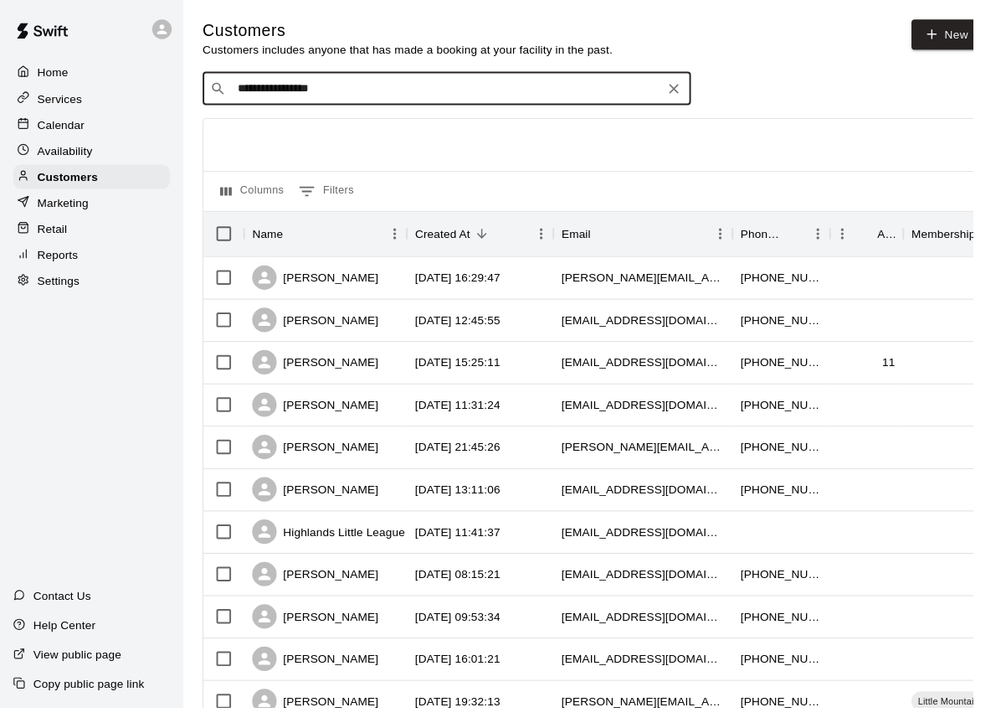
click at [254, 96] on input "**********" at bounding box center [458, 91] width 439 height 17
click at [413, 99] on input "**********" at bounding box center [458, 91] width 439 height 17
type input "**********"
click at [695, 98] on icon "Clear" at bounding box center [693, 91] width 17 height 17
click at [695, 98] on html "Home Services Calendar Availability Customers Marketing Retail Reports Settings…" at bounding box center [500, 722] width 1001 height 1445
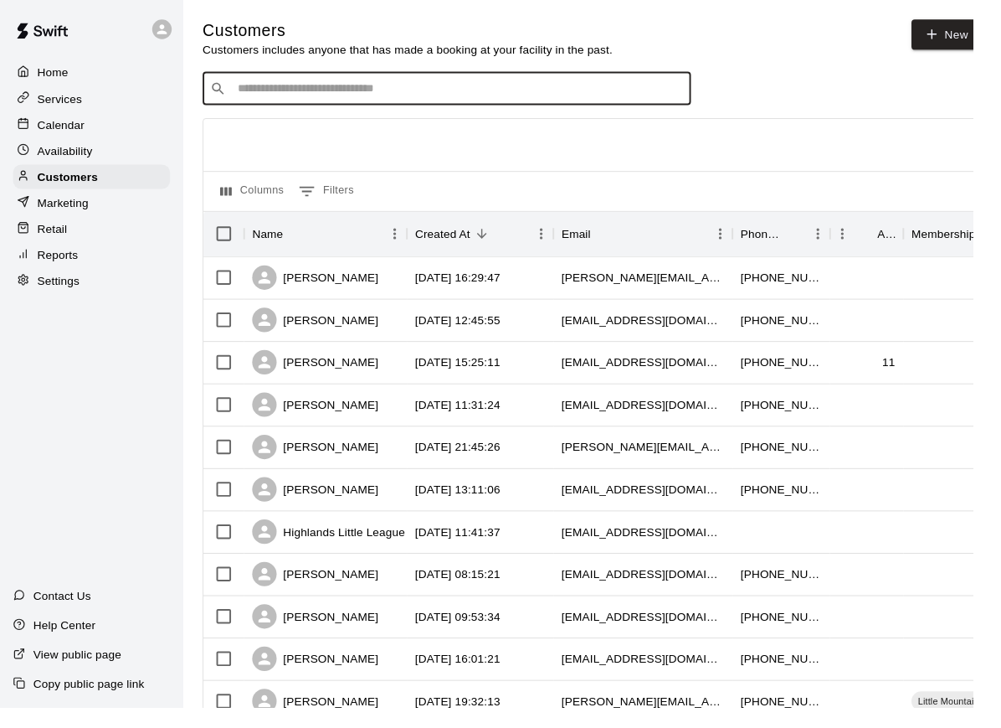
click at [696, 98] on input "Search customers by name or email" at bounding box center [471, 91] width 464 height 17
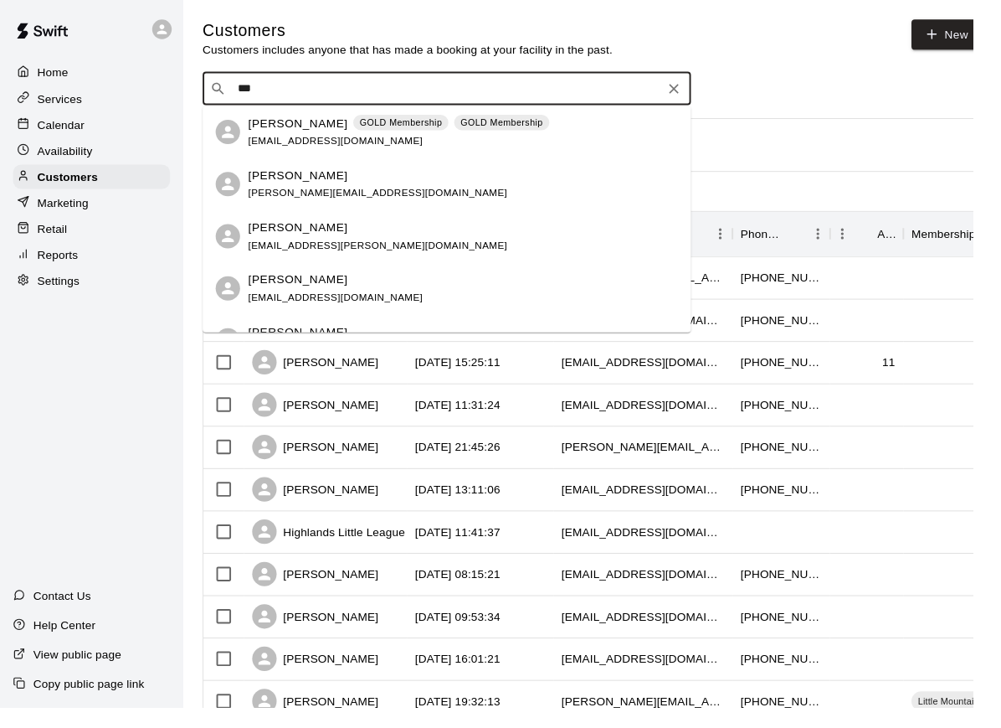
type input "****"
click at [385, 143] on div "Nicky Huang nihung210@gmail.com" at bounding box center [476, 136] width 442 height 36
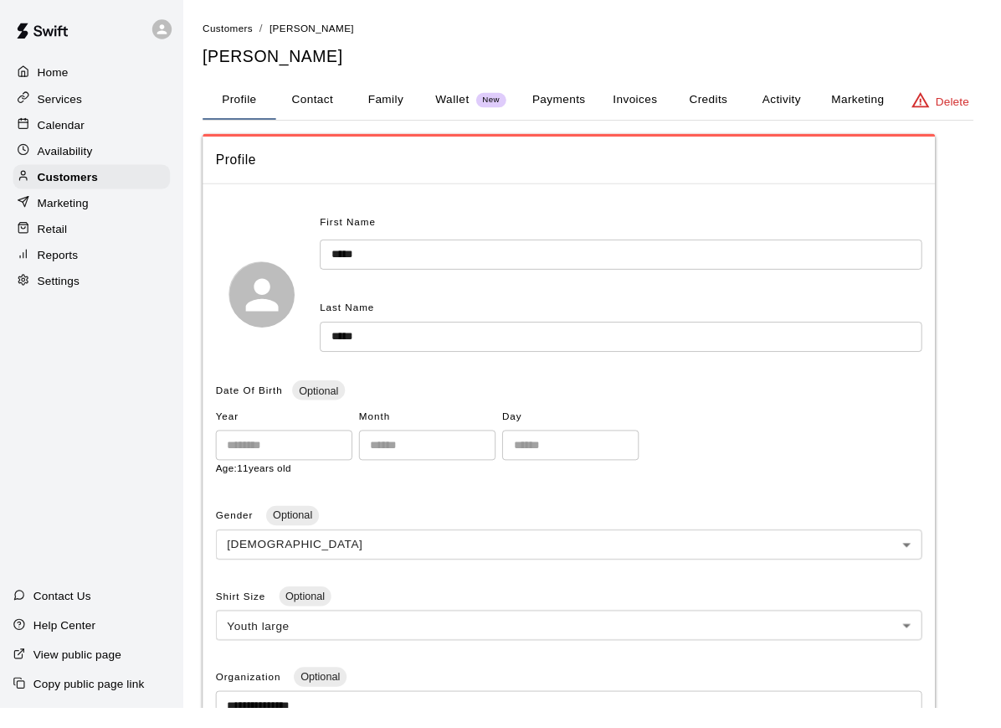
click at [418, 101] on button "Family" at bounding box center [396, 103] width 75 height 40
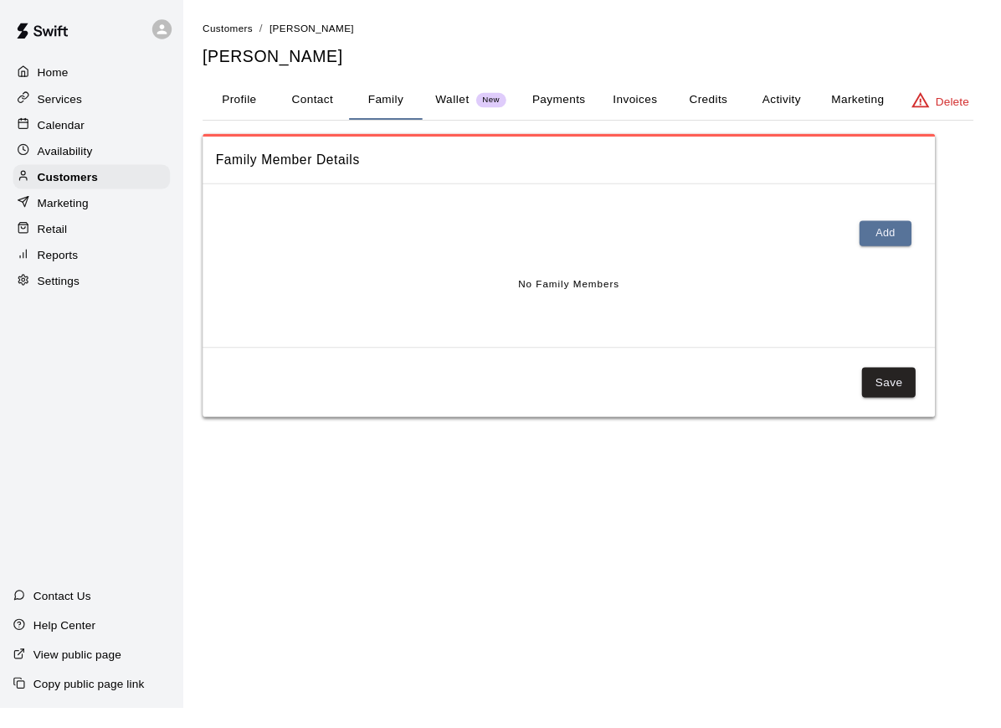
click at [340, 104] on button "Contact" at bounding box center [321, 103] width 75 height 40
select select "**"
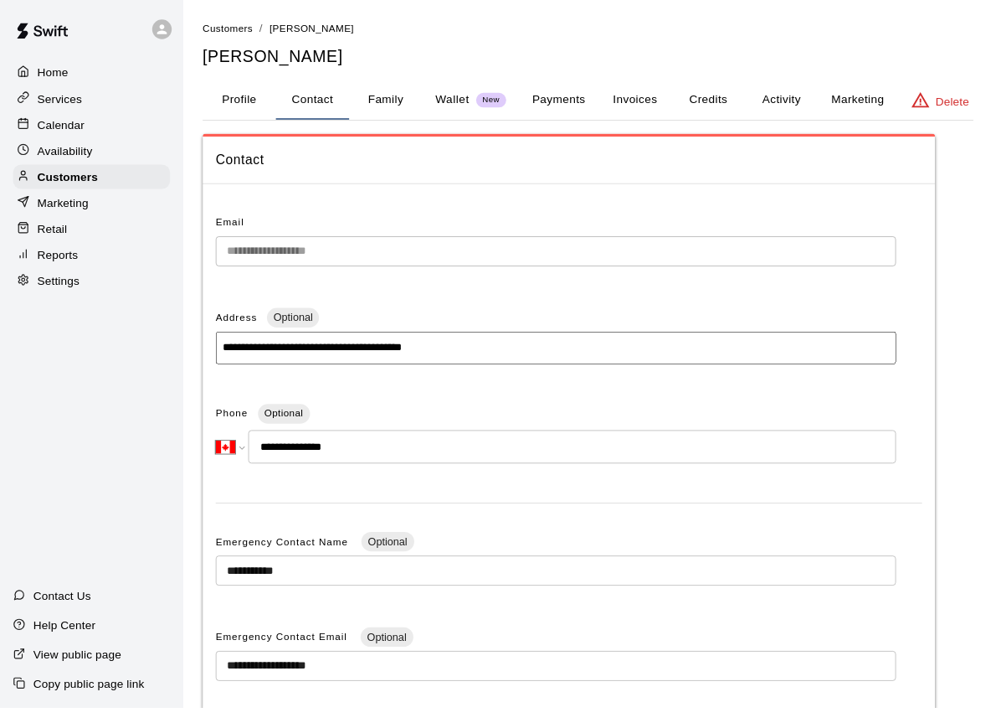
click at [395, 93] on button "Family" at bounding box center [396, 103] width 75 height 40
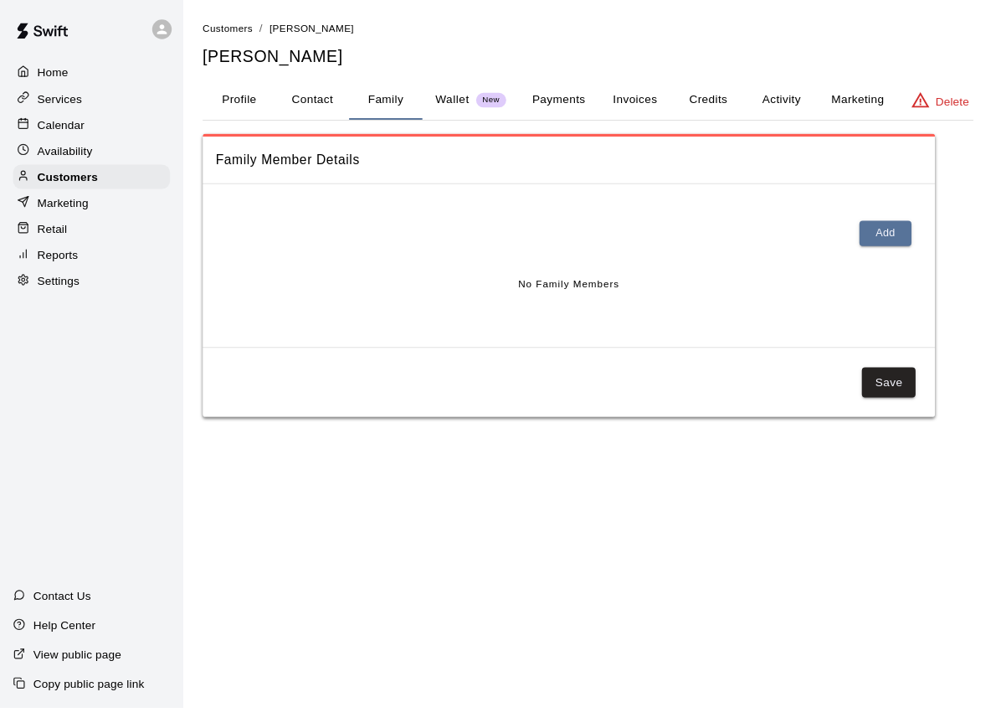
click at [568, 106] on button "Payments" at bounding box center [574, 103] width 81 height 40
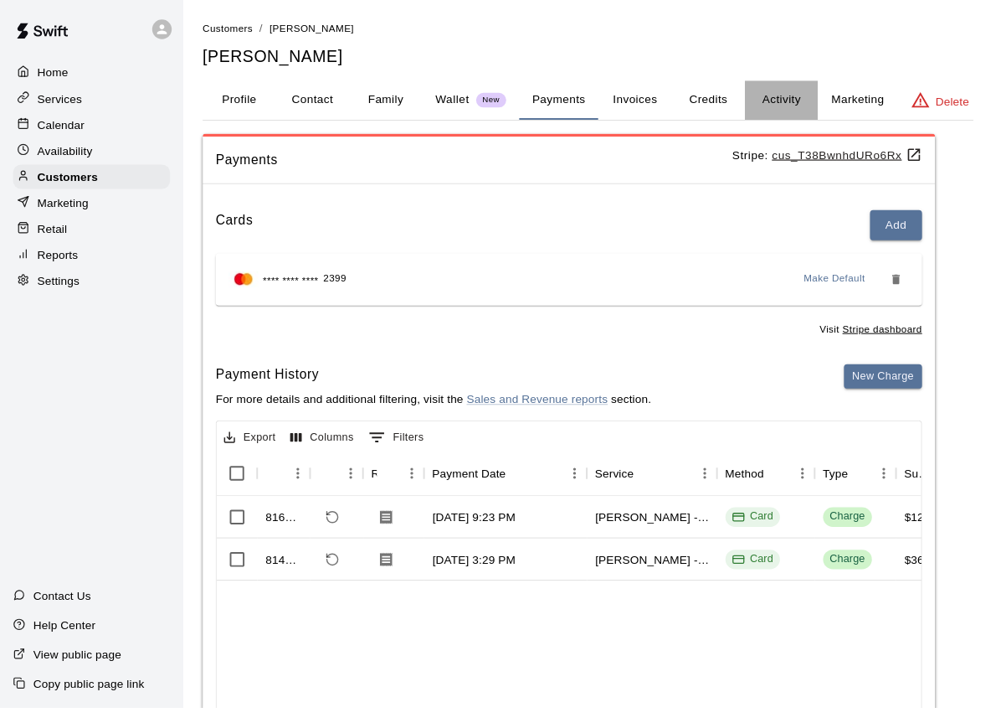
click at [805, 107] on button "Activity" at bounding box center [803, 103] width 75 height 40
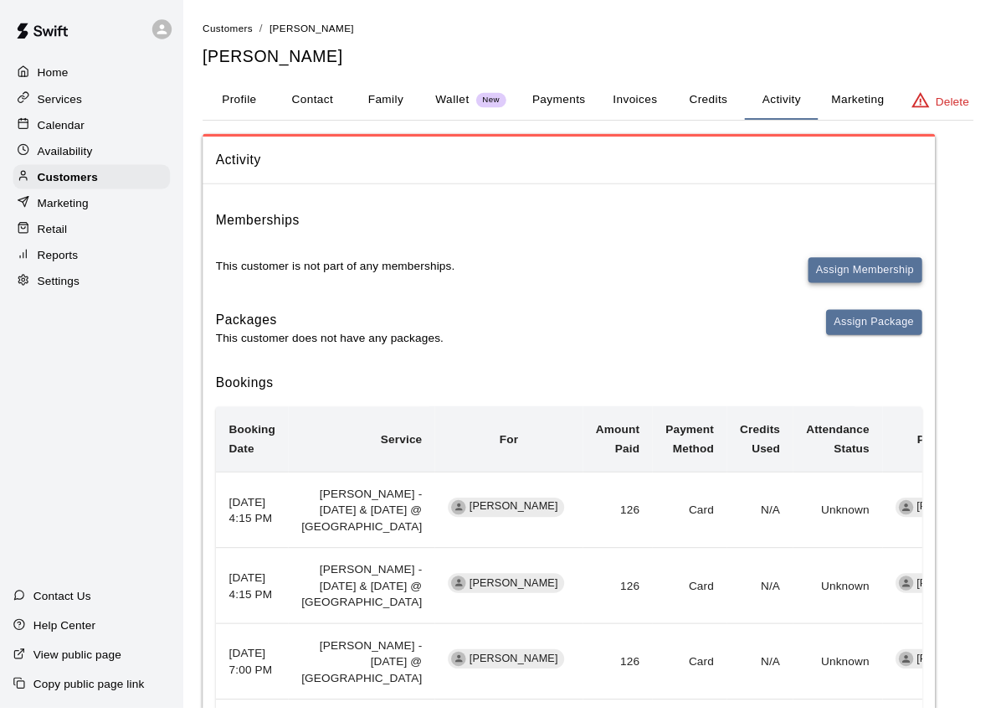
click at [855, 282] on button "Assign Membership" at bounding box center [890, 278] width 117 height 26
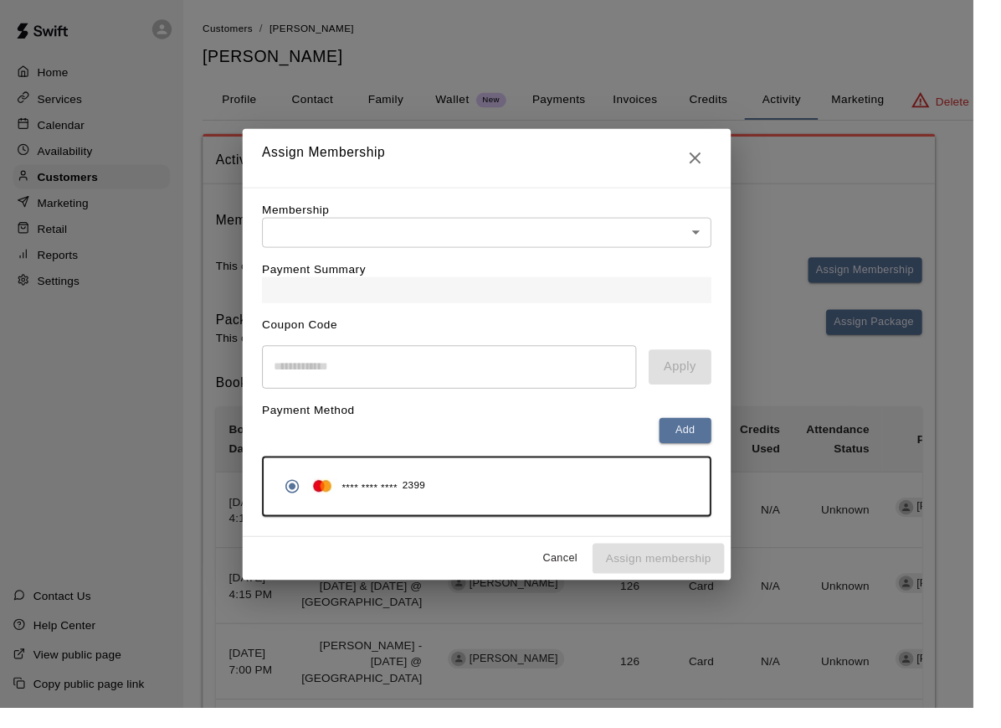
click at [372, 250] on body "Home Services Calendar Availability Customers Marketing Retail Reports Settings…" at bounding box center [500, 446] width 1001 height 893
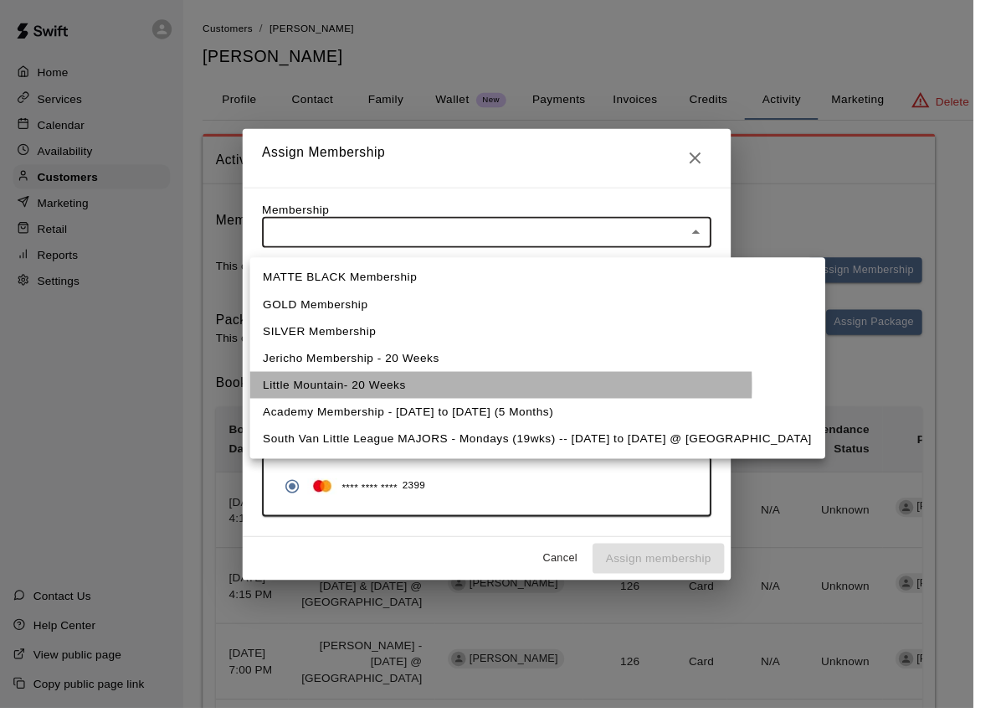
click at [383, 396] on li "Little Mountain- 20 Weeks" at bounding box center [553, 396] width 592 height 28
type input "**********"
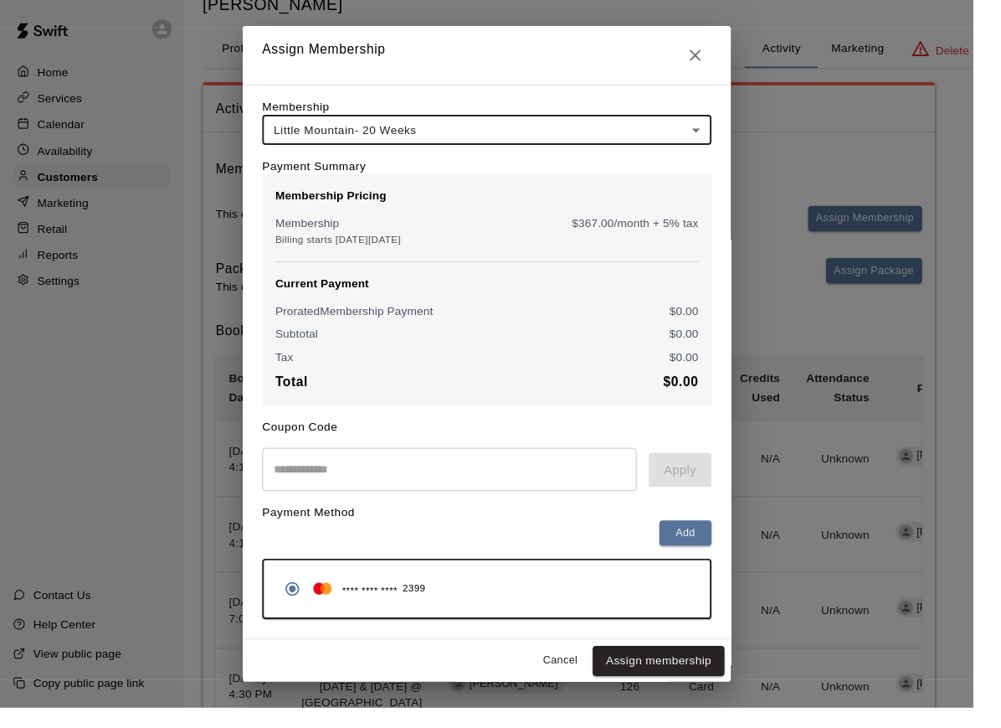
scroll to position [54, 0]
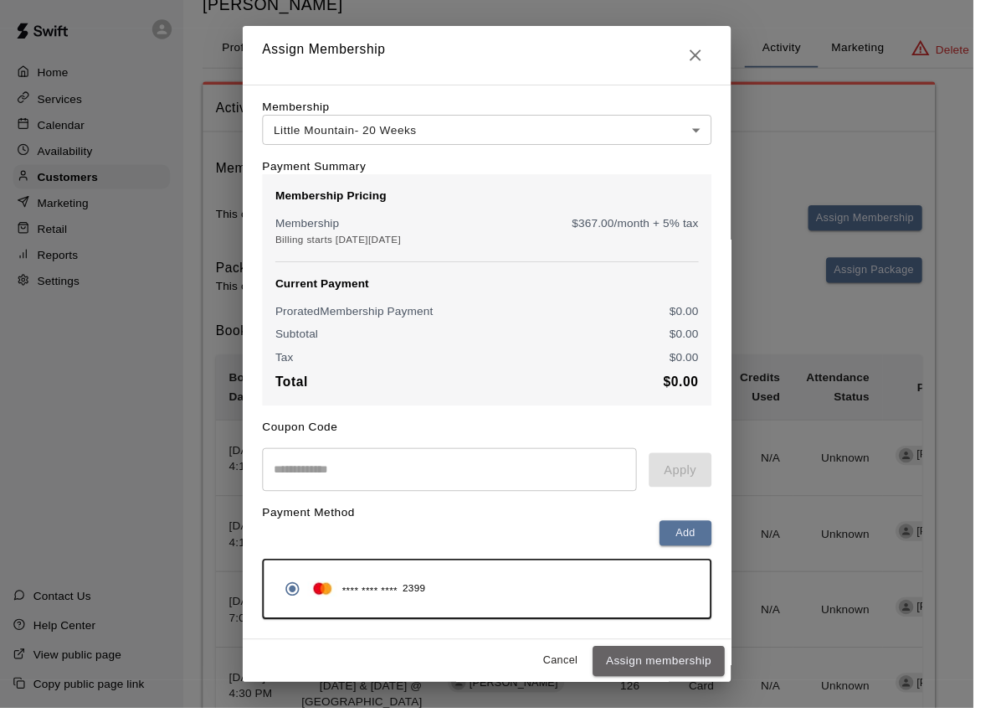
click at [674, 687] on button "Assign membership" at bounding box center [678, 679] width 136 height 31
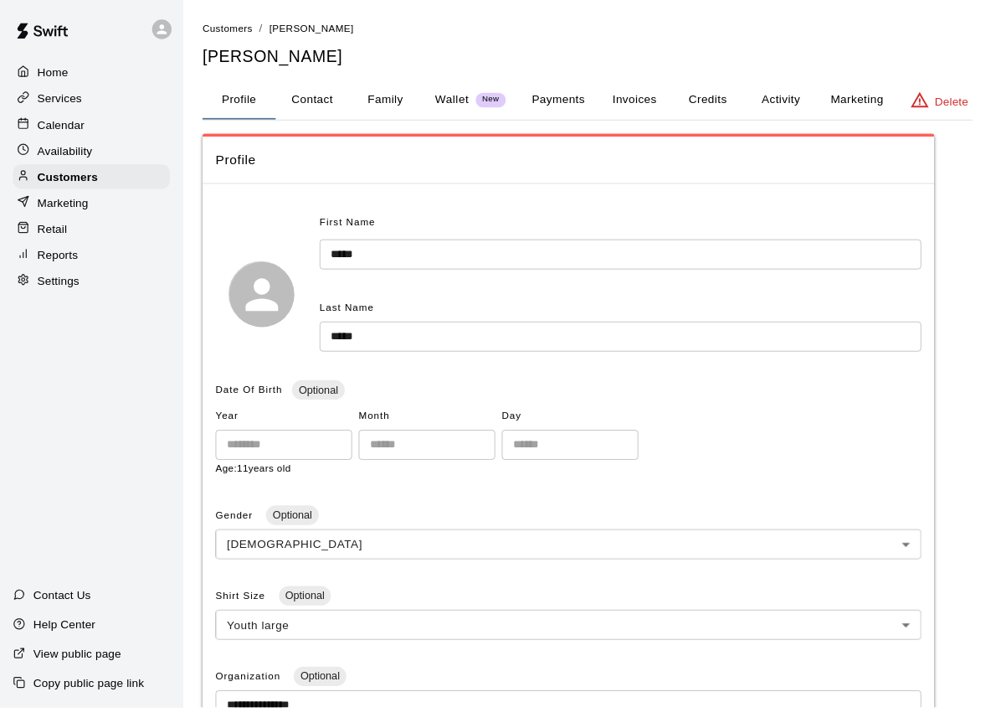
click at [868, 106] on button "Marketing" at bounding box center [882, 103] width 81 height 40
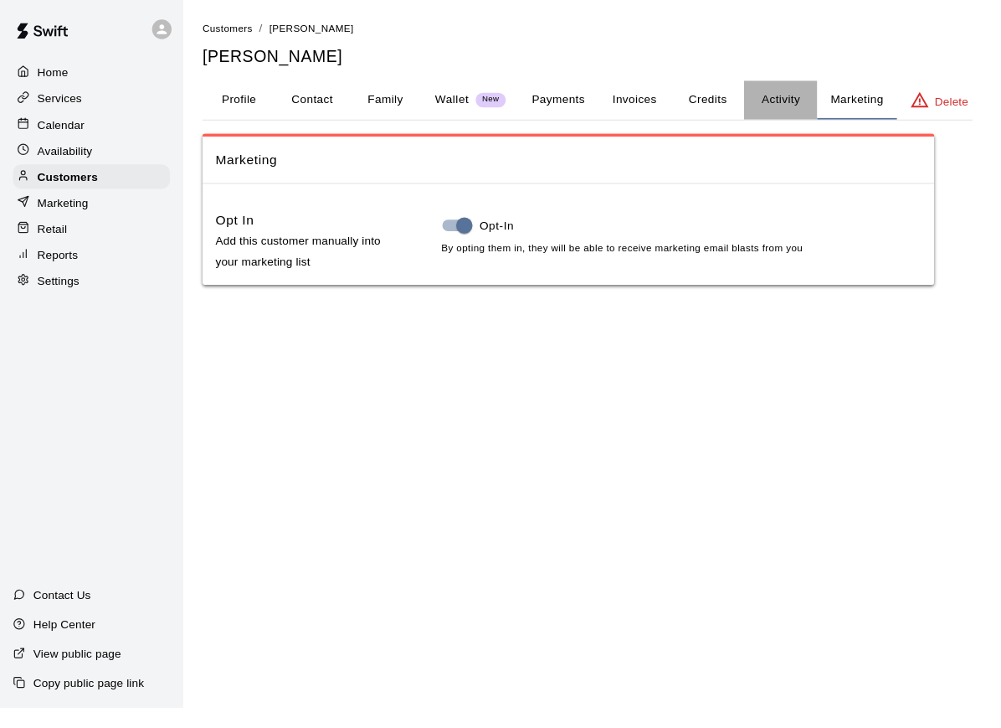
click at [775, 109] on button "Activity" at bounding box center [803, 103] width 75 height 40
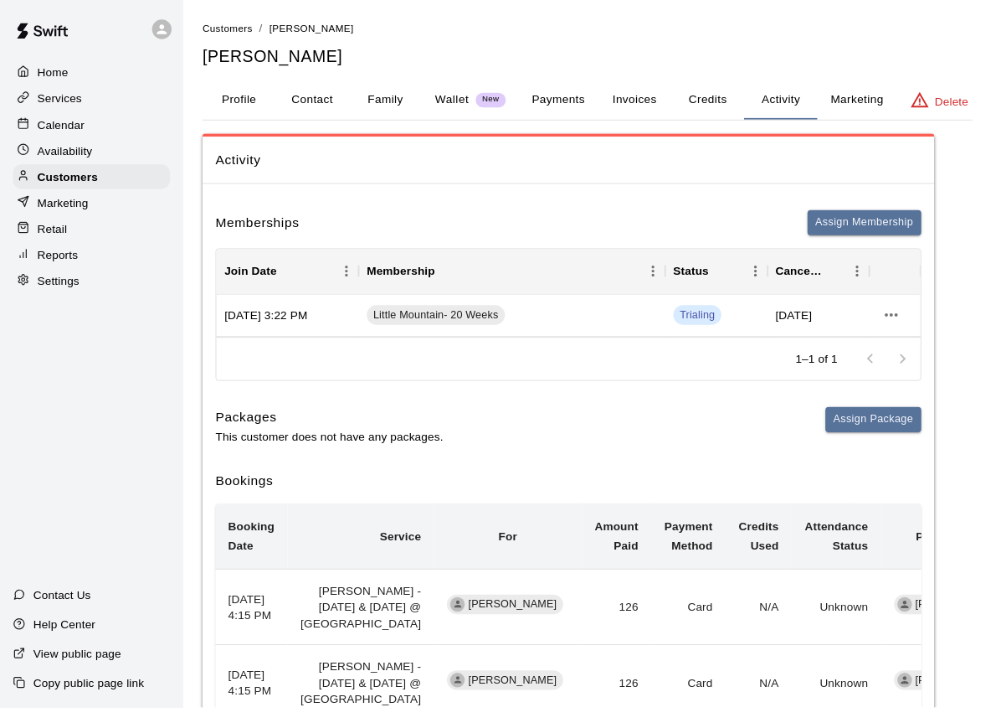
click at [729, 102] on button "Credits" at bounding box center [728, 103] width 75 height 40
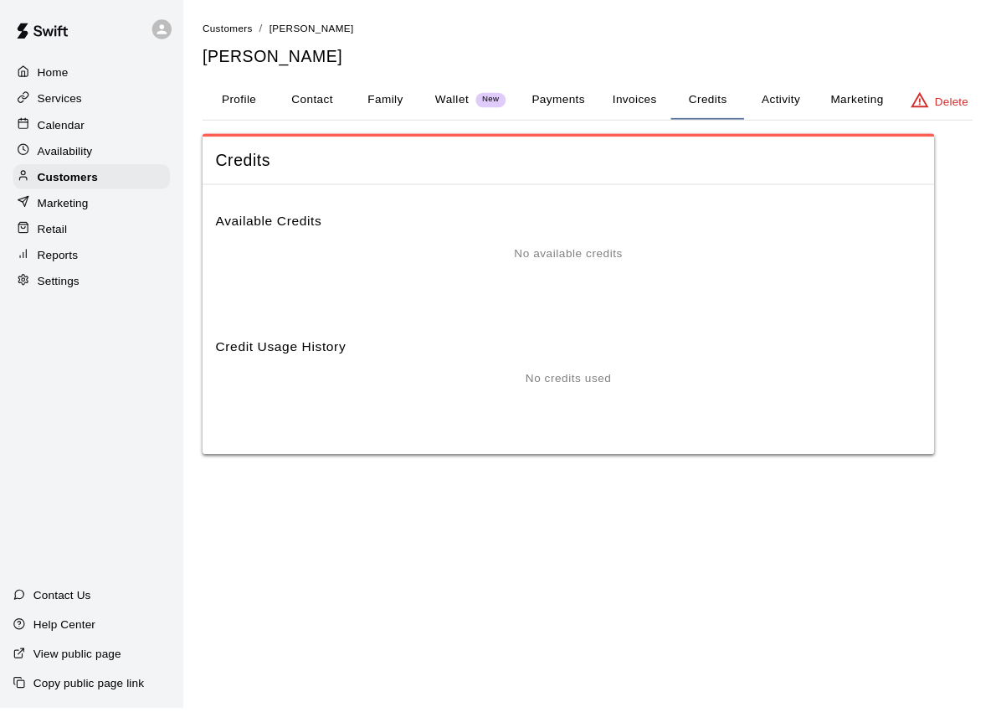
click at [665, 105] on button "Invoices" at bounding box center [652, 103] width 75 height 40
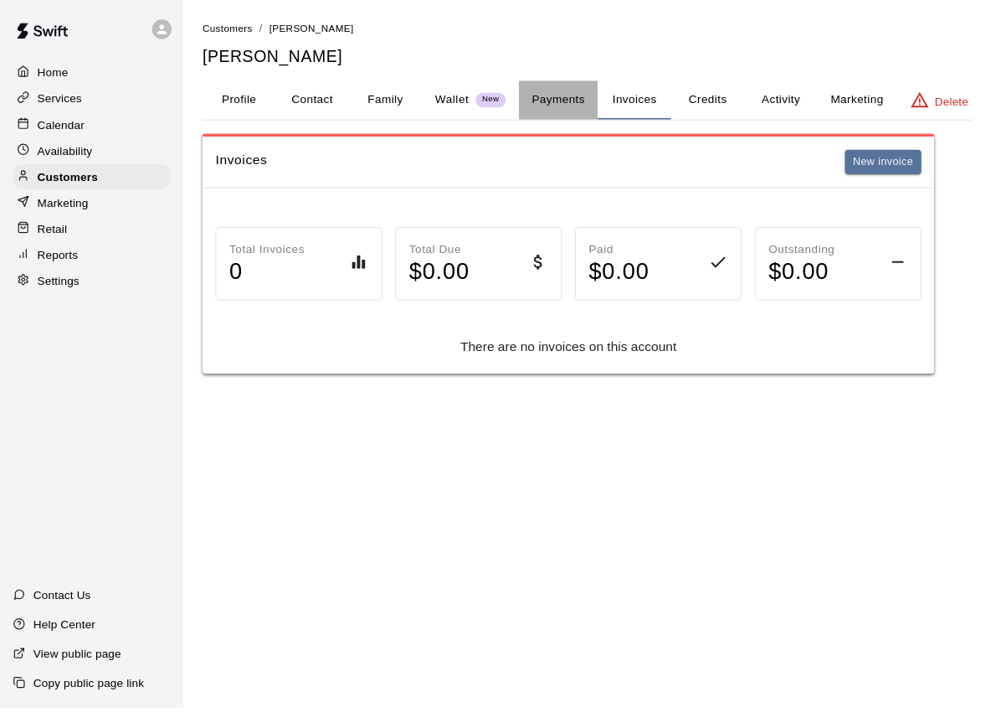
click at [583, 106] on button "Payments" at bounding box center [574, 103] width 81 height 40
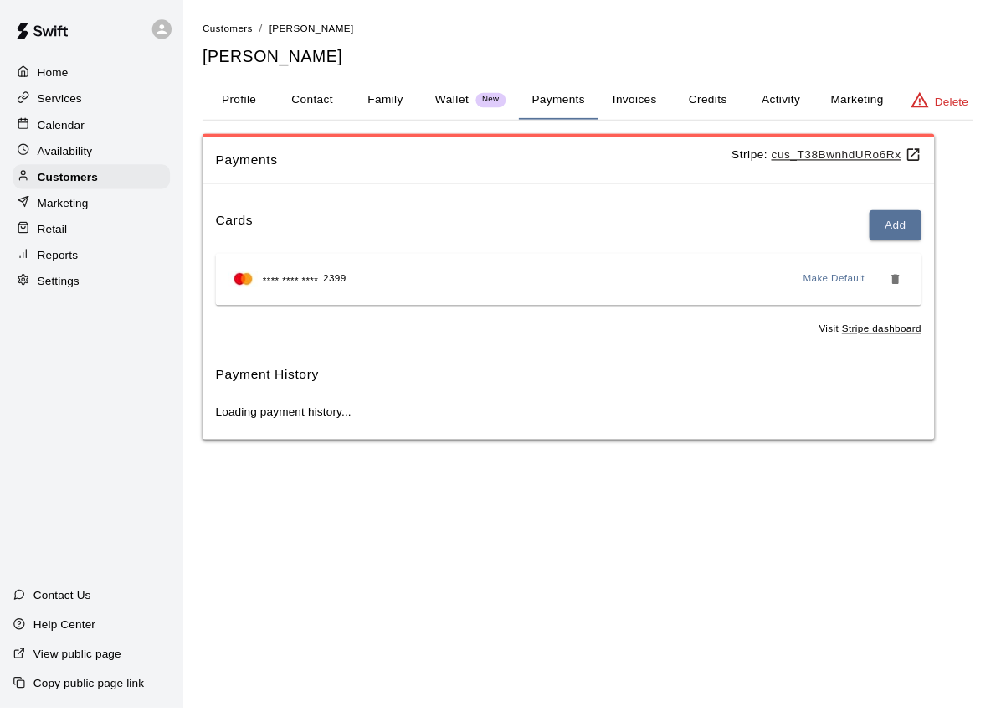
click at [392, 107] on button "Family" at bounding box center [396, 103] width 75 height 40
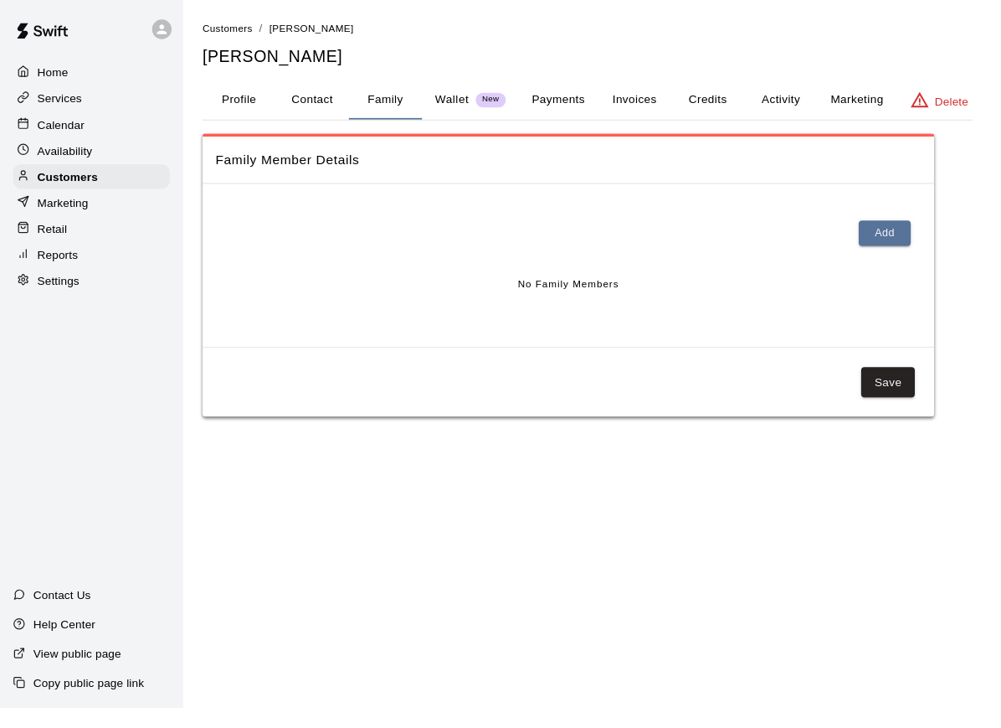
click at [322, 107] on button "Contact" at bounding box center [321, 103] width 75 height 40
select select "**"
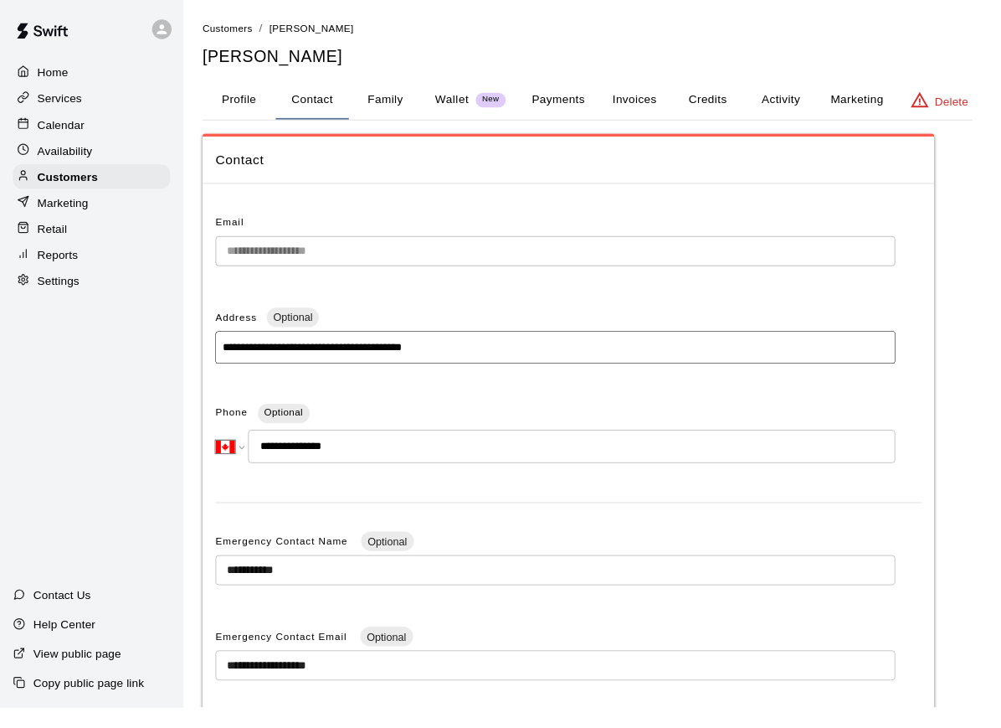
click at [254, 106] on button "Profile" at bounding box center [246, 103] width 75 height 40
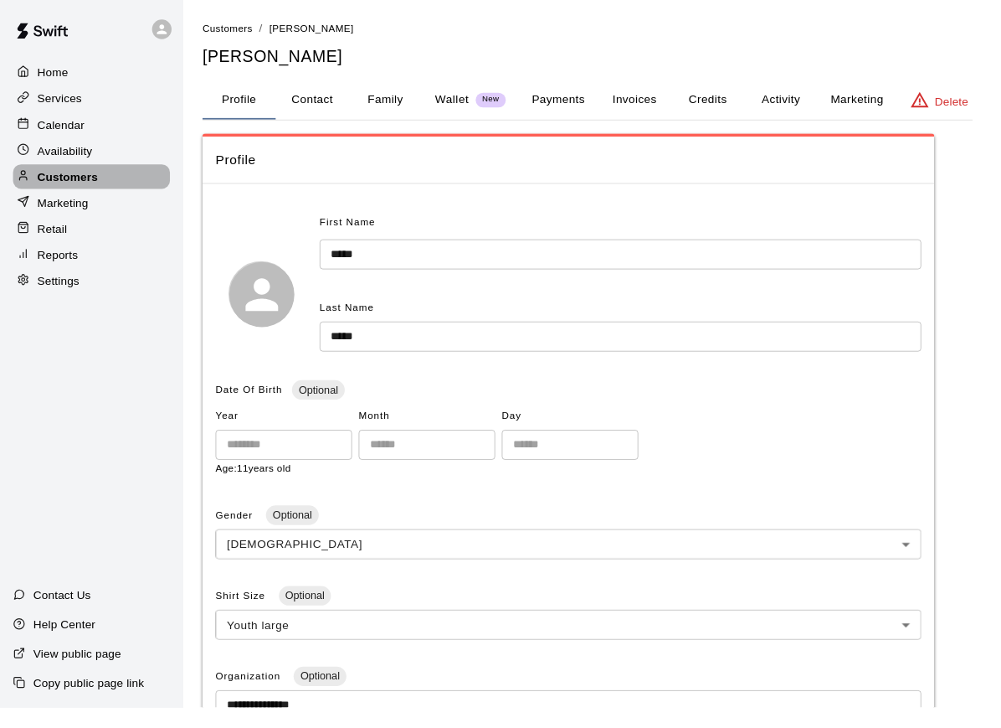
click at [71, 183] on p "Customers" at bounding box center [70, 181] width 62 height 17
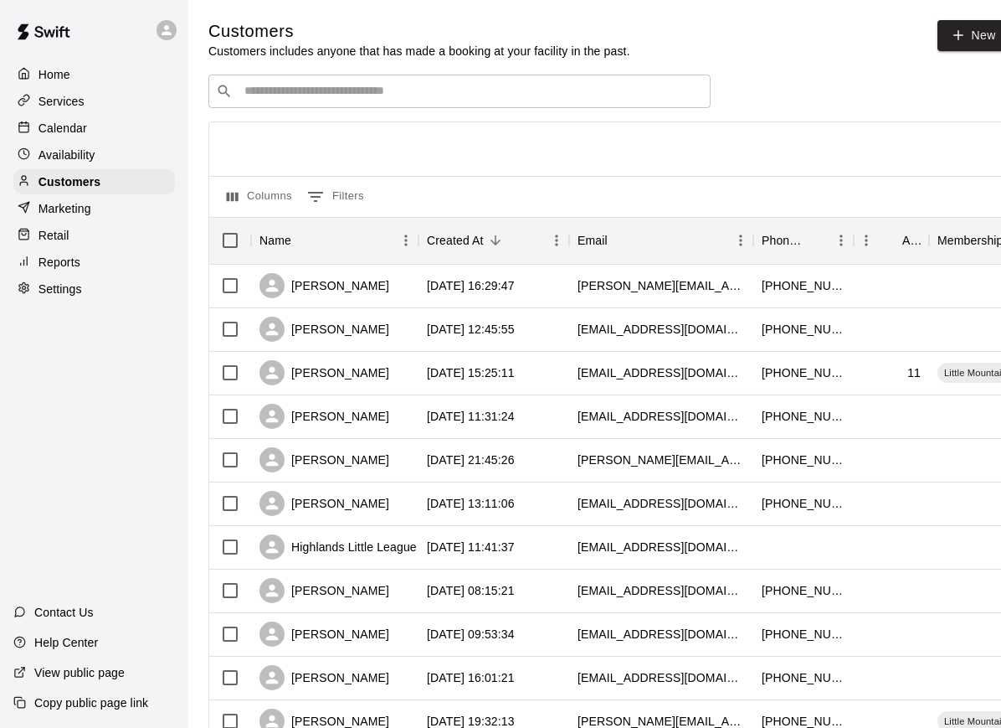
scroll to position [3, 0]
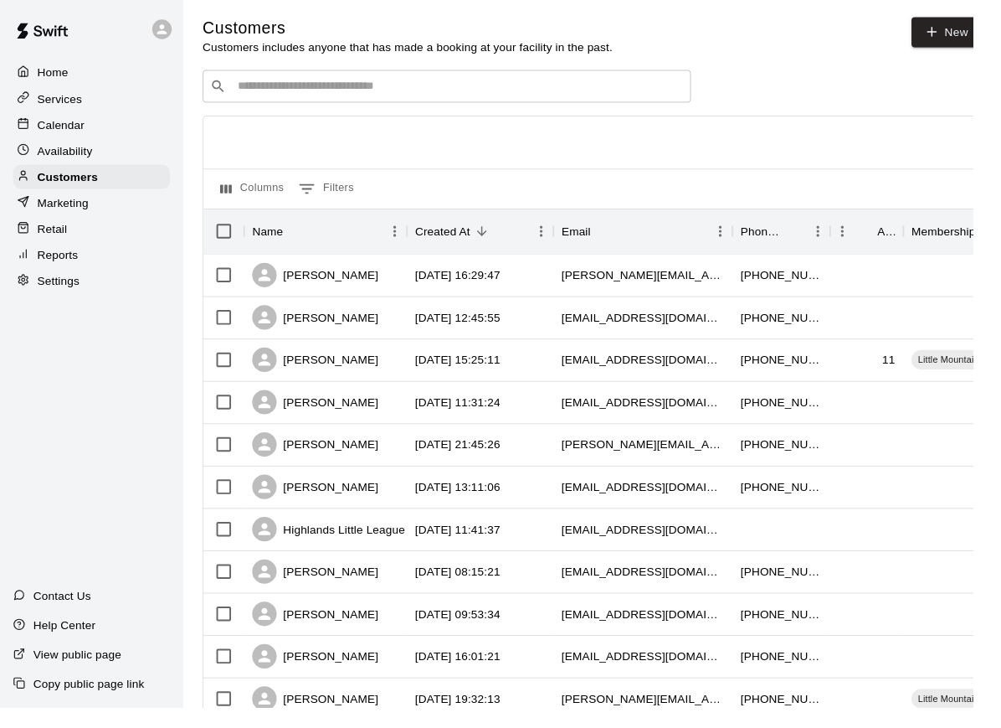
click at [296, 86] on input "Search customers by name or email" at bounding box center [471, 88] width 464 height 17
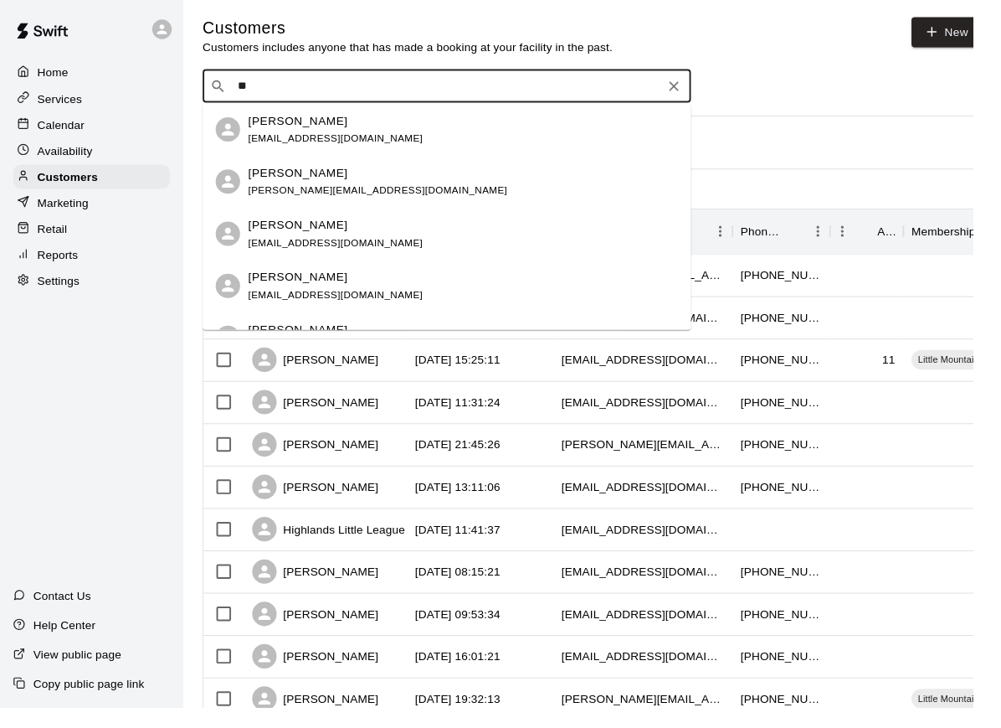
type input "*"
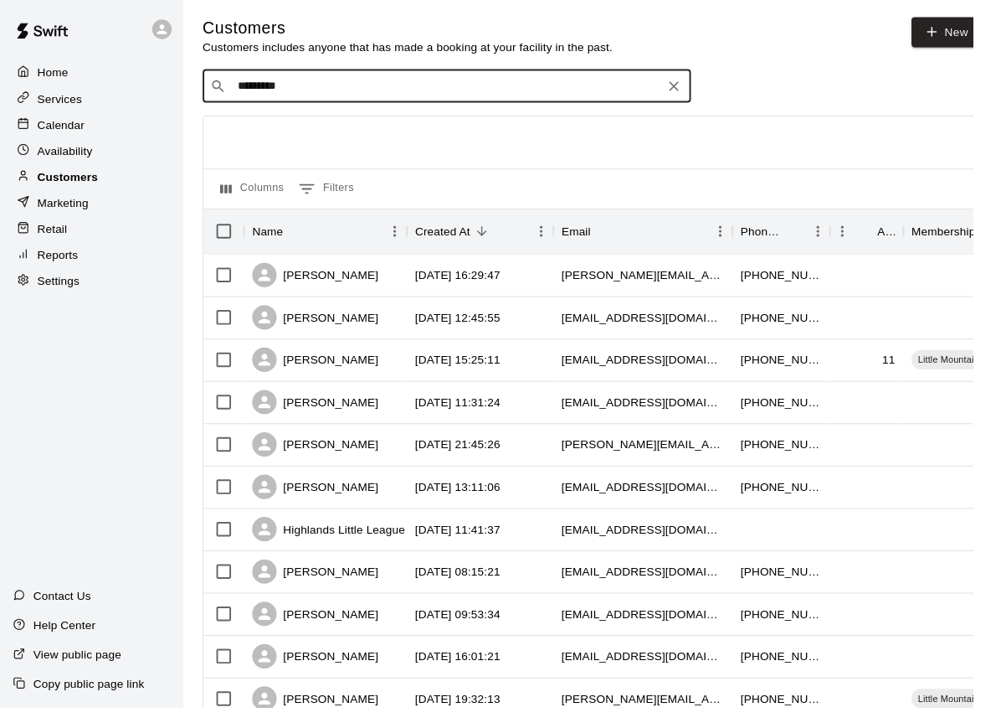
click at [103, 184] on div "Customers" at bounding box center [94, 181] width 162 height 25
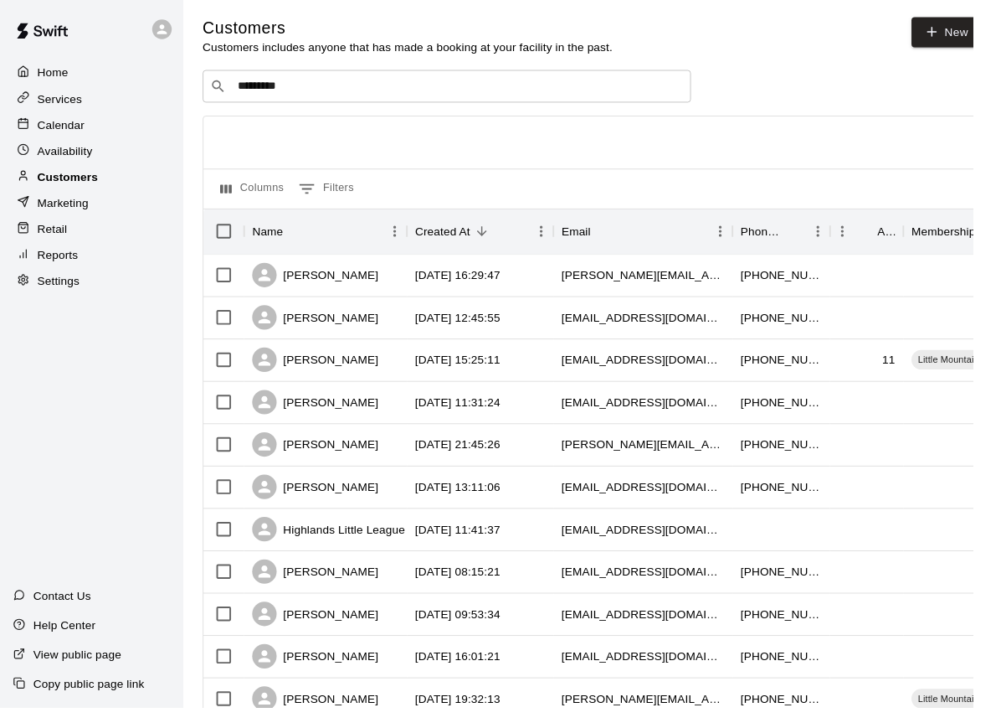
scroll to position [0, 0]
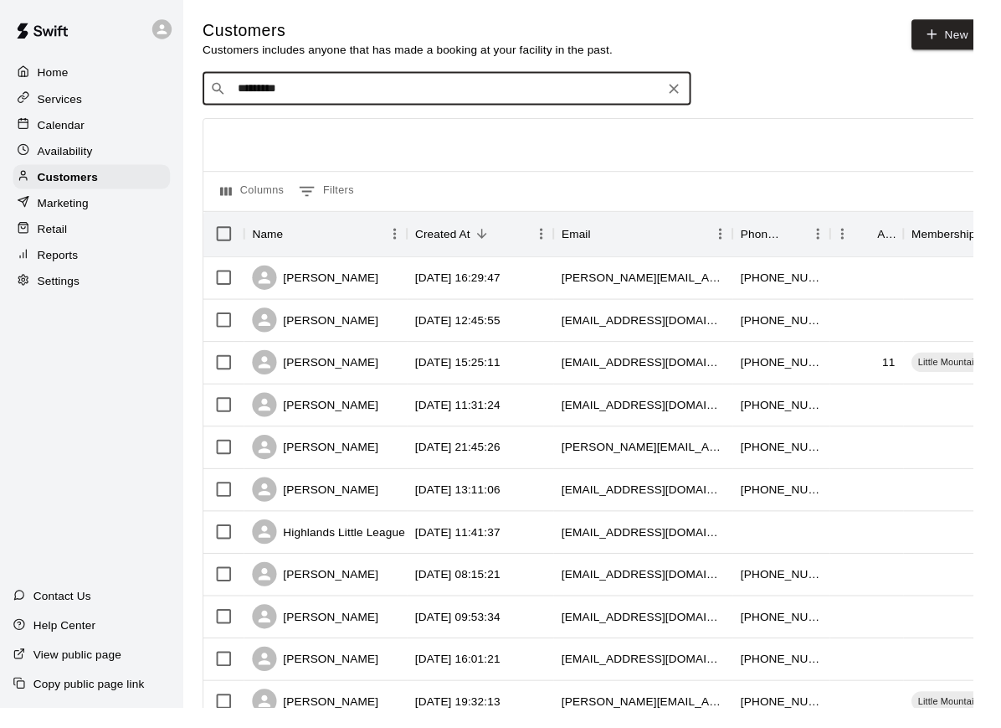
click at [284, 96] on input "********" at bounding box center [458, 91] width 439 height 17
type input "****"
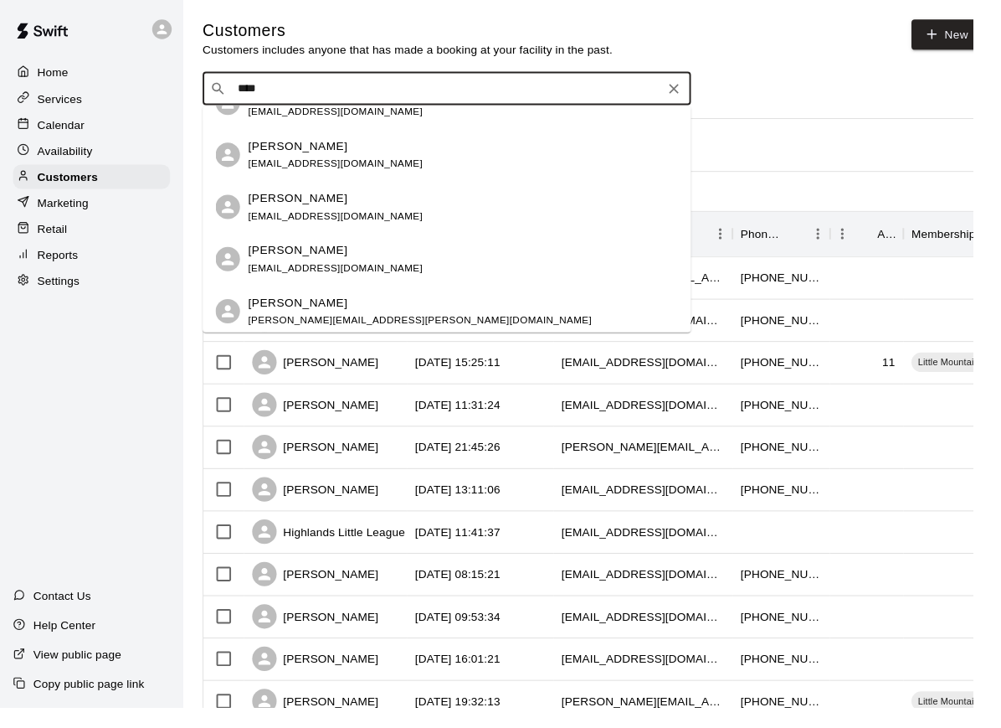
scroll to position [136, 0]
click at [306, 168] on span "[EMAIL_ADDRESS][DOMAIN_NAME]" at bounding box center [345, 169] width 180 height 12
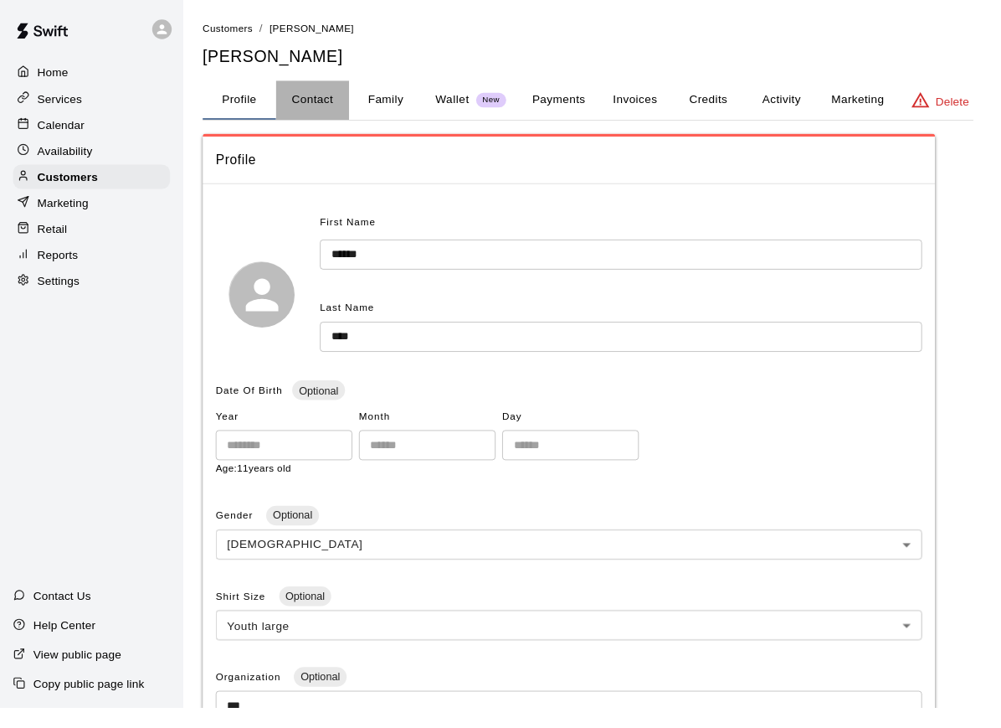
click at [308, 92] on button "Contact" at bounding box center [321, 103] width 75 height 40
select select "**"
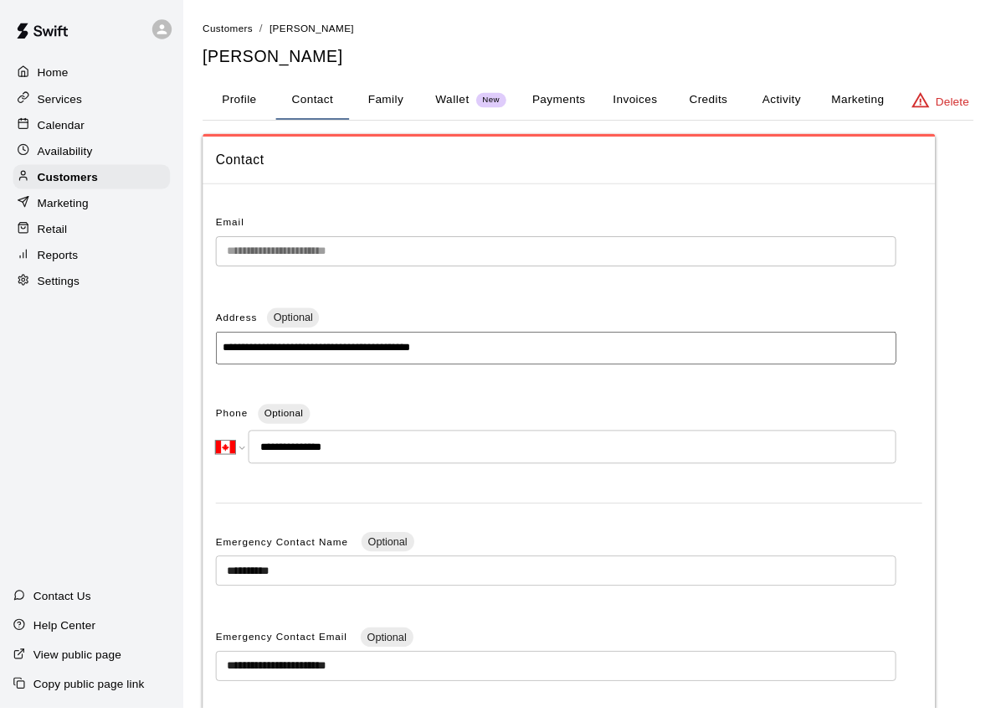
click at [400, 107] on button "Family" at bounding box center [396, 103] width 75 height 40
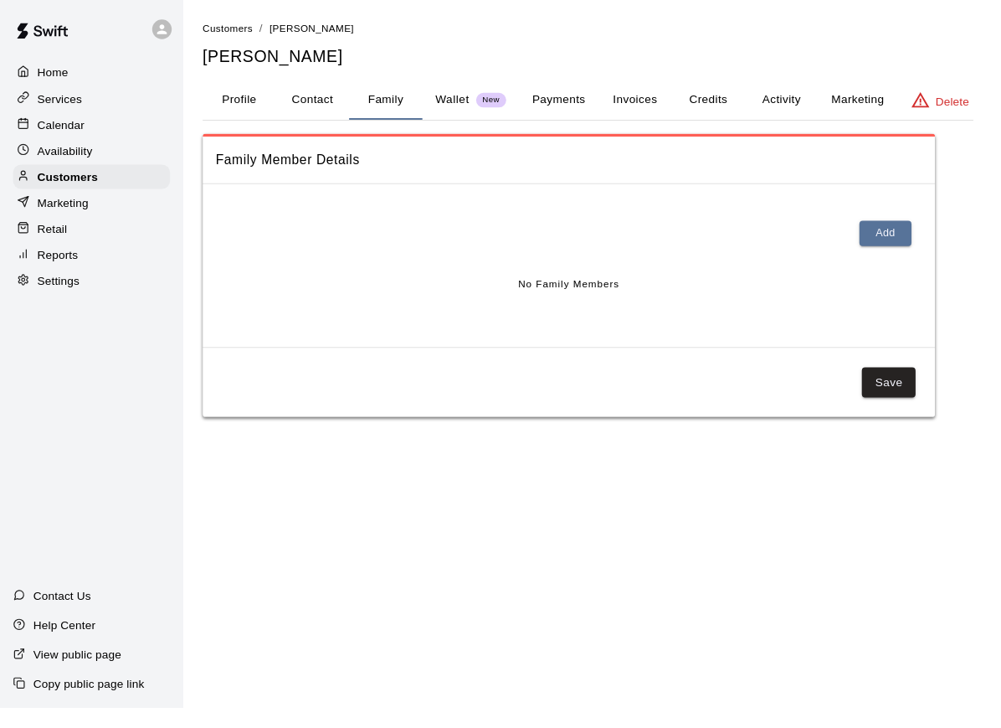
click at [242, 106] on button "Profile" at bounding box center [246, 103] width 75 height 40
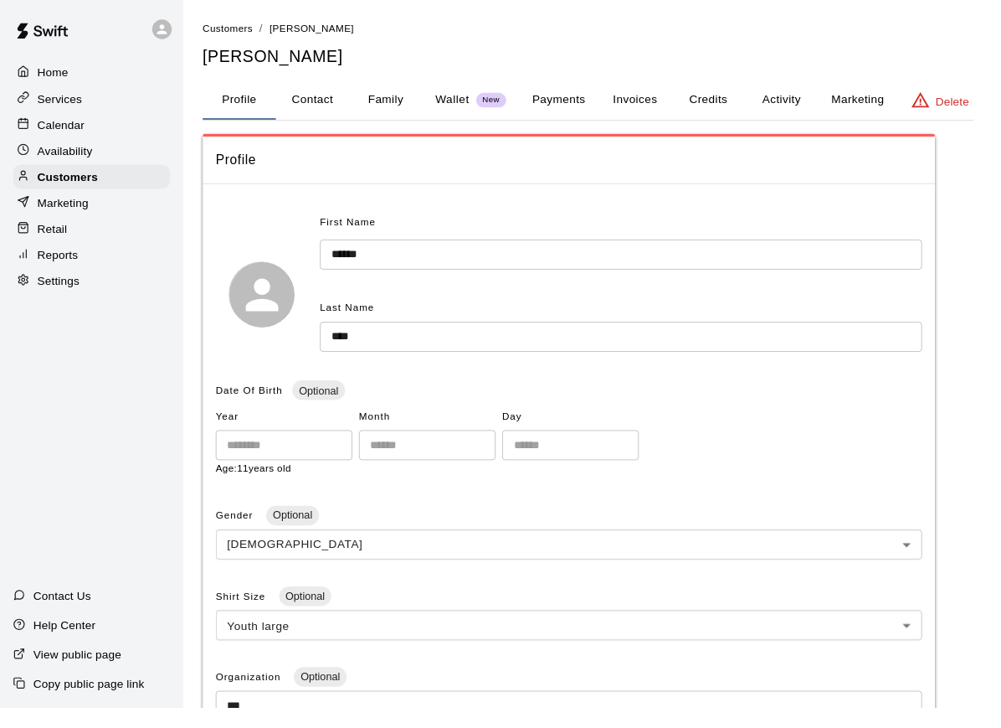
click at [330, 107] on button "Contact" at bounding box center [321, 103] width 75 height 40
select select "**"
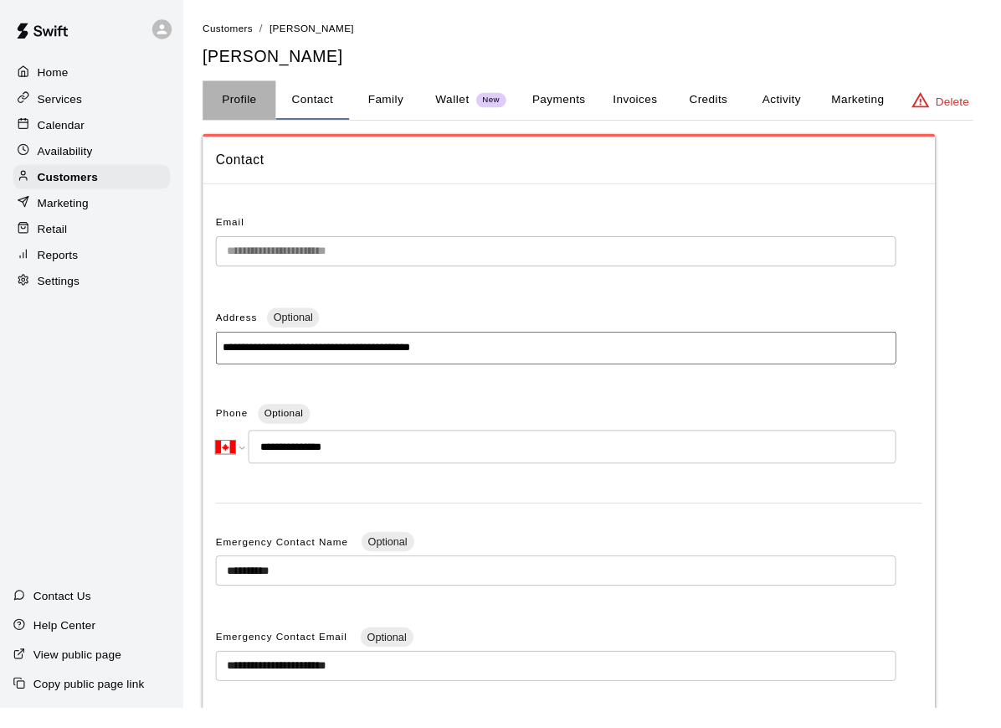
click at [256, 92] on button "Profile" at bounding box center [246, 103] width 75 height 40
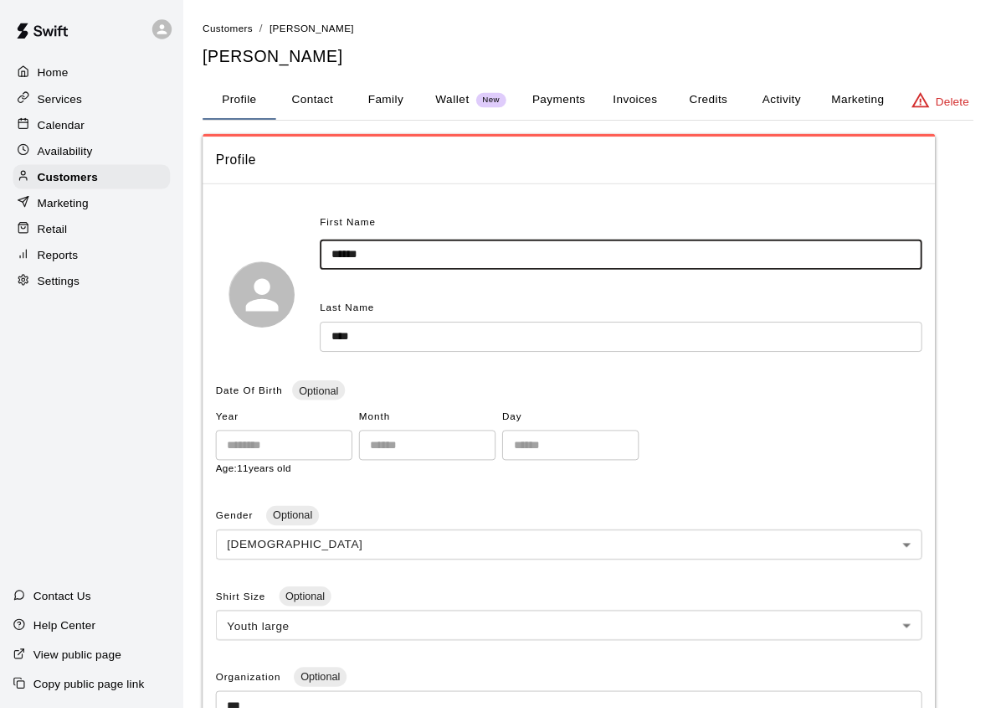
click at [405, 259] on input "******" at bounding box center [639, 261] width 620 height 31
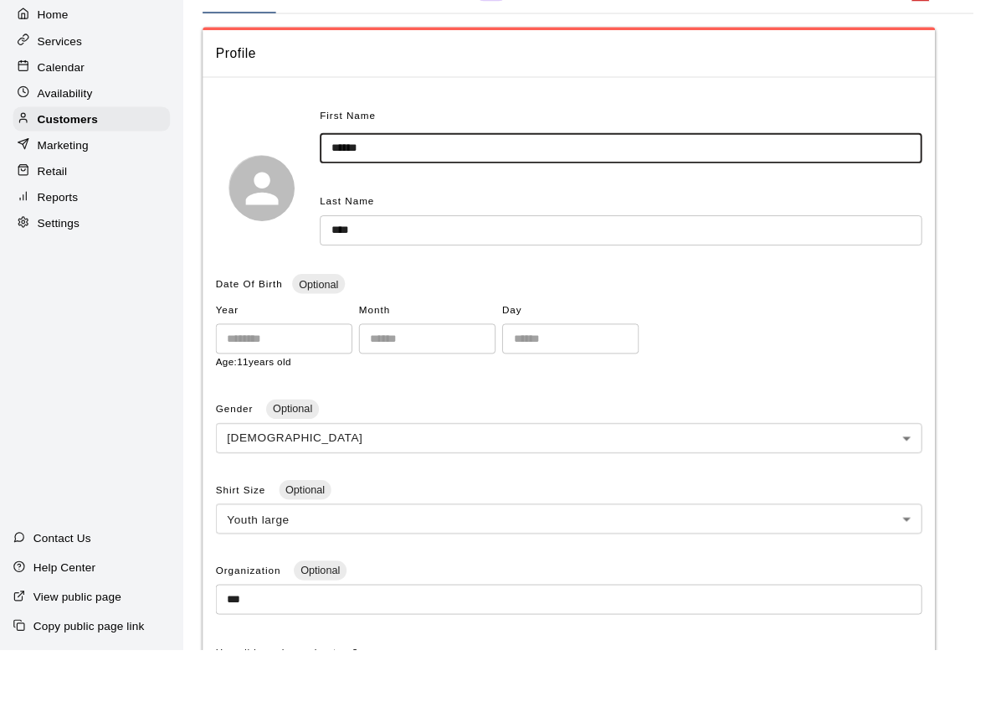
scroll to position [16, 0]
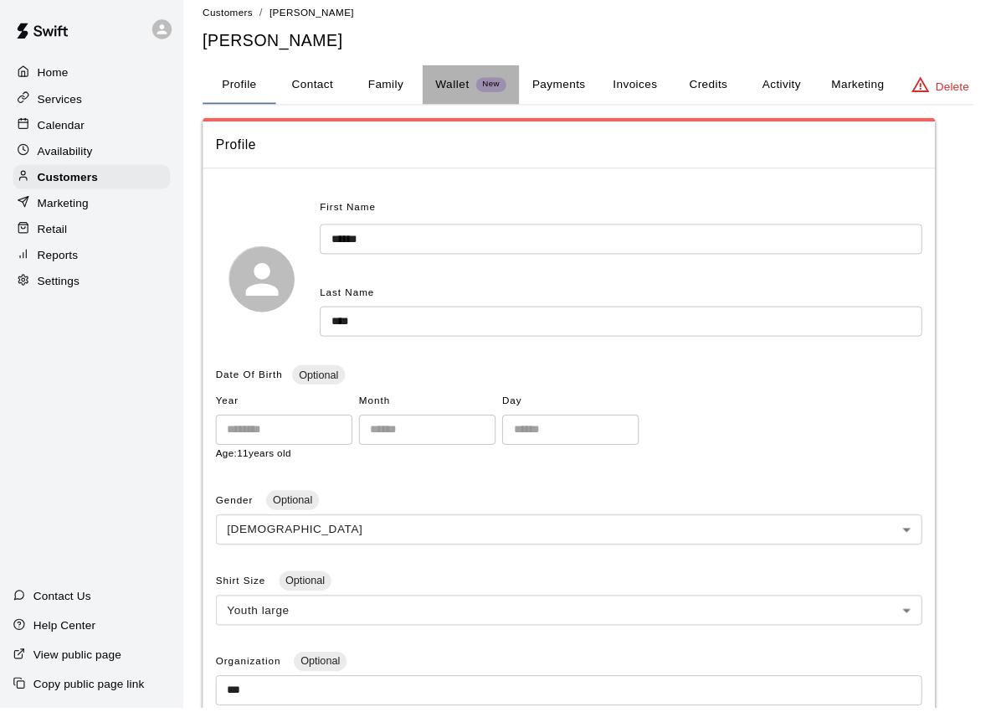
click at [475, 88] on p "Wallet" at bounding box center [465, 87] width 35 height 18
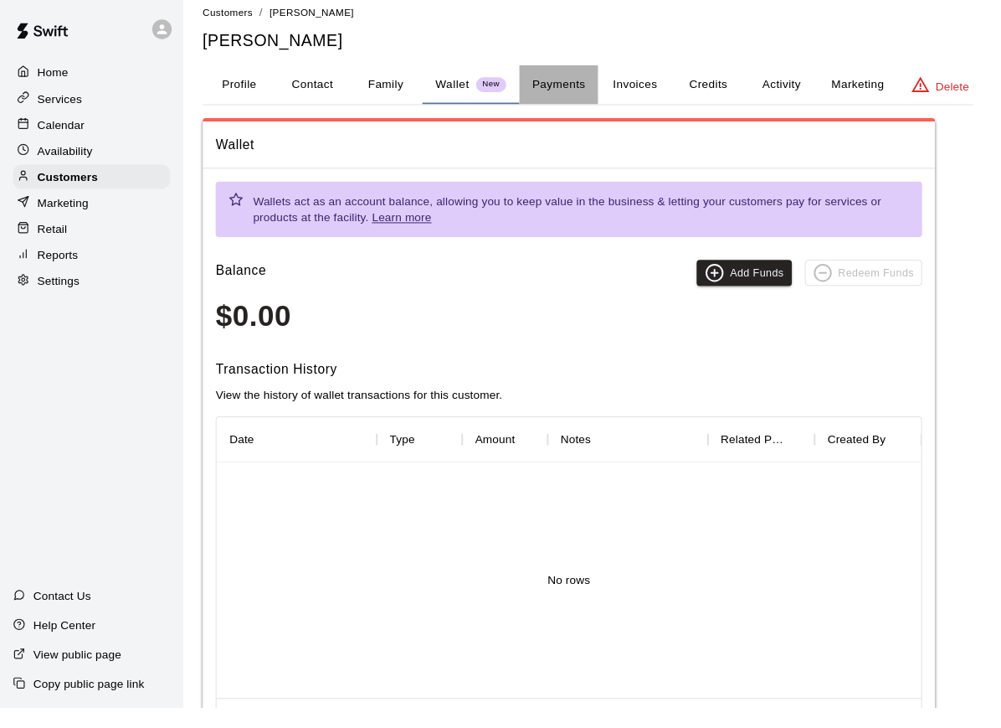
click at [584, 88] on button "Payments" at bounding box center [574, 87] width 81 height 40
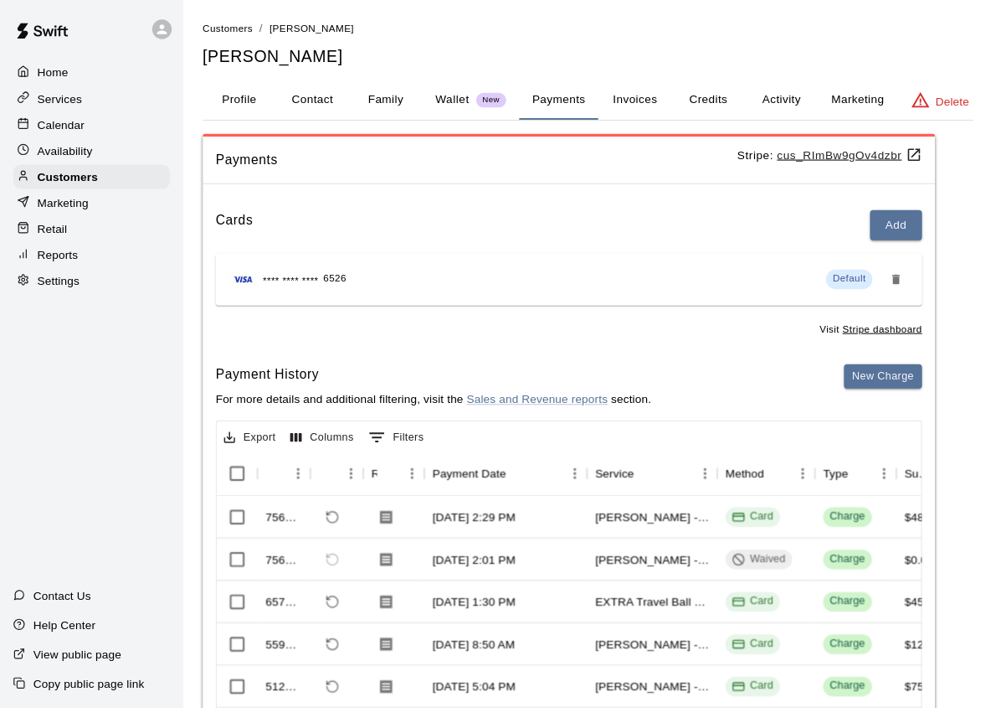
click at [816, 114] on button "Activity" at bounding box center [803, 103] width 75 height 40
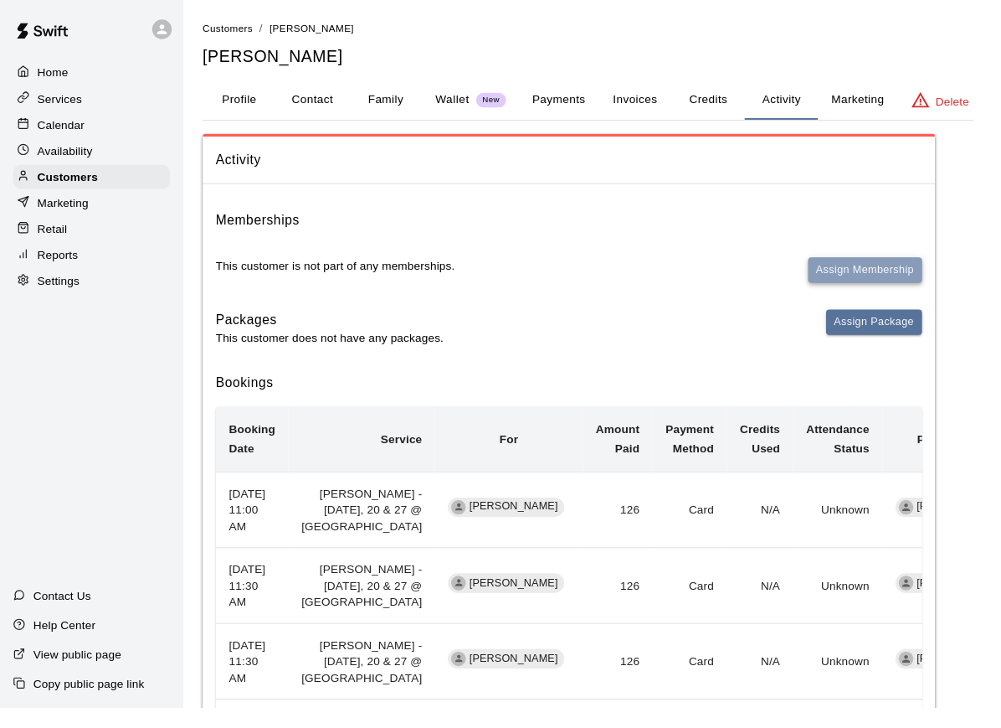
click at [872, 279] on button "Assign Membership" at bounding box center [890, 278] width 117 height 26
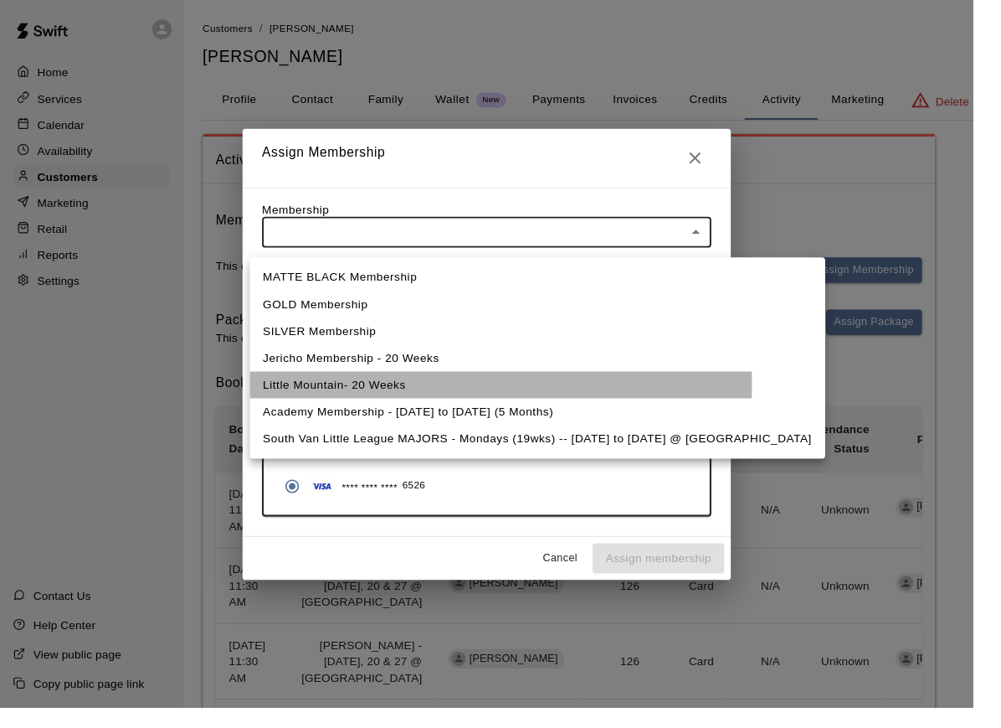
click at [361, 395] on li "Little Mountain- 20 Weeks" at bounding box center [553, 396] width 592 height 28
type input "**********"
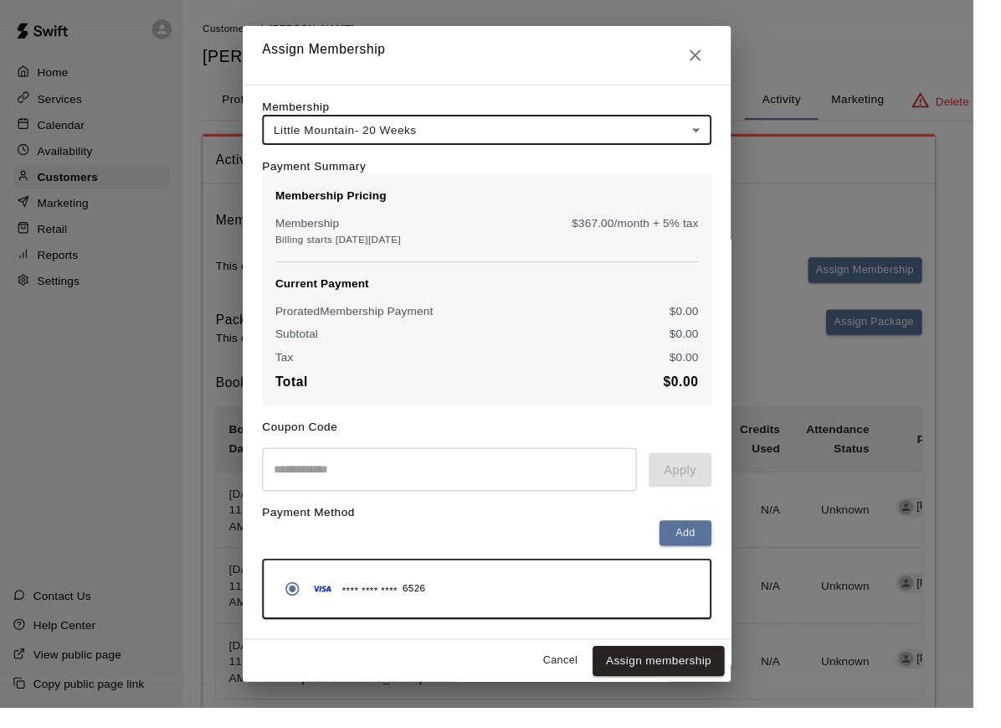
click at [697, 695] on button "Assign membership" at bounding box center [678, 679] width 136 height 31
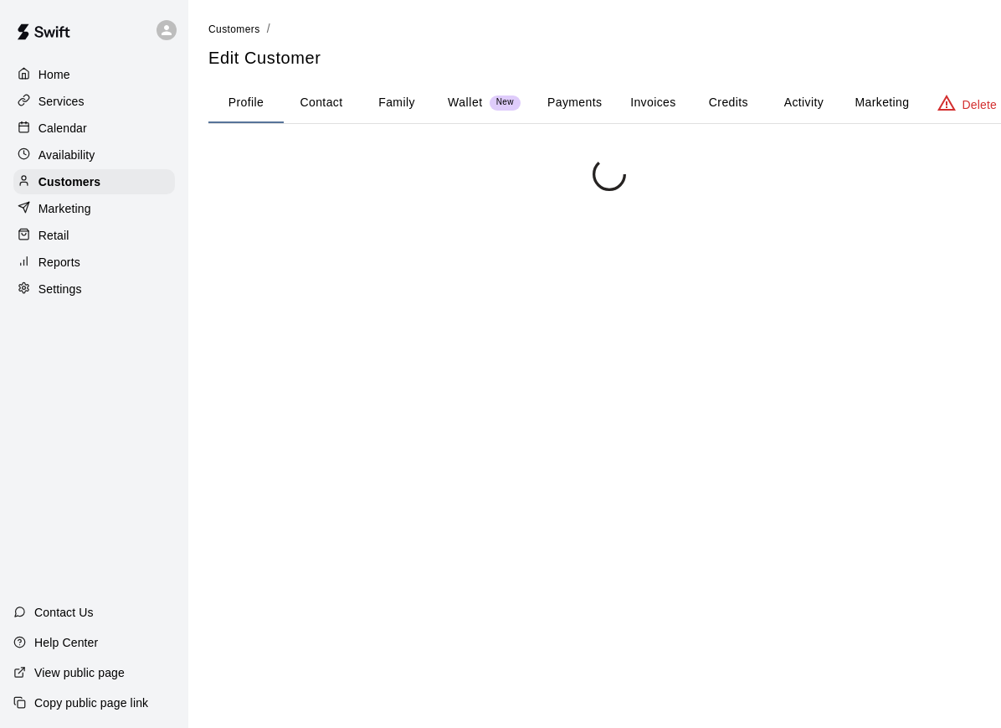
scroll to position [3, 0]
